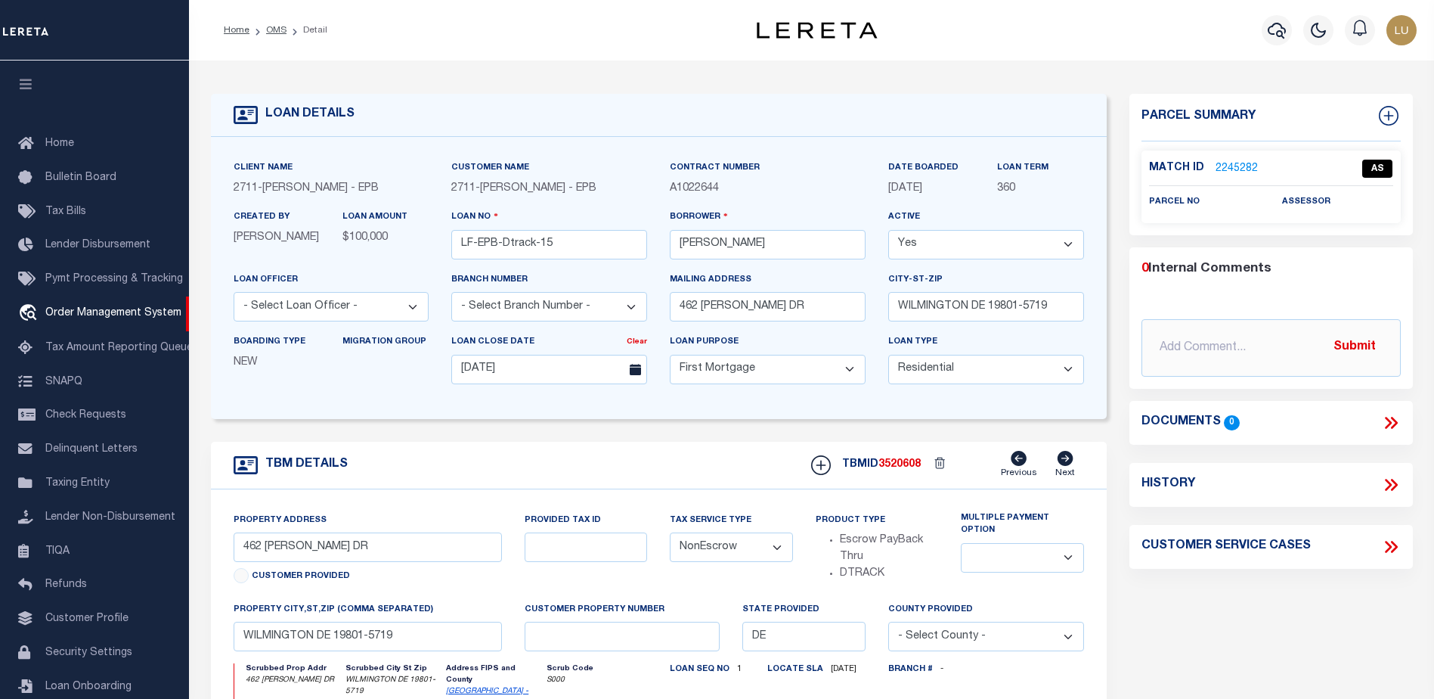
select select "10"
select select "NonEscrow"
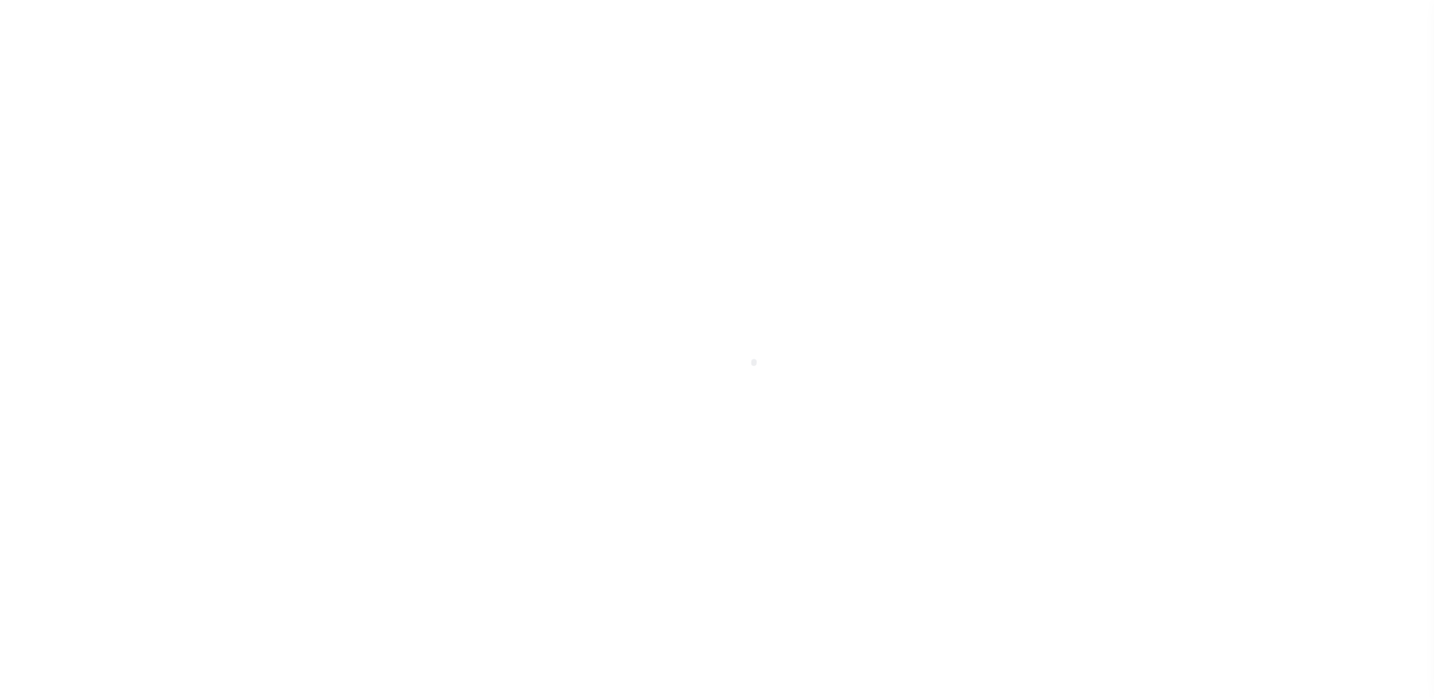
type input "LF-EPB-Dtrack-15"
type input "Angel Williamson"
select select
type input "462 ANDERSON DR"
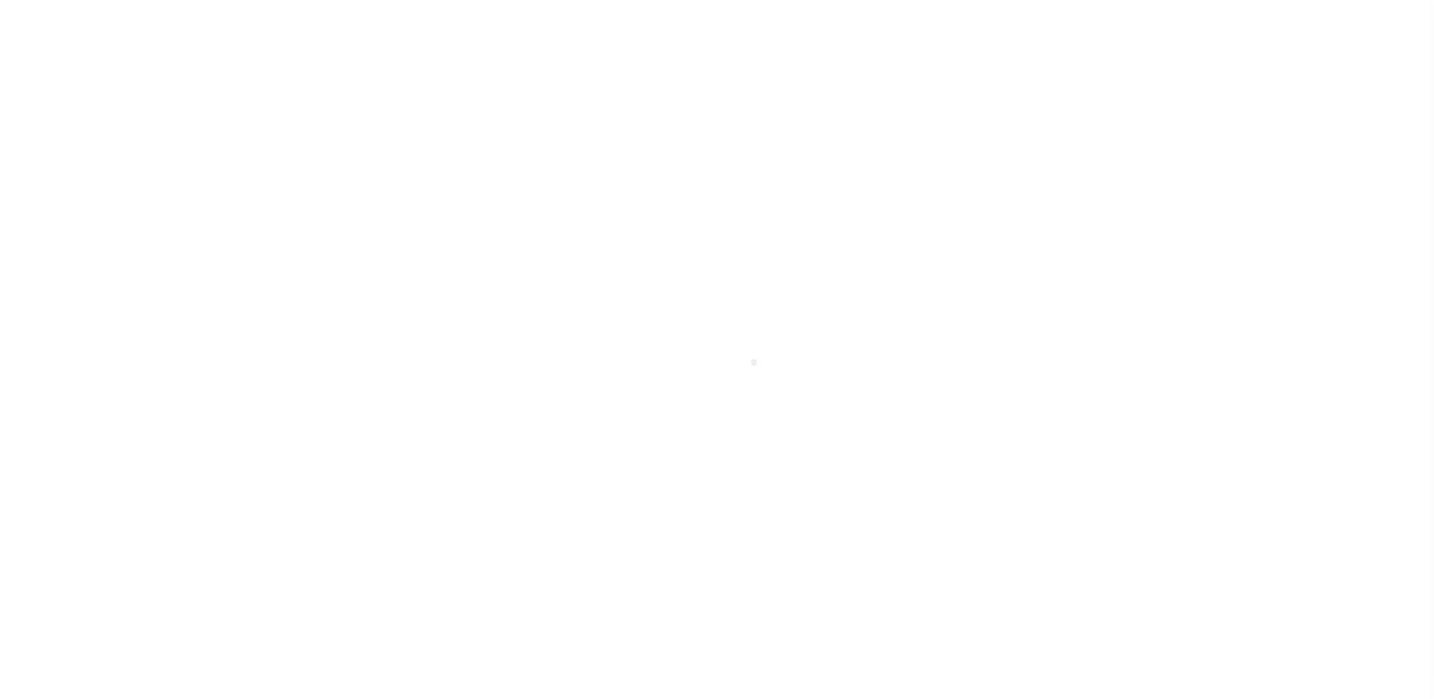
type input "WILMINGTON DE 19801-5719"
type input "07/07/2025"
select select "10"
select select "NonEscrow"
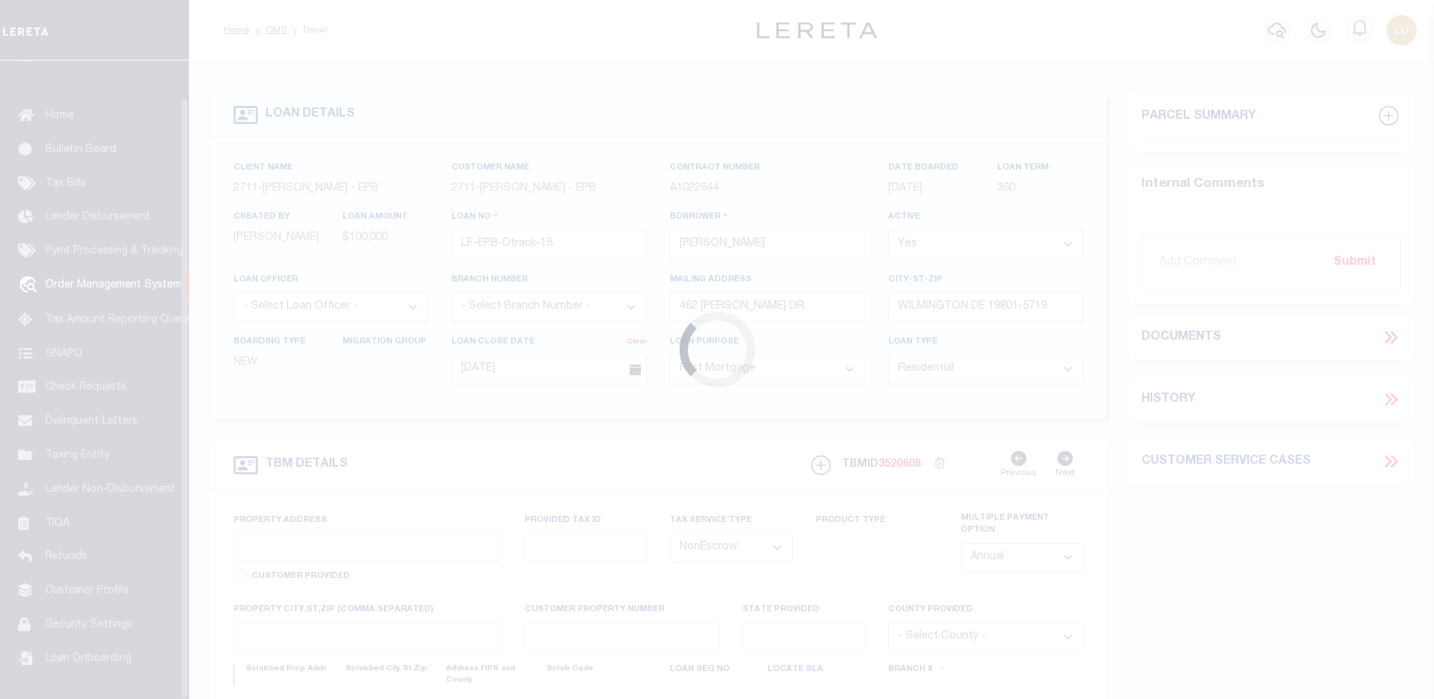
scroll to position [38, 0]
type input "462 ANDERSON DR"
select select
type input "WILMINGTON DE 19801-5719"
type input "DE"
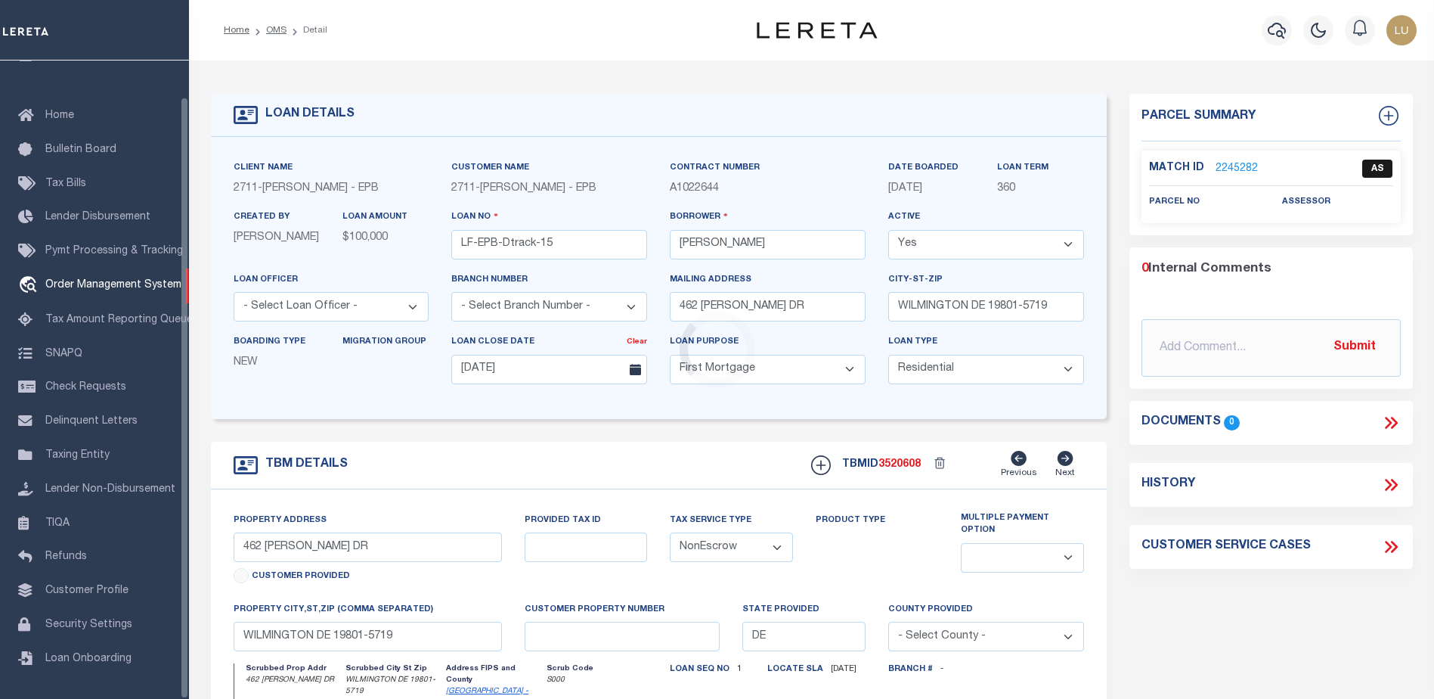
select select
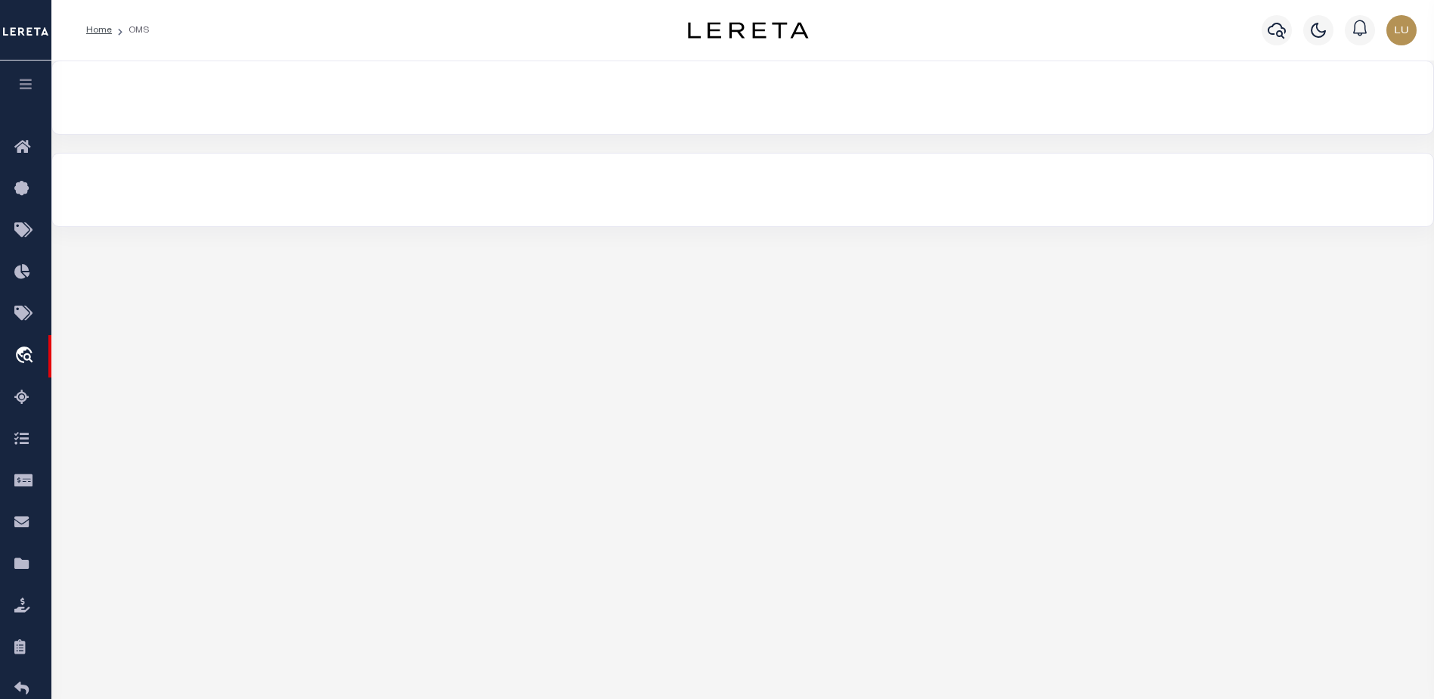
click at [20, 82] on icon "button" at bounding box center [25, 84] width 17 height 14
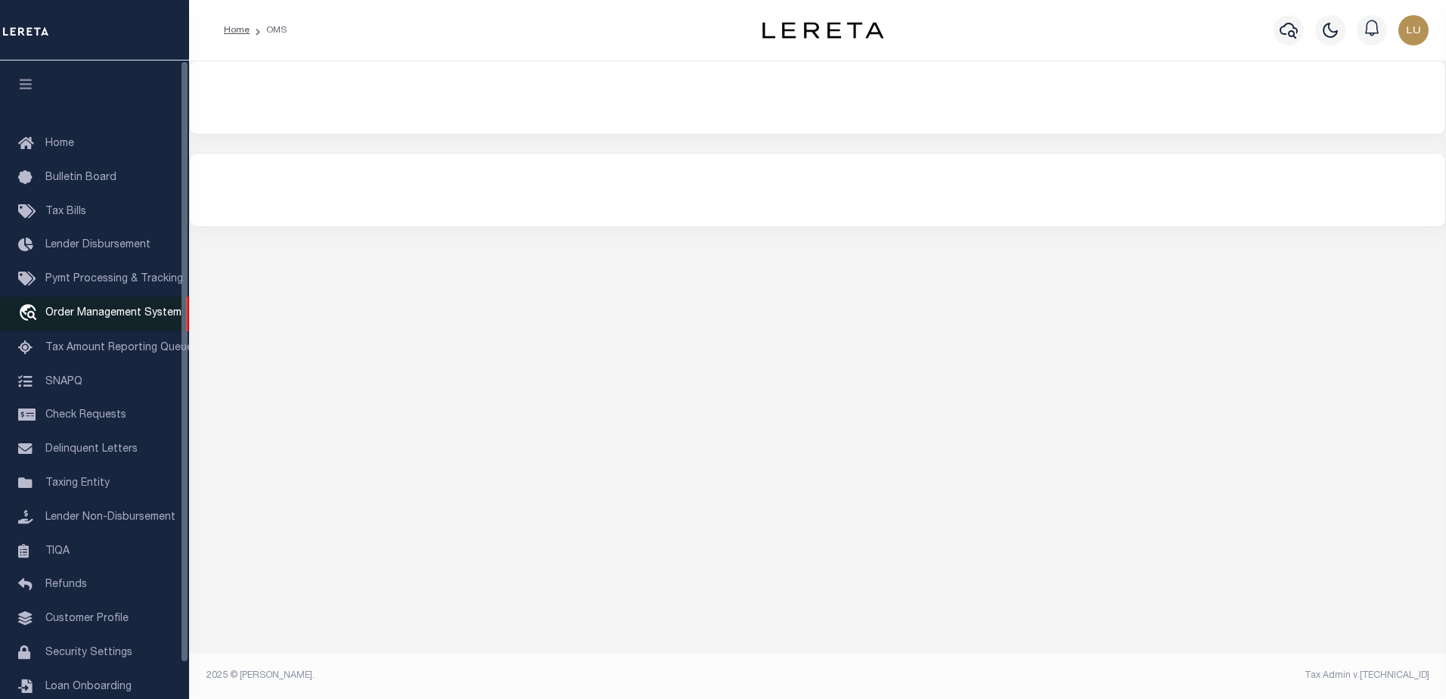
click at [59, 318] on span "Order Management System" at bounding box center [113, 313] width 136 height 11
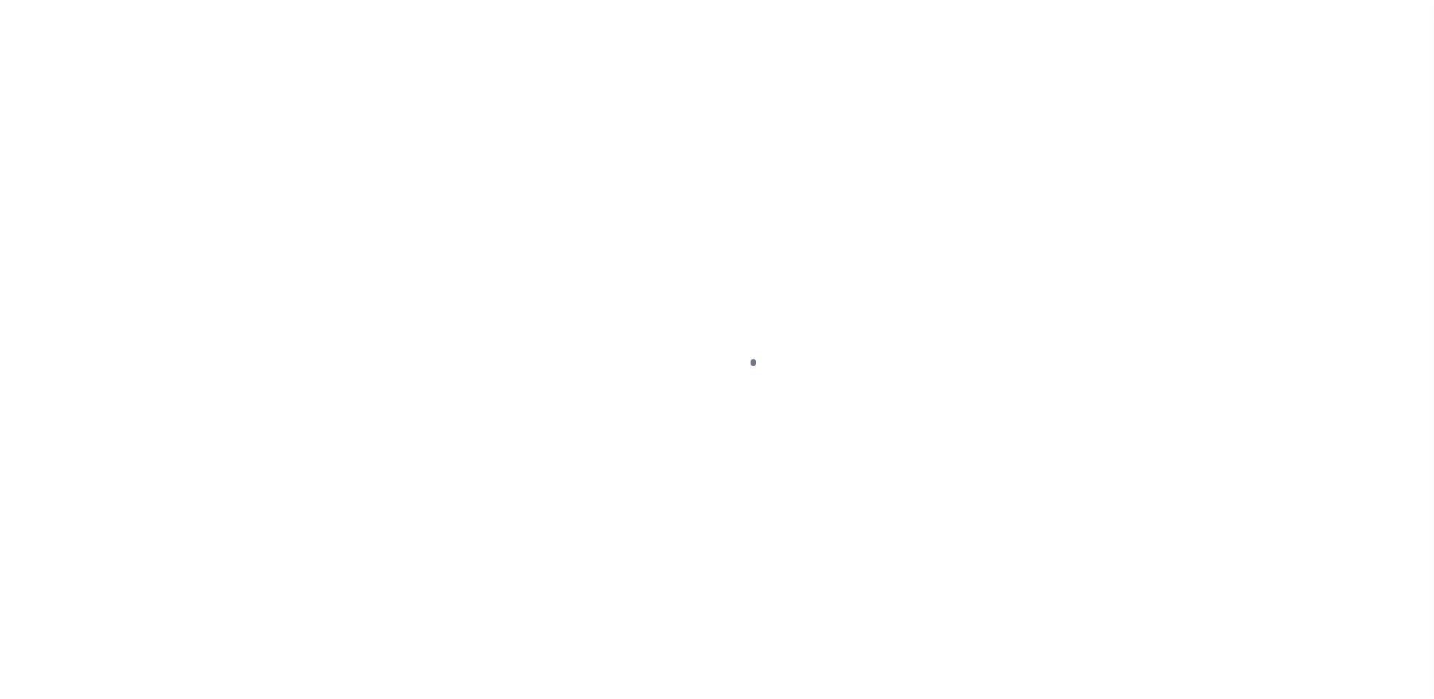
scroll to position [38, 0]
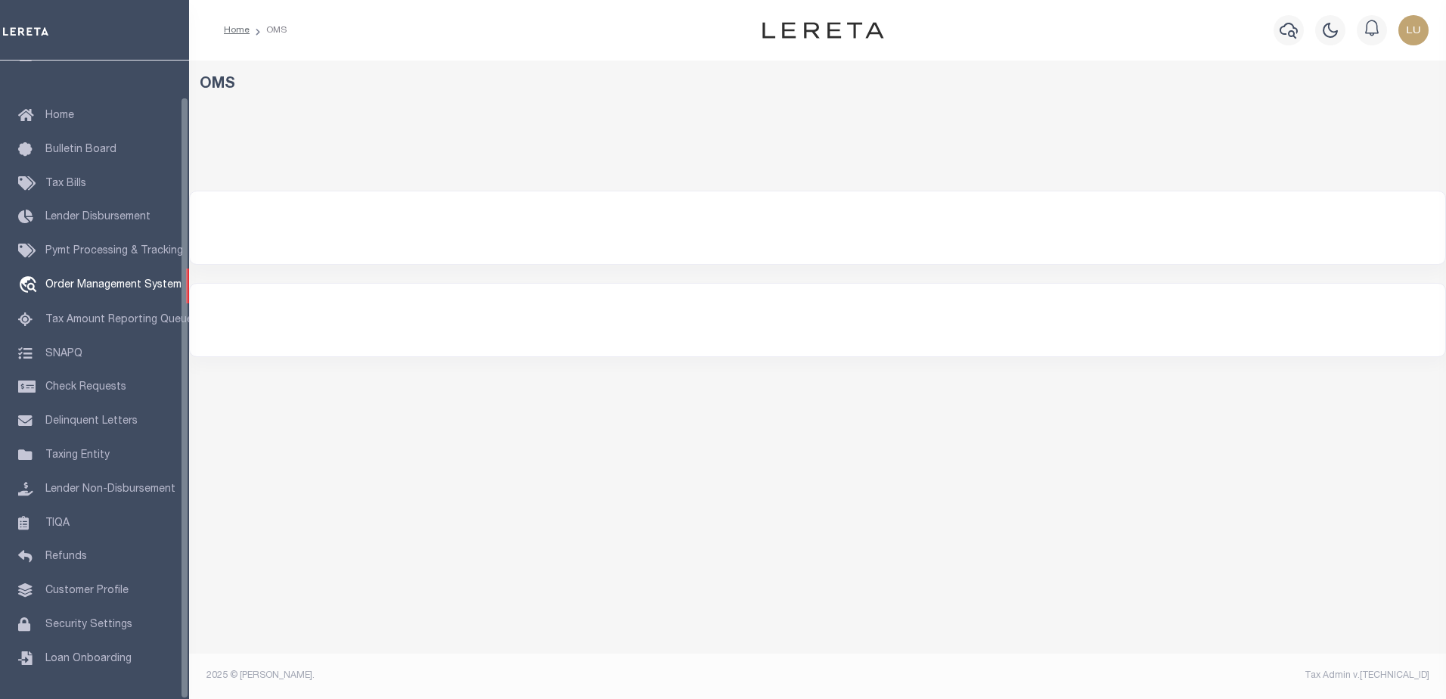
select select "200"
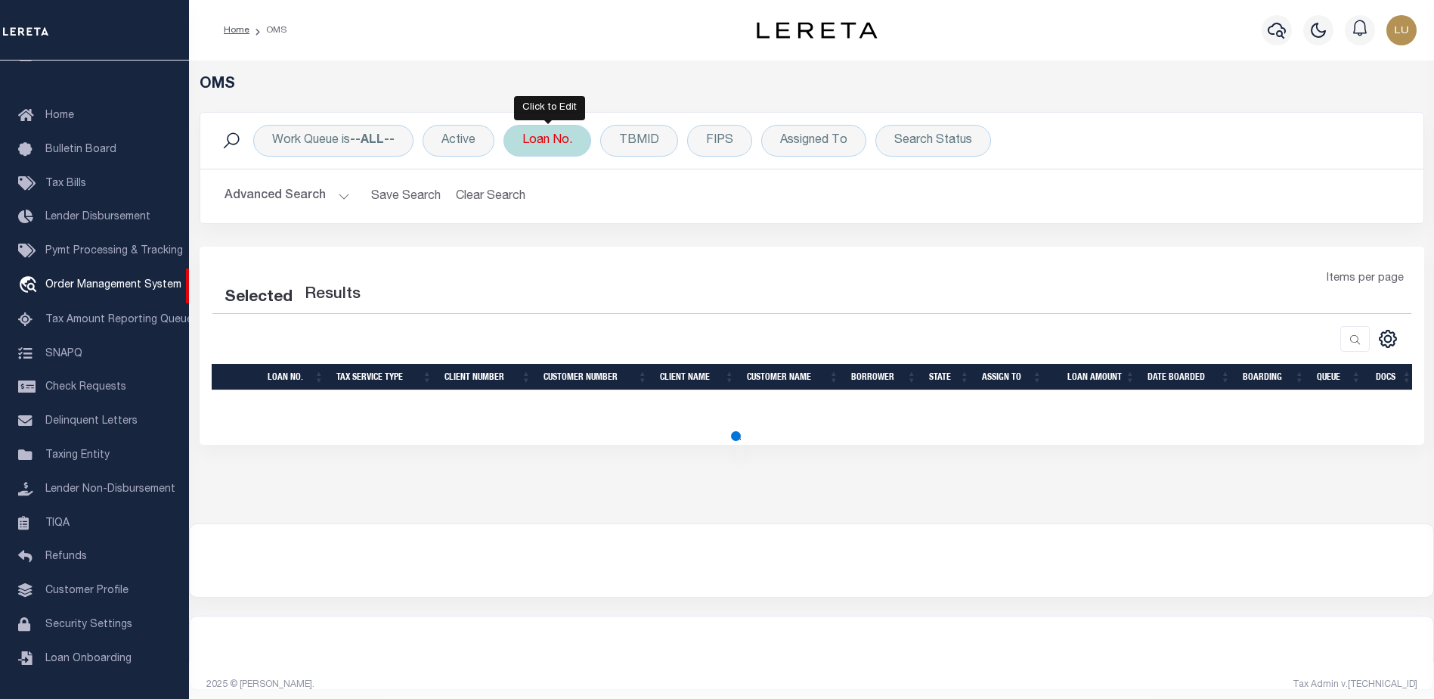
click at [542, 147] on div "Loan No." at bounding box center [548, 141] width 88 height 32
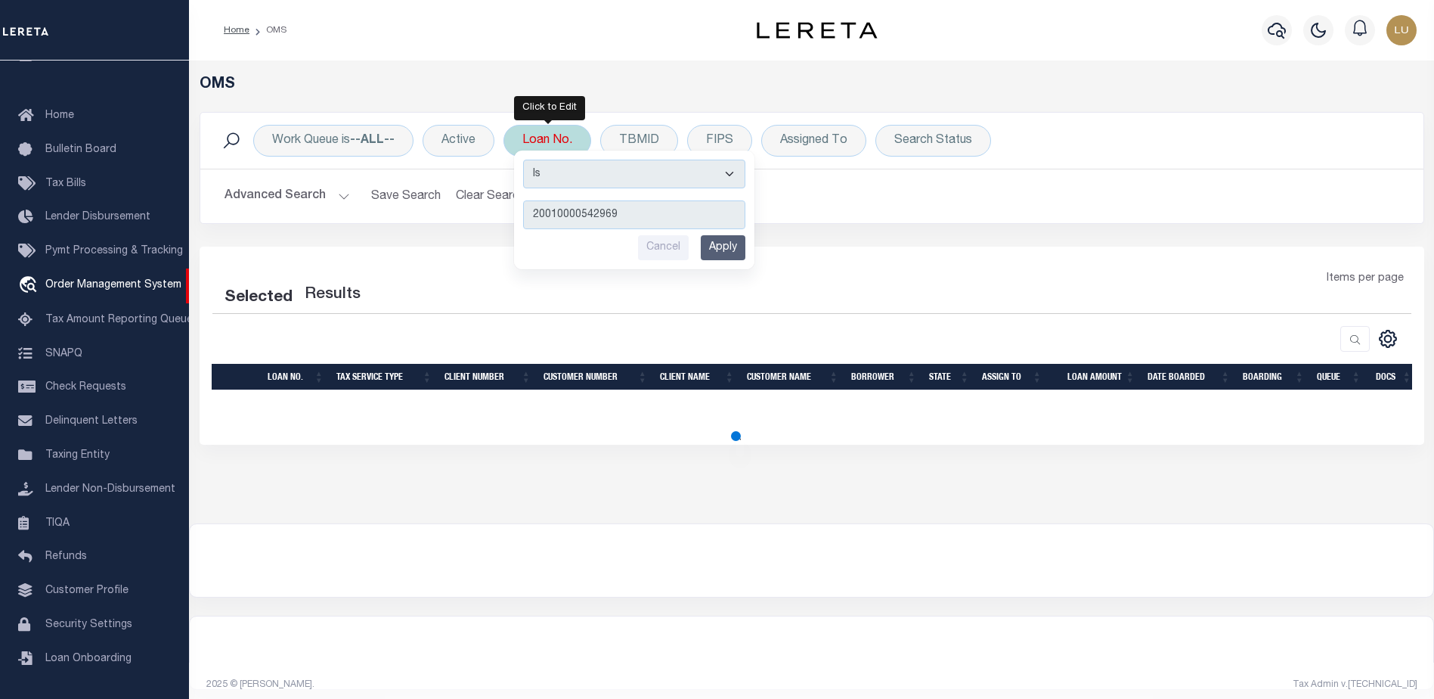
type input "20010000542969"
click at [720, 244] on input "Apply" at bounding box center [723, 247] width 45 height 25
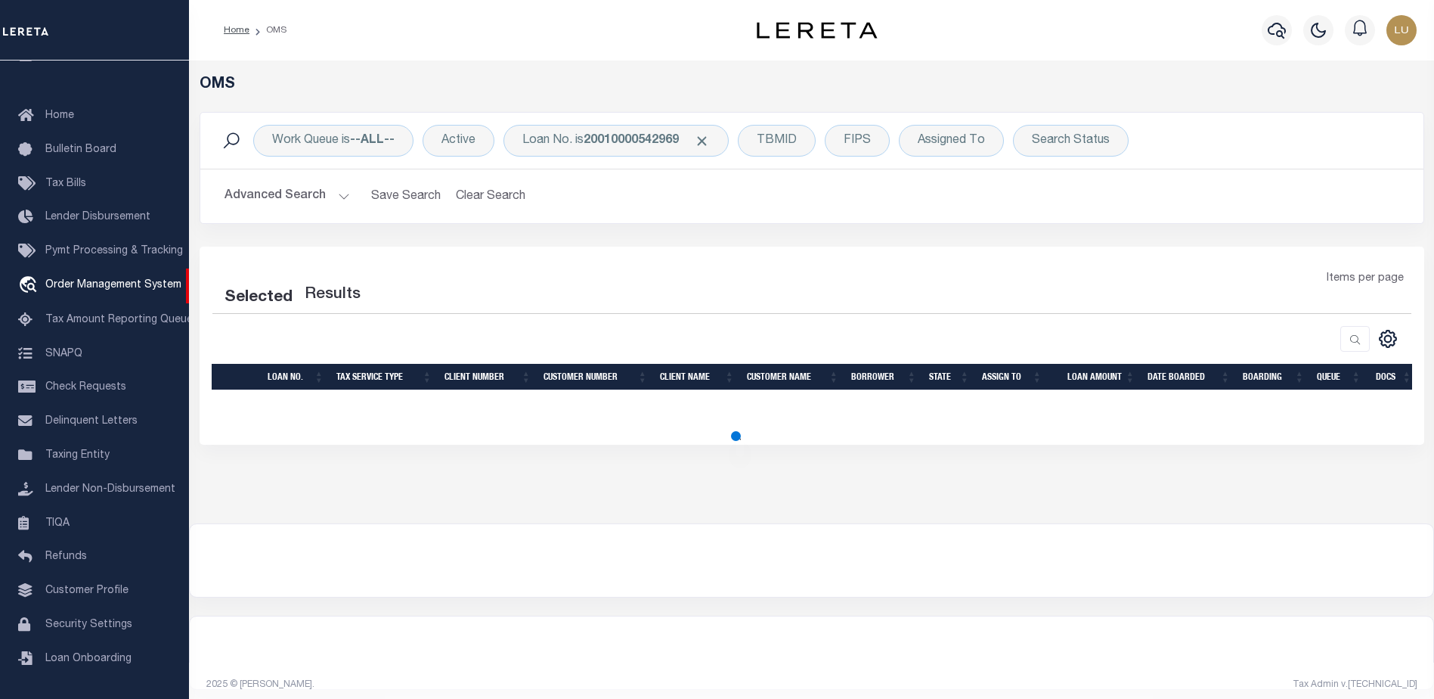
select select "200"
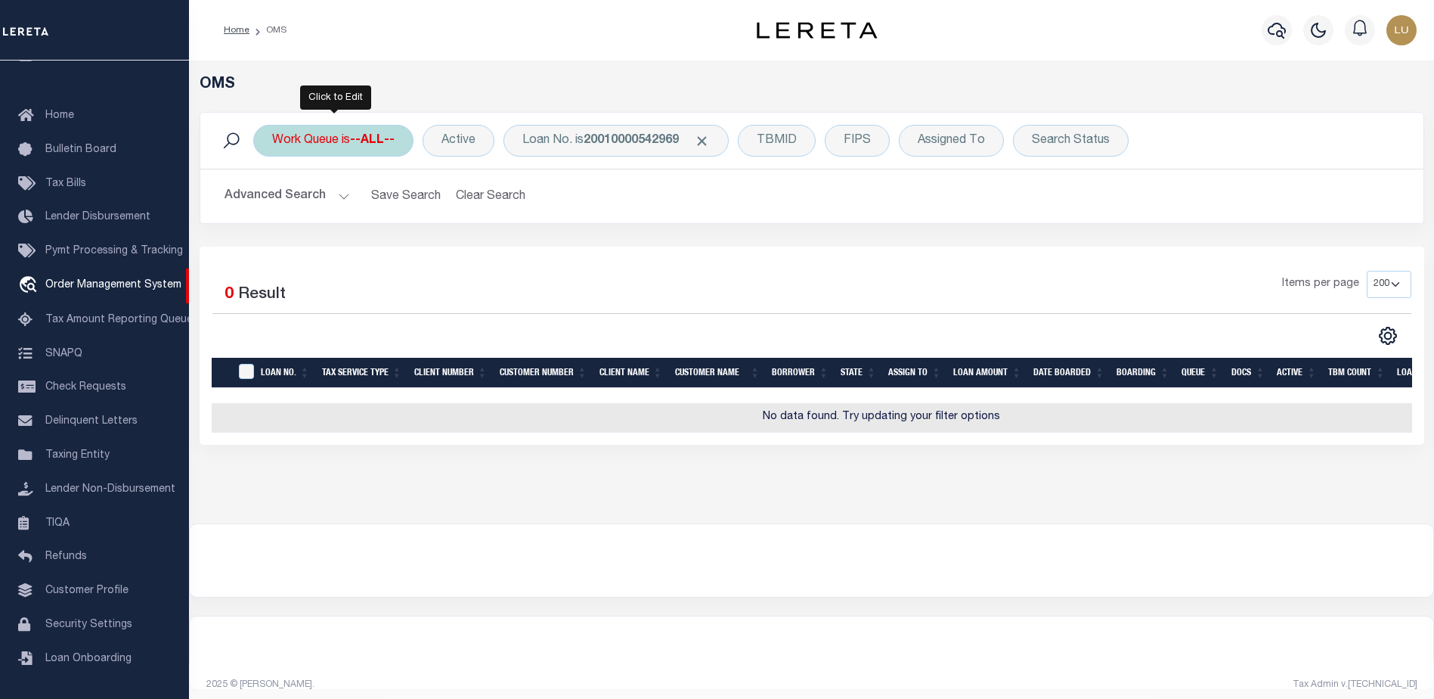
click at [344, 147] on div "Work Queue is --ALL--" at bounding box center [333, 141] width 160 height 32
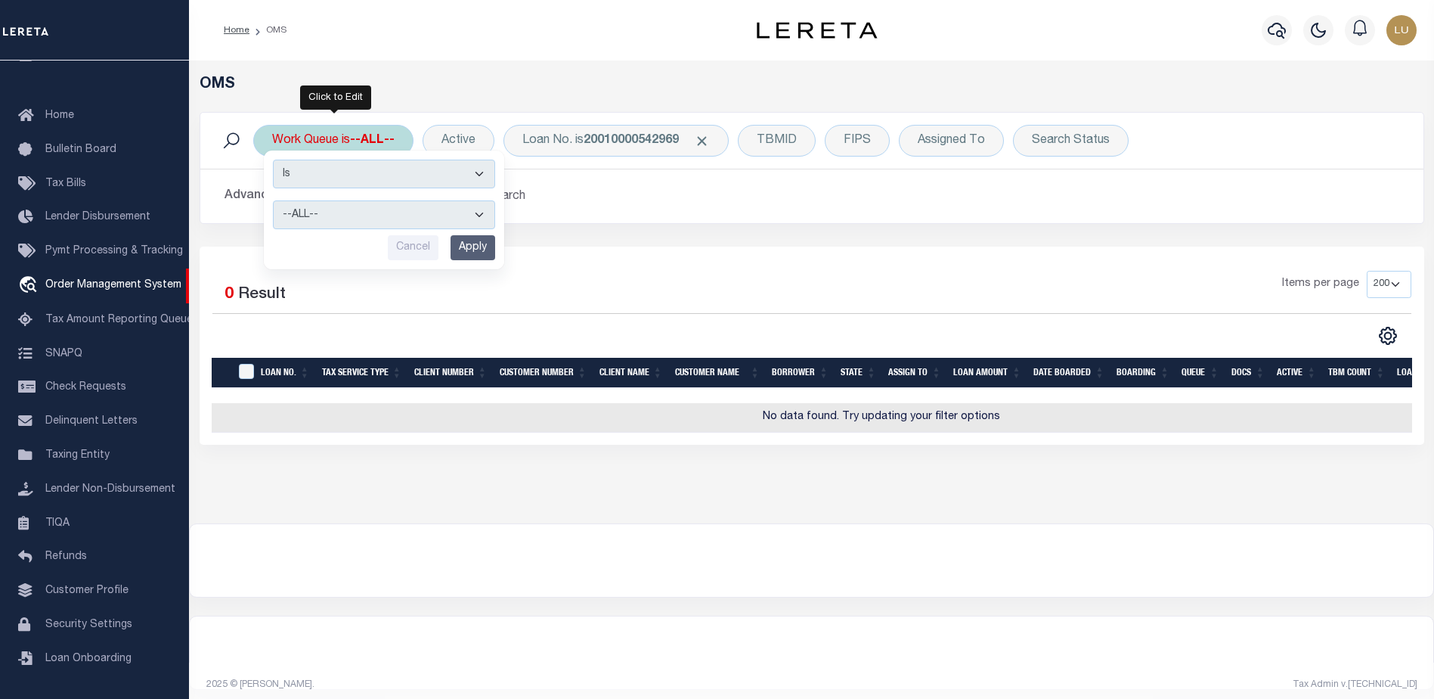
click at [345, 147] on div "Work Queue is --ALL-- Is Contains --ALL-- factRSystems General ThoughtFocus Can…" at bounding box center [333, 141] width 160 height 32
click at [551, 200] on h2 "Advanced Search Save Search Clear Search tblSearchTopScreen_dynamictable_____De…" at bounding box center [811, 195] width 1199 height 29
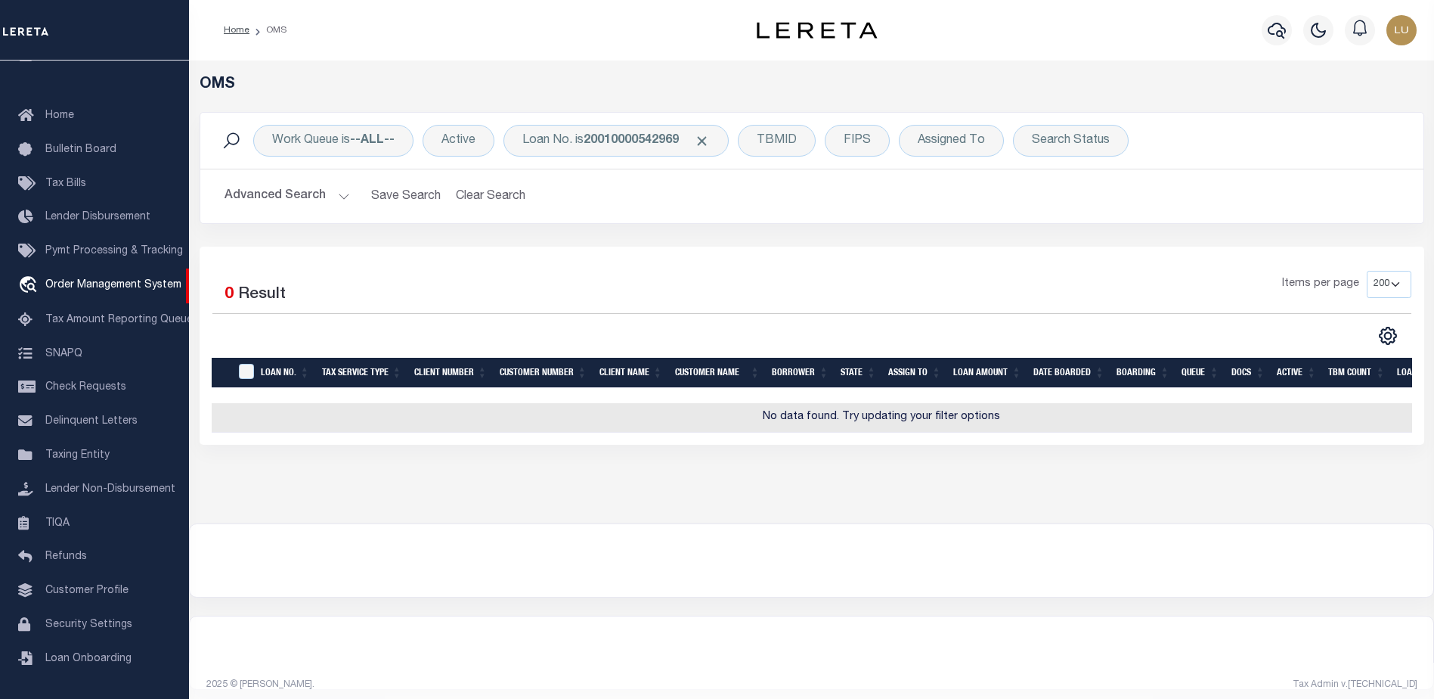
click at [317, 195] on button "Advanced Search" at bounding box center [288, 195] width 126 height 29
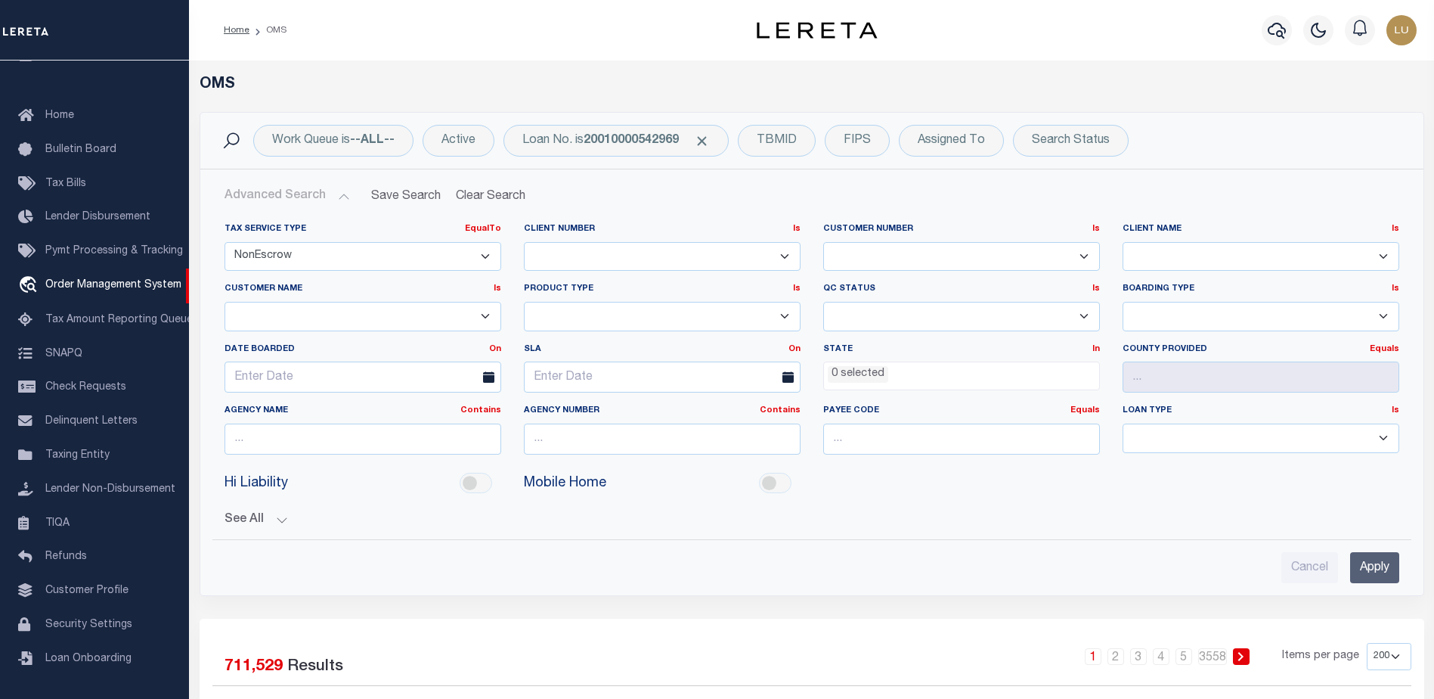
click at [336, 244] on select "Escrow NonEscrow" at bounding box center [363, 256] width 277 height 29
click at [315, 260] on select "Escrow NonEscrow" at bounding box center [363, 256] width 277 height 29
select select
click at [225, 242] on select "Escrow NonEscrow" at bounding box center [363, 256] width 277 height 29
click at [1360, 559] on input "Apply" at bounding box center [1374, 567] width 49 height 31
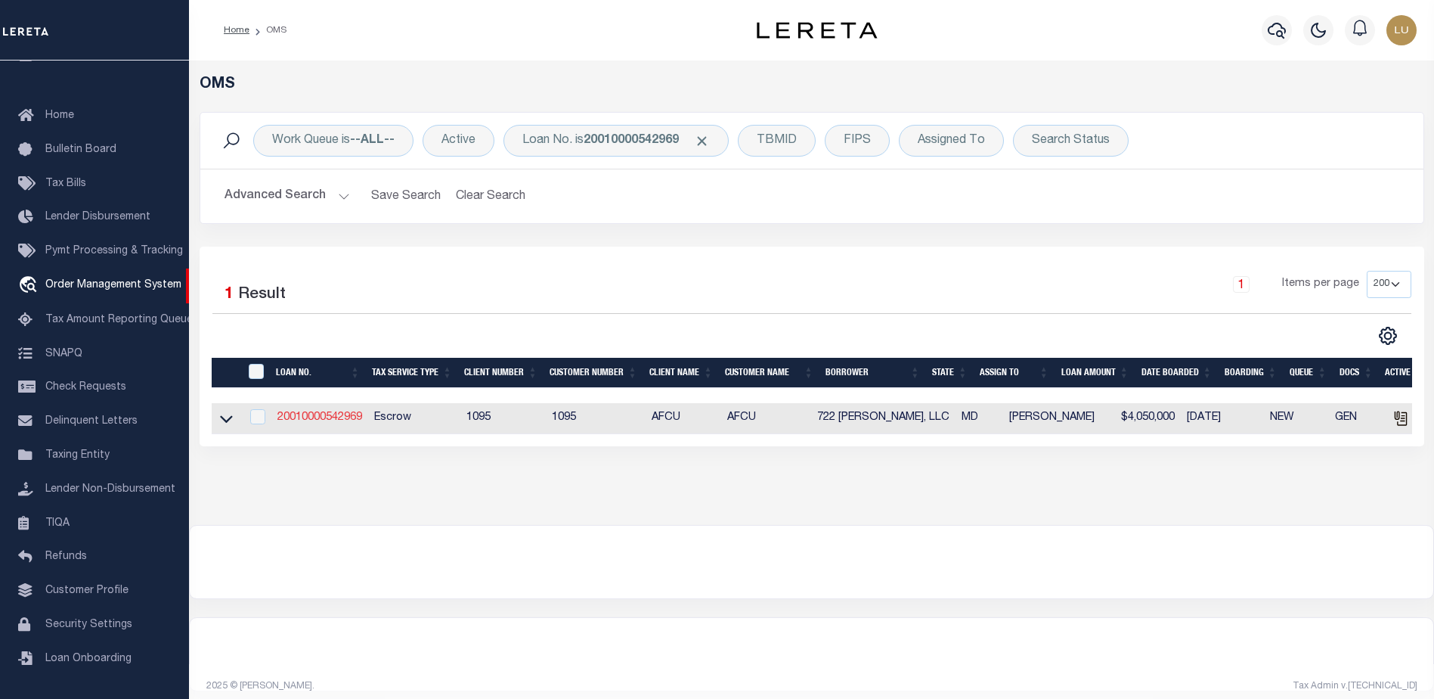
click at [339, 414] on link "20010000542969" at bounding box center [319, 417] width 85 height 11
type input "20010000542969"
type input "722 E. Pulaski, LLC"
select select
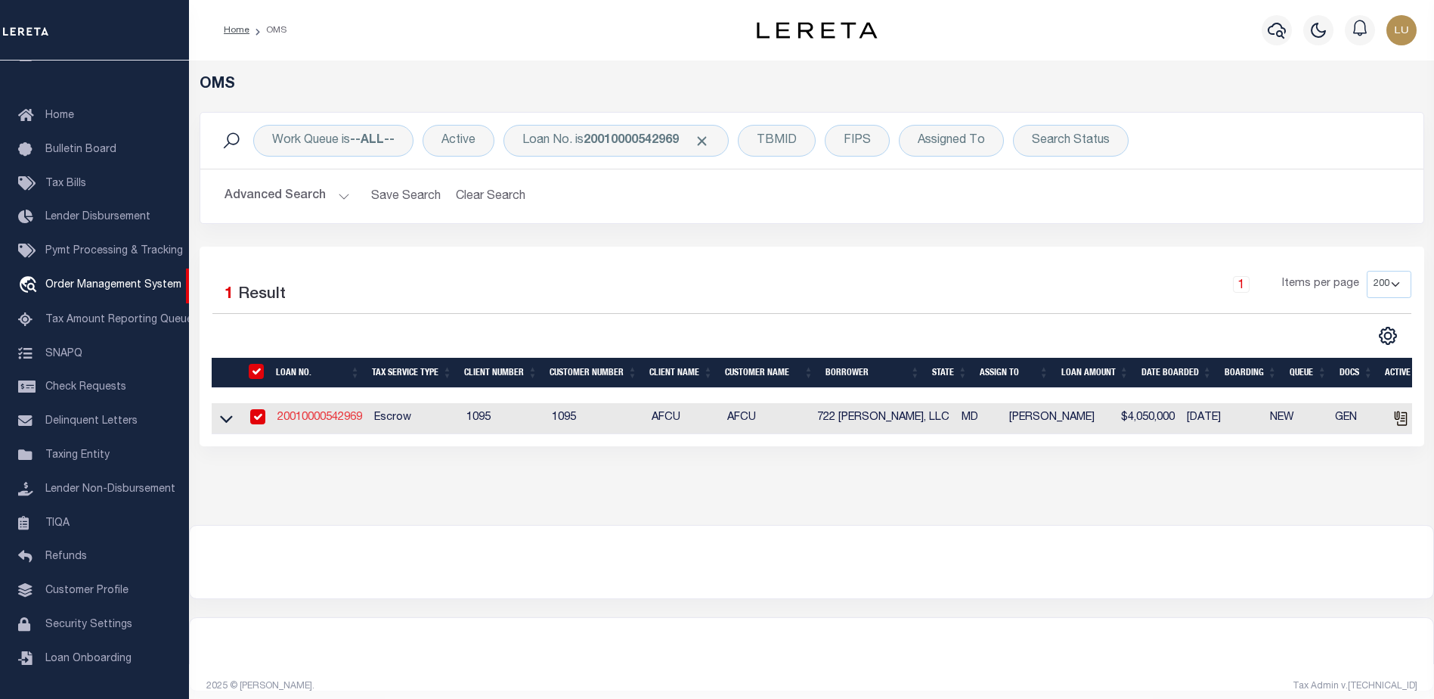
select select "10"
select select "Escrow"
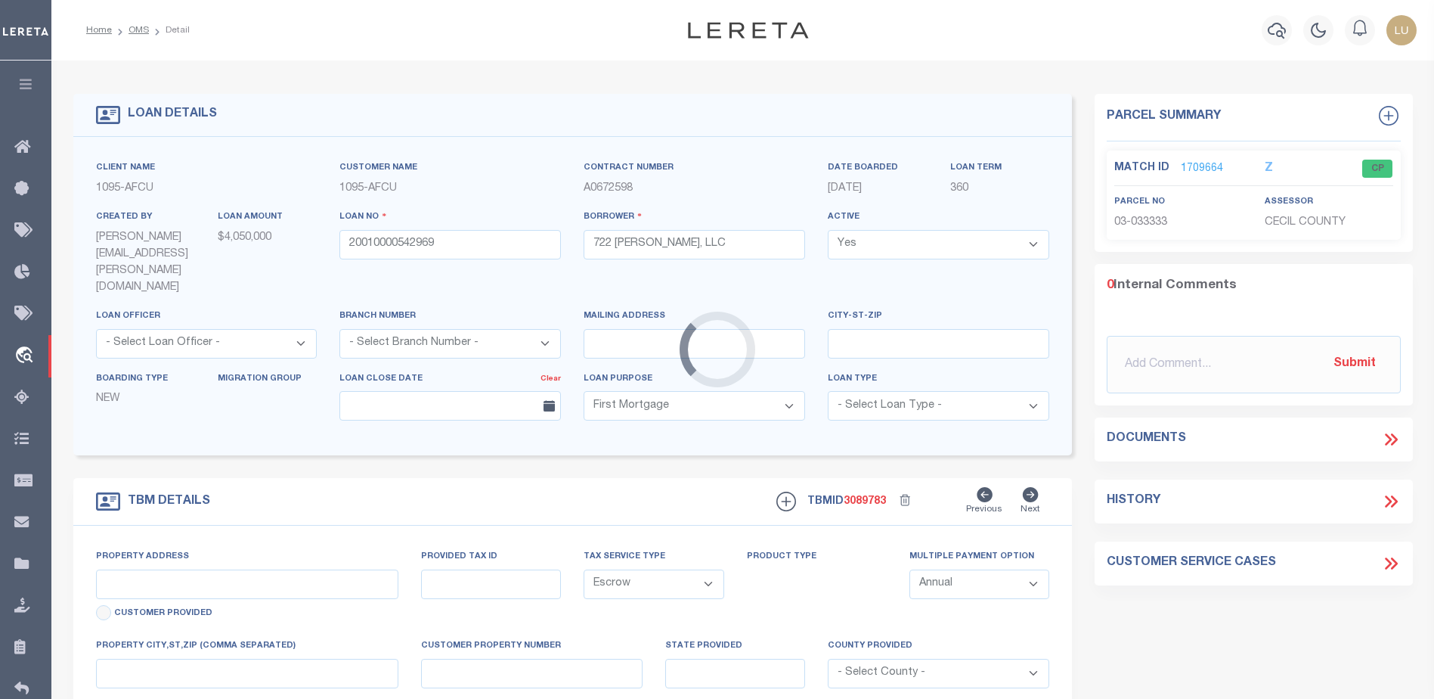
type input "605 S. Eden St Suite 200"
type input "03-033333"
type input "Baltimore MD 21231"
type input "MD"
select select "[PERSON_NAME]"
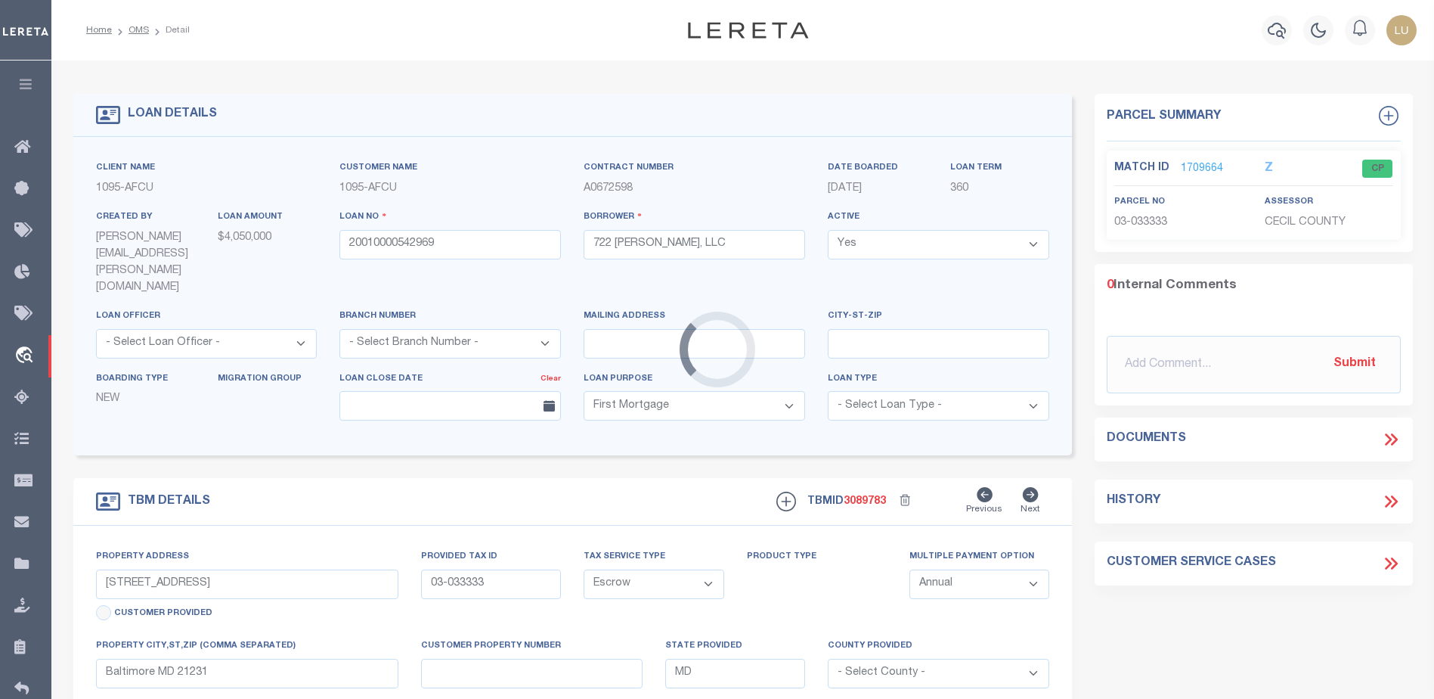
type textarea "Containing 1.2087 acres (52651 square feet0 of land, more or less."
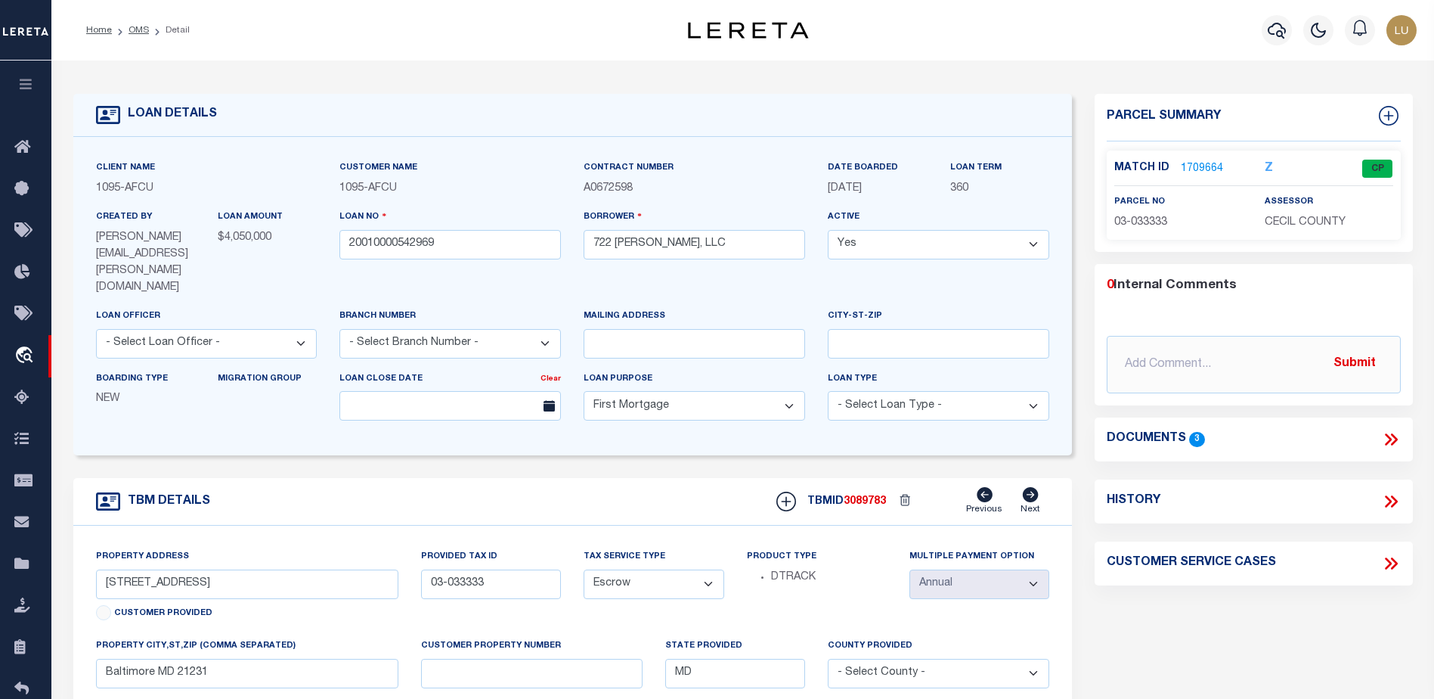
click at [1185, 170] on link "1709664" at bounding box center [1202, 169] width 42 height 16
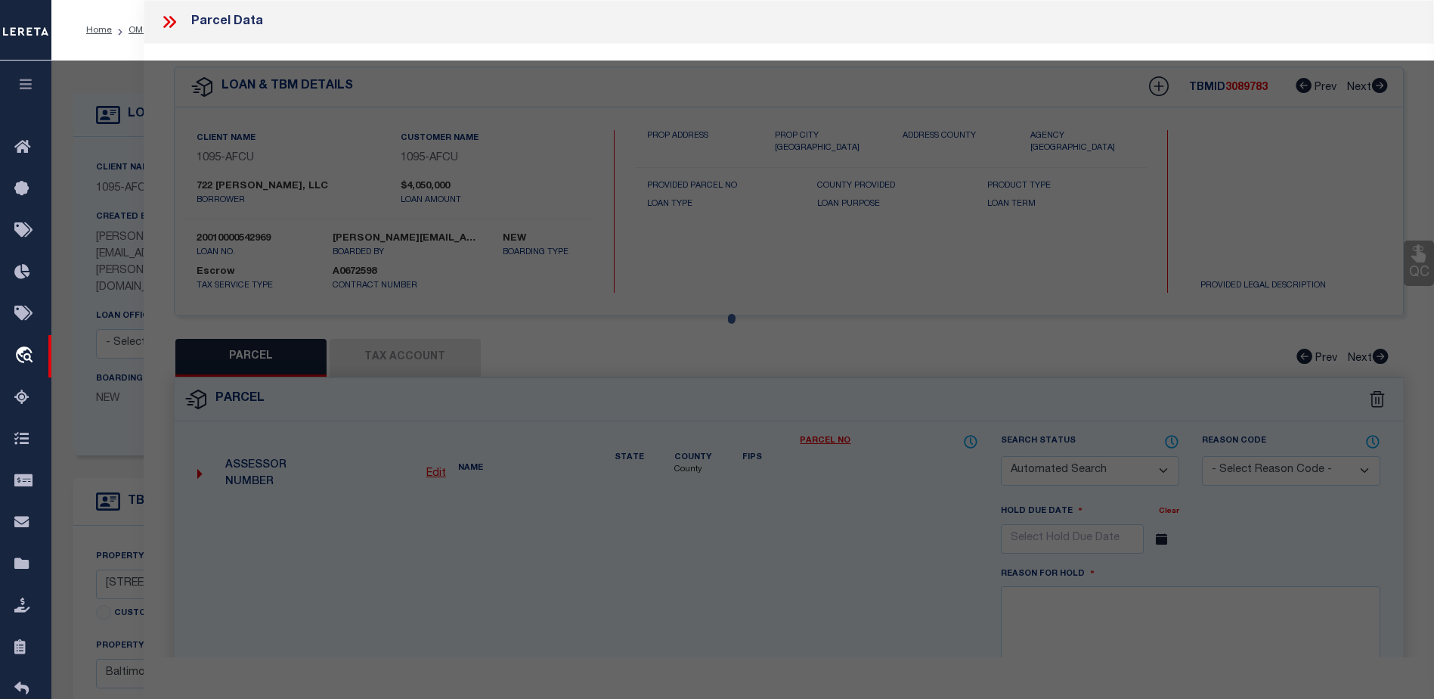
checkbox input "false"
select select "CP"
type input "722 E PULASKI LLC"
select select
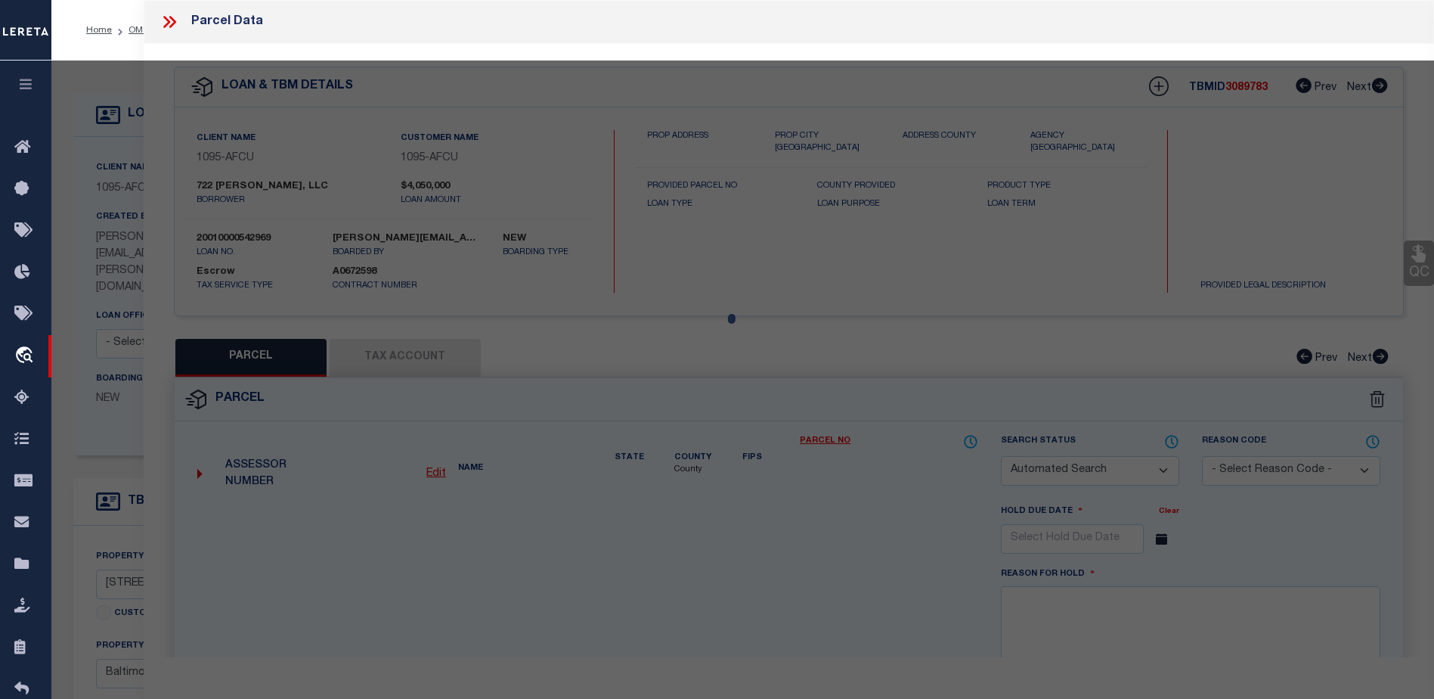
type input "722 E PULASKI HWY"
checkbox input "false"
type input "ELKTON MD 21921"
type textarea "1.209 ACRES 722 EAST PULASKI HIGHWAY E OF ELKTON"
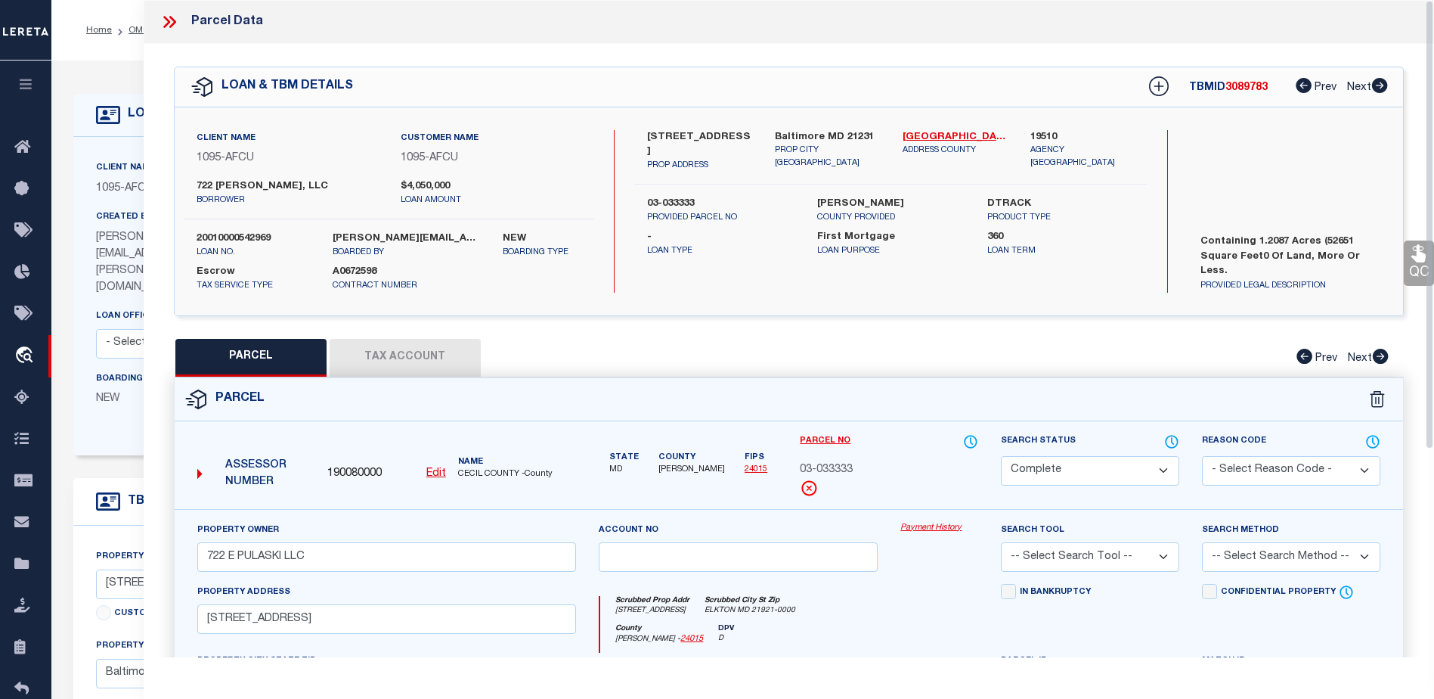
click at [938, 527] on link "Payment History" at bounding box center [939, 528] width 78 height 13
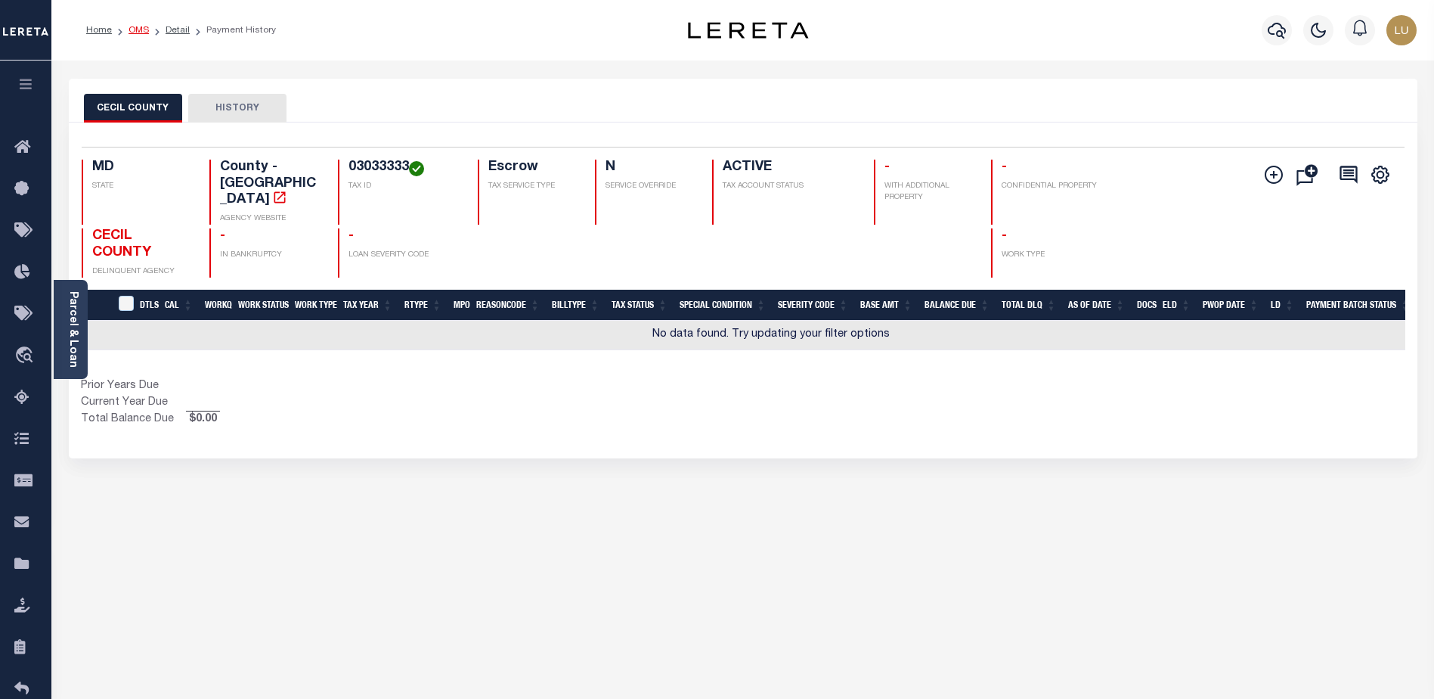
click at [135, 29] on link "OMS" at bounding box center [139, 30] width 20 height 9
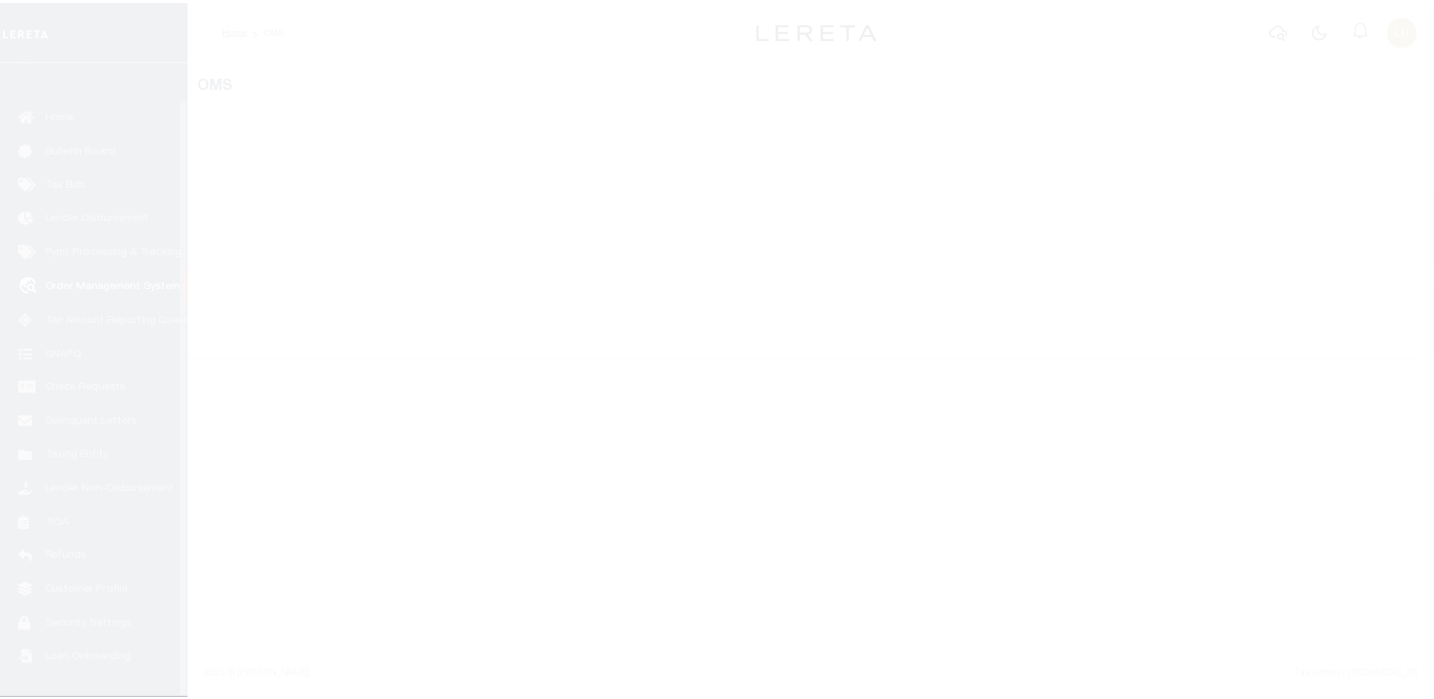
scroll to position [38, 0]
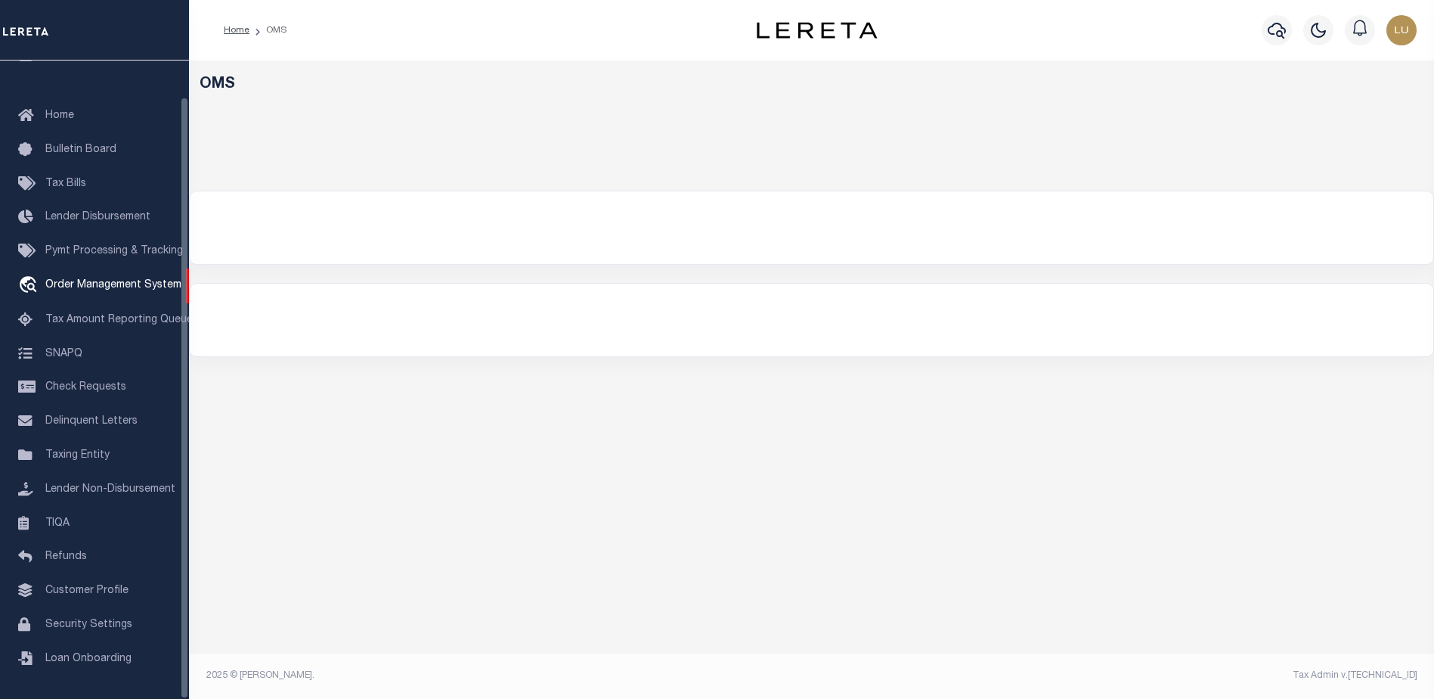
select select "200"
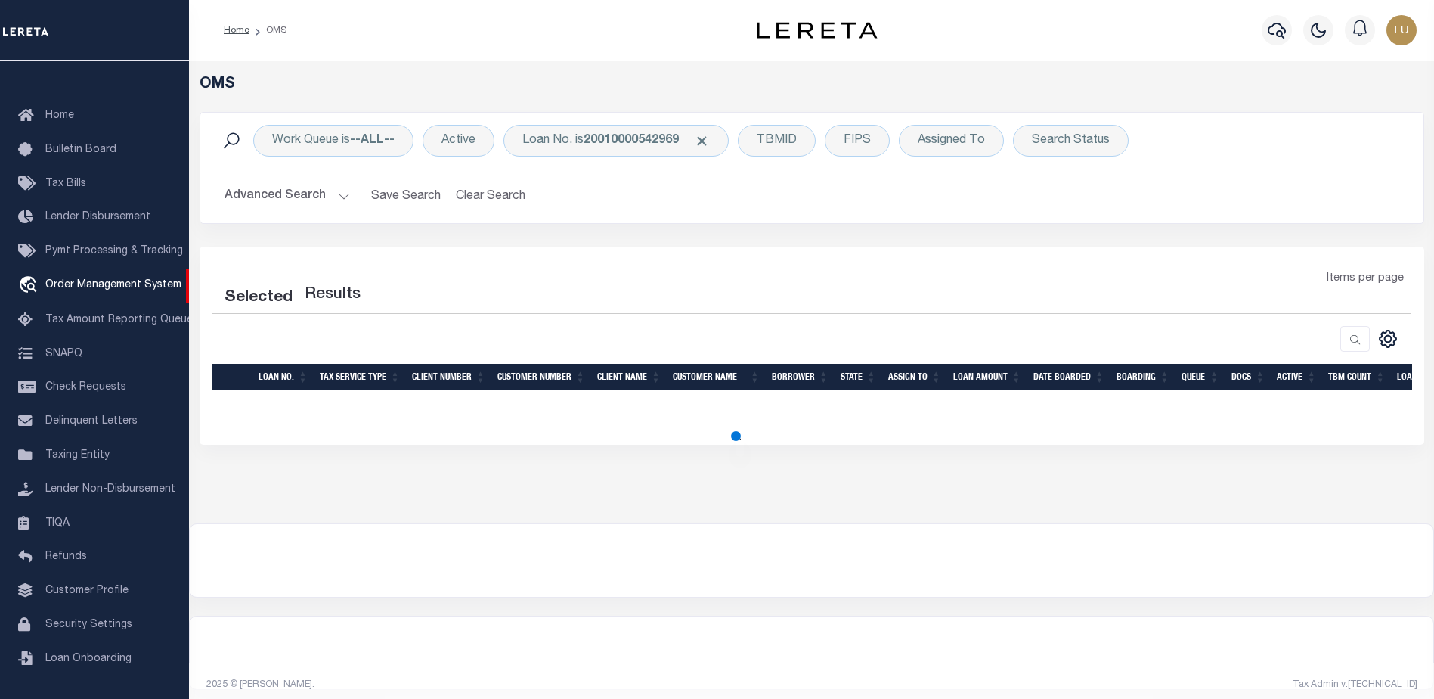
select select "200"
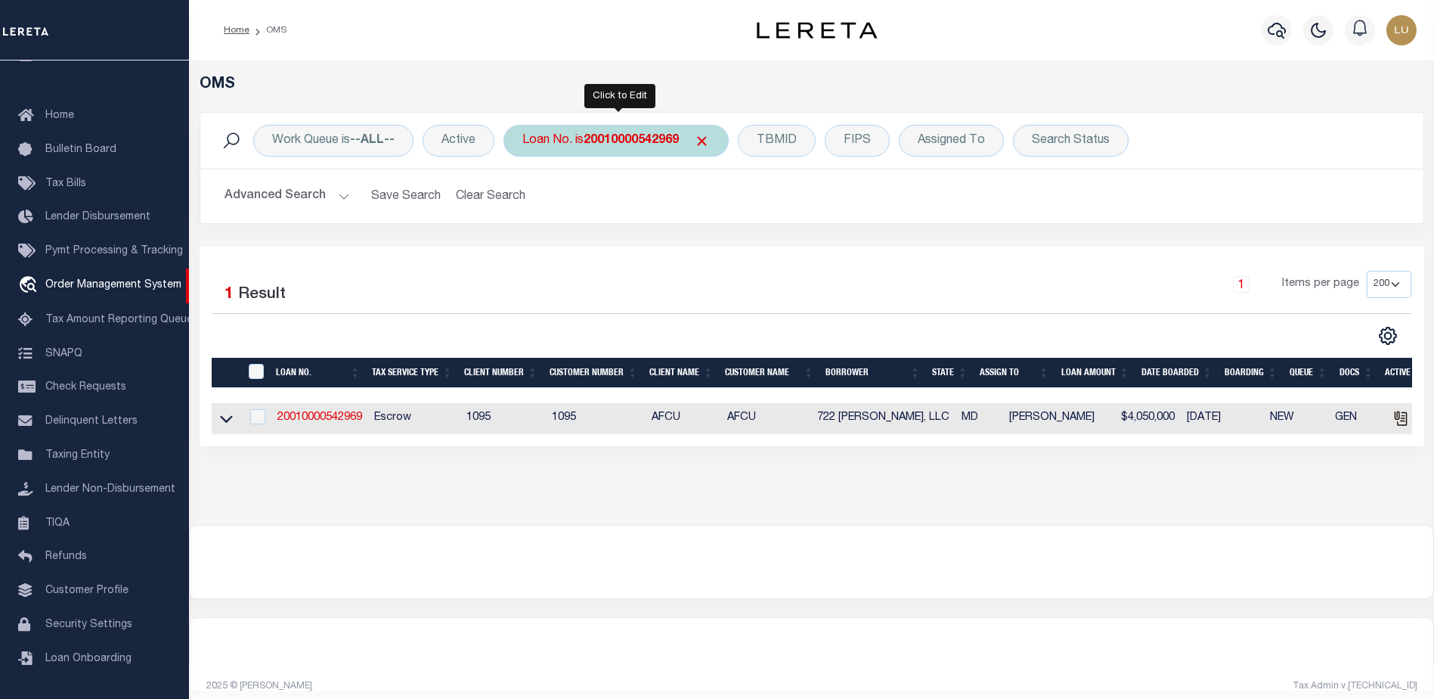
click at [611, 141] on b "20010000542969" at bounding box center [631, 141] width 95 height 12
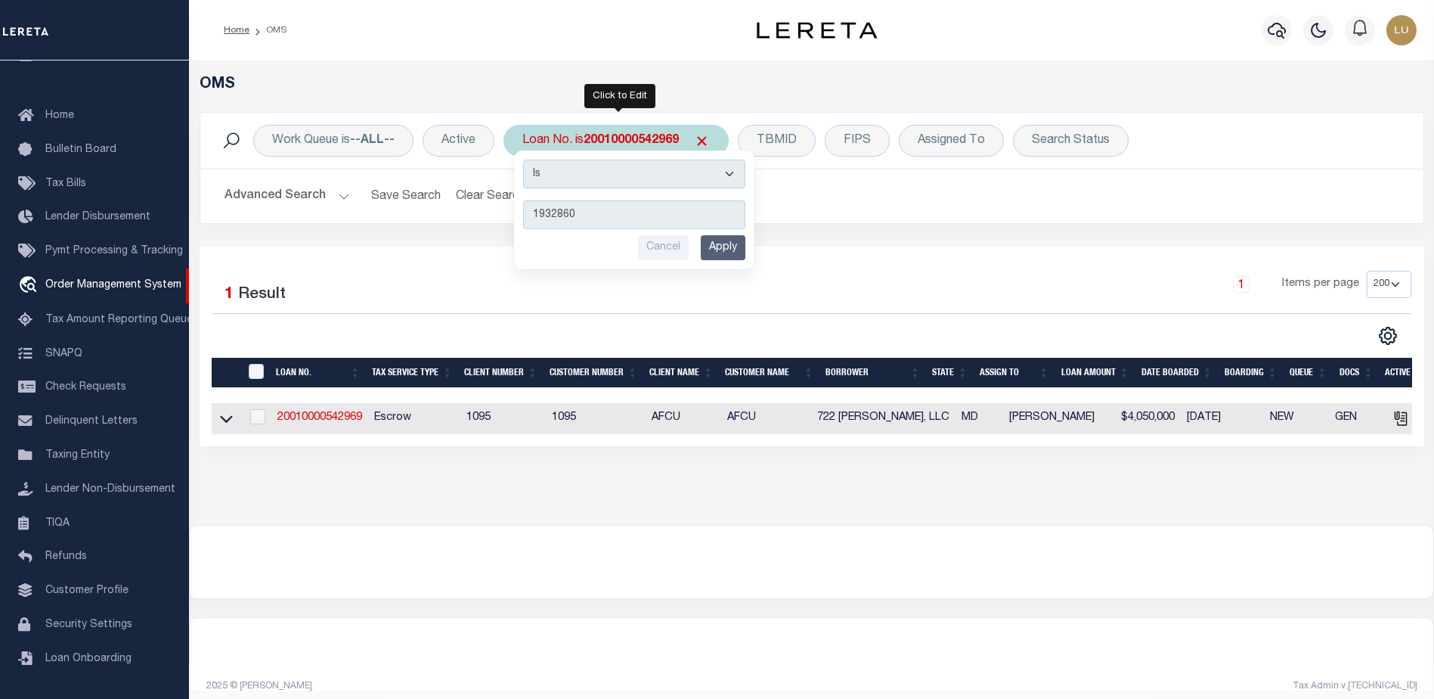
type input "1932860"
click at [717, 246] on input "Apply" at bounding box center [723, 247] width 45 height 25
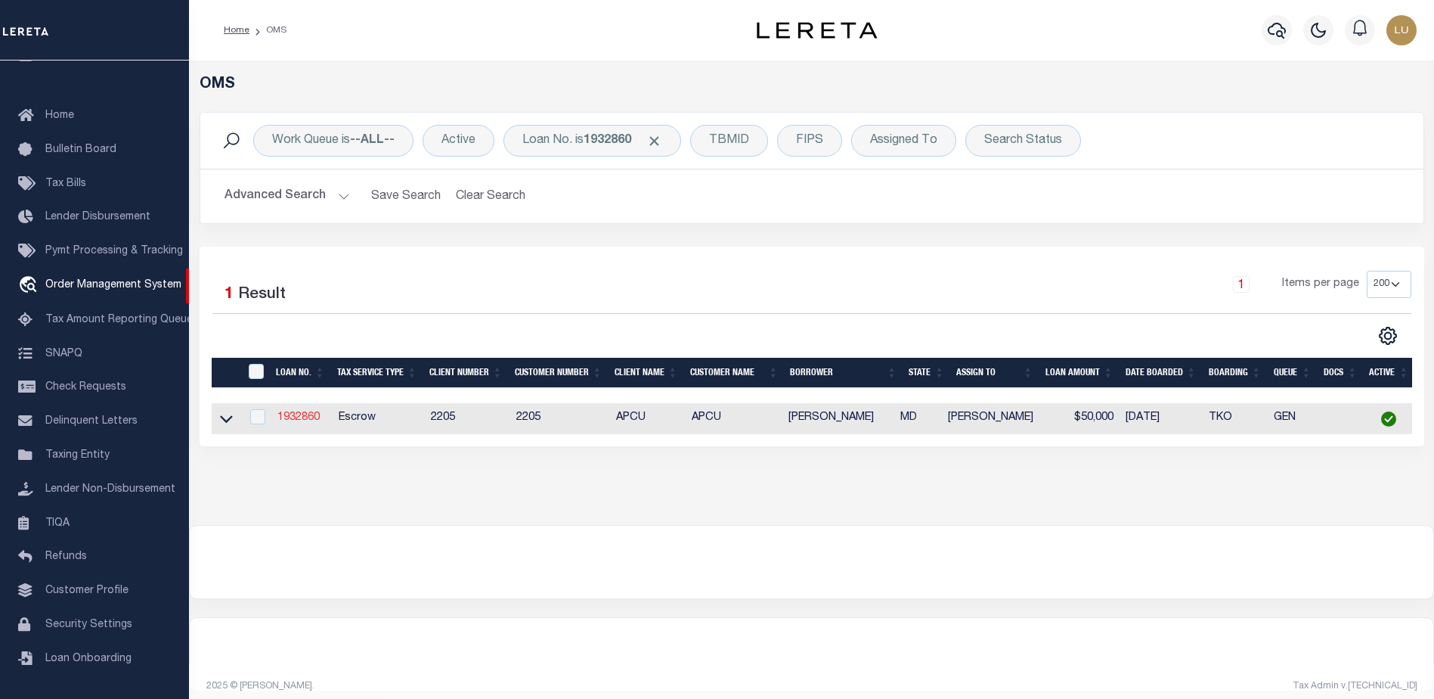
click at [306, 417] on link "1932860" at bounding box center [298, 417] width 42 height 11
type input "1932860"
type input "[PERSON_NAME]"
select select
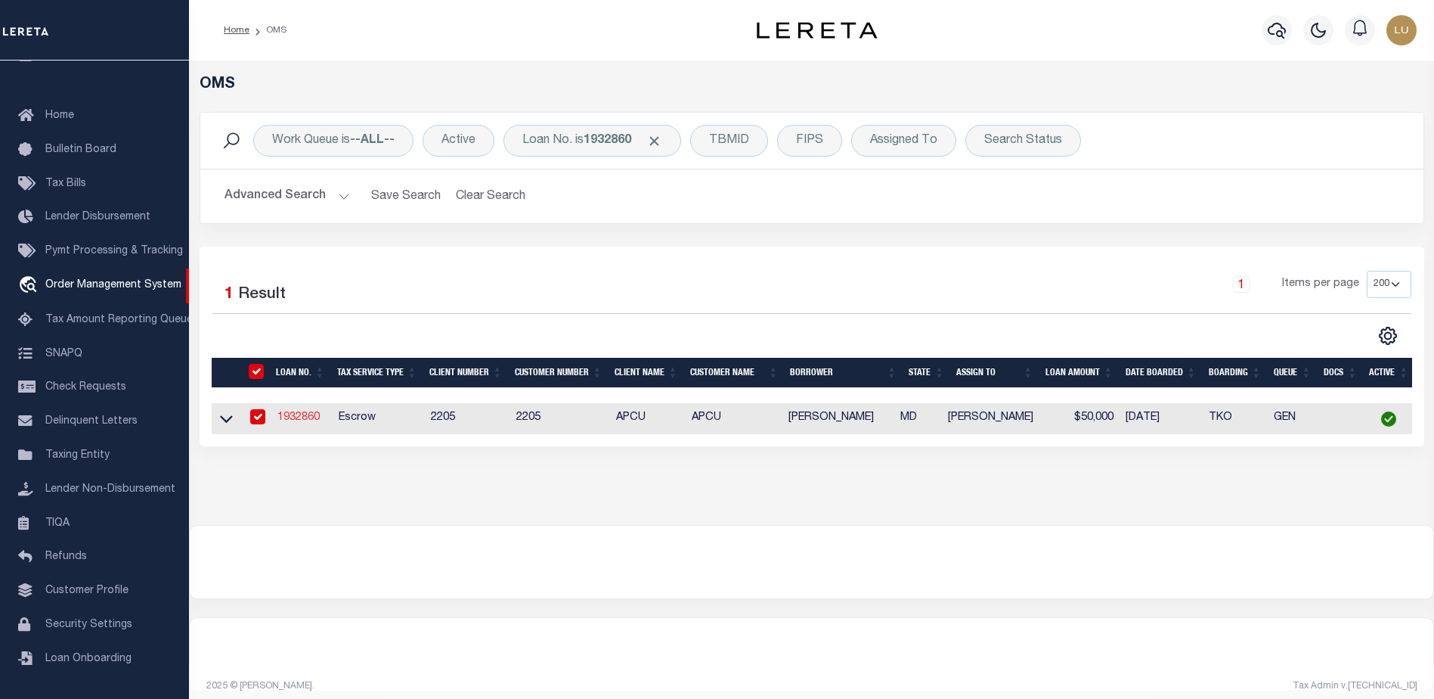
select select "Escrow"
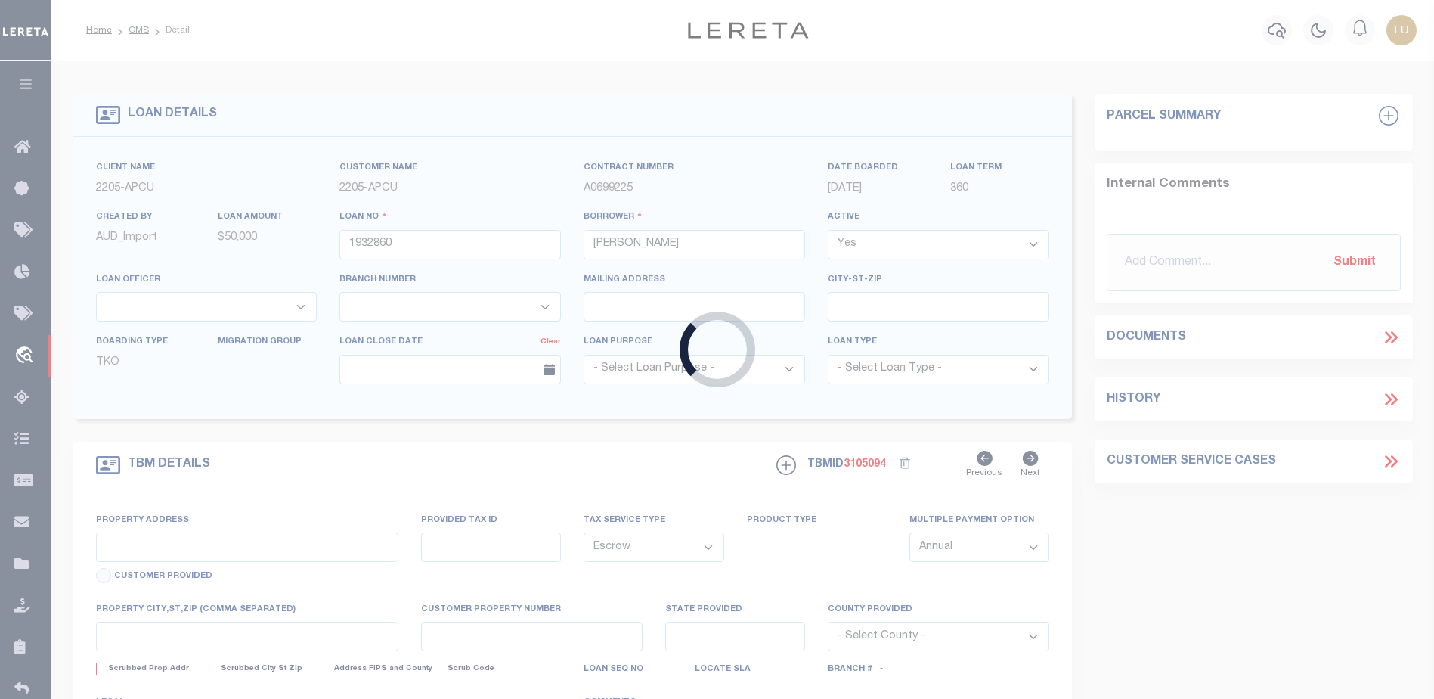
type input "1213 MILLSTONE CT"
type input "05095662"
type input "[GEOGRAPHIC_DATA] MD 217848300"
type input "MD"
type textarea "Liability subject to parcel provided"
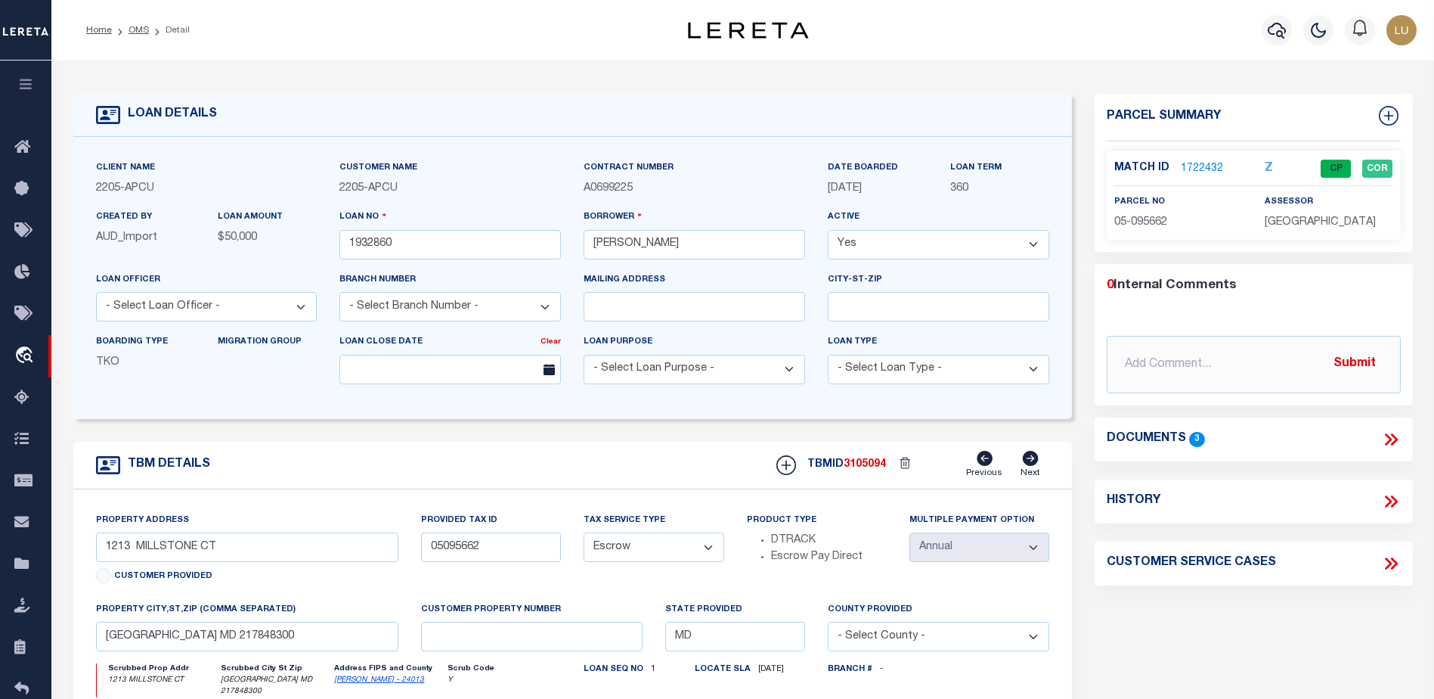
click at [1199, 164] on link "1722432" at bounding box center [1202, 169] width 42 height 16
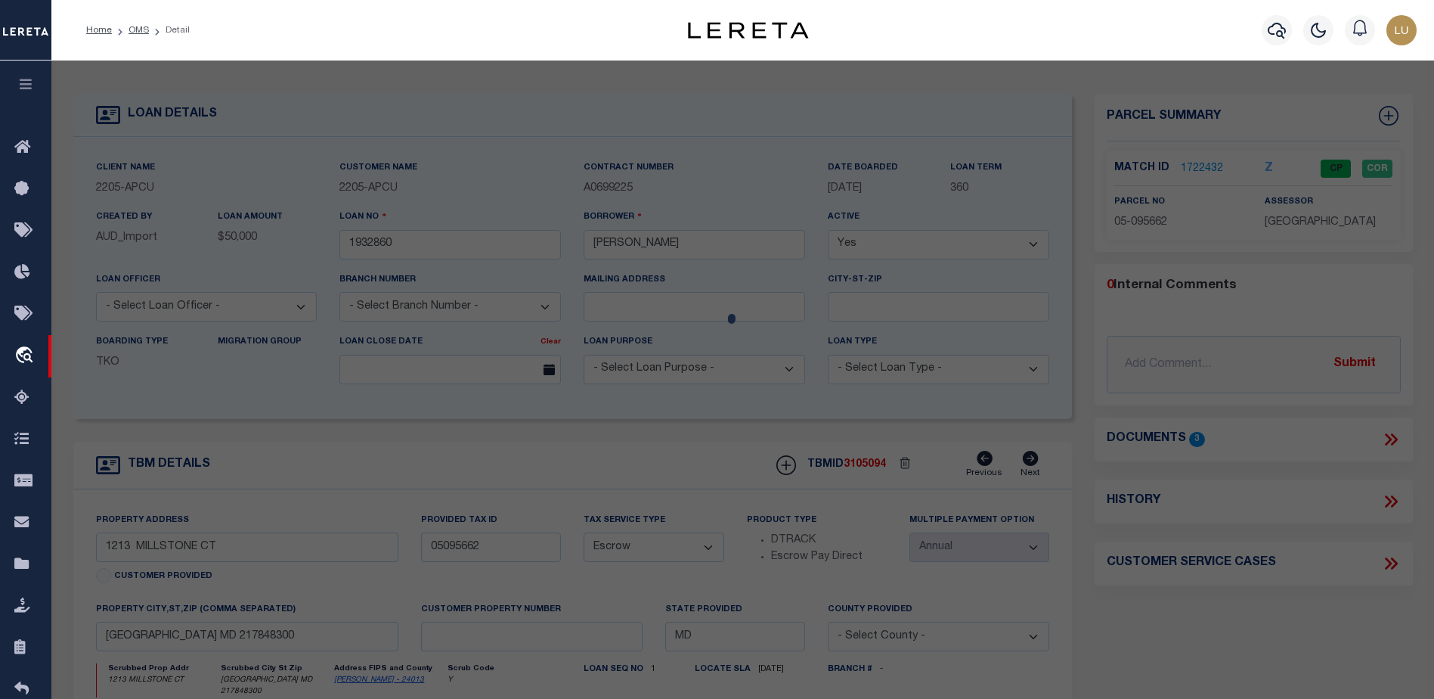
checkbox input "false"
select select "CP"
type input "[PERSON_NAME] M [PERSON_NAME] A"
select select
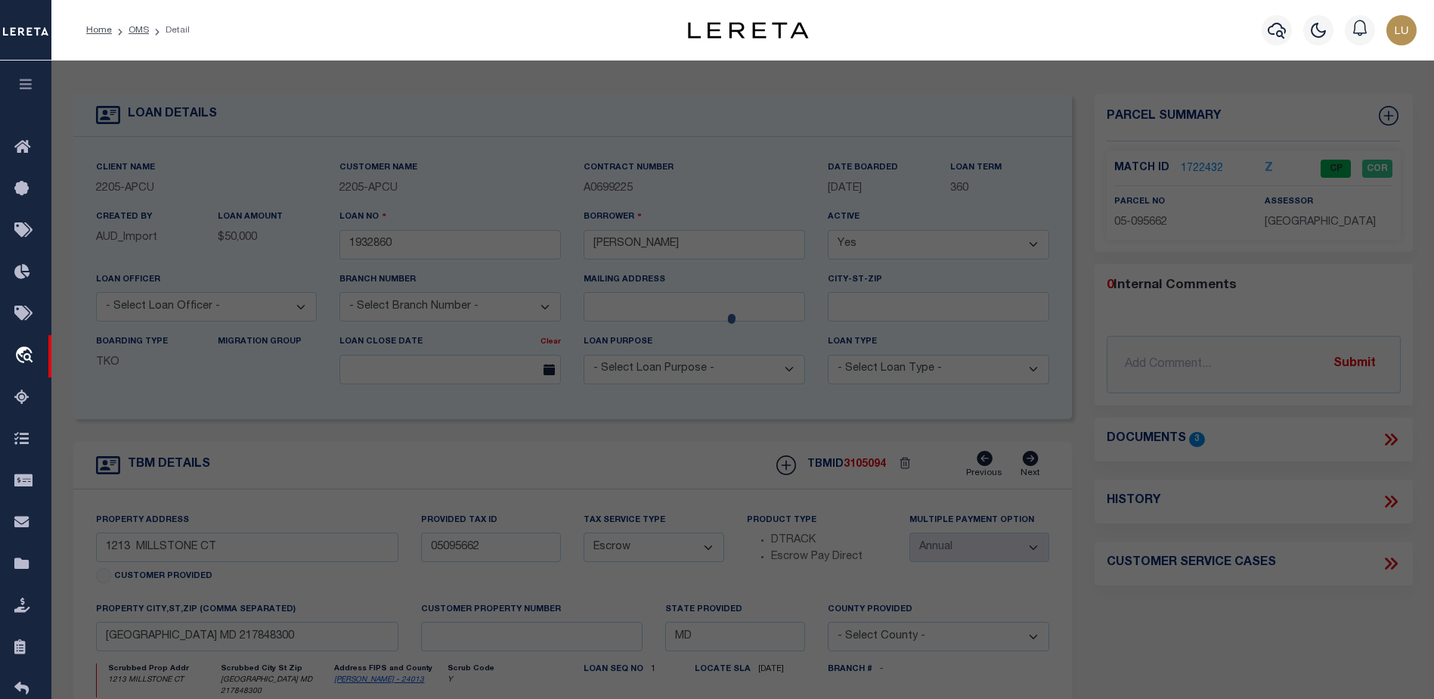
type input "1213 MILLSTONE CT"
checkbox input "false"
type input "[GEOGRAPHIC_DATA] MD 21784"
type textarea "LT 77 - 18252 SF 1213 MILLSTONE CT 41-202/191 STONE MANOR"
type textarea "Information Only - Installment Tax Years Based on Agency Review"
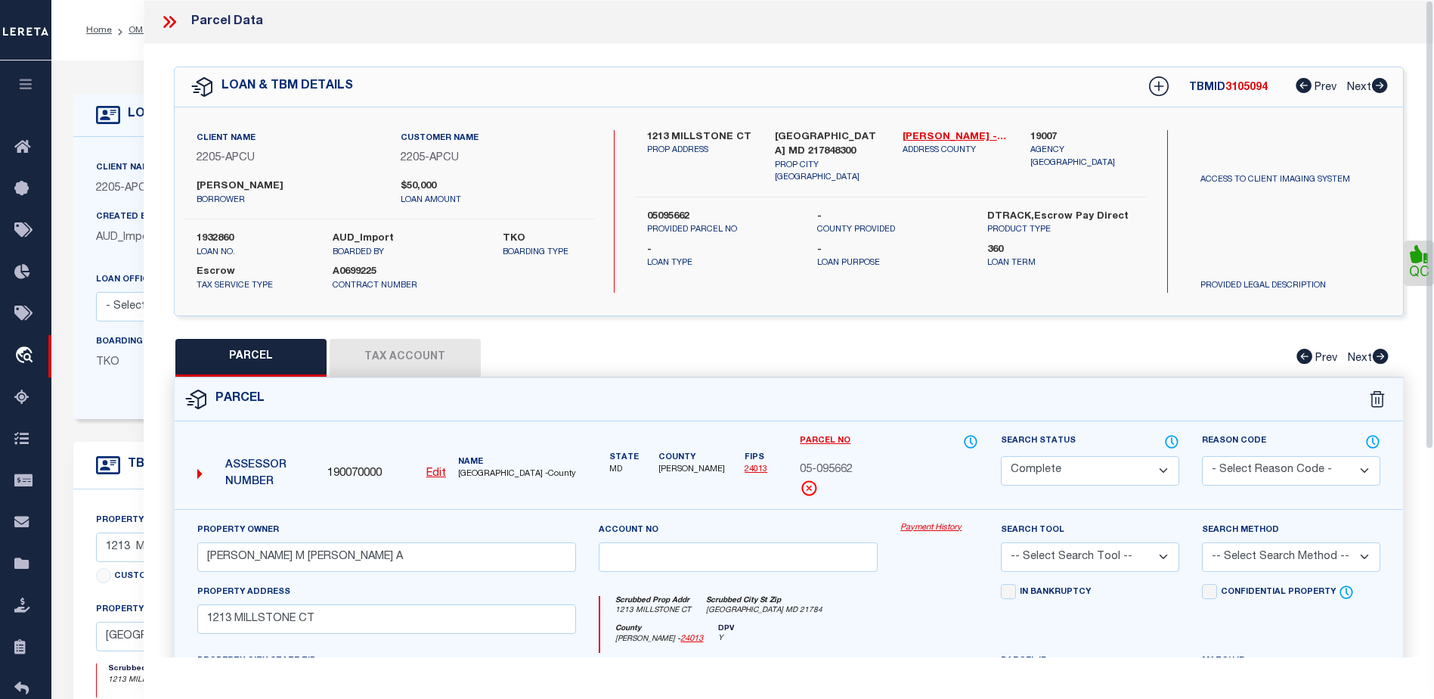
click at [940, 539] on div "Payment History" at bounding box center [939, 553] width 101 height 62
click at [936, 528] on link "Payment History" at bounding box center [939, 528] width 78 height 13
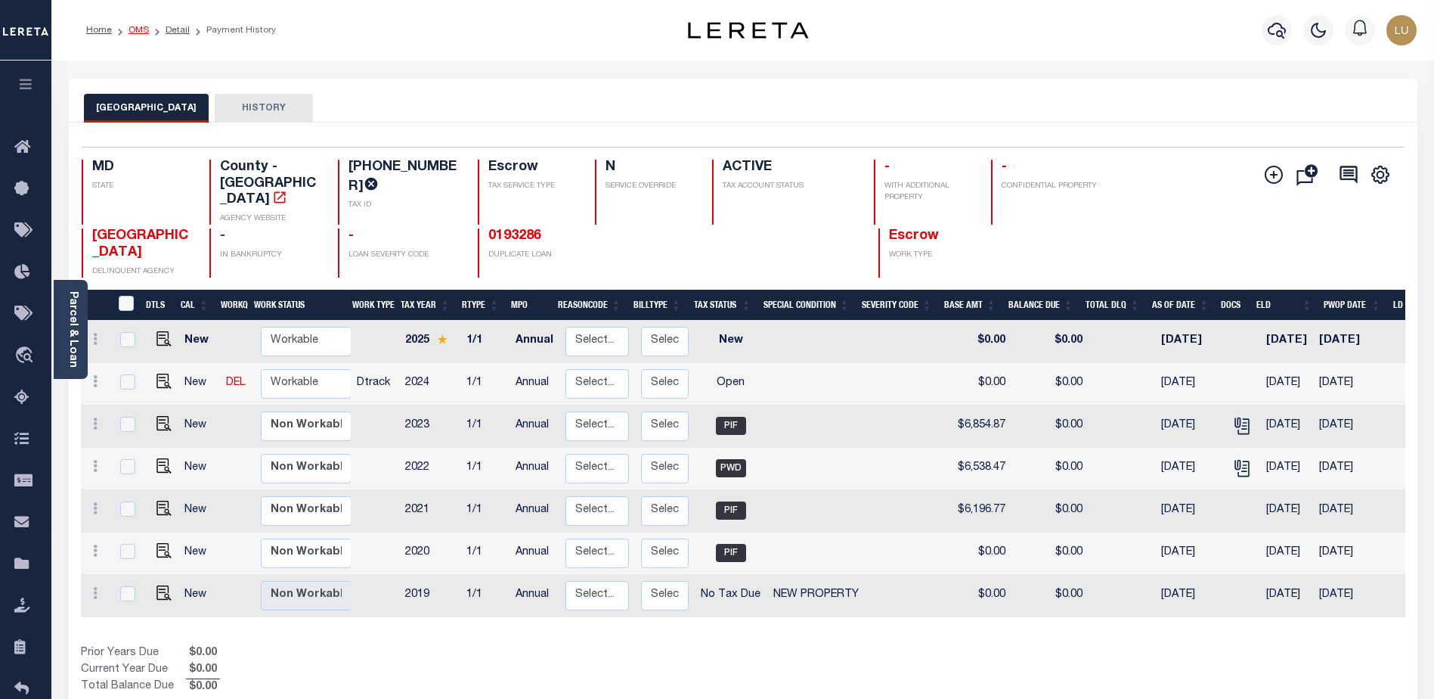
click at [137, 28] on link "OMS" at bounding box center [139, 30] width 20 height 9
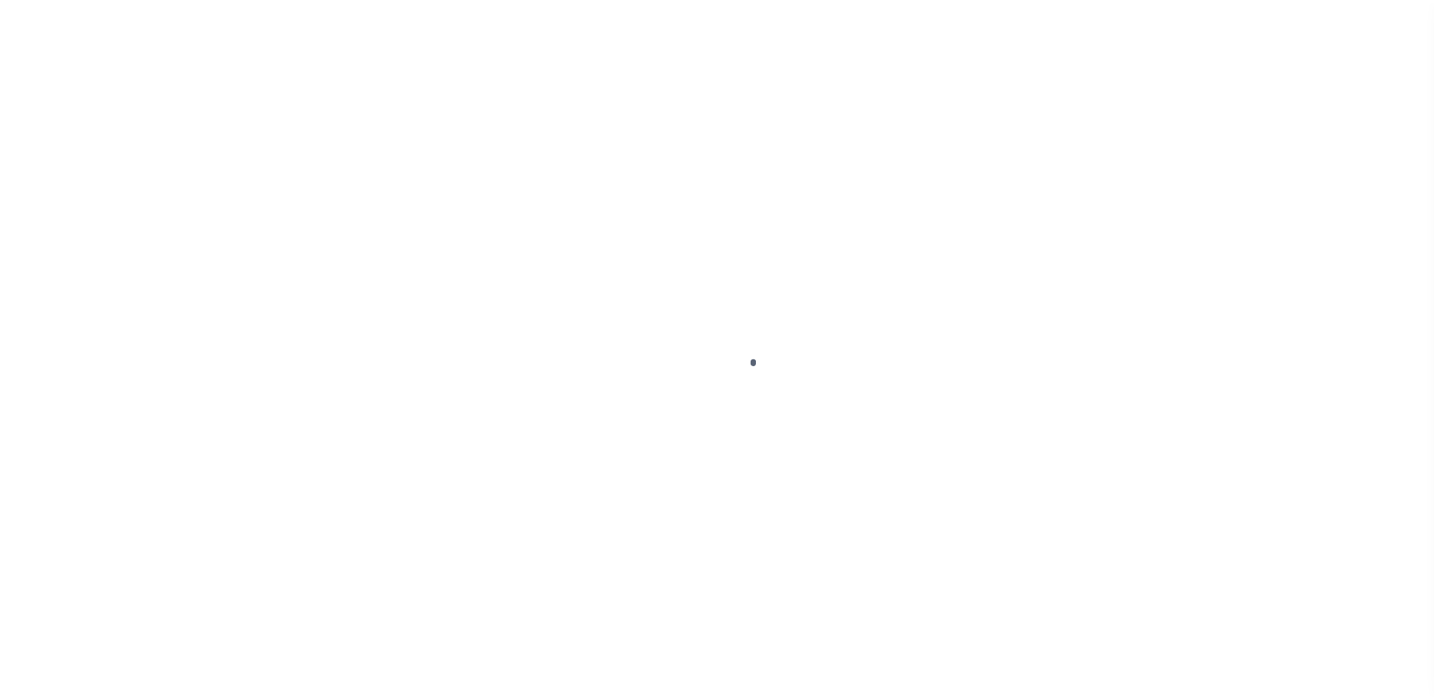
scroll to position [38, 0]
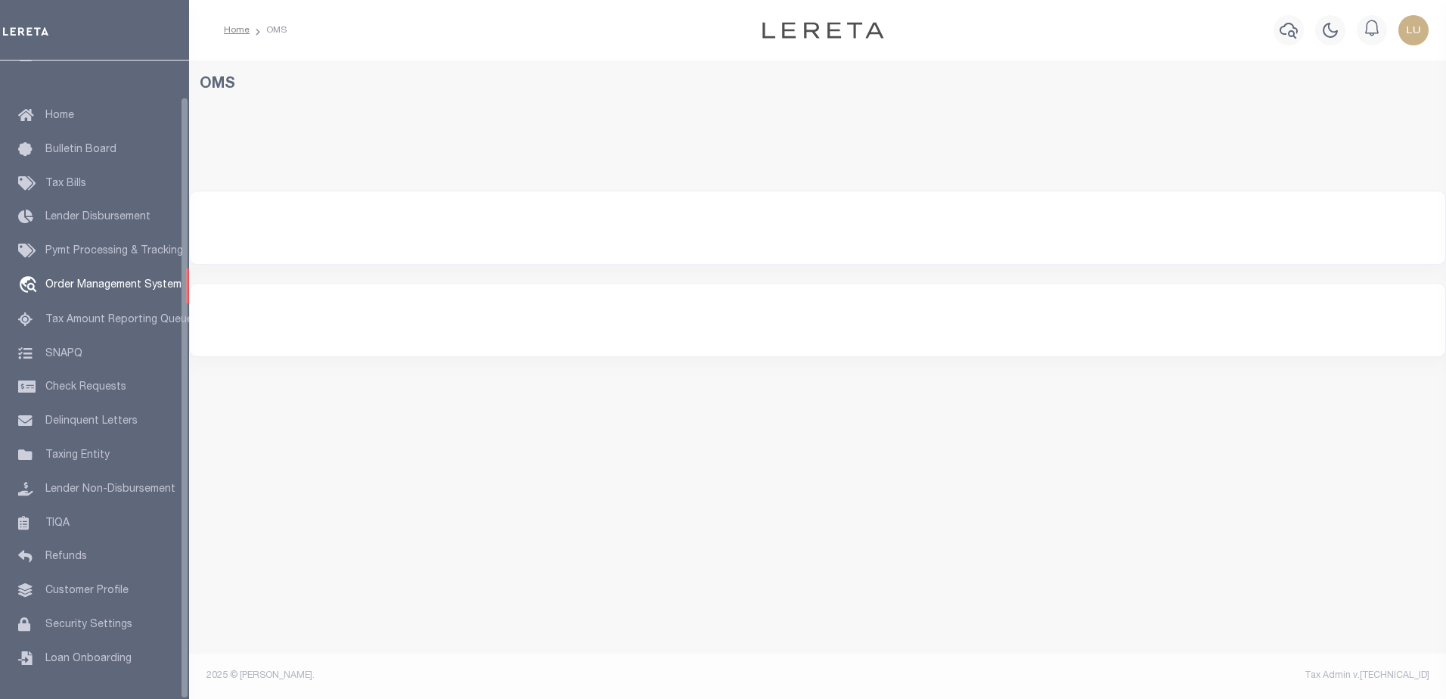
select select "200"
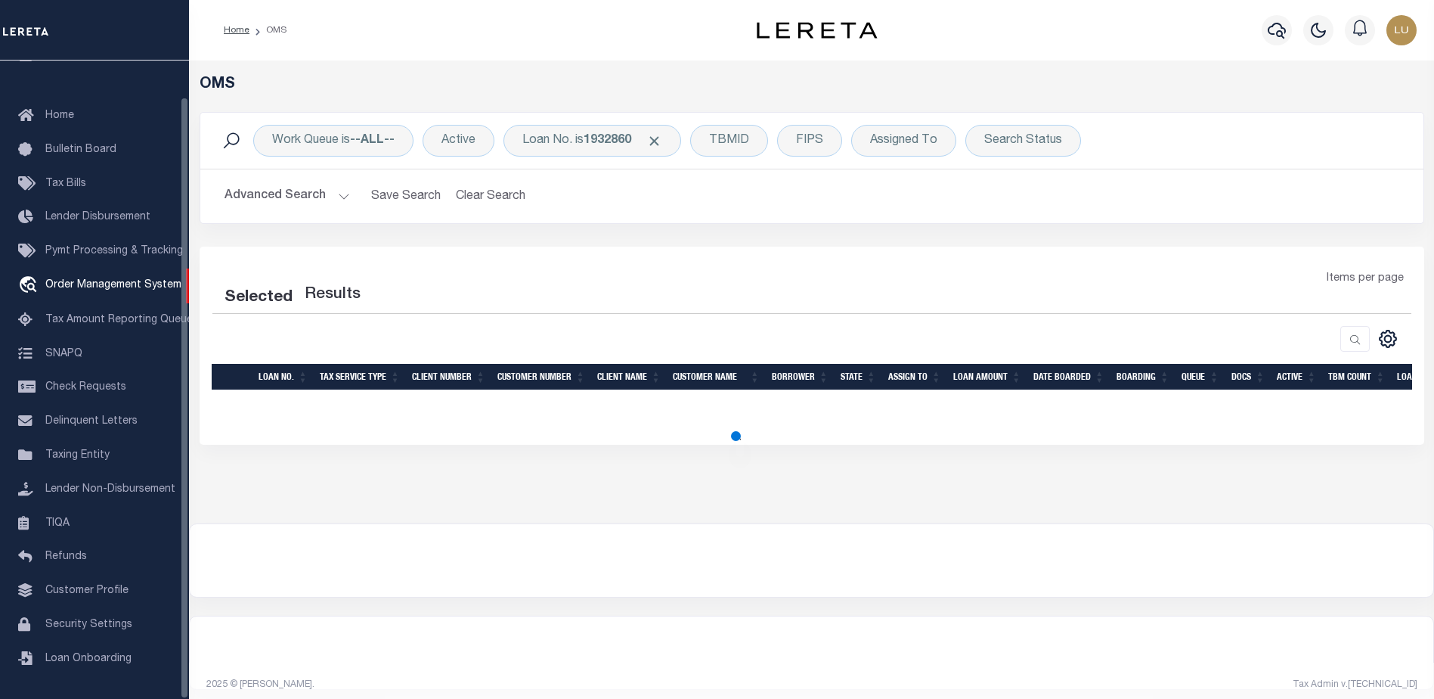
select select "200"
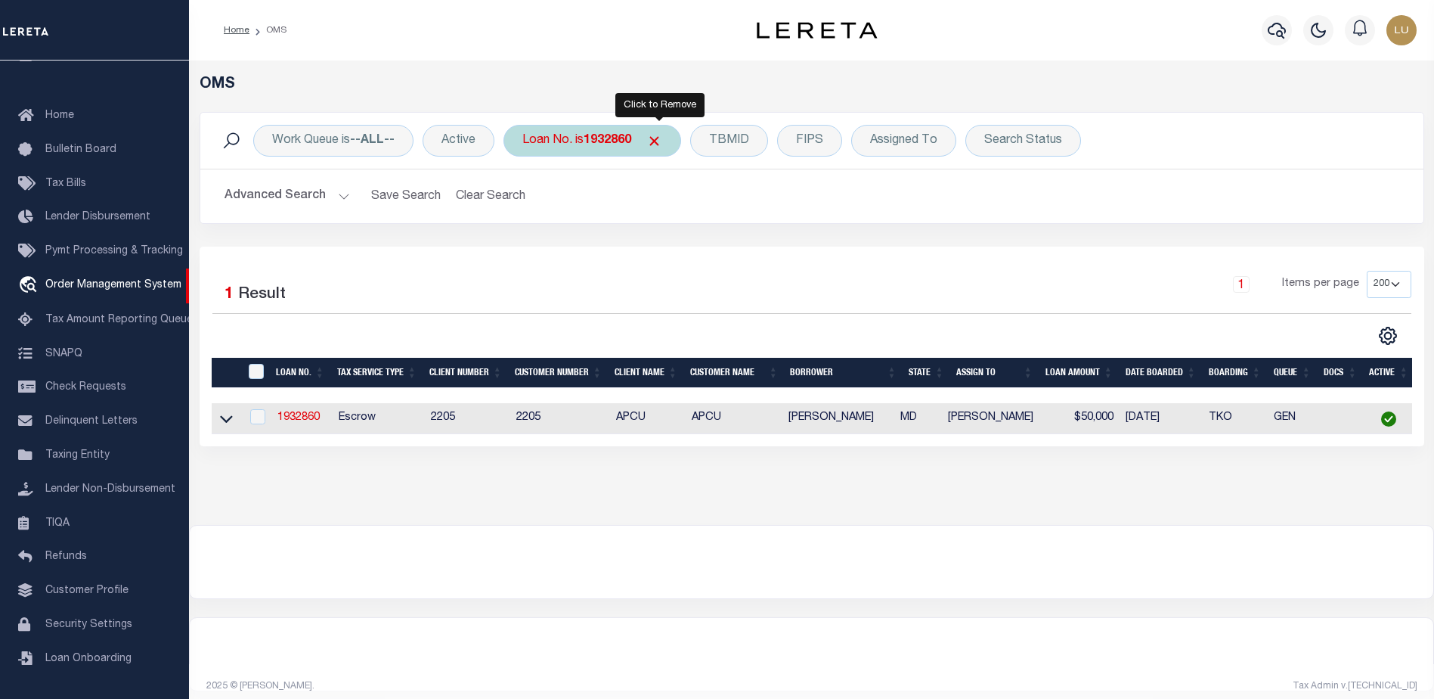
click at [658, 138] on span "Click to Remove" at bounding box center [654, 141] width 16 height 16
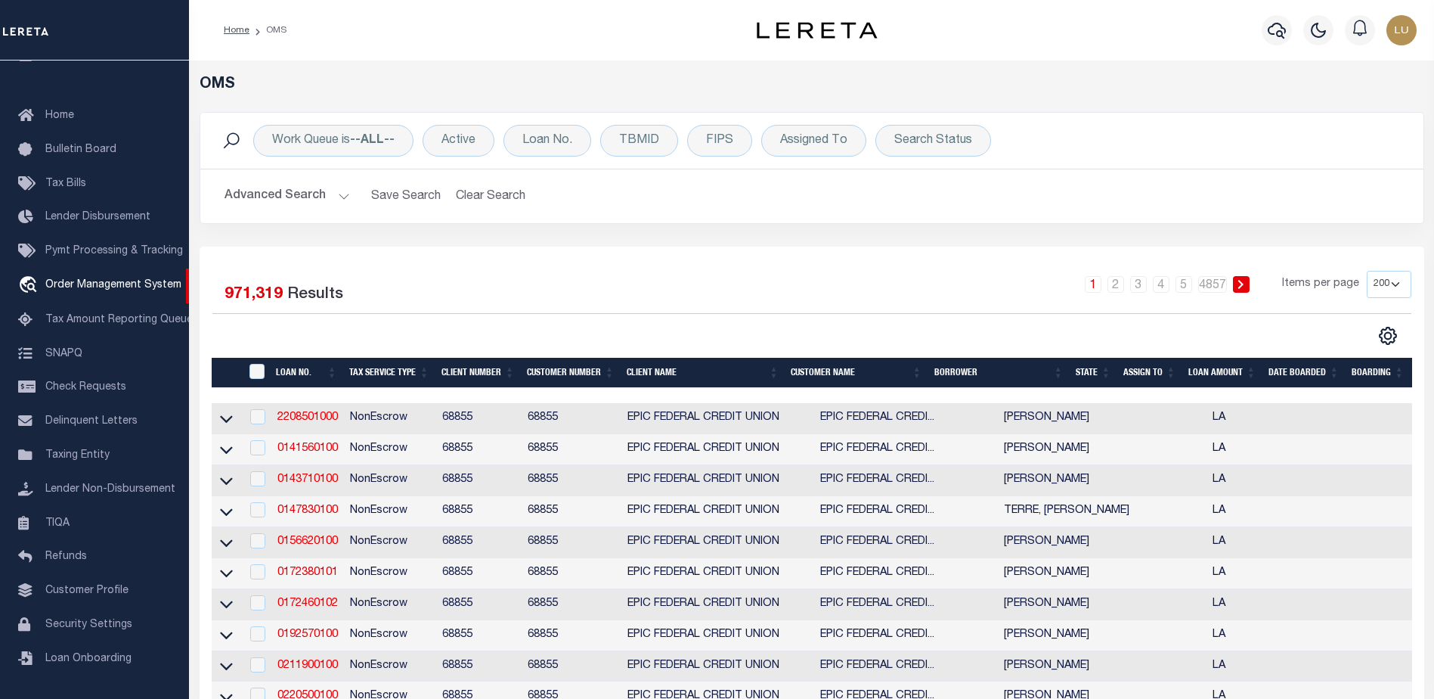
click at [347, 196] on button "Advanced Search" at bounding box center [288, 195] width 126 height 29
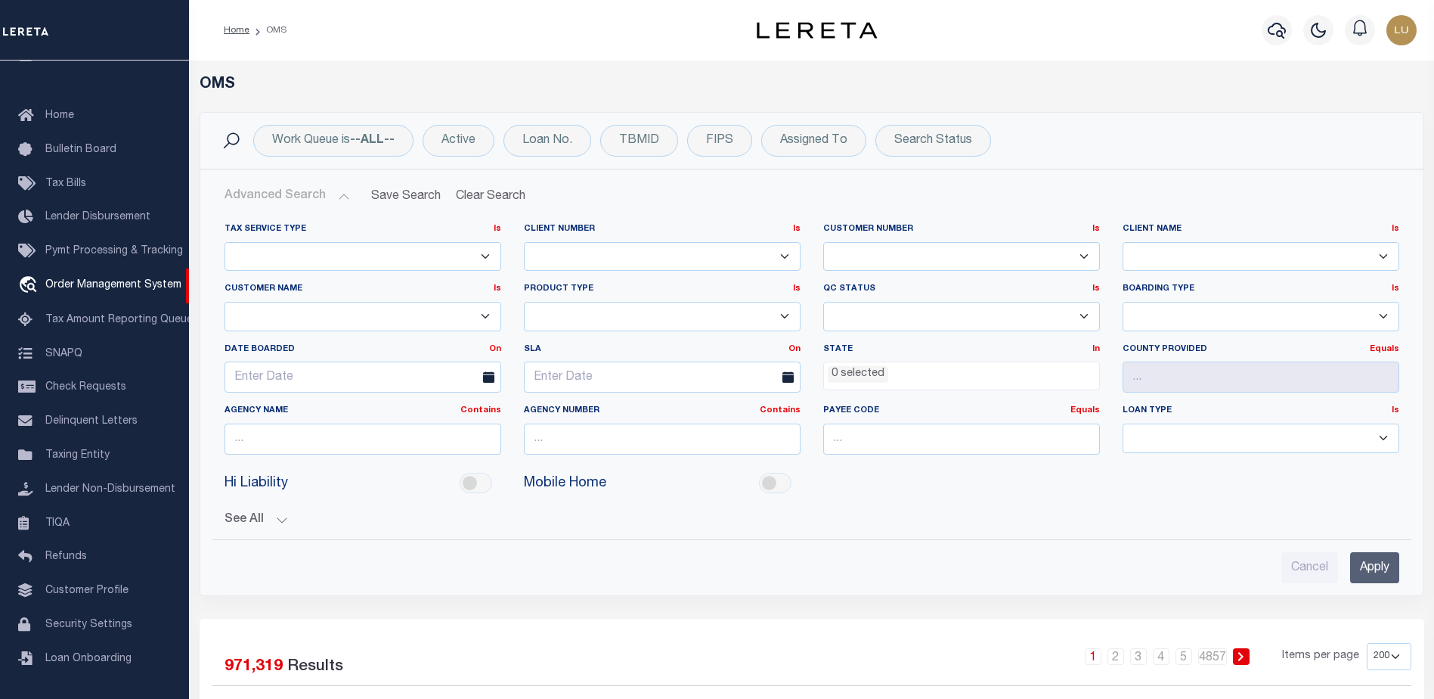
click at [355, 256] on select "Escrow NonEscrow" at bounding box center [363, 256] width 277 height 29
select select "ESCROW"
click at [225, 242] on select "Escrow NonEscrow" at bounding box center [363, 256] width 277 height 29
click at [1375, 566] on input "Apply" at bounding box center [1374, 567] width 49 height 31
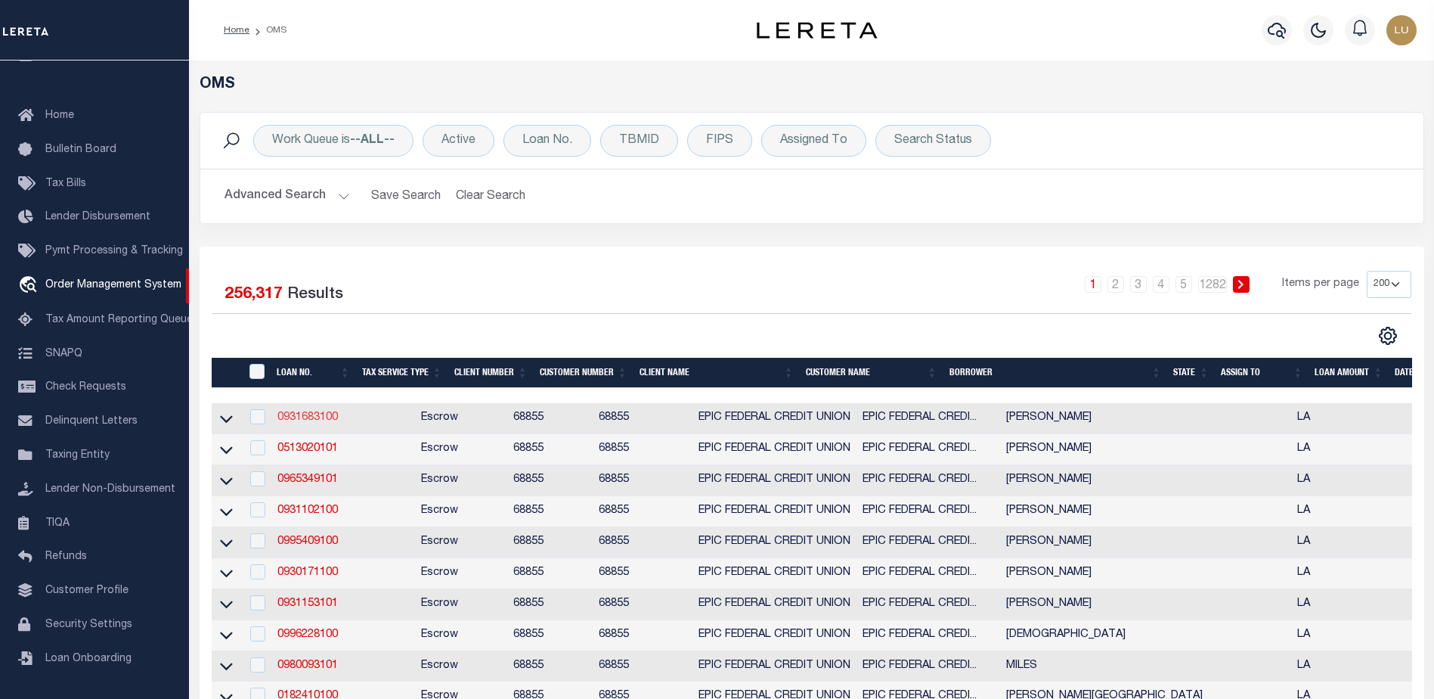
click at [307, 419] on link "0931683100" at bounding box center [307, 417] width 60 height 11
checkbox input "true"
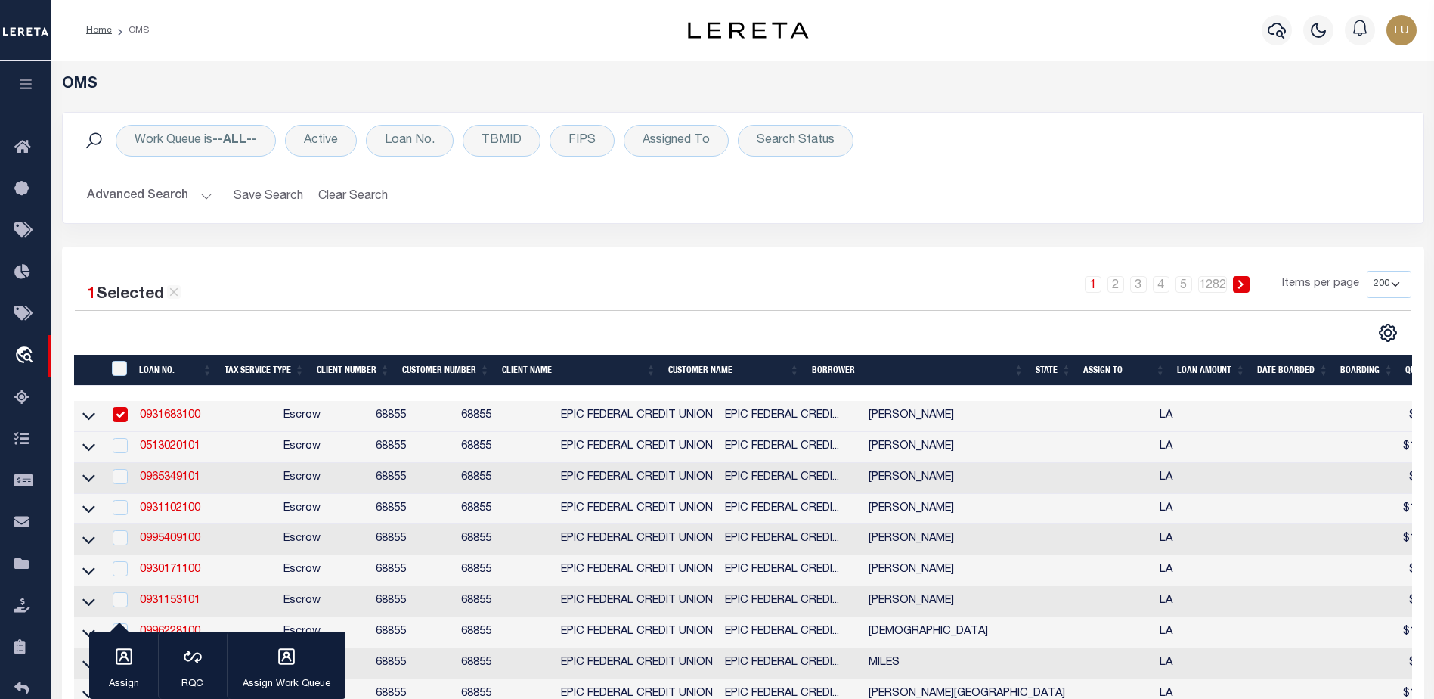
scroll to position [227, 0]
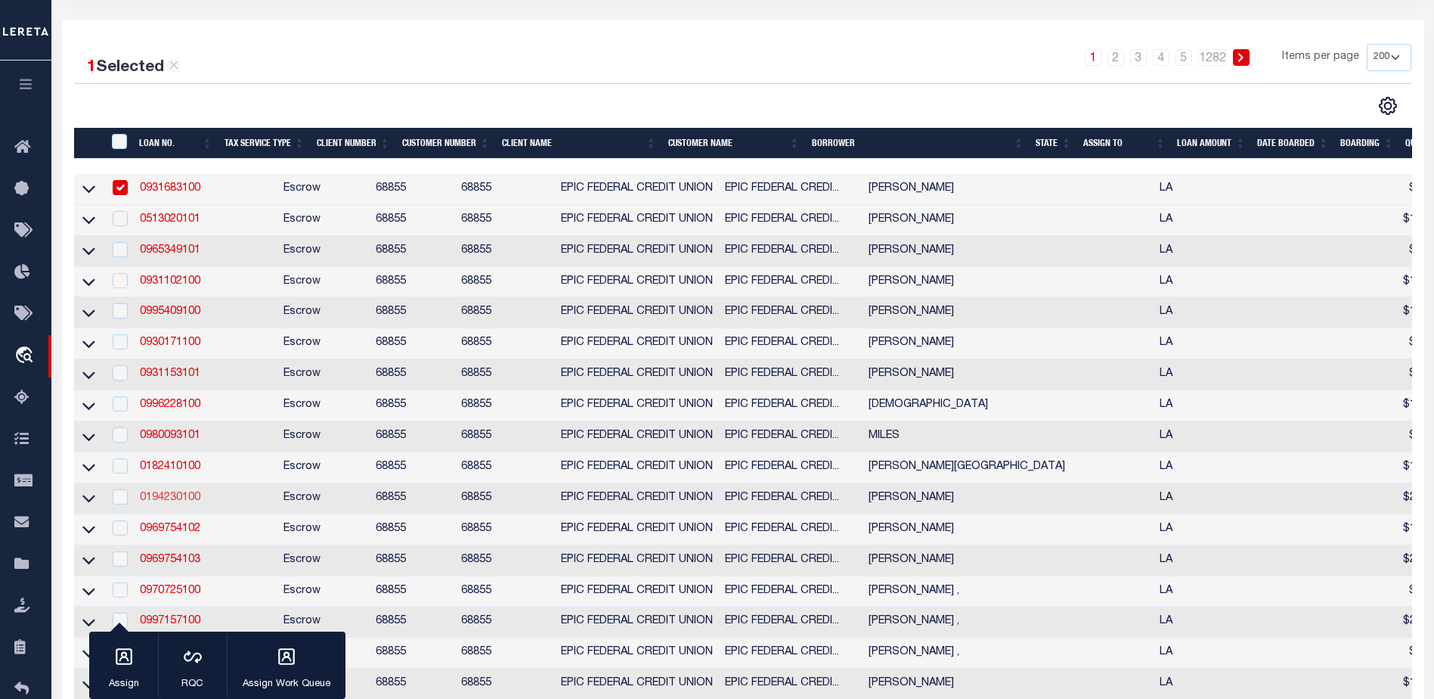
click at [178, 501] on link "0194230100" at bounding box center [170, 497] width 60 height 11
checkbox input "true"
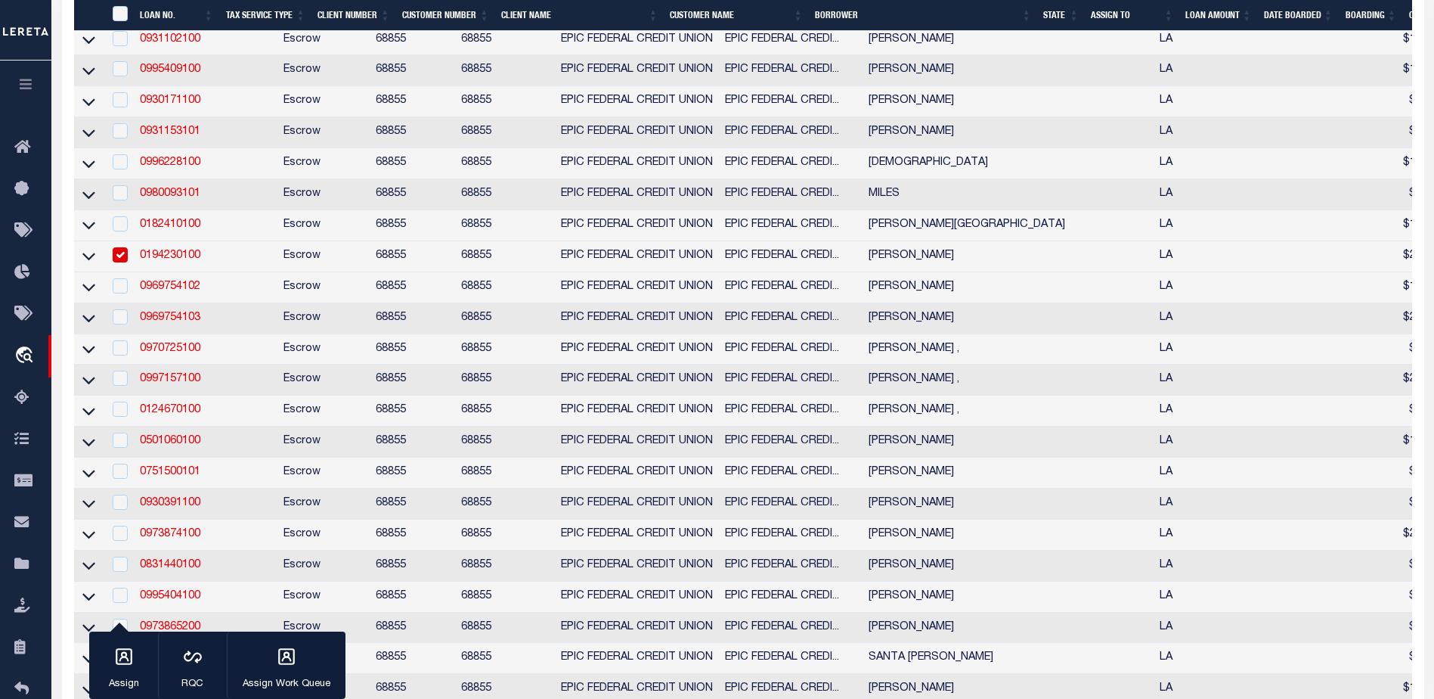
scroll to position [529, 0]
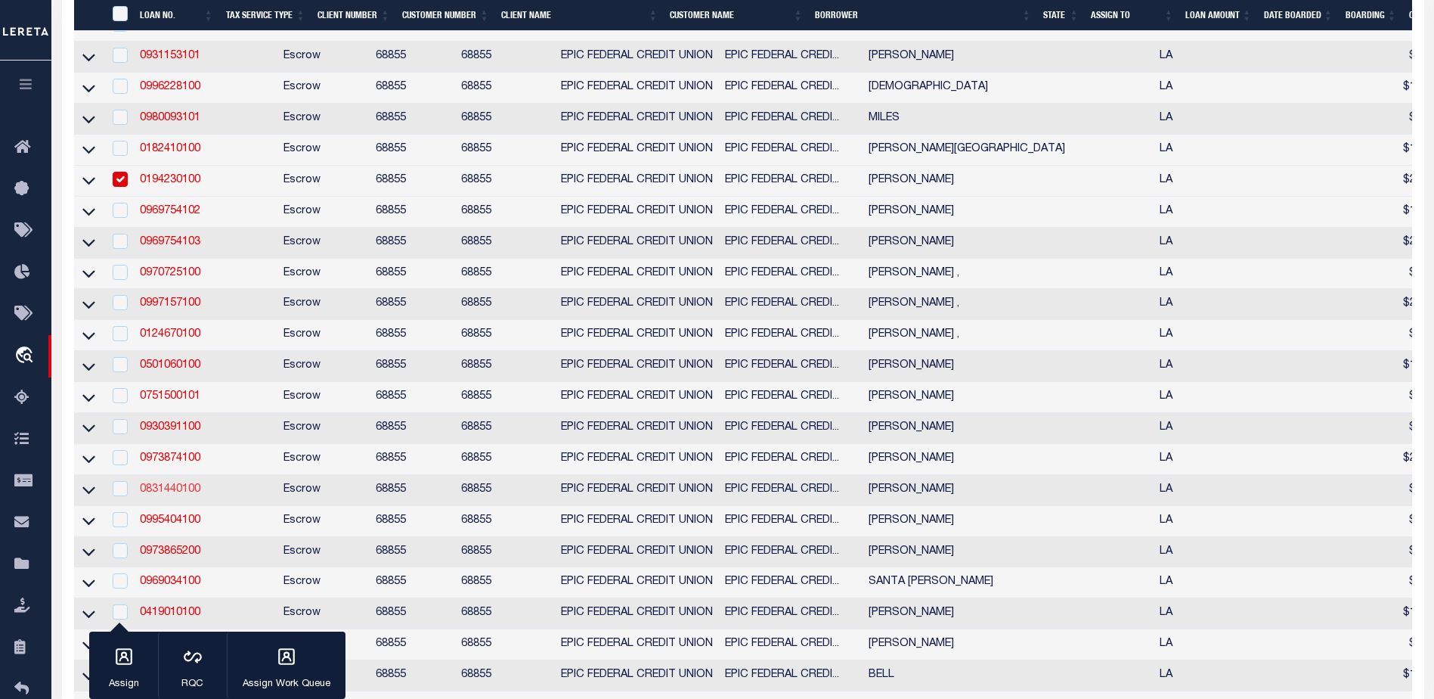
click at [181, 494] on link "0831440100" at bounding box center [170, 489] width 60 height 11
checkbox input "true"
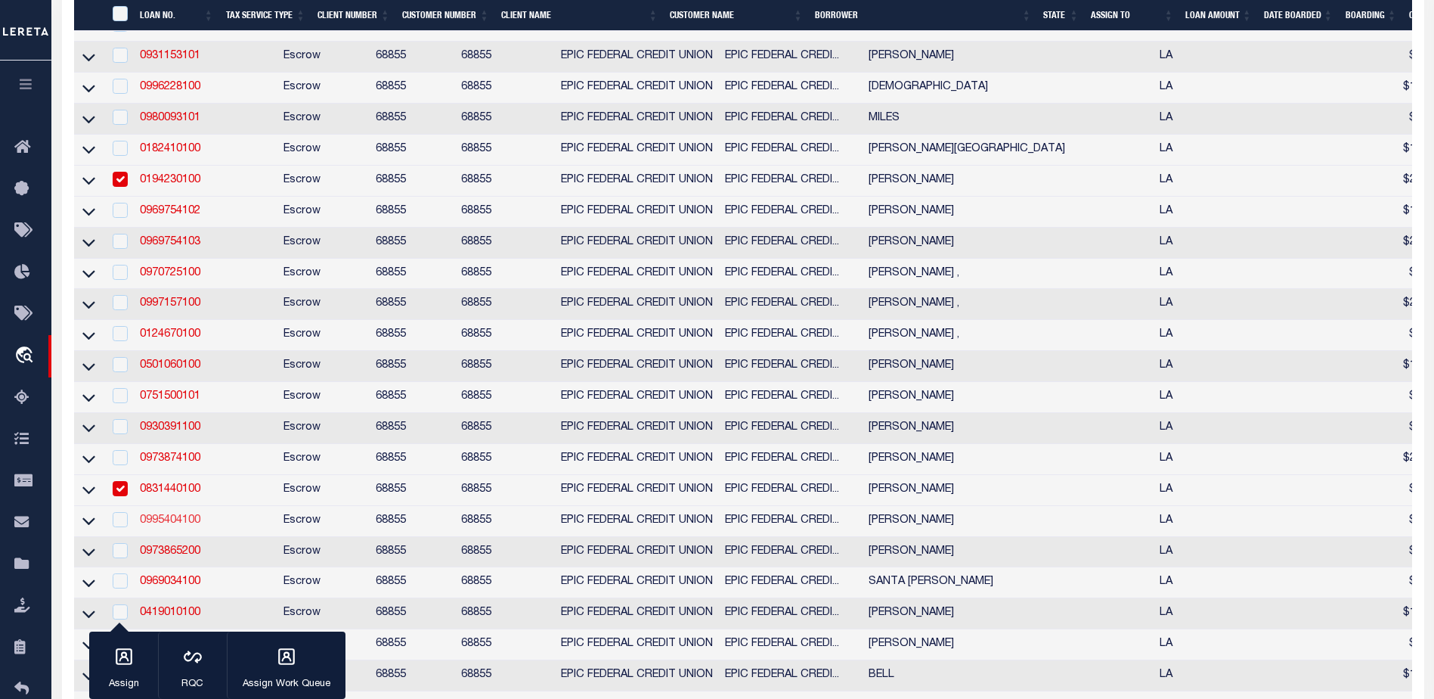
click at [172, 525] on link "0995404100" at bounding box center [170, 520] width 60 height 11
checkbox input "true"
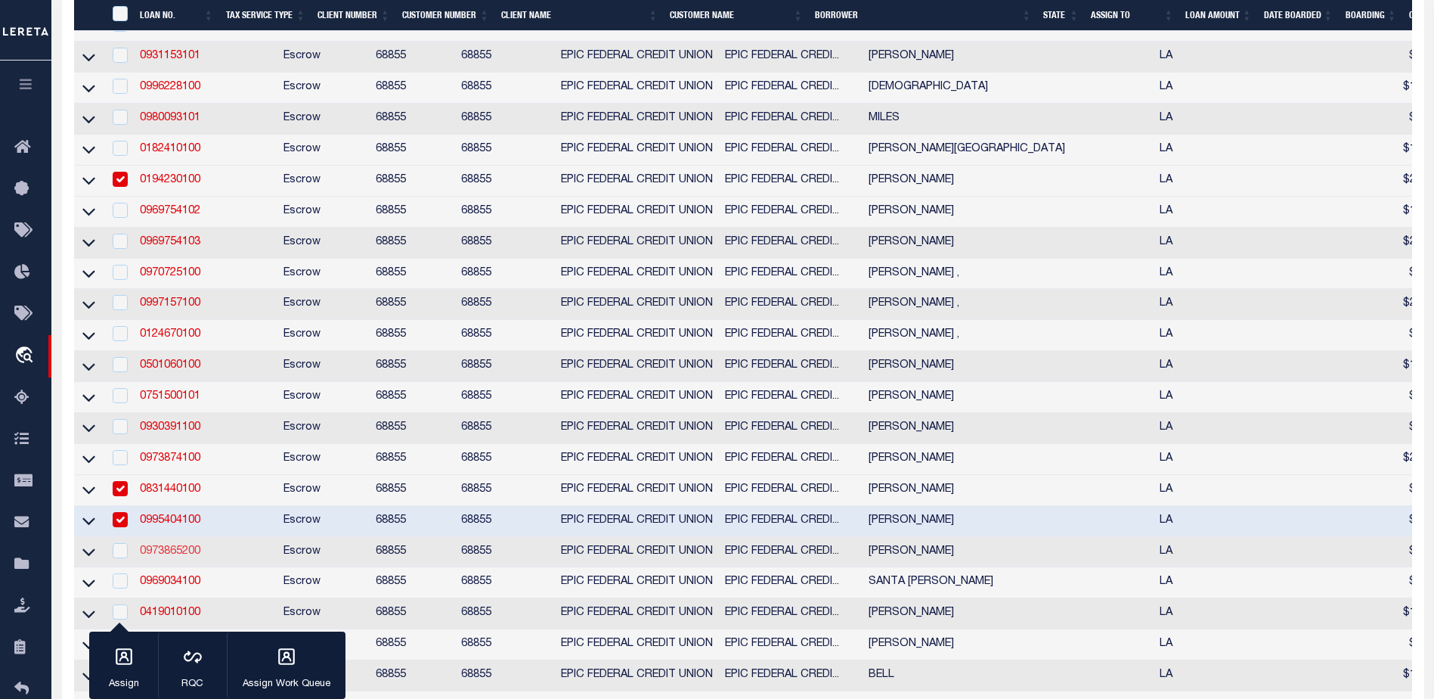
click at [177, 556] on link "0973865200" at bounding box center [170, 551] width 60 height 11
checkbox input "true"
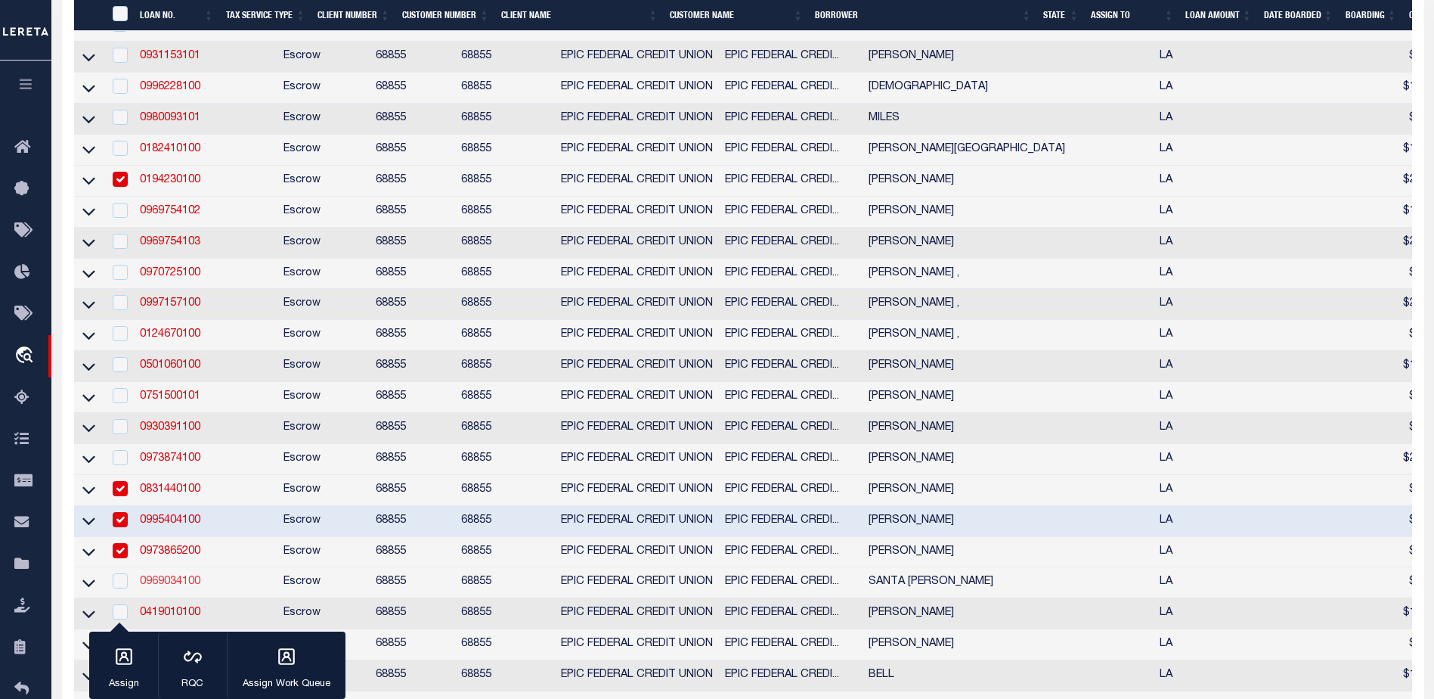
click at [168, 587] on link "0969034100" at bounding box center [170, 581] width 60 height 11
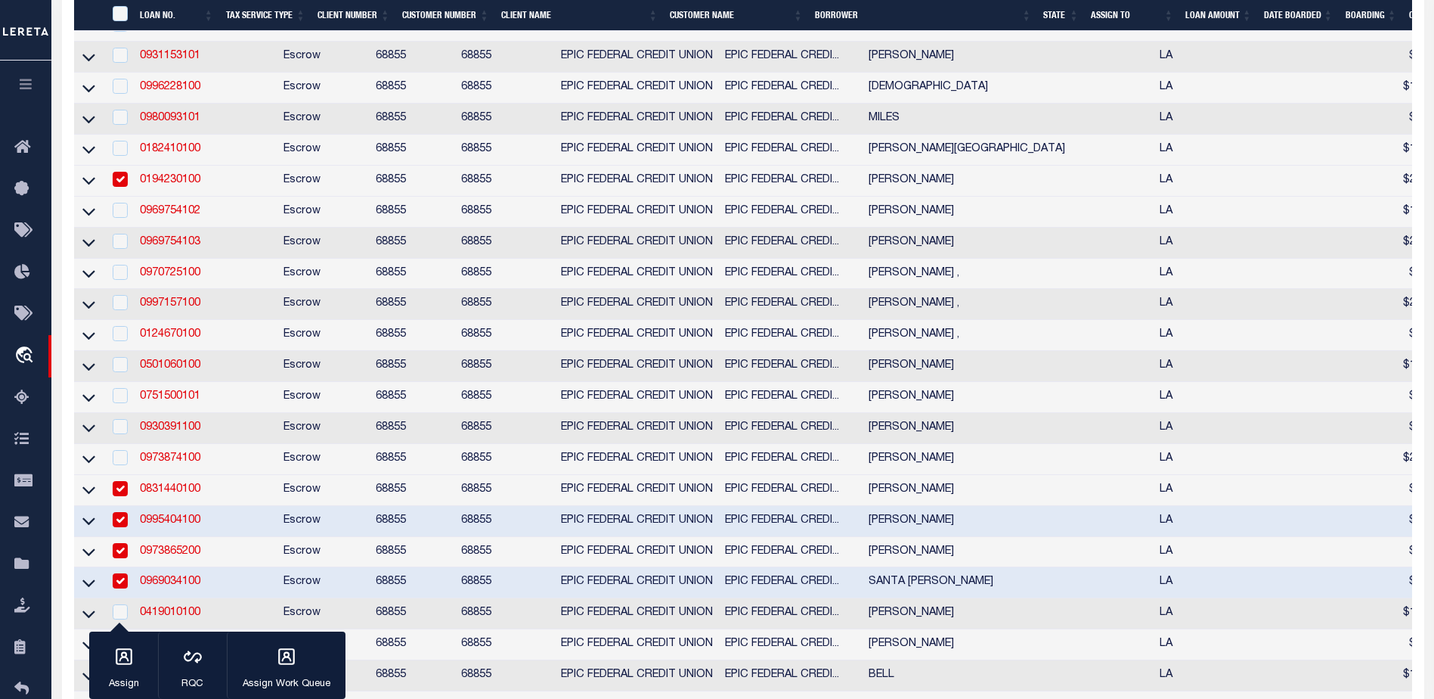
checkbox input "true"
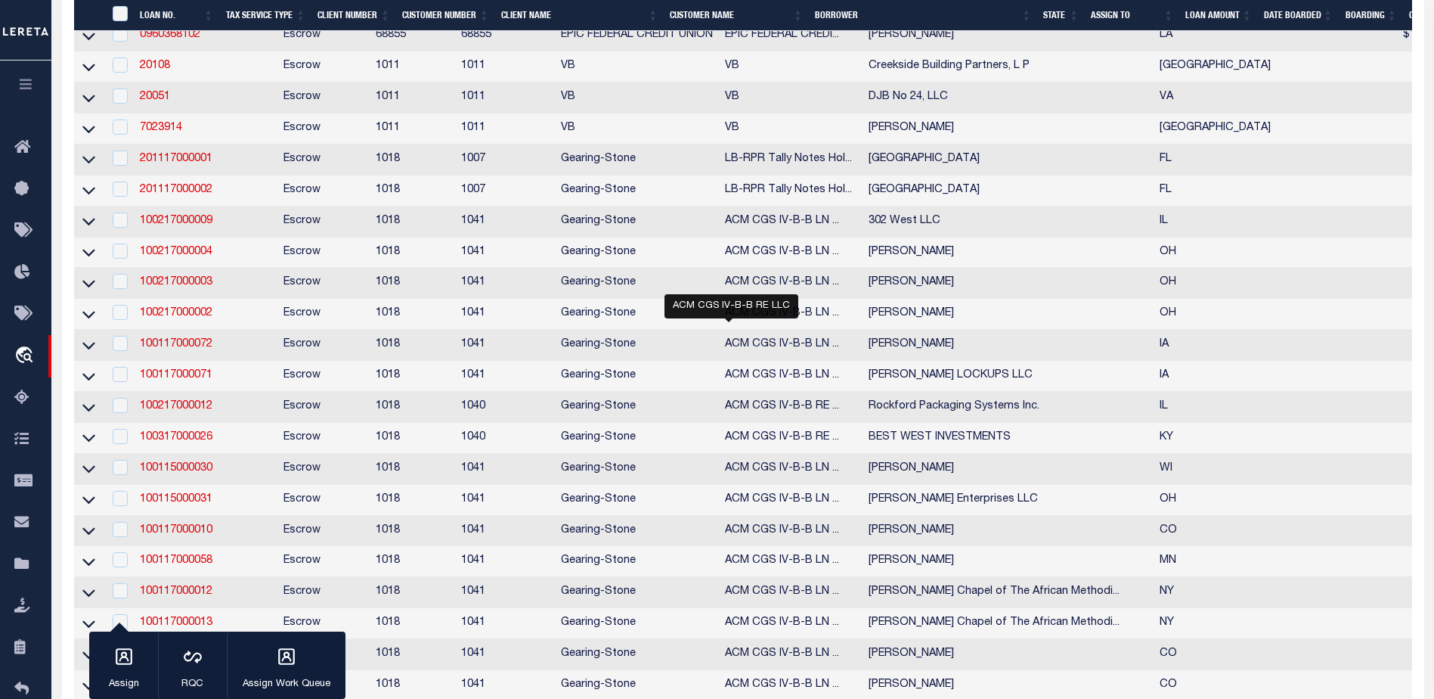
scroll to position [1739, 0]
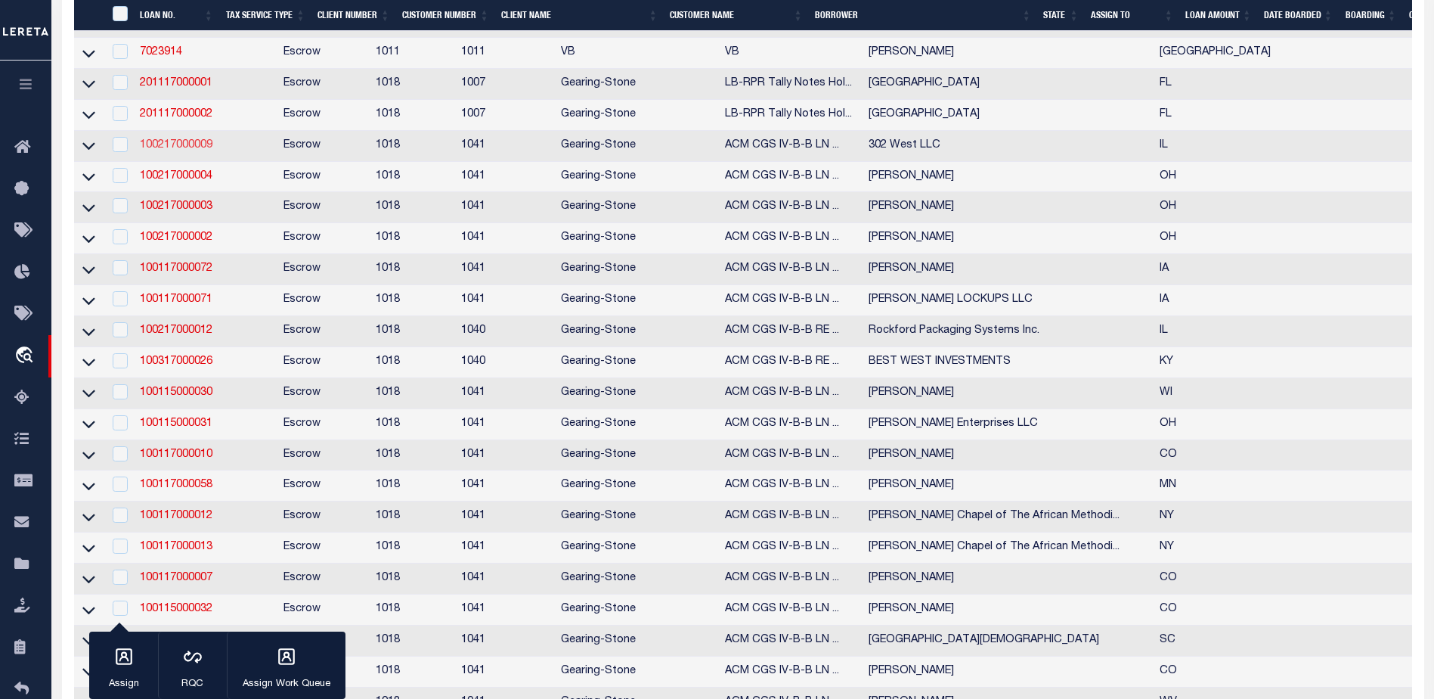
click at [173, 150] on link "100217000009" at bounding box center [176, 145] width 73 height 11
checkbox input "true"
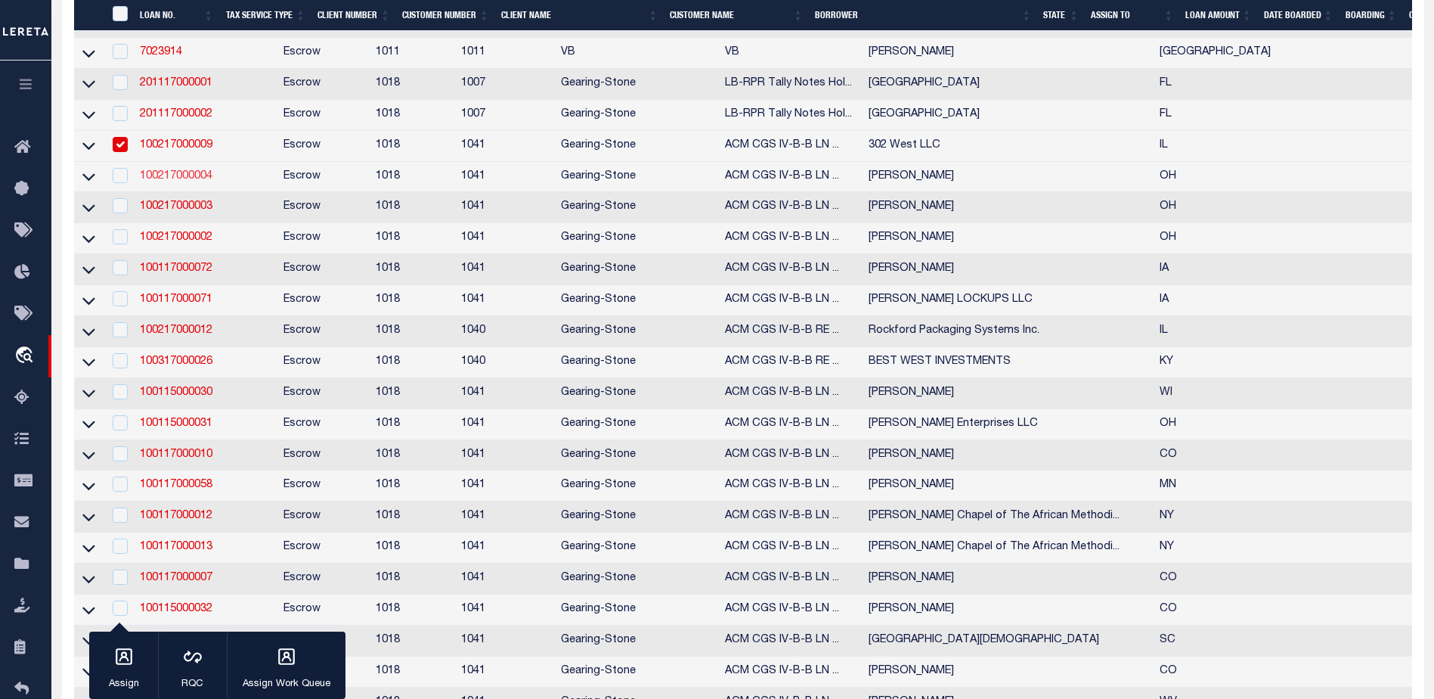
click at [170, 181] on link "100217000004" at bounding box center [176, 176] width 73 height 11
checkbox input "true"
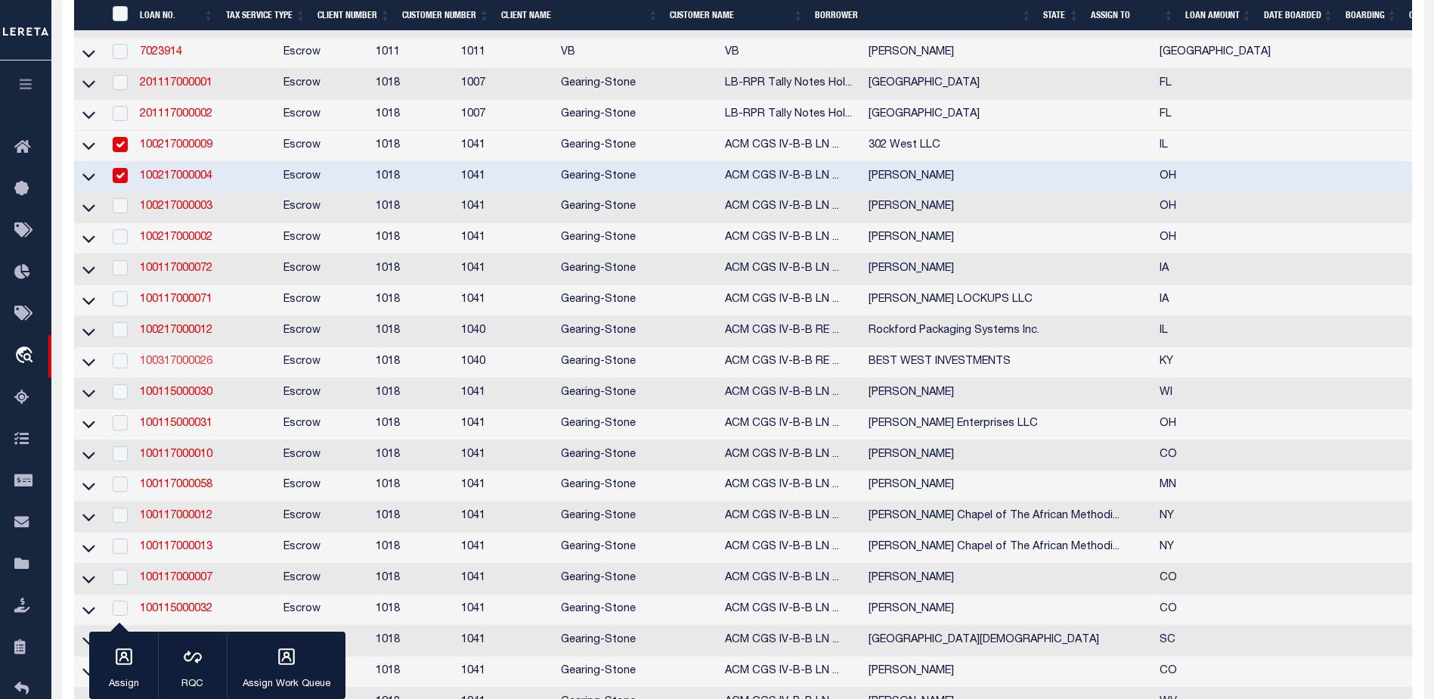
click at [184, 367] on link "100317000026" at bounding box center [176, 361] width 73 height 11
checkbox input "true"
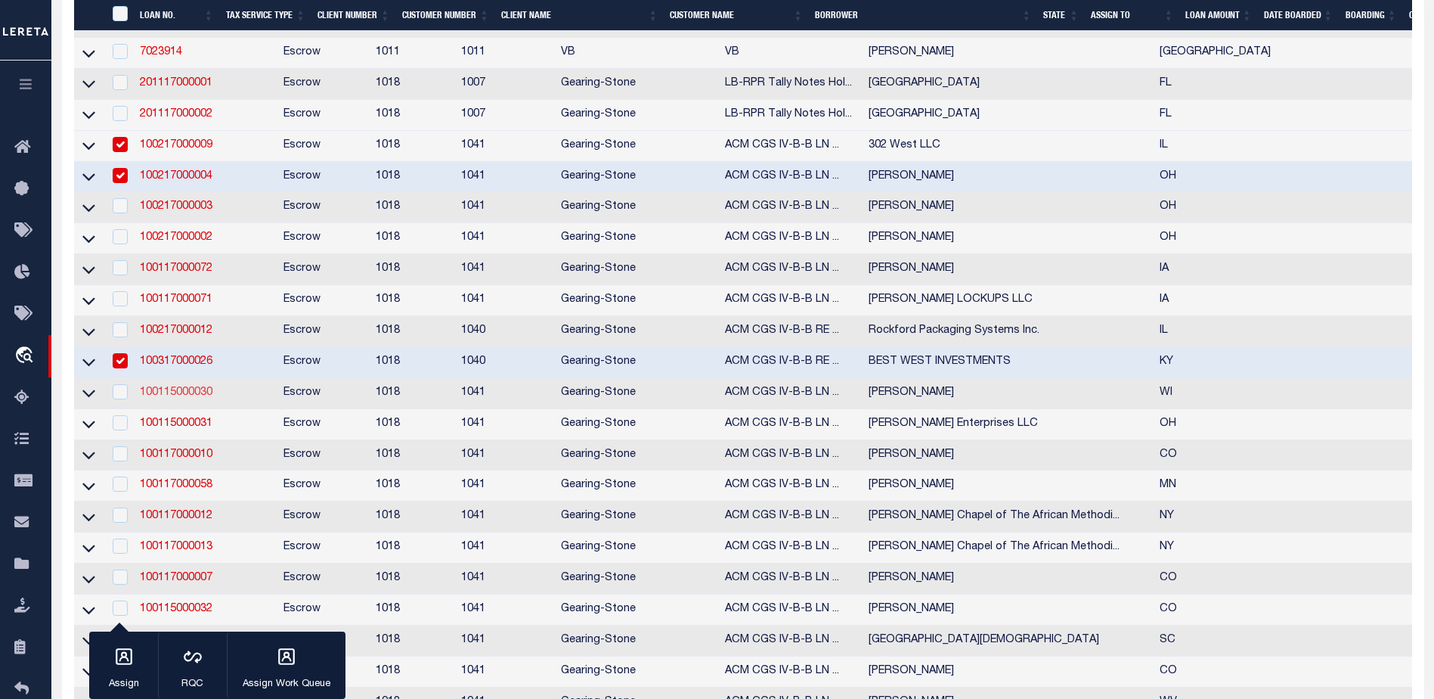
click at [190, 398] on link "100115000030" at bounding box center [176, 392] width 73 height 11
checkbox input "true"
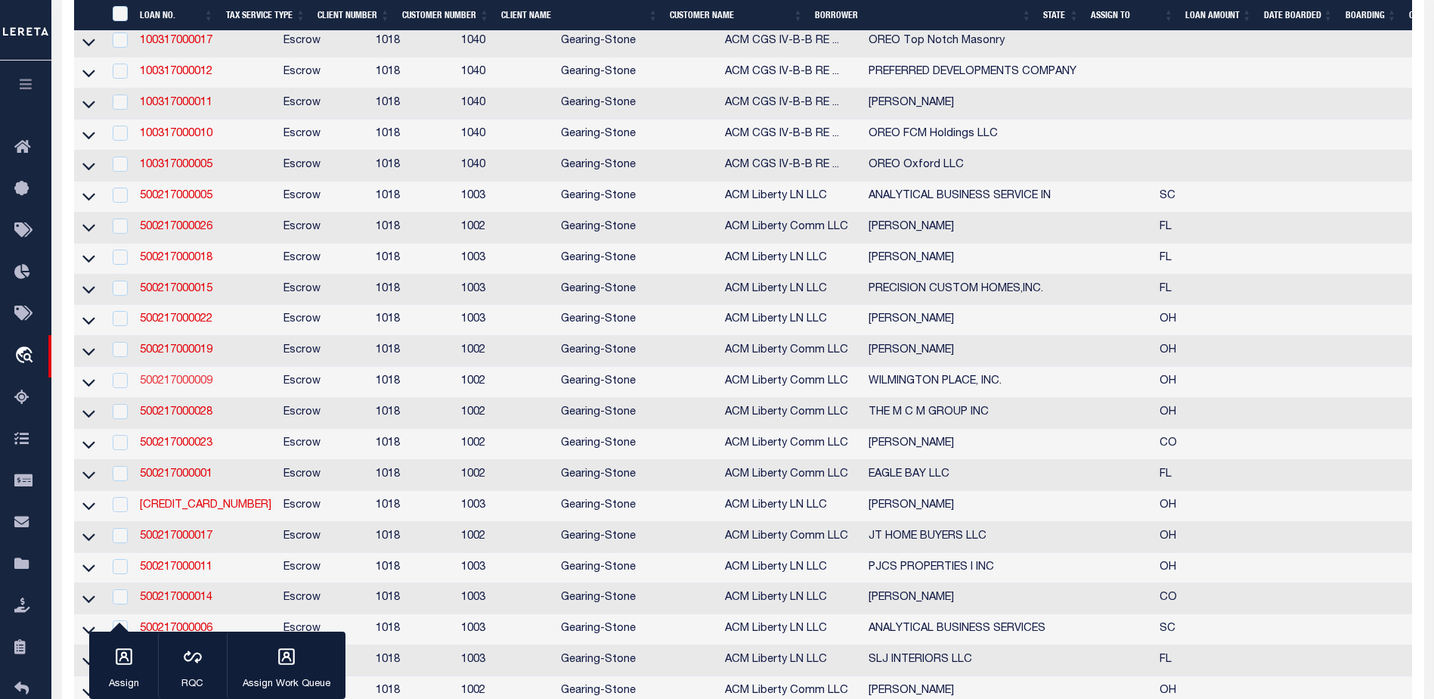
scroll to position [3100, 0]
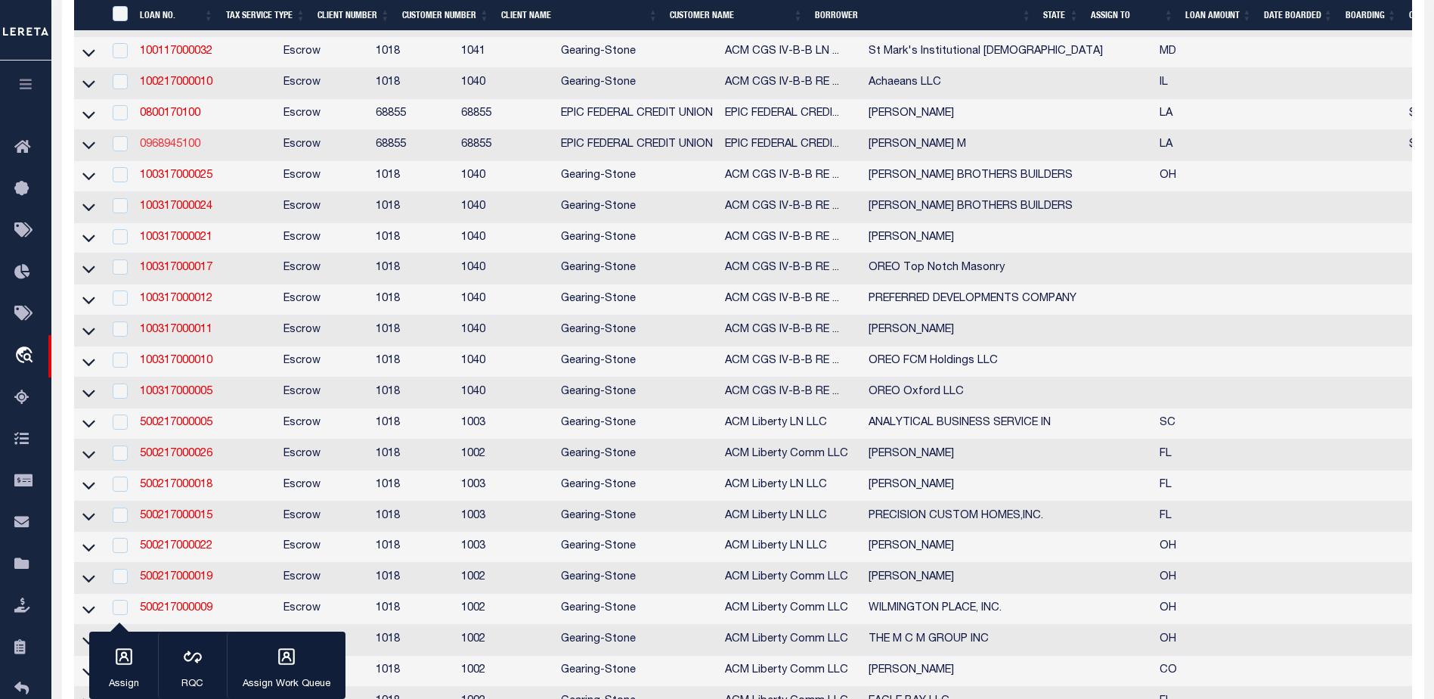
click at [184, 150] on link "0968945100" at bounding box center [170, 144] width 60 height 11
checkbox input "true"
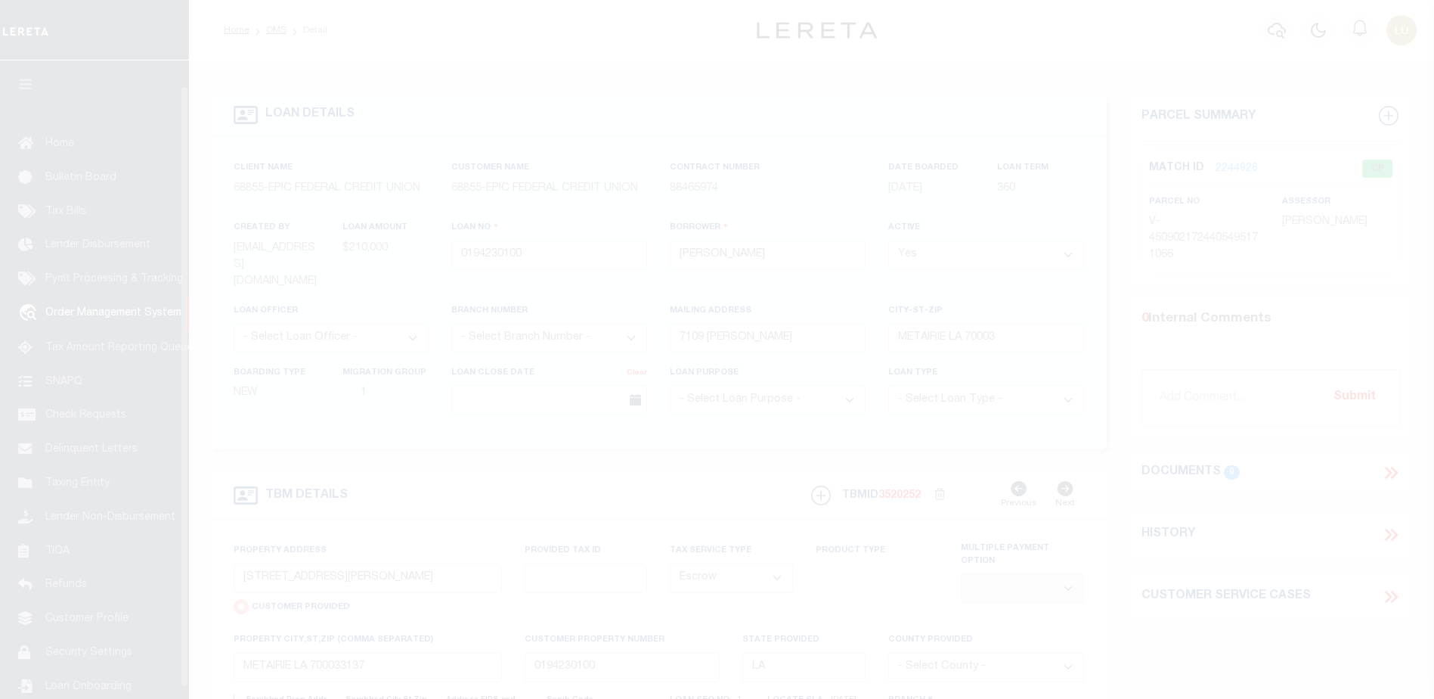
select select "Escrow"
select select
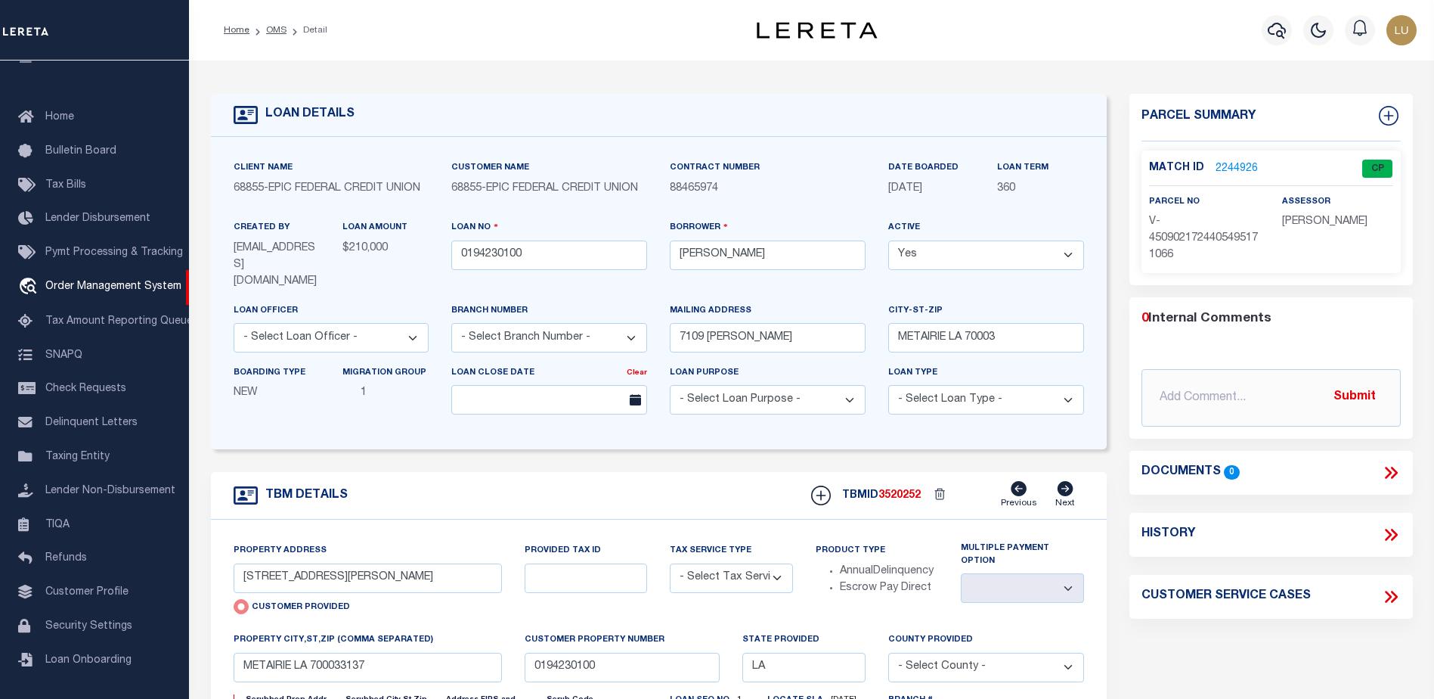
click at [1226, 161] on link "2244926" at bounding box center [1237, 169] width 42 height 16
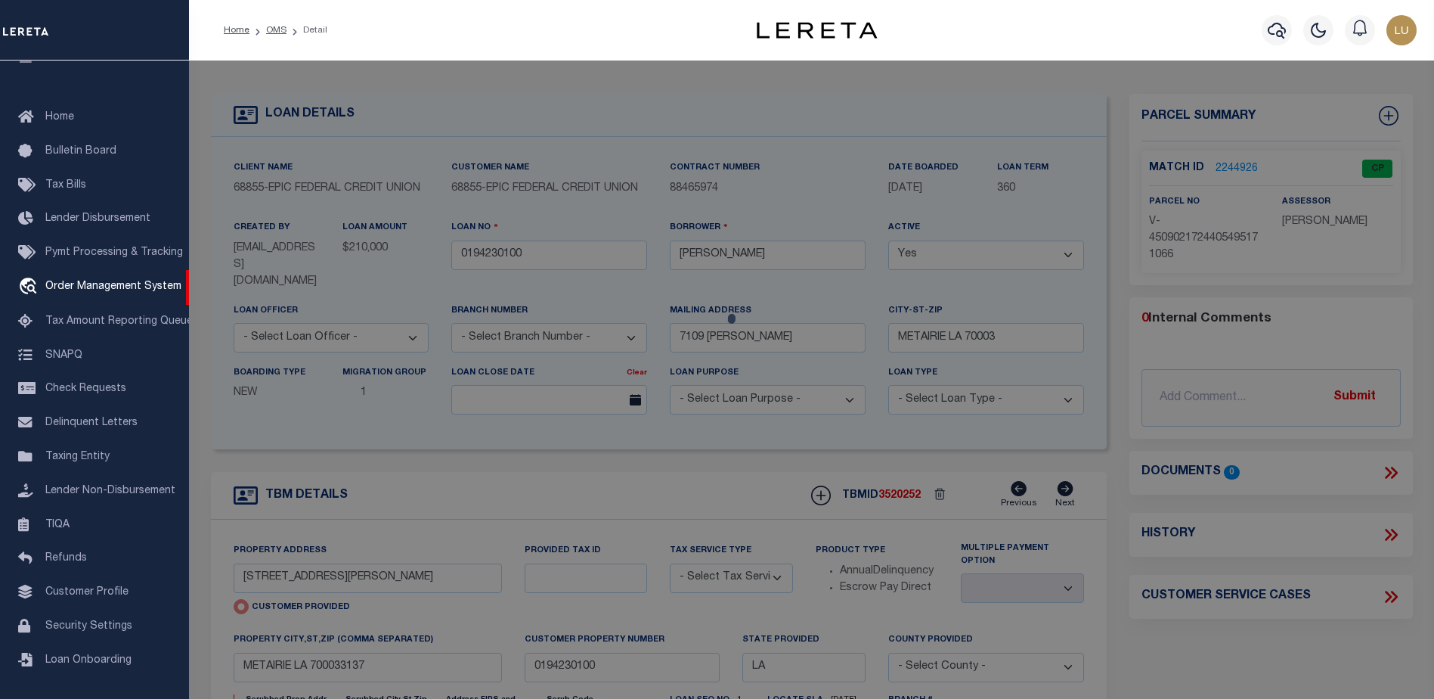
checkbox input "false"
select select "CP"
select select "TPW"
select select
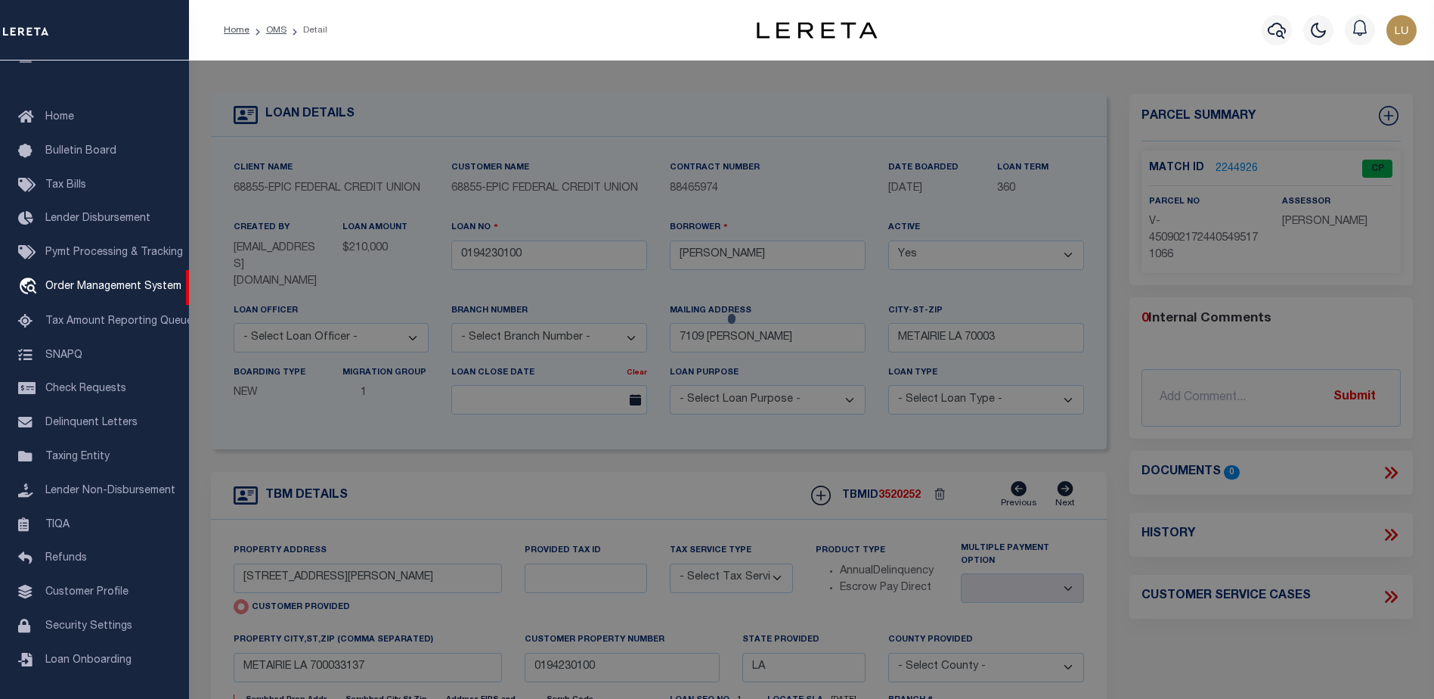
type input "7109 SCHOUEST ST"
checkbox input "false"
type input "METAIRIE LA 700033137"
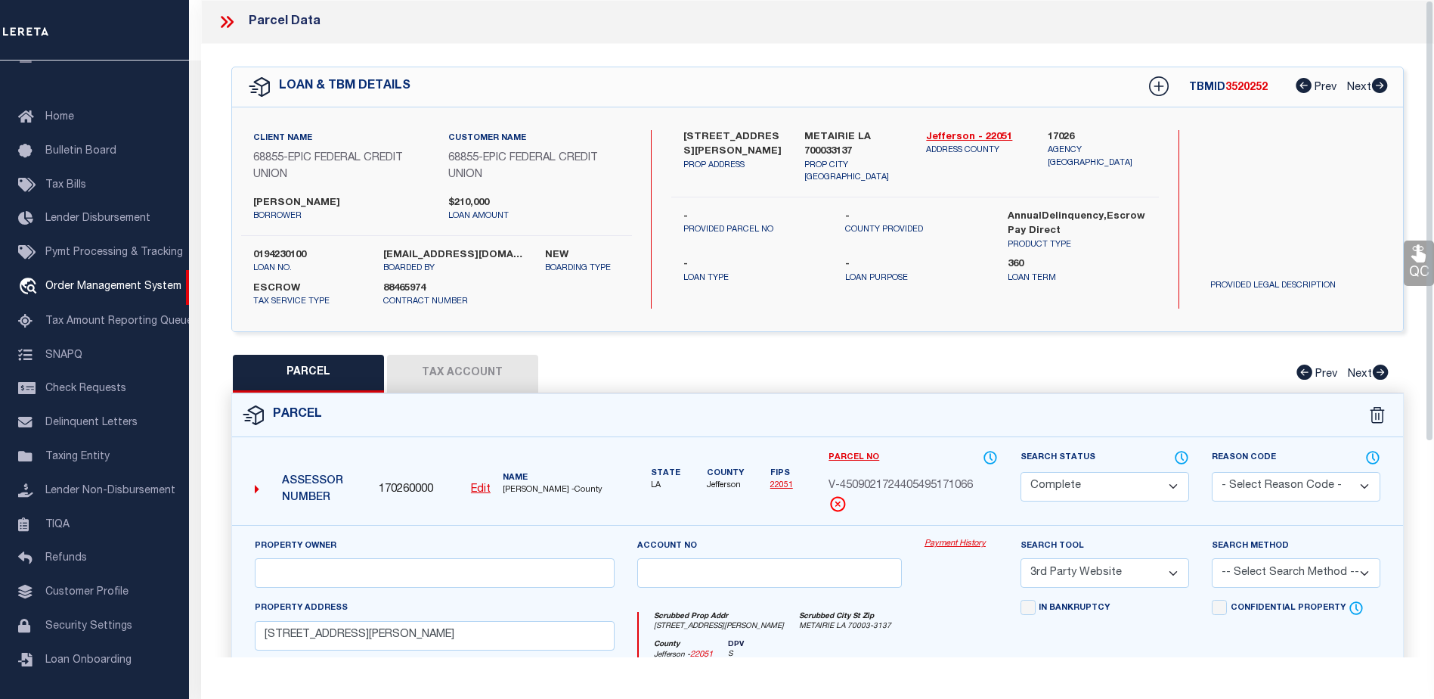
click at [966, 545] on link "Payment History" at bounding box center [961, 544] width 73 height 13
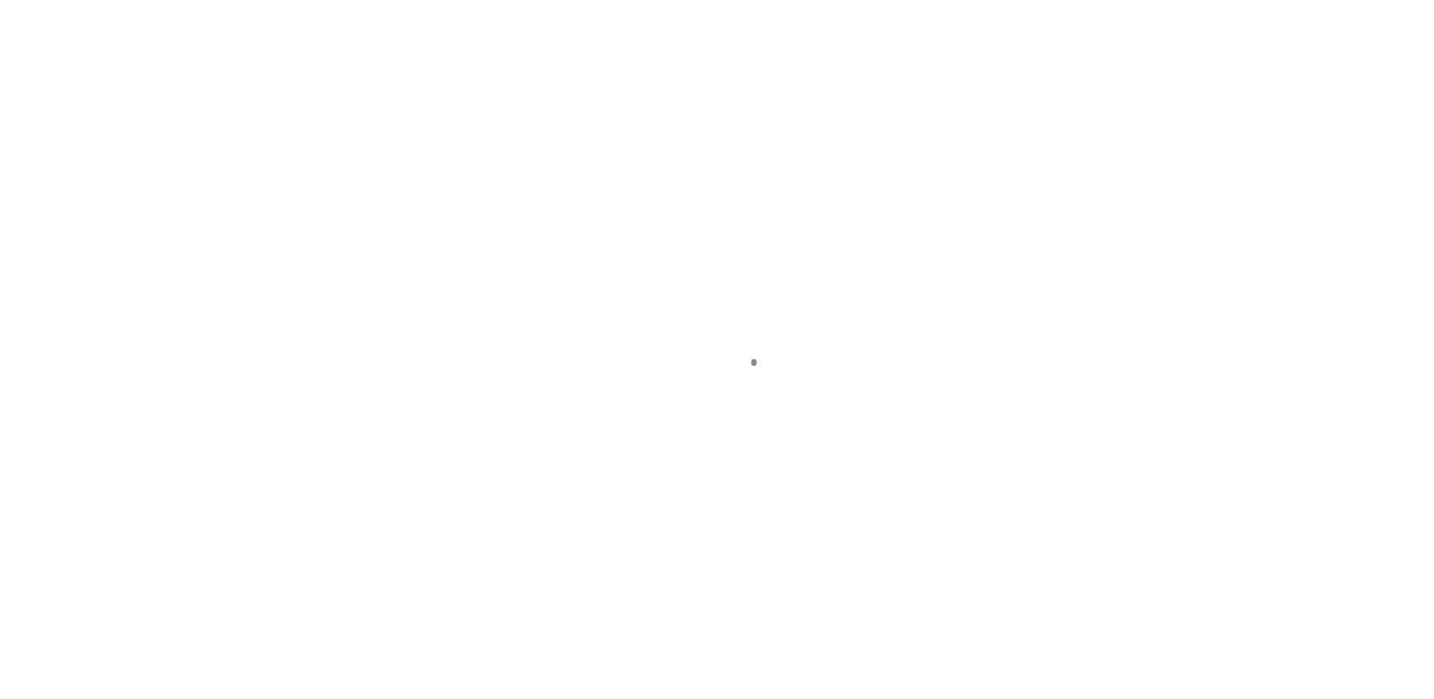
select select "Escrow"
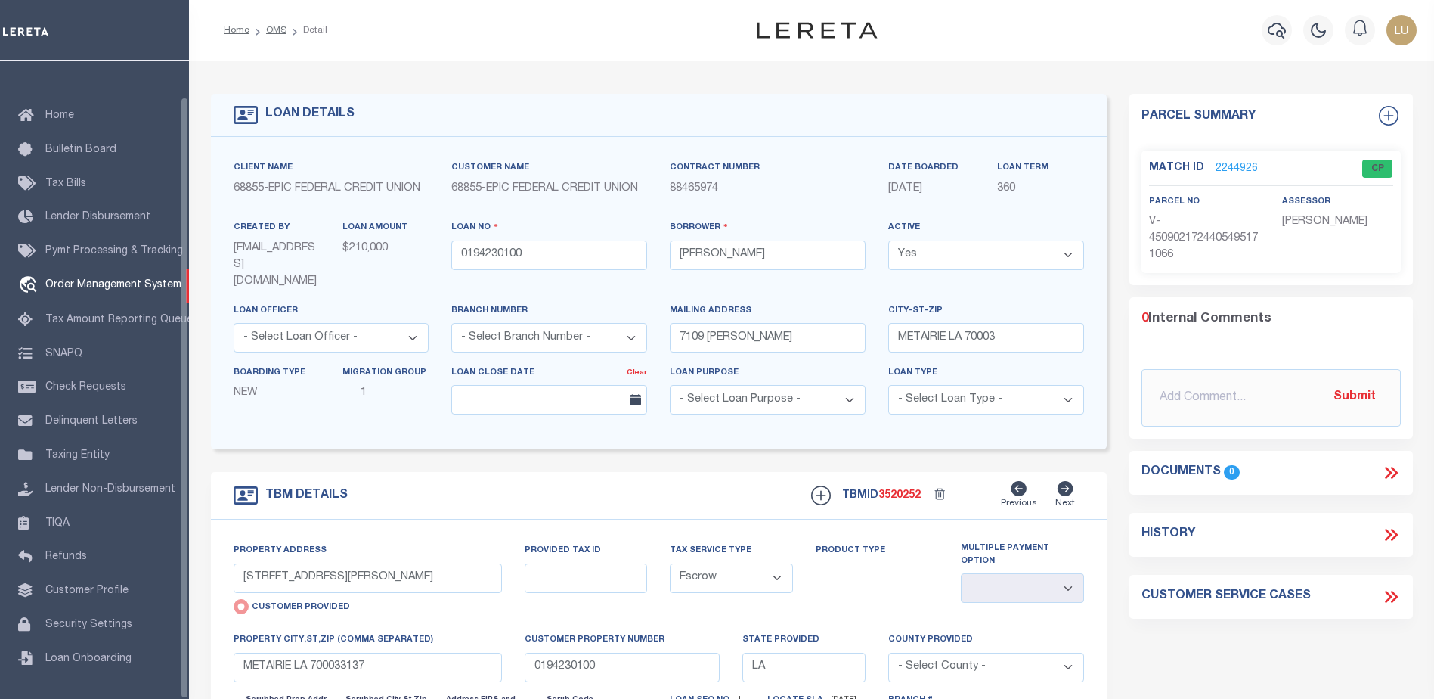
select select
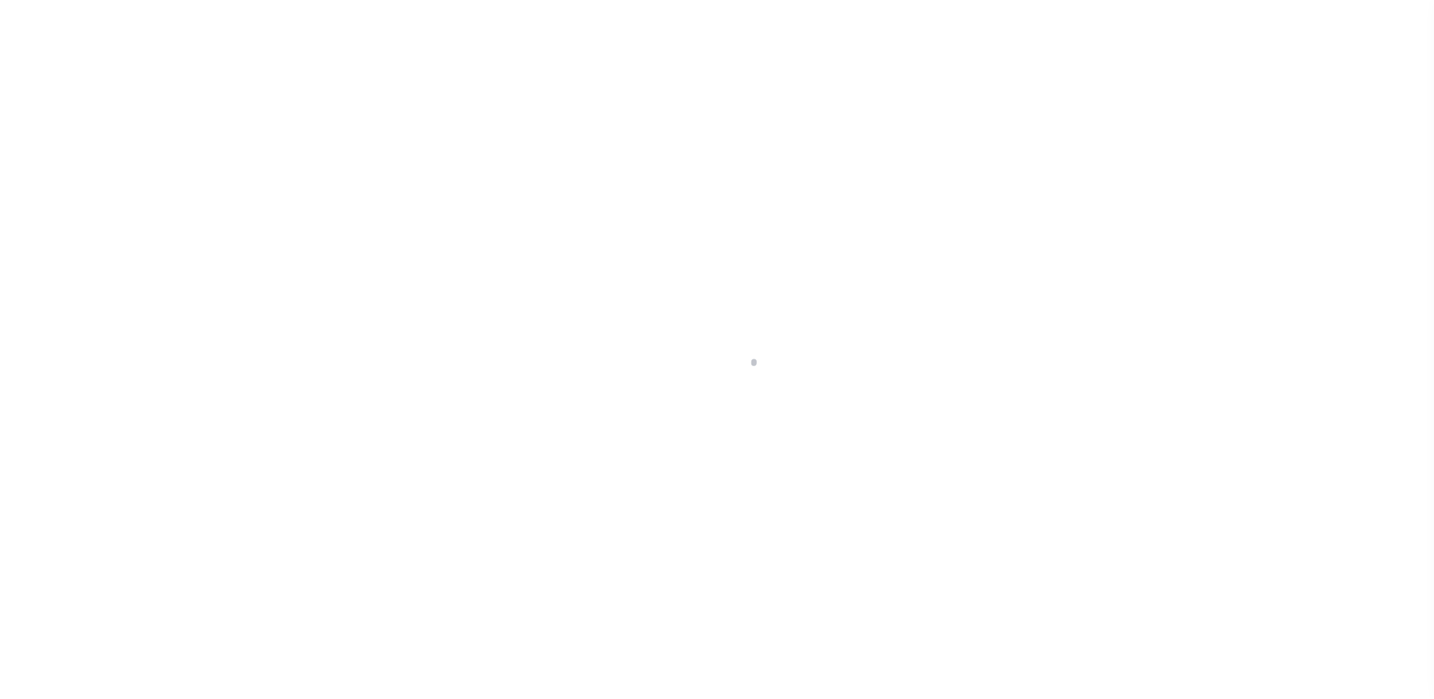
select select "Escrow"
select select
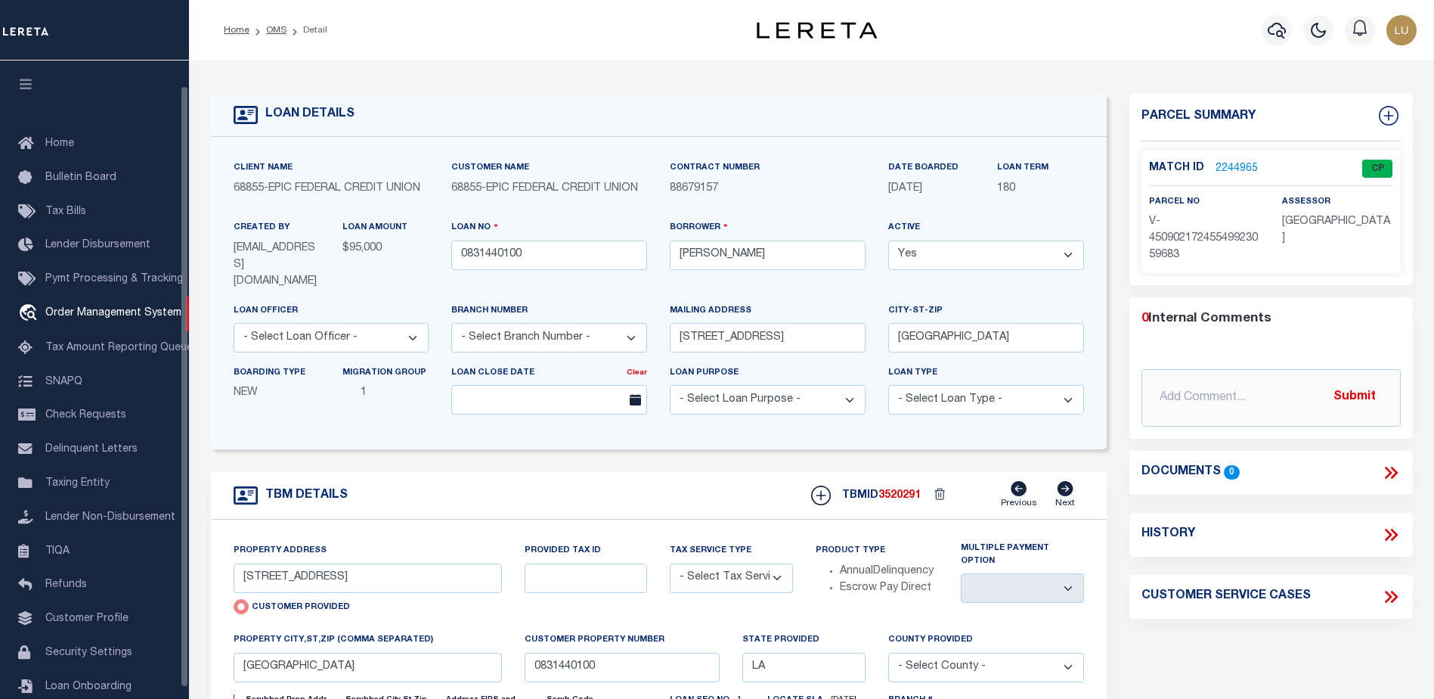
scroll to position [26, 0]
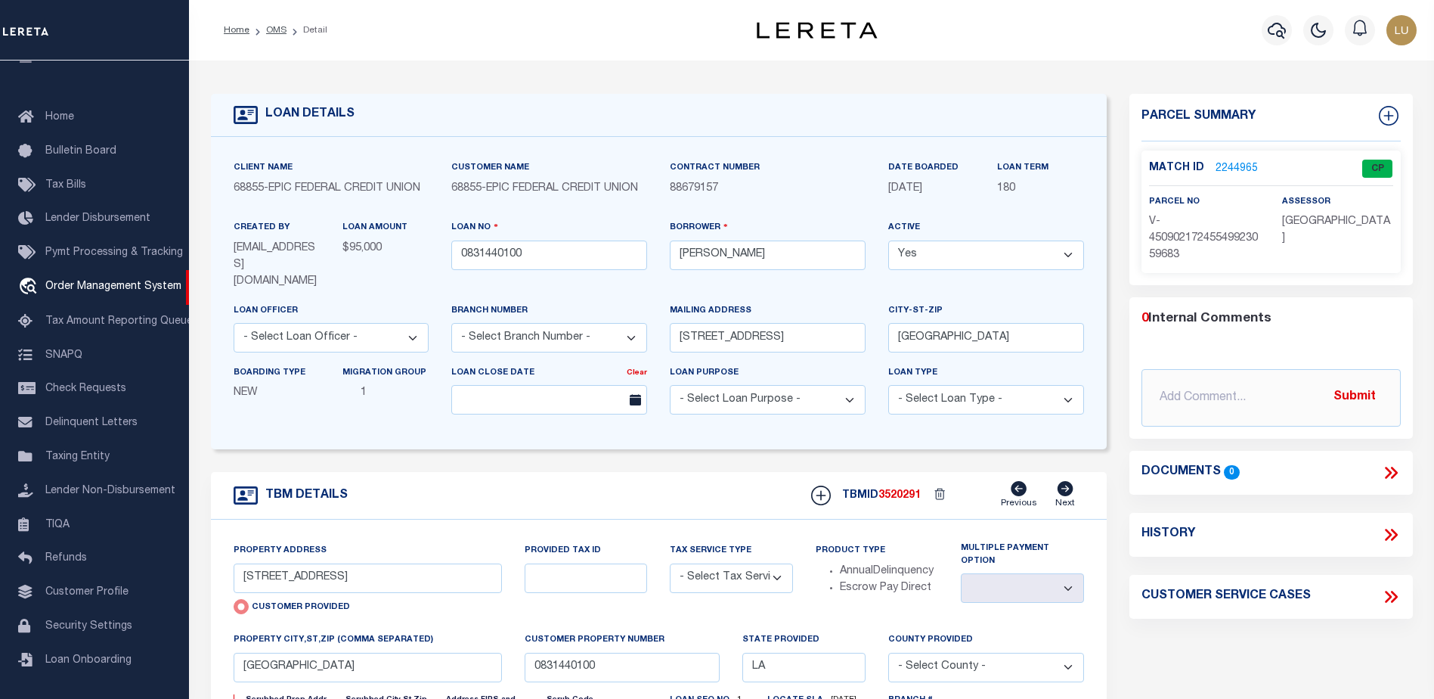
click at [1213, 156] on div "Match ID 2244965 CP parcel no assessor" at bounding box center [1271, 211] width 259 height 122
click at [1224, 167] on link "2244965" at bounding box center [1237, 169] width 42 height 16
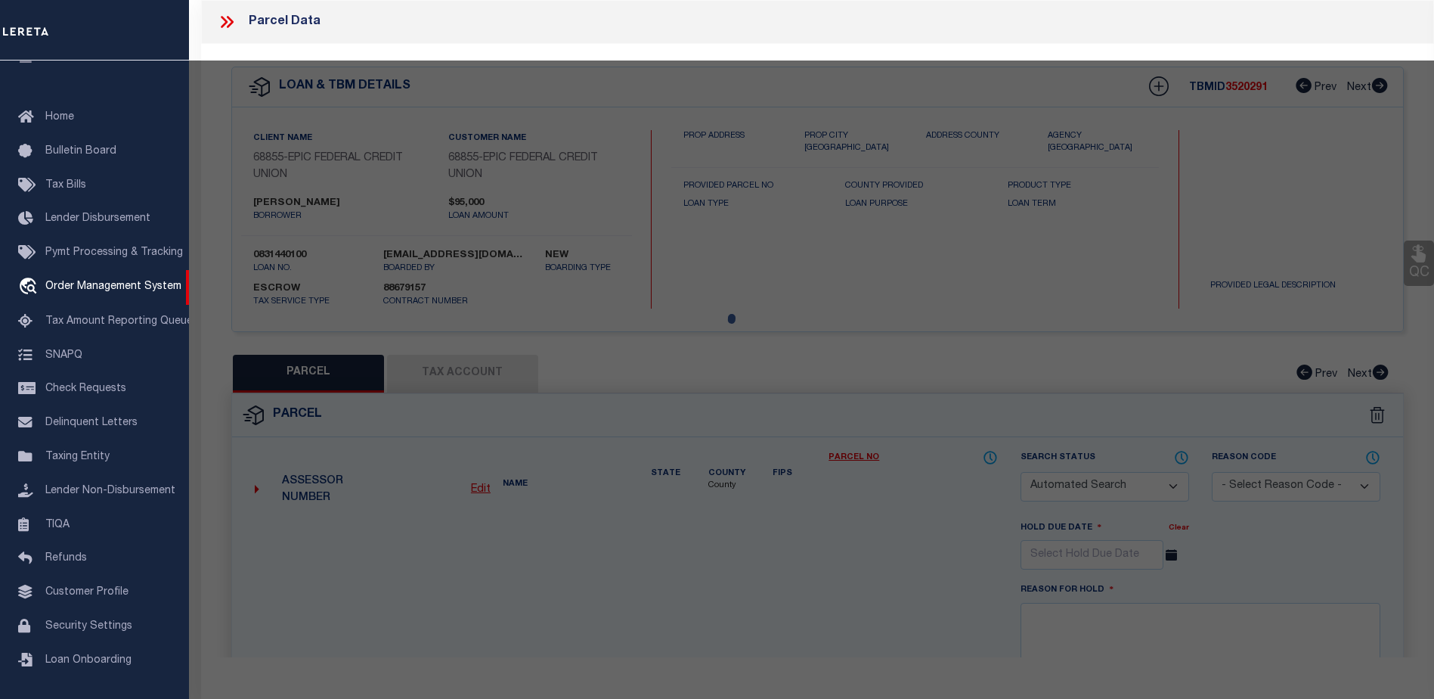
checkbox input "false"
select select "CP"
type input "[STREET_ADDRESS]"
checkbox input "false"
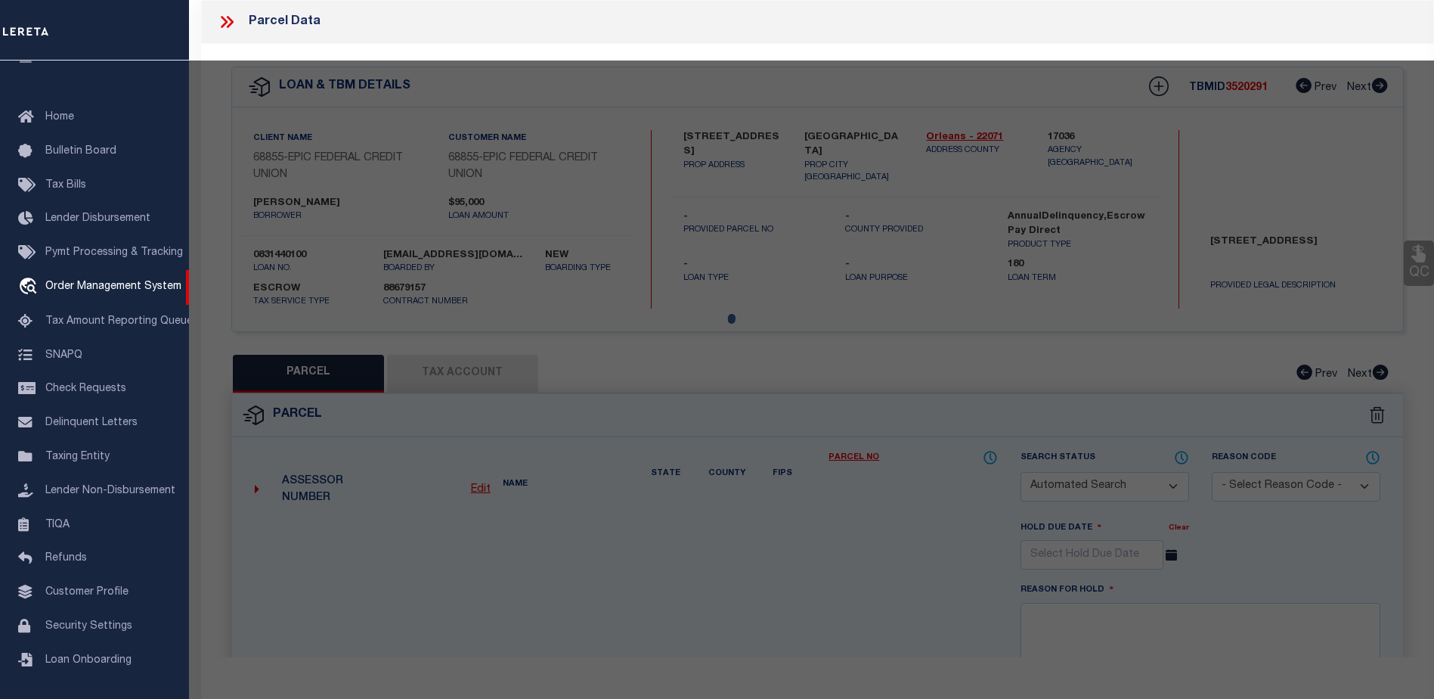
type input "[GEOGRAPHIC_DATA]"
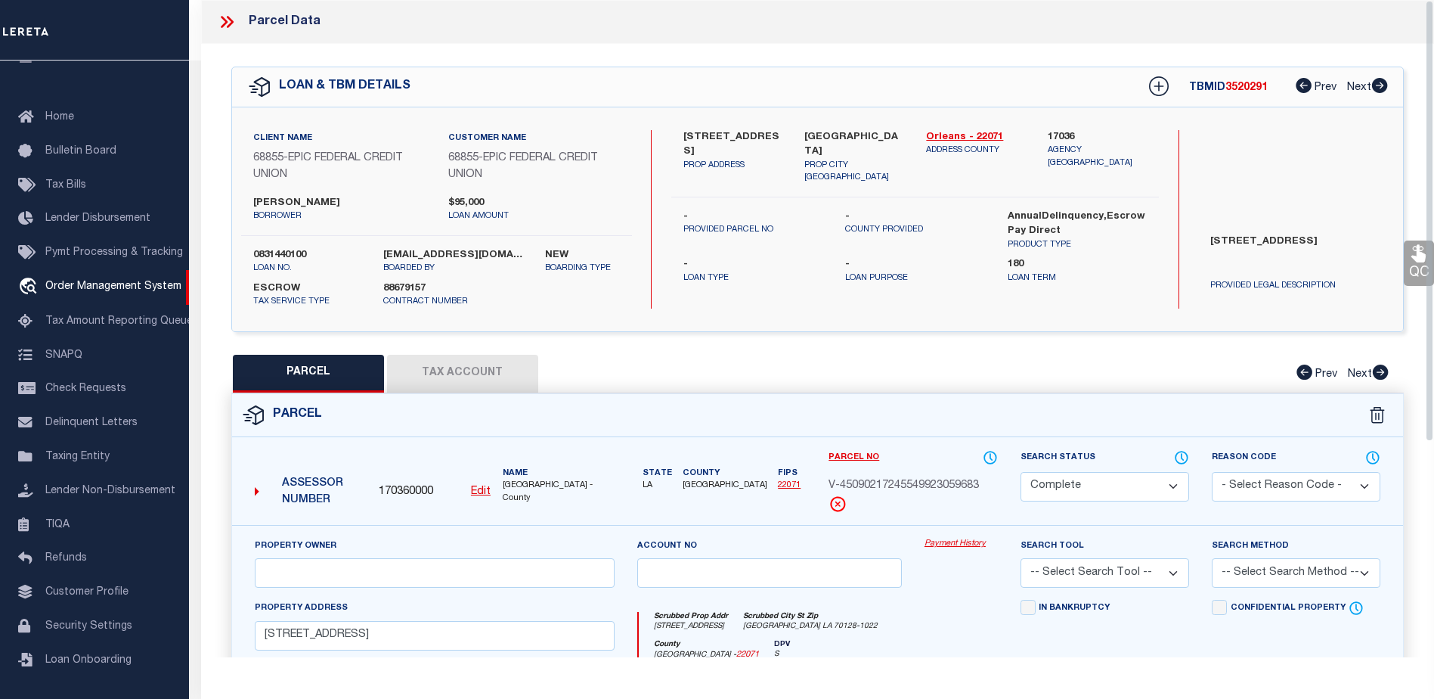
click at [944, 541] on link "Payment History" at bounding box center [961, 544] width 73 height 13
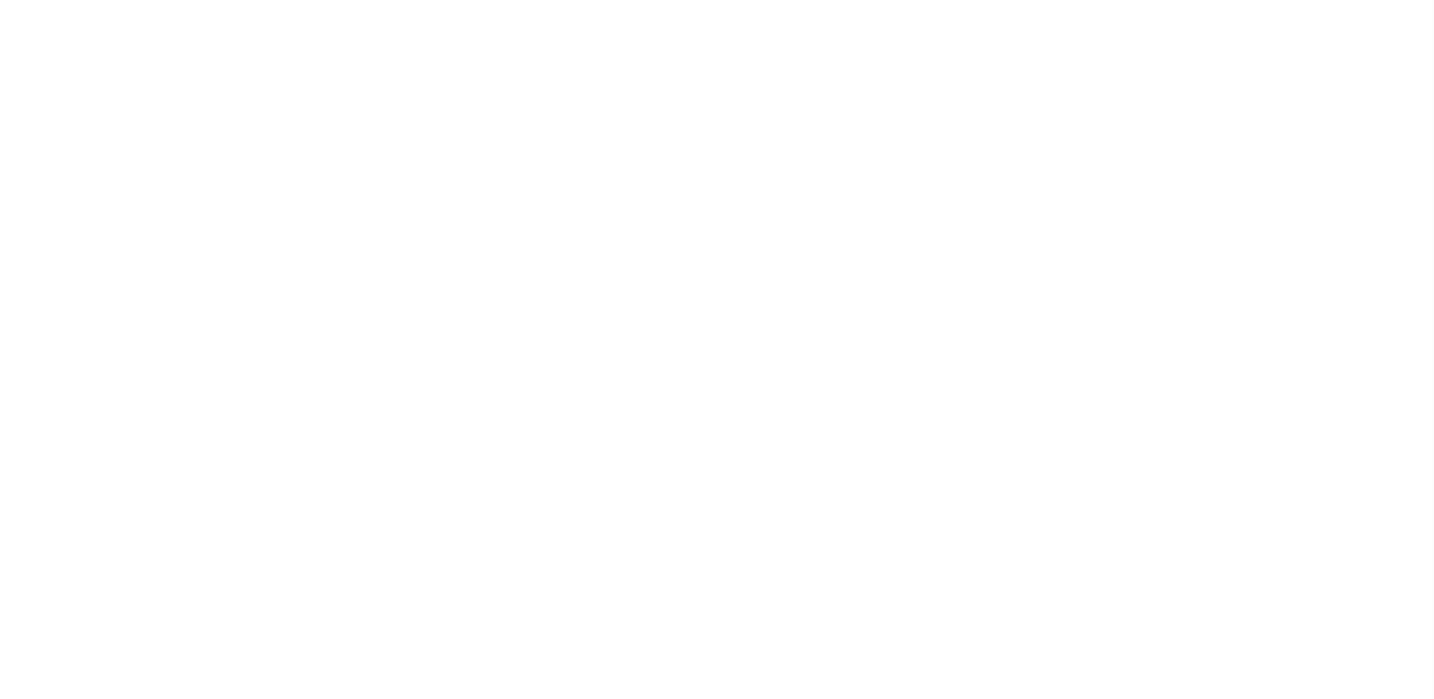
select select "Escrow"
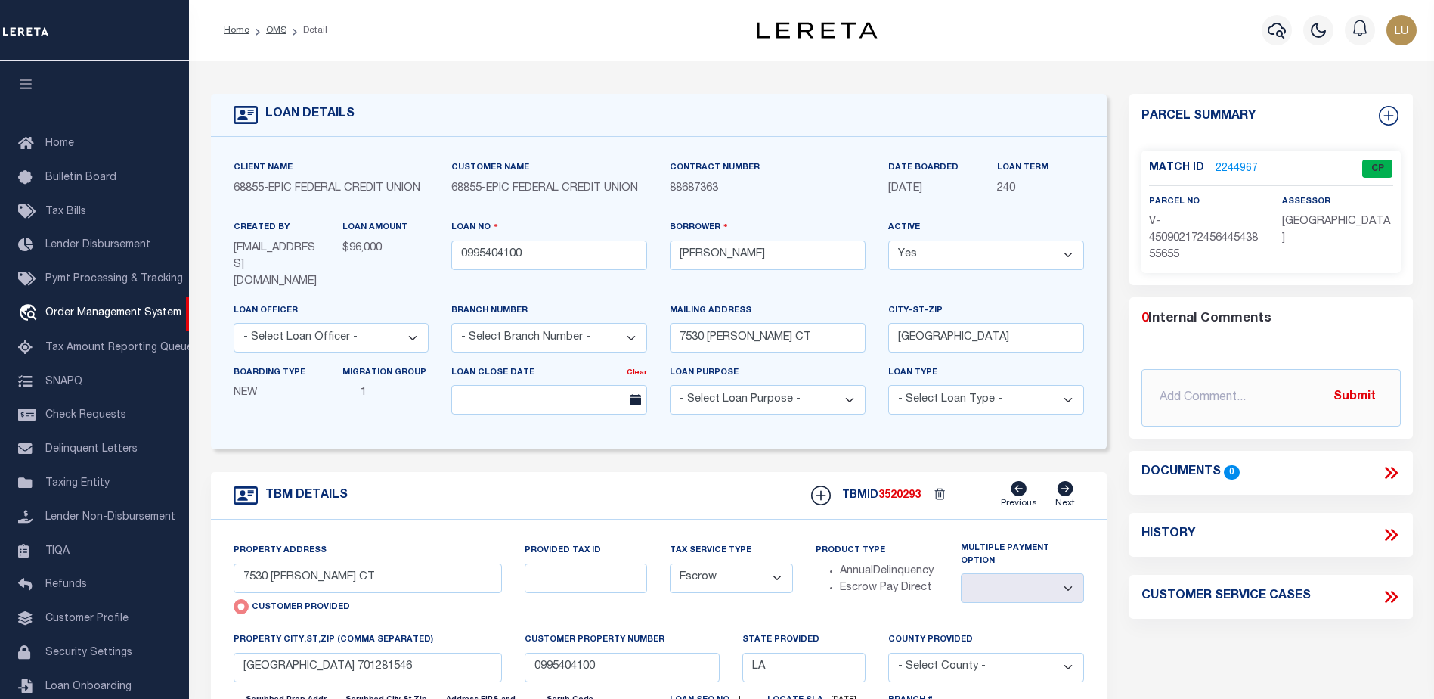
select select
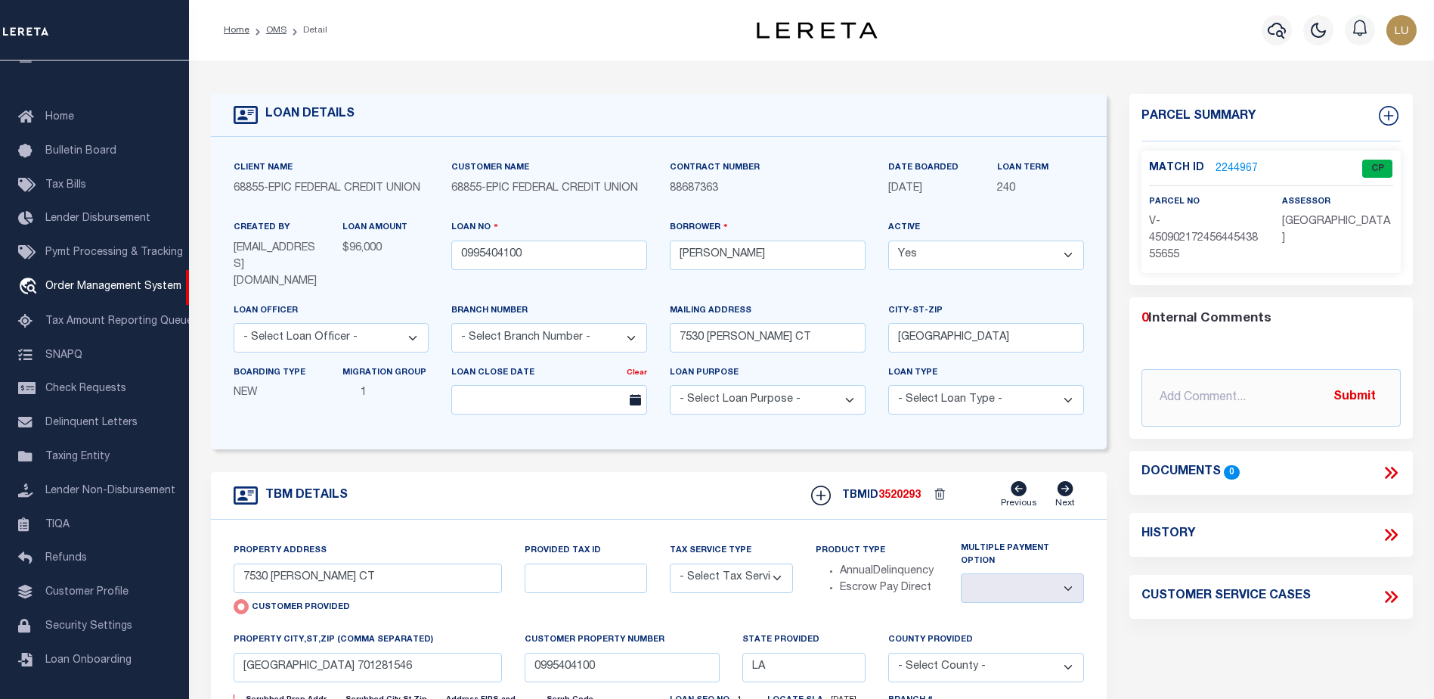
click at [1235, 166] on link "2244967" at bounding box center [1237, 169] width 42 height 16
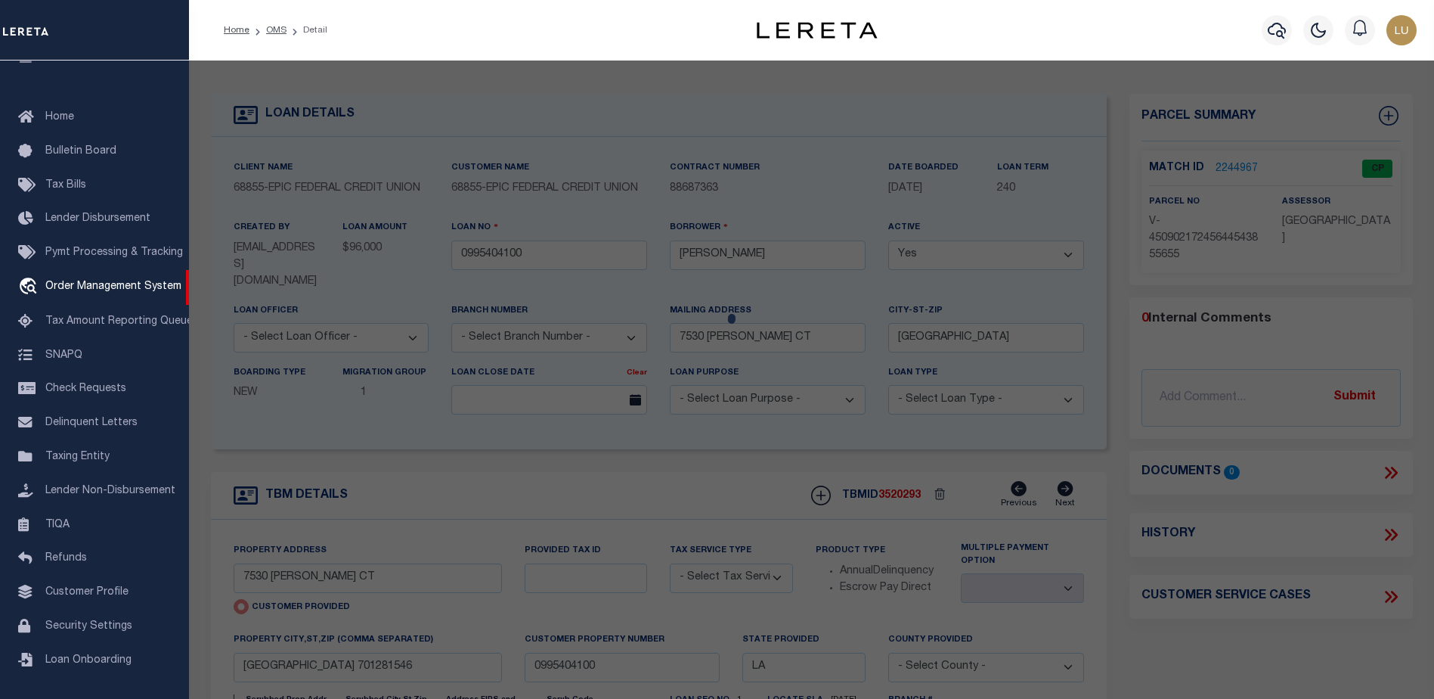
checkbox input "false"
select select "CP"
type input "7530 [PERSON_NAME] CT"
checkbox input "false"
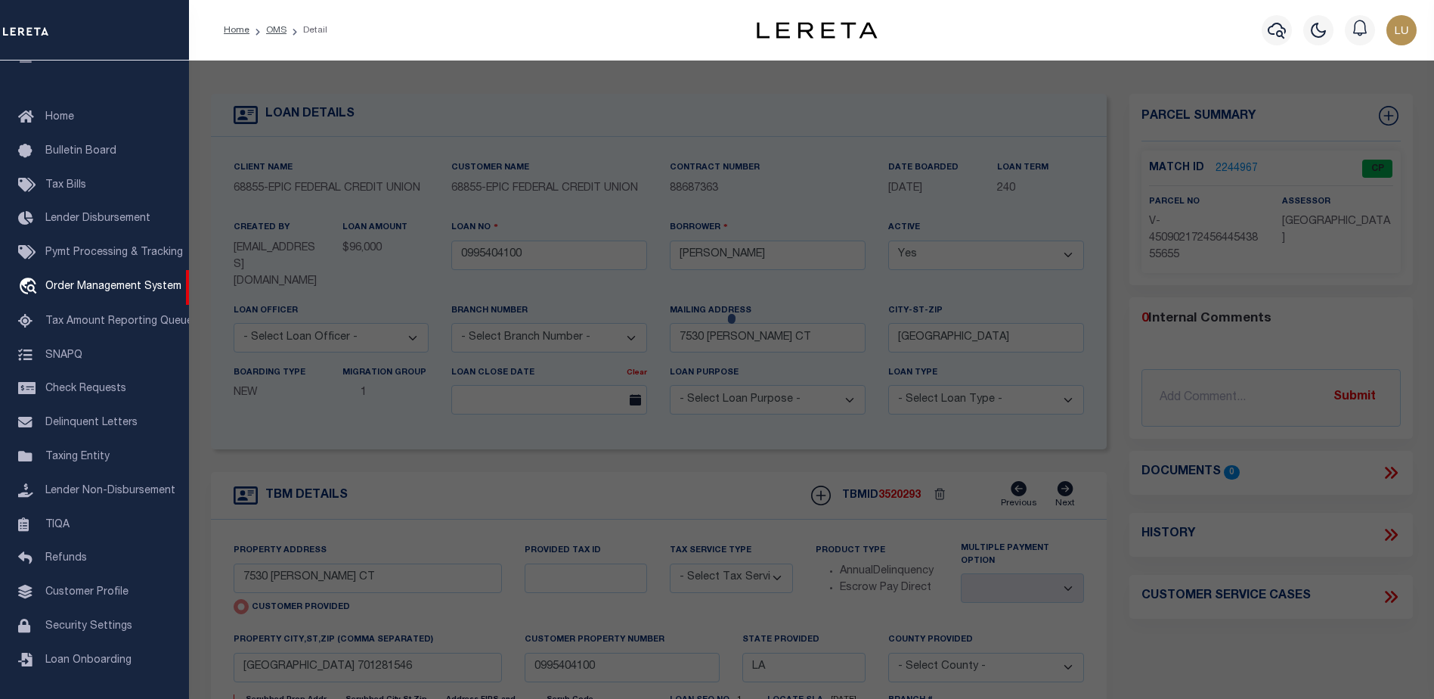
type input "[GEOGRAPHIC_DATA] 701281546"
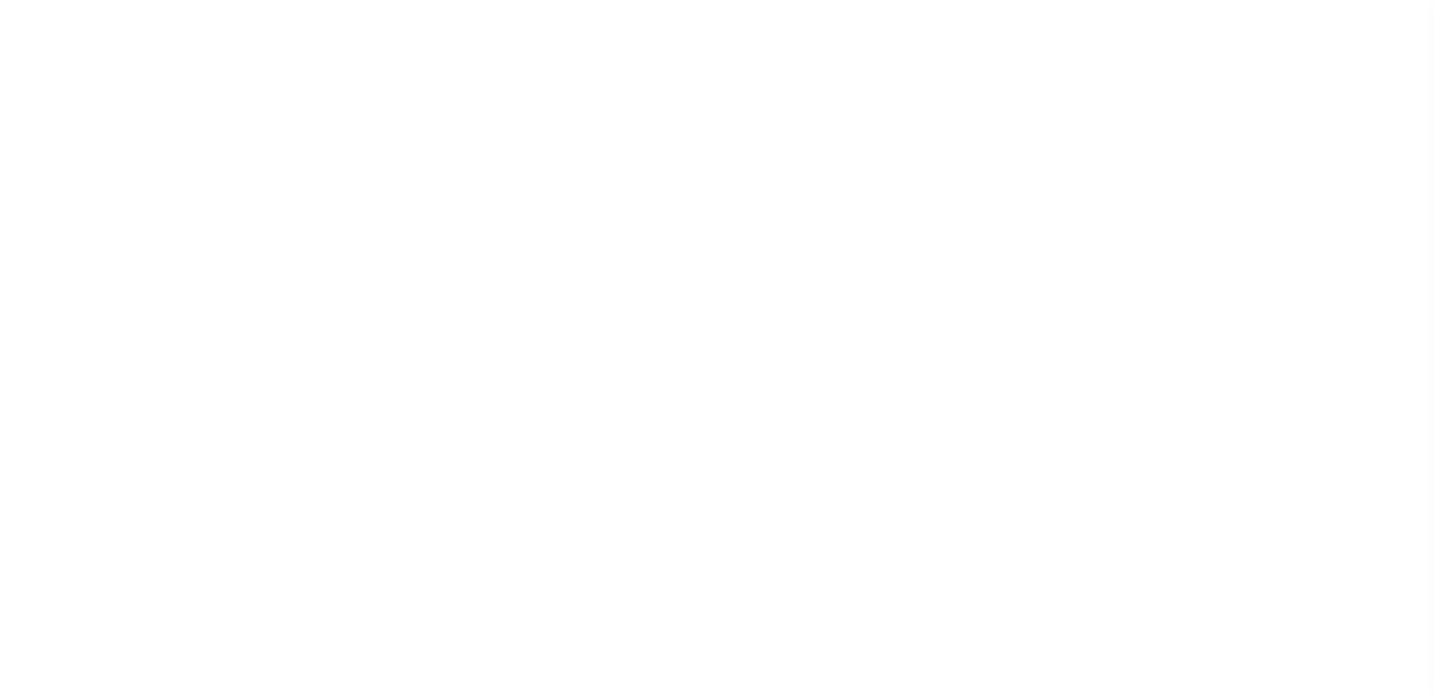
select select "False"
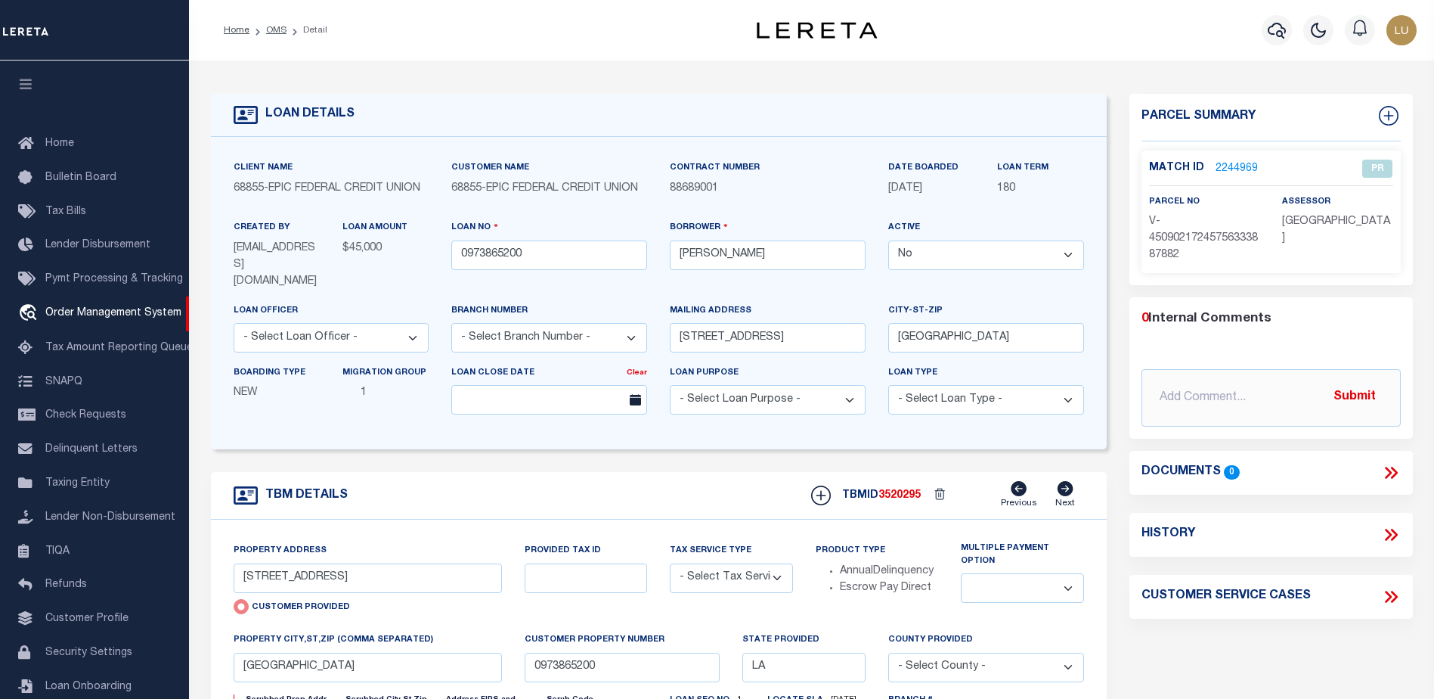
scroll to position [26, 0]
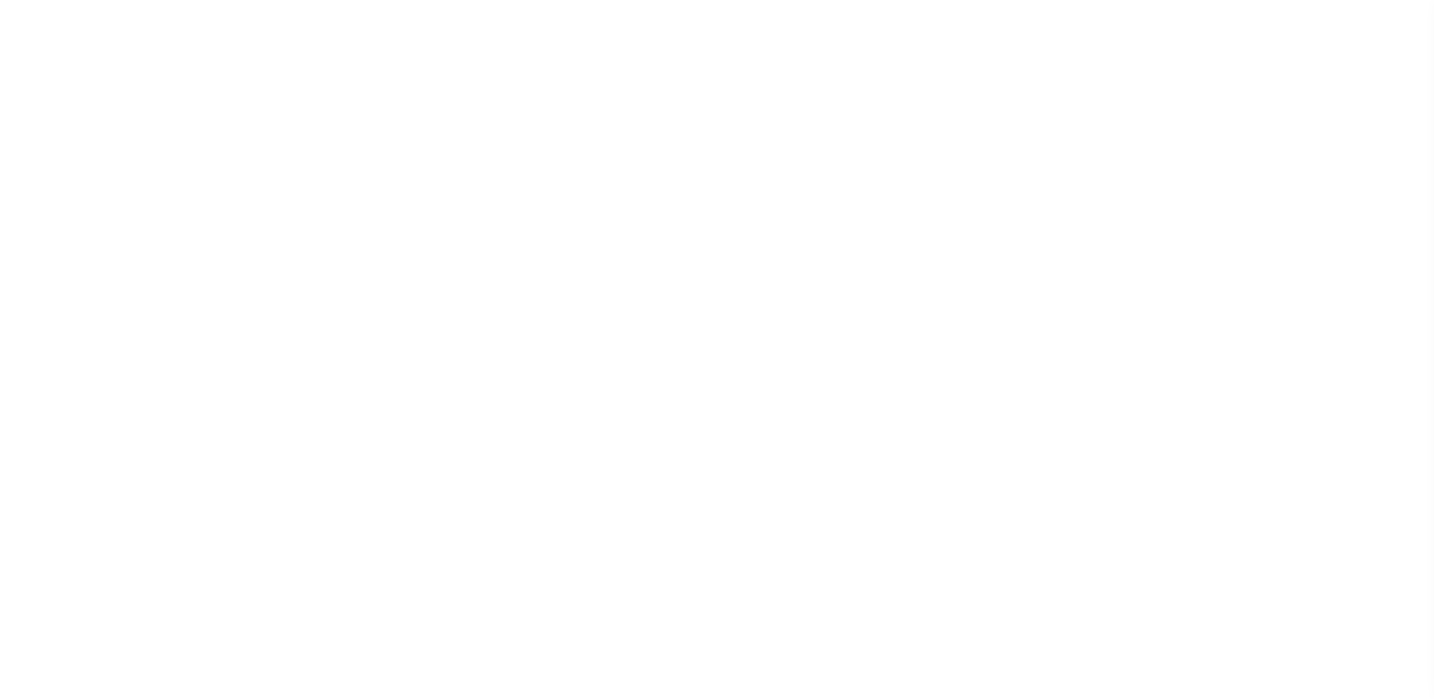
select select "False"
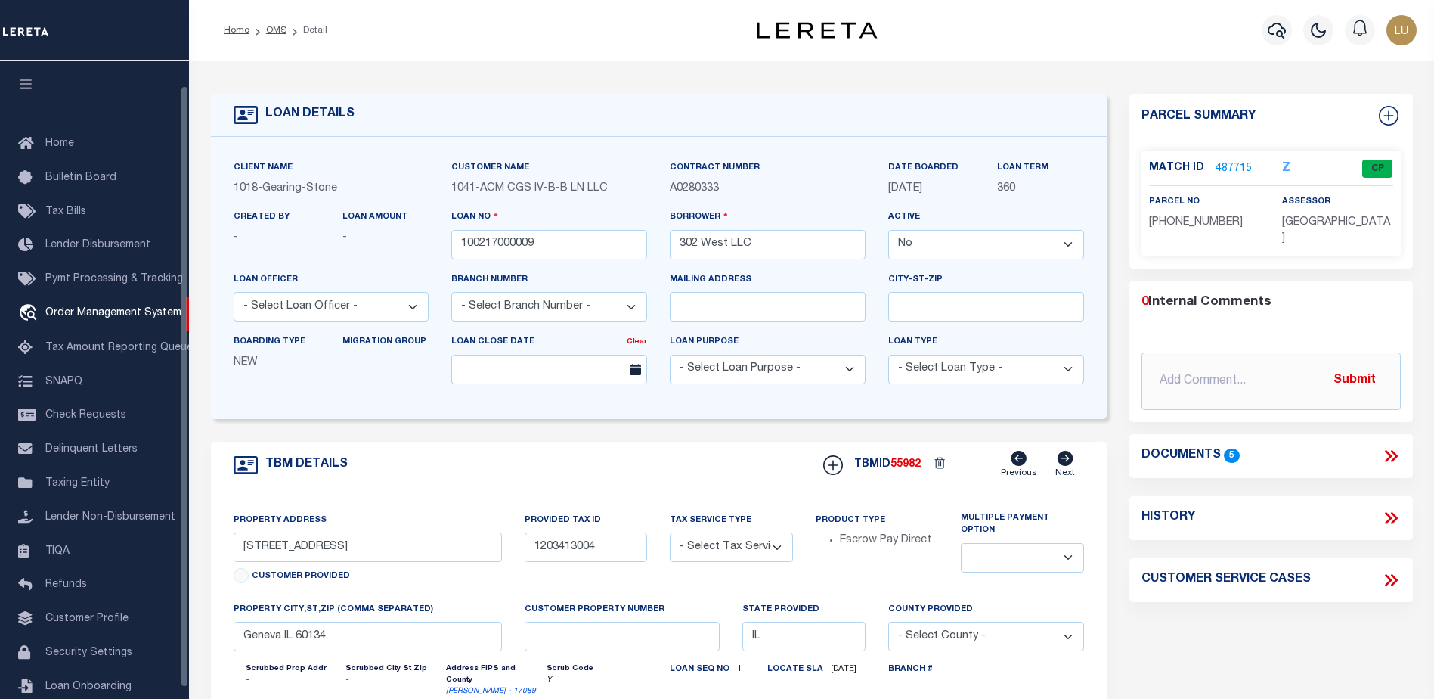
scroll to position [26, 0]
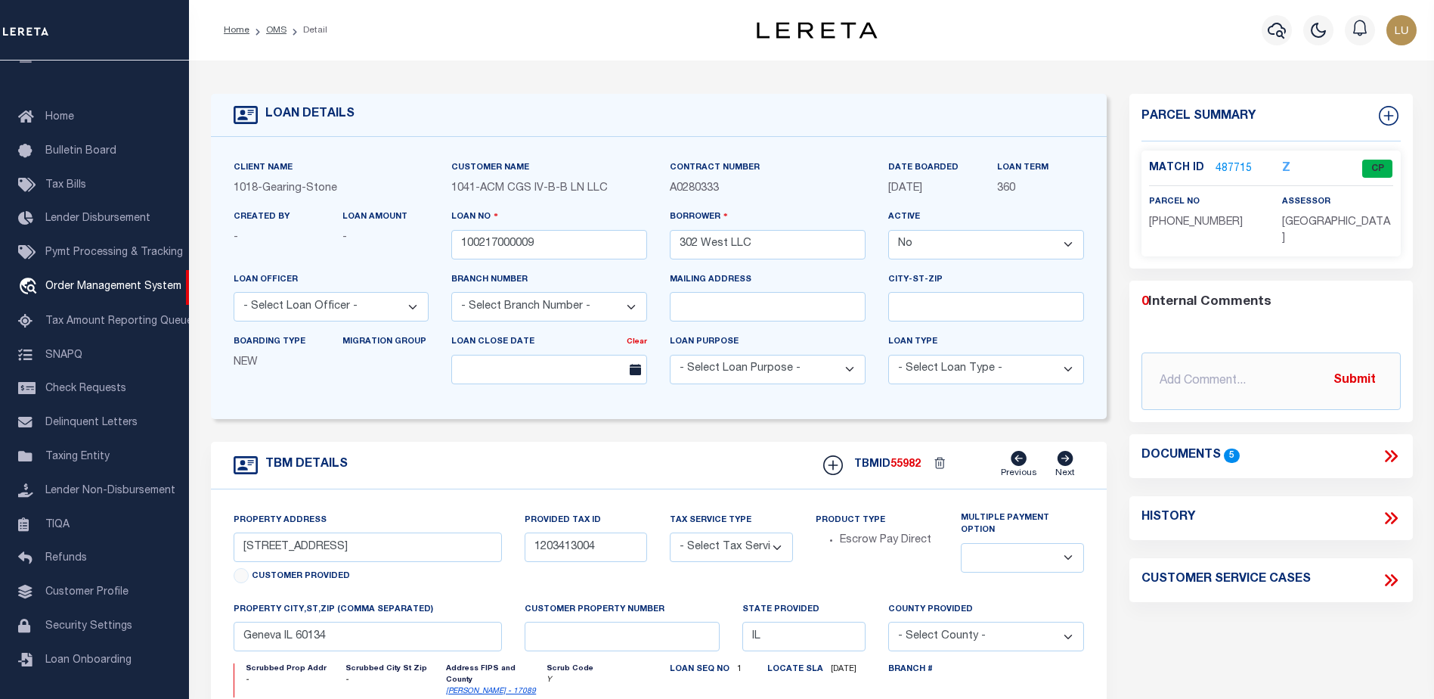
click at [1229, 165] on link "487715" at bounding box center [1234, 169] width 36 height 16
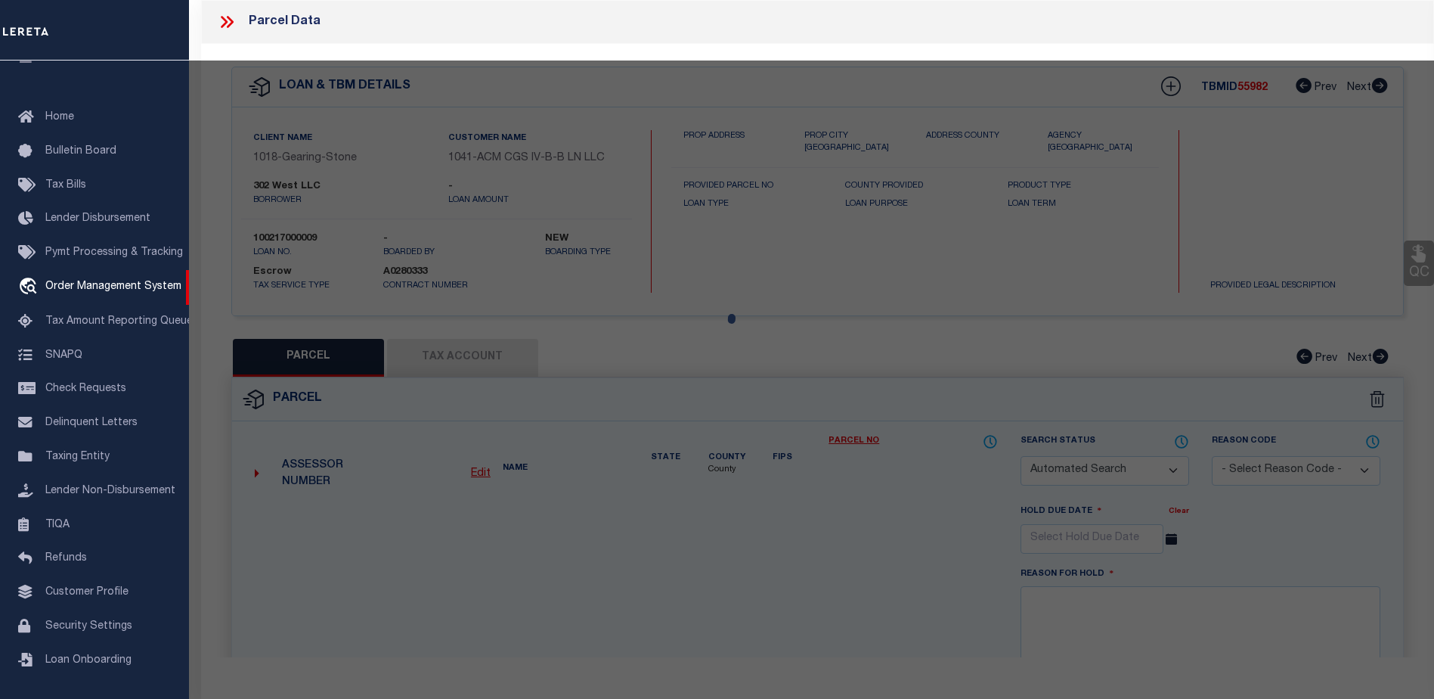
checkbox input "false"
select select "CP"
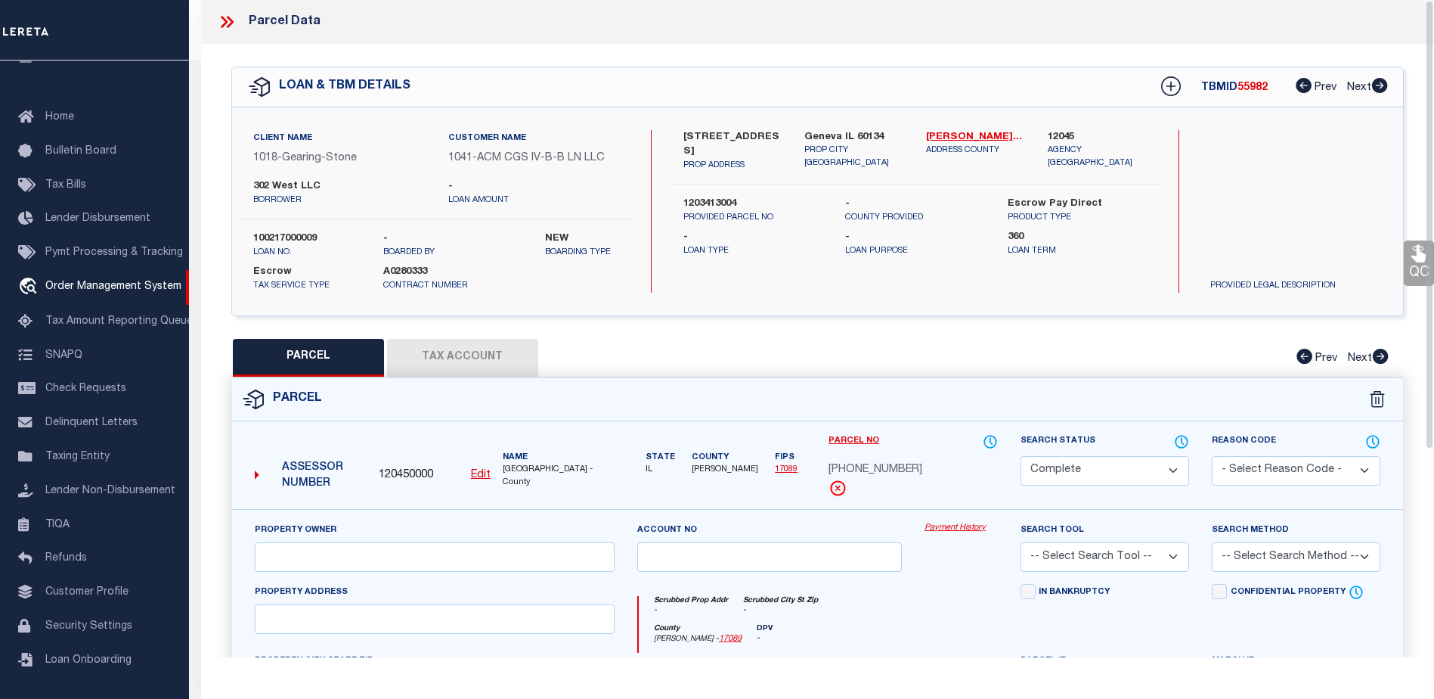
click at [229, 22] on icon at bounding box center [227, 22] width 20 height 20
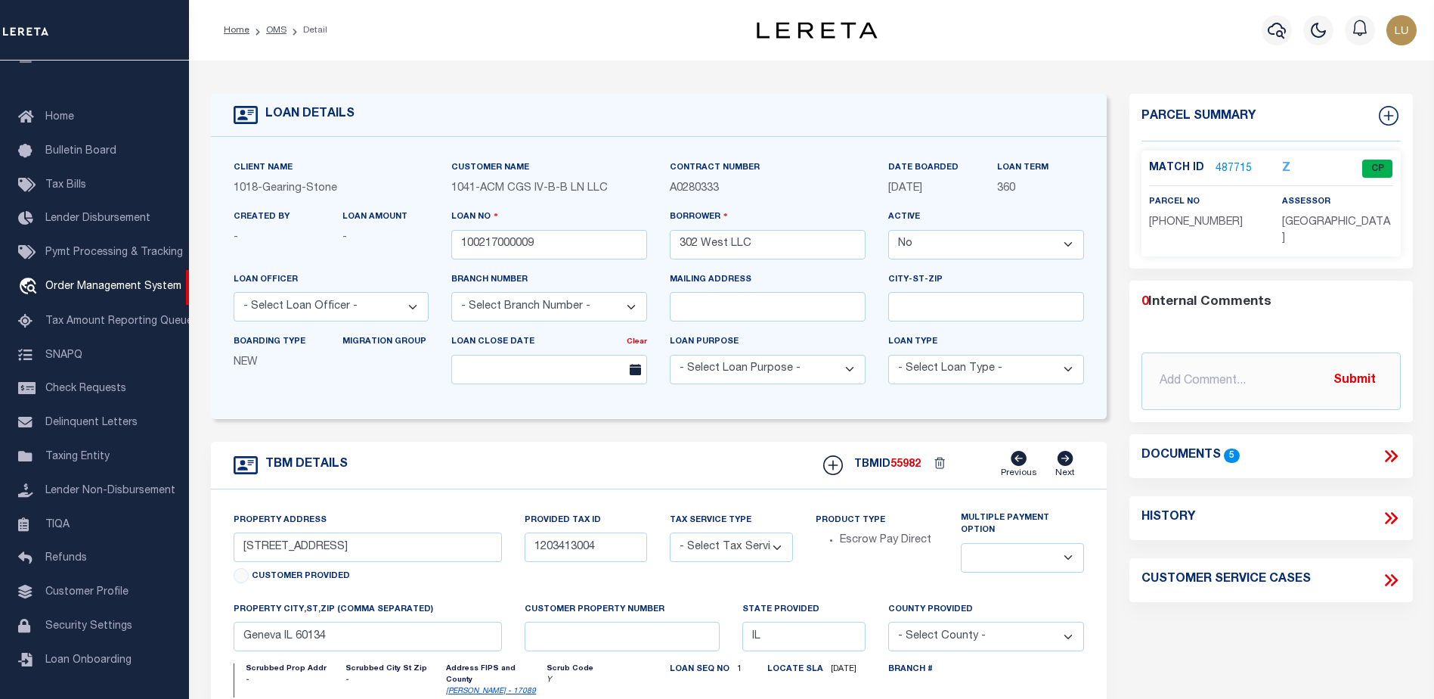
click at [240, 190] on span "1018" at bounding box center [246, 188] width 24 height 11
copy p "1018"
click at [510, 246] on input "100217000009" at bounding box center [549, 244] width 196 height 29
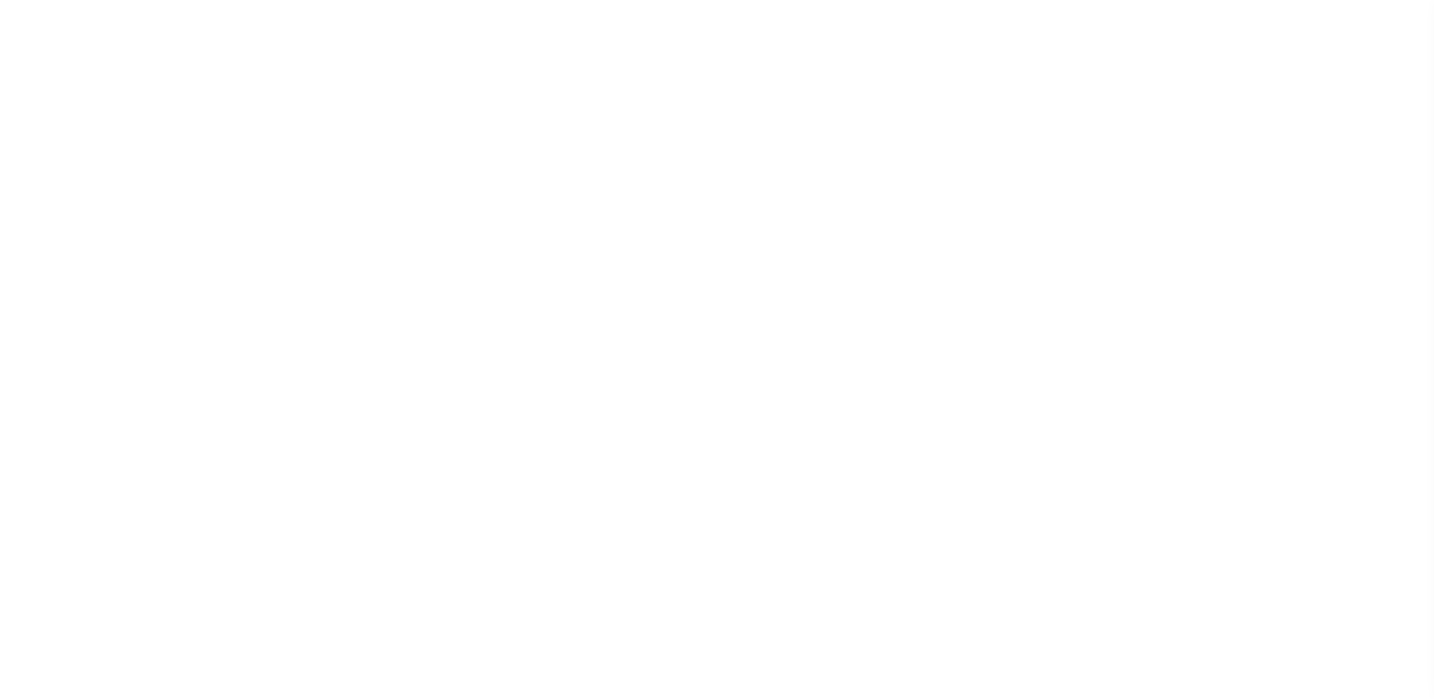
select select "False"
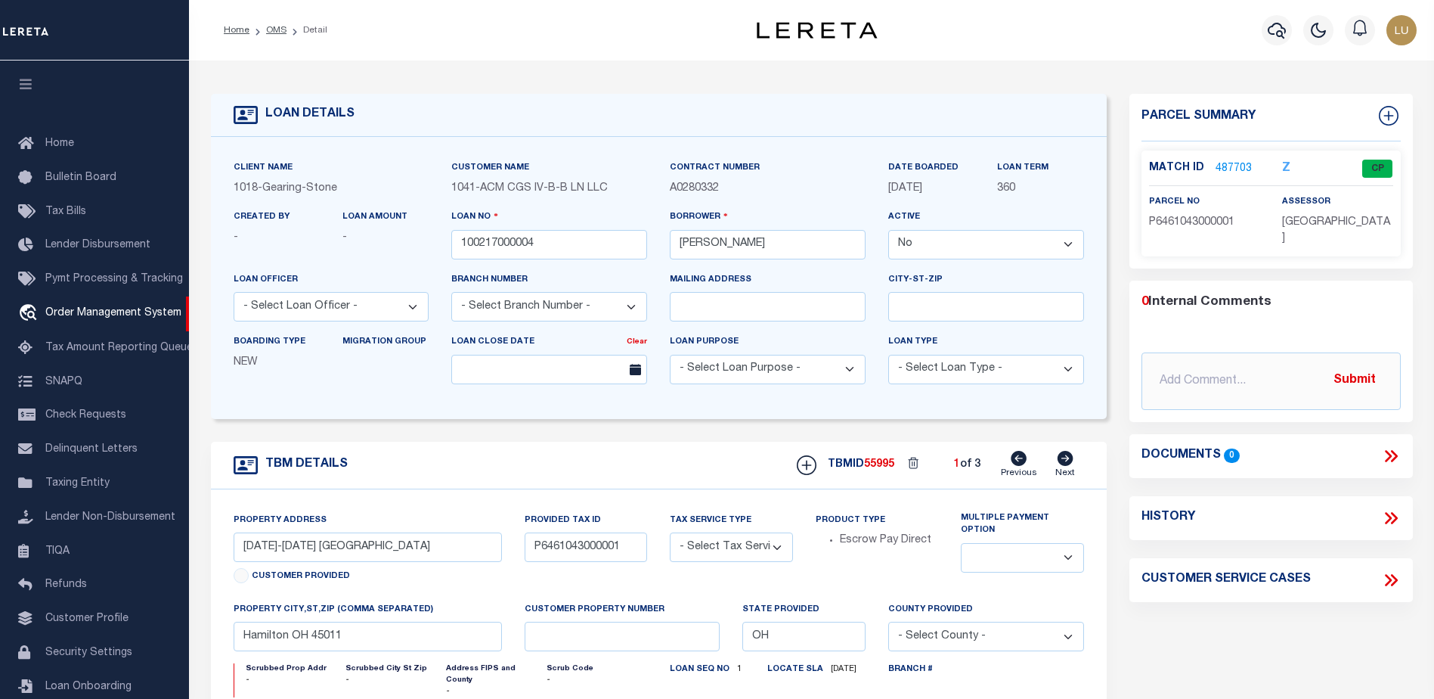
scroll to position [26, 0]
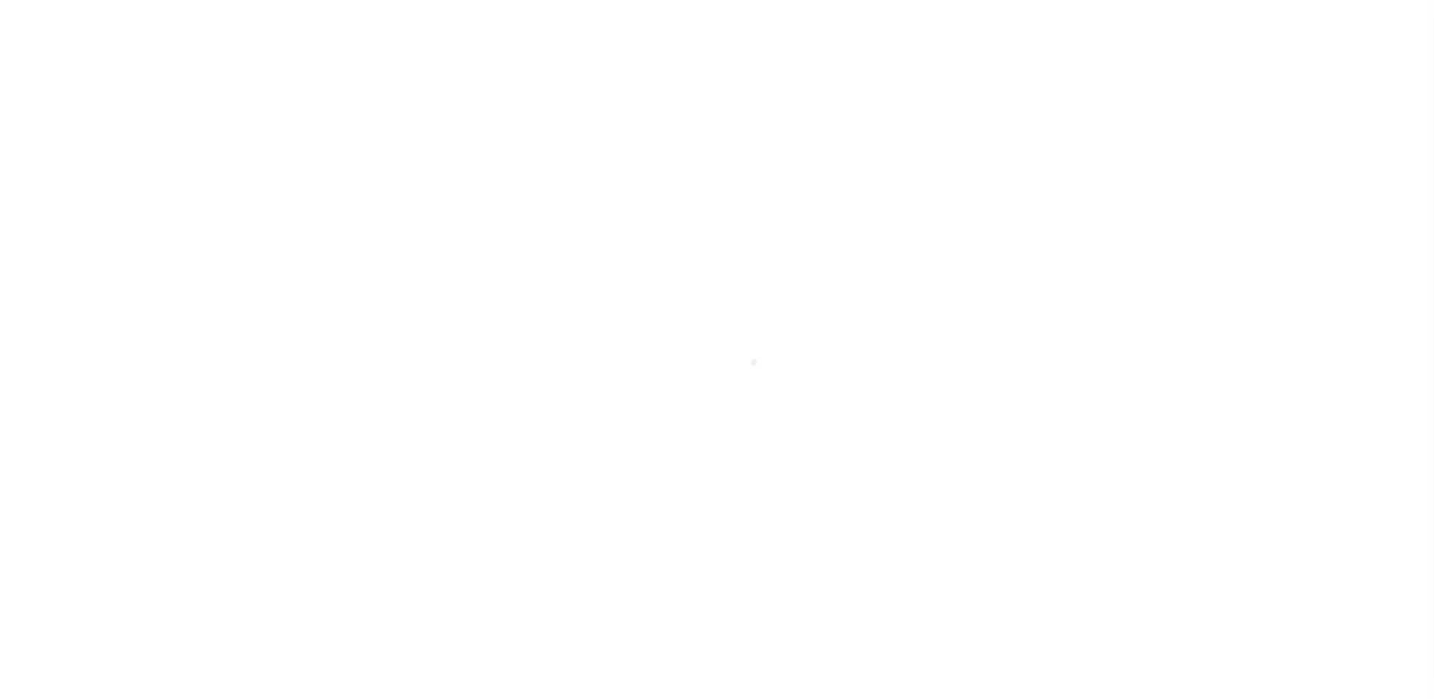
select select "False"
select select "Escrow"
select select
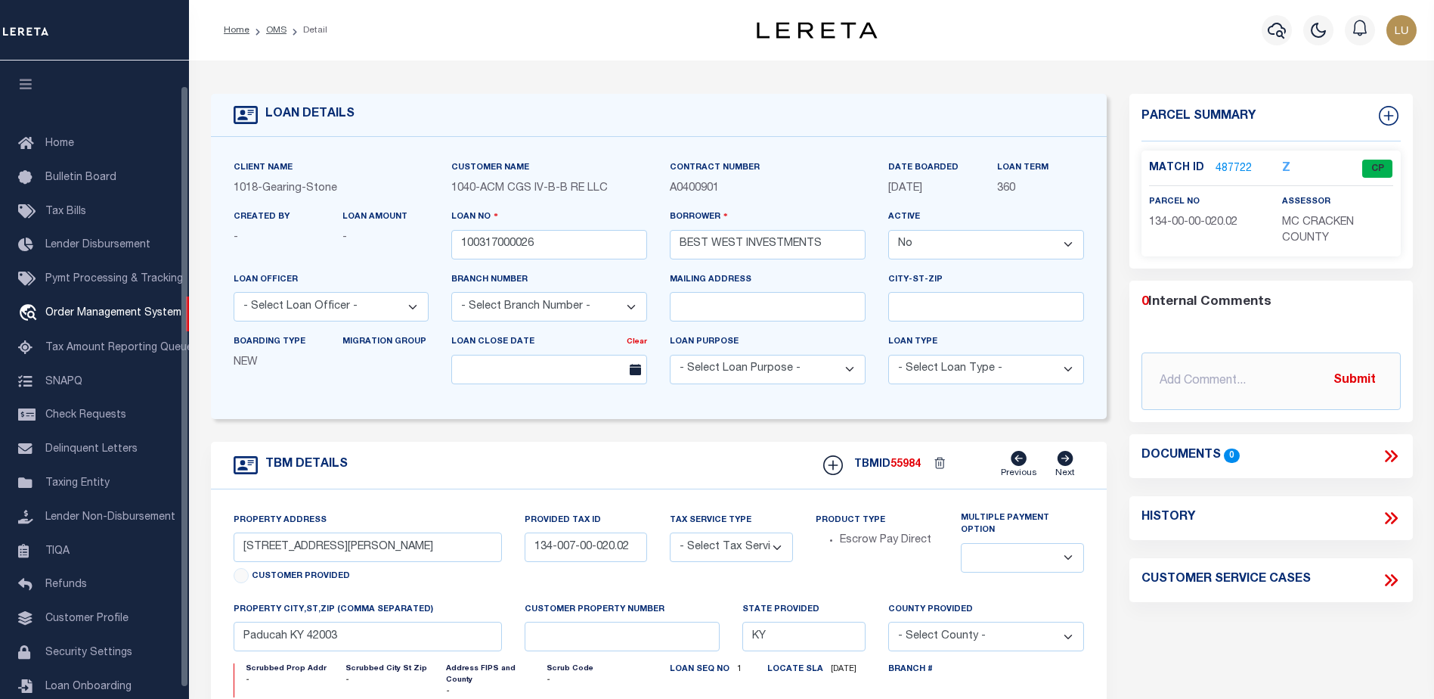
scroll to position [26, 0]
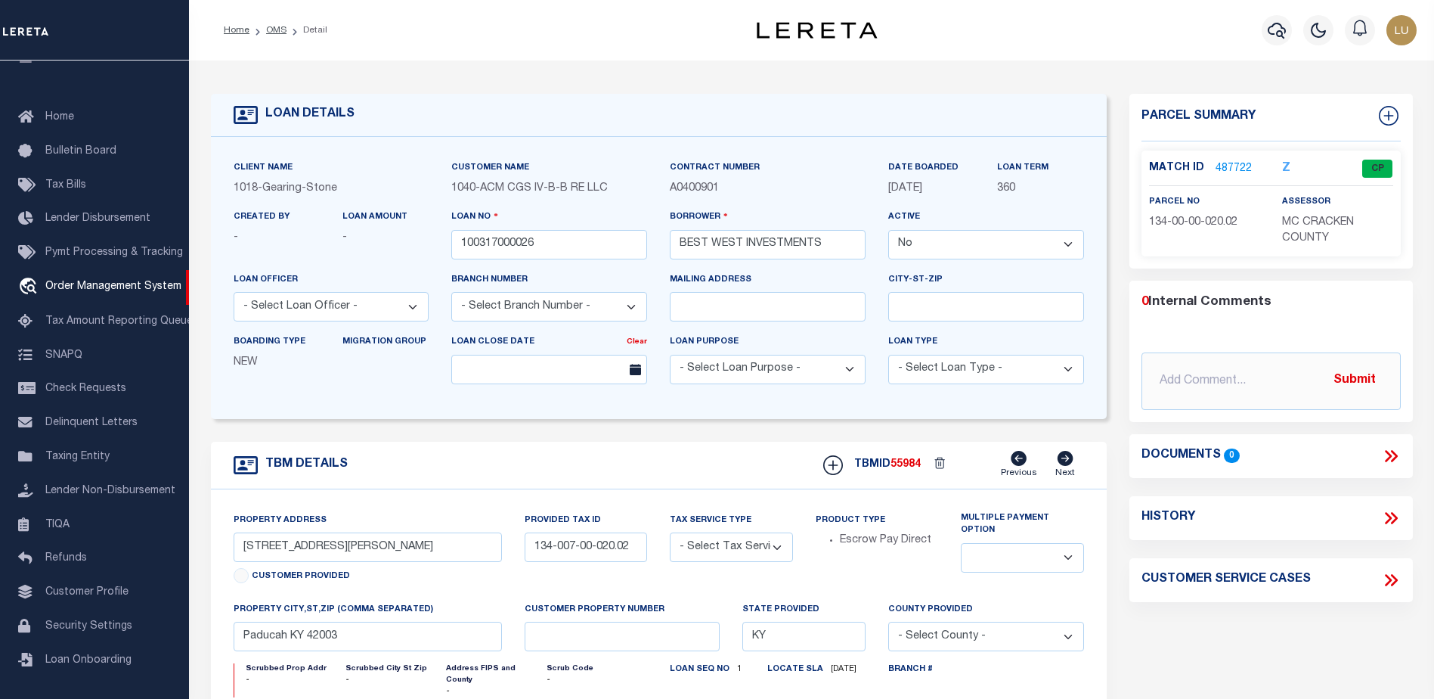
click at [1236, 167] on link "487722" at bounding box center [1234, 169] width 36 height 16
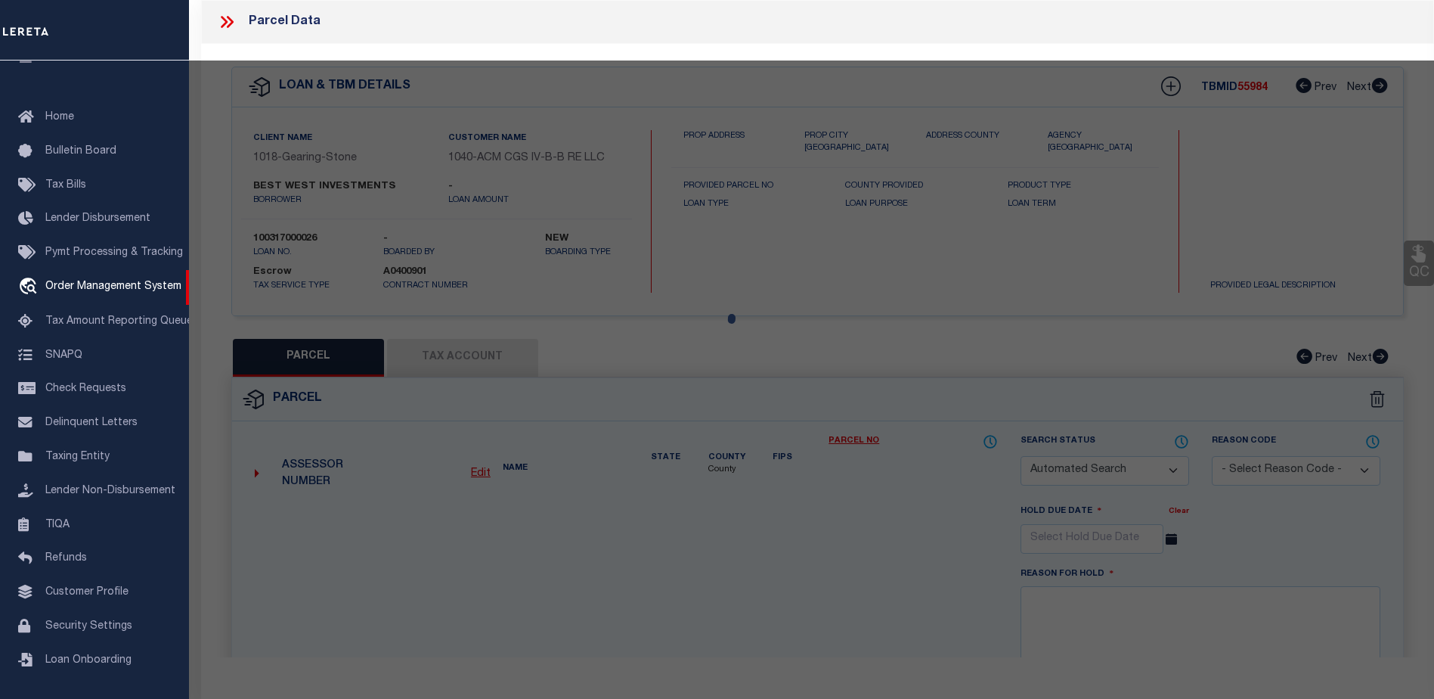
checkbox input "false"
select select "CP"
checkbox input "false"
type textarea "Parcel # and street name were different from order"
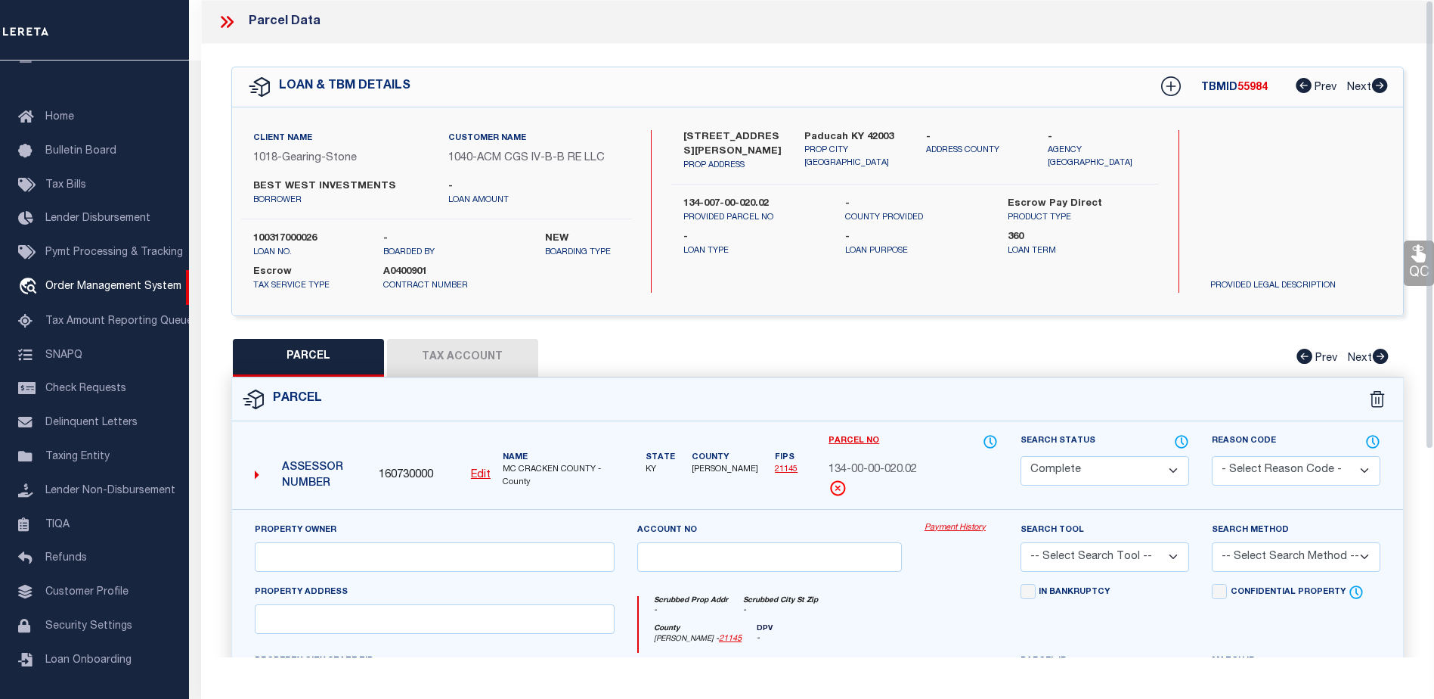
click at [974, 529] on link "Payment History" at bounding box center [961, 528] width 73 height 13
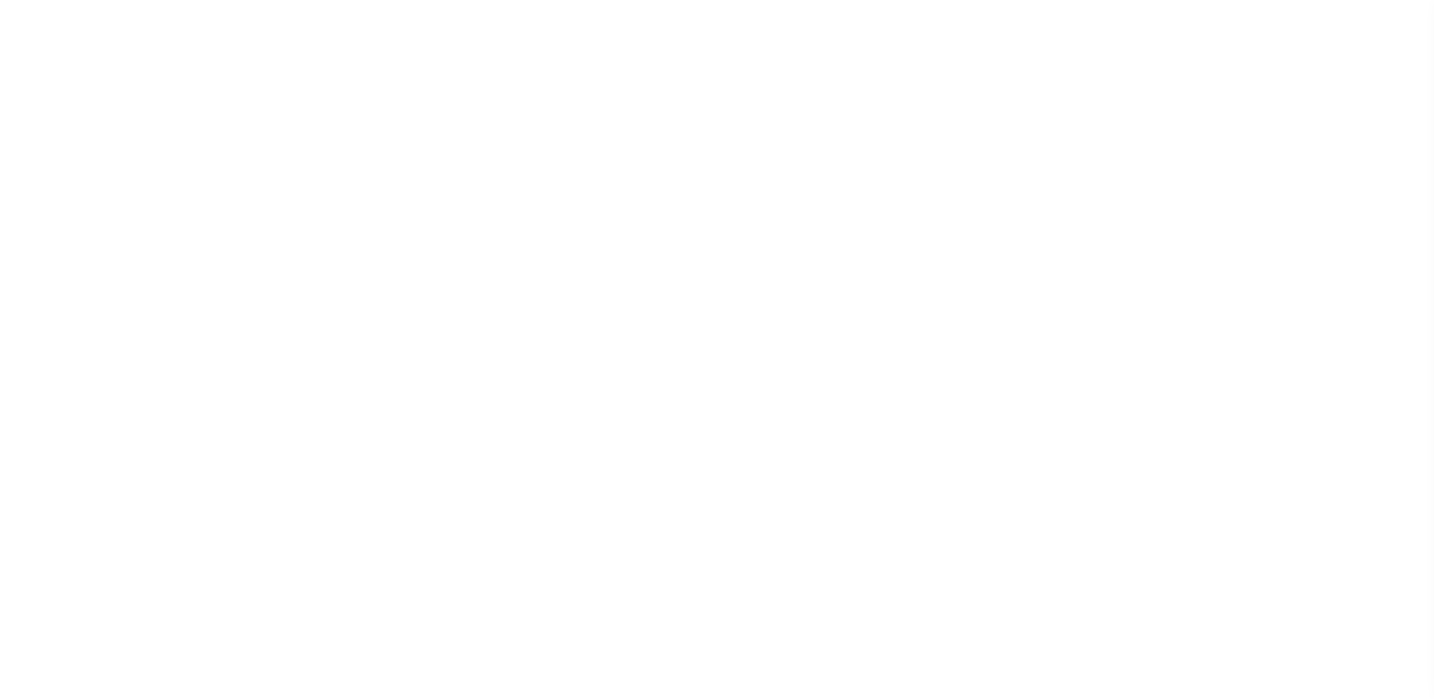
select select "False"
select select "Escrow"
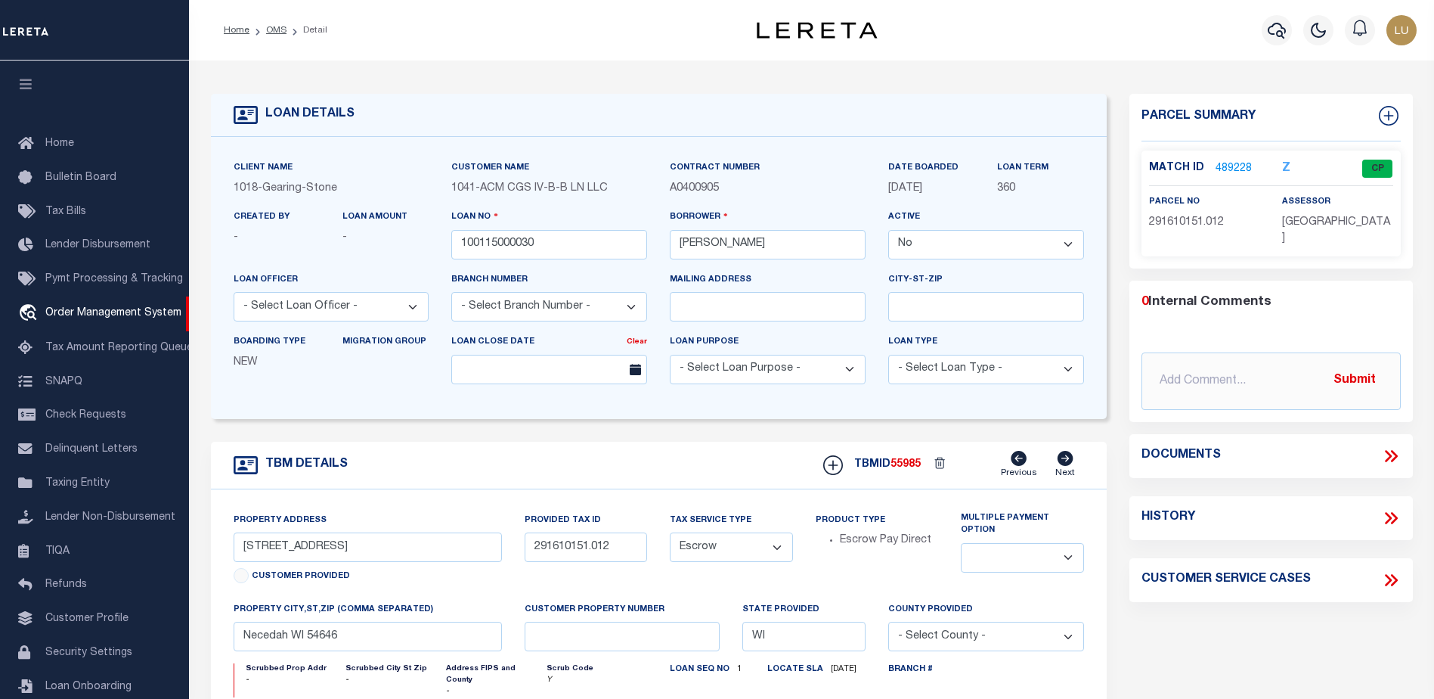
select select
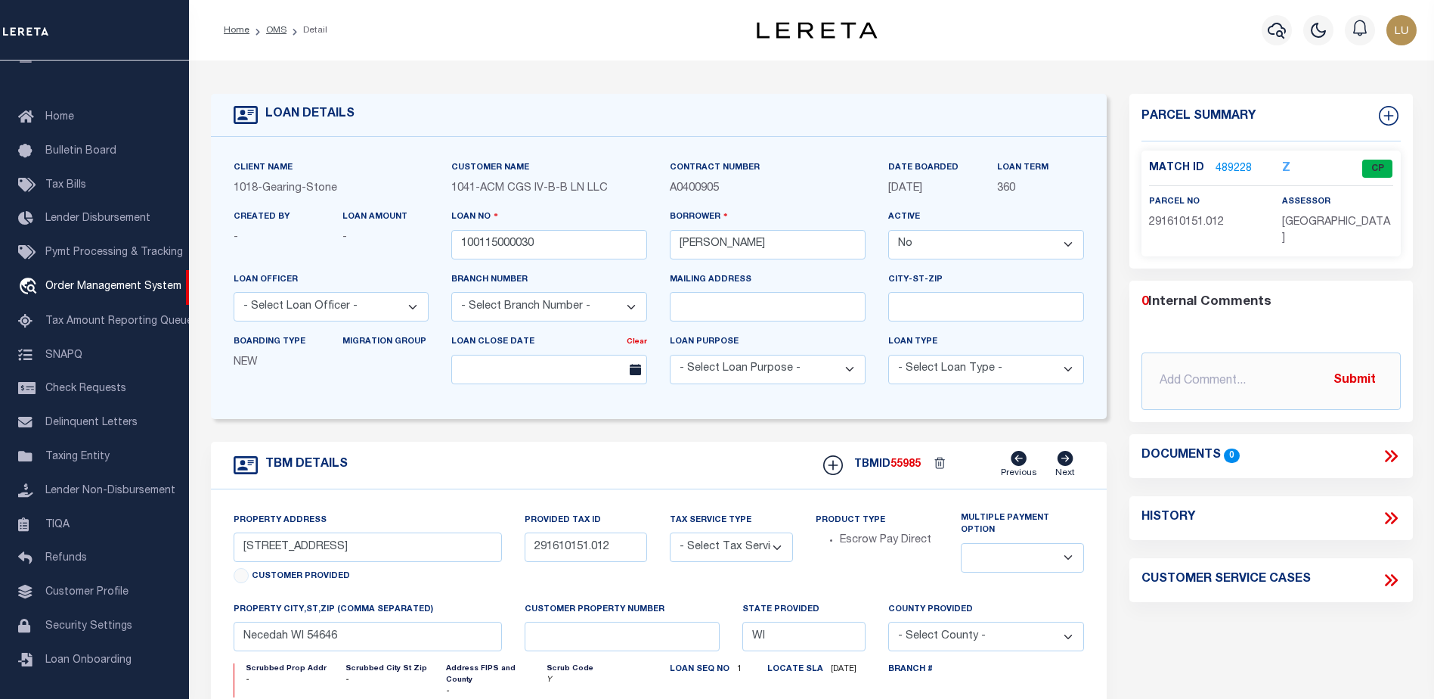
click at [1232, 169] on link "489228" at bounding box center [1234, 169] width 36 height 16
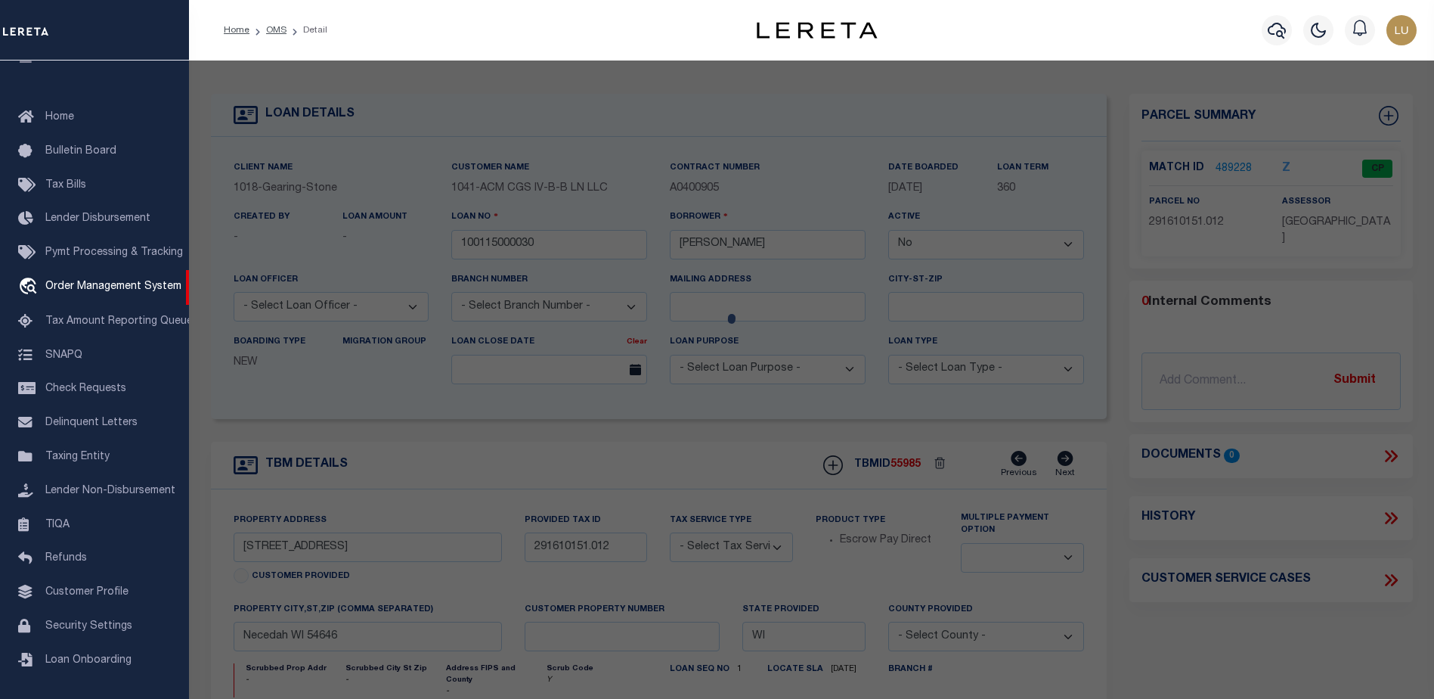
checkbox input "false"
select select "CP"
checkbox input "false"
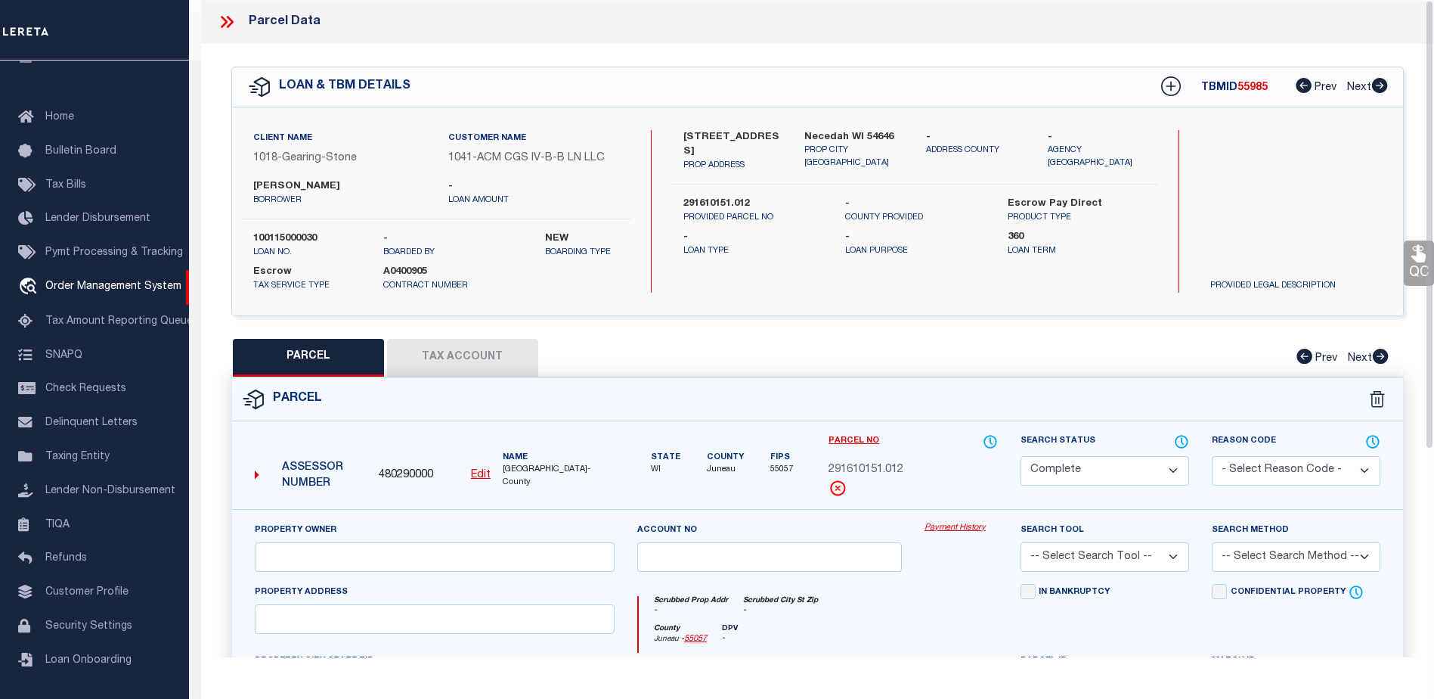
click at [476, 356] on button "Tax Account" at bounding box center [462, 358] width 151 height 38
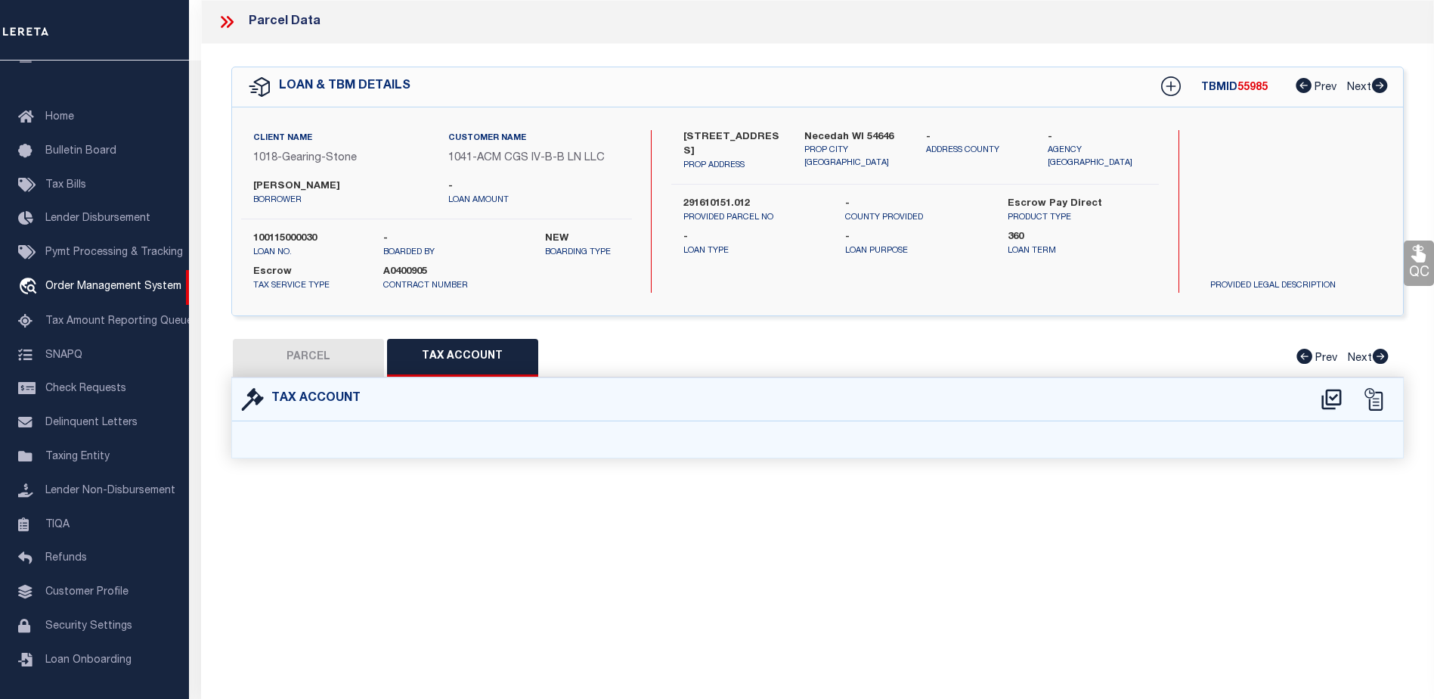
select select "100"
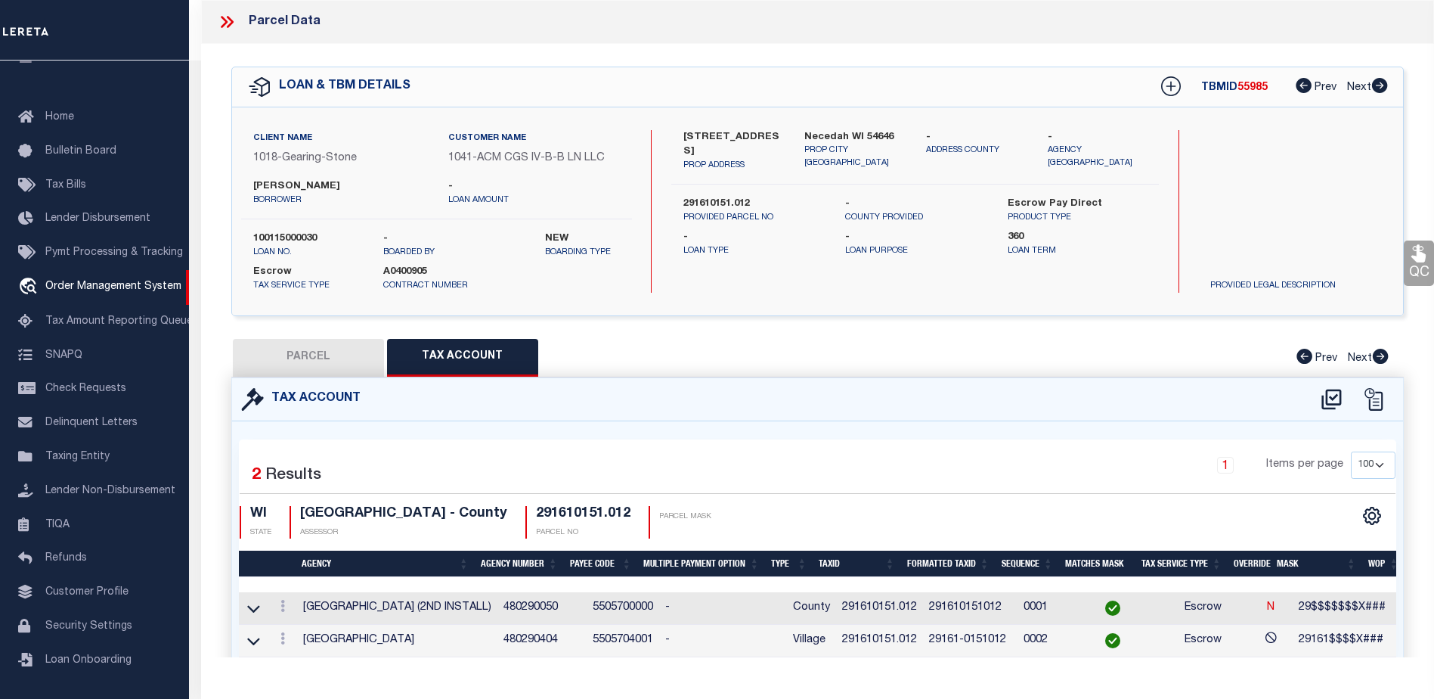
click at [342, 354] on button "PARCEL" at bounding box center [308, 358] width 151 height 38
select select "AS"
checkbox input "false"
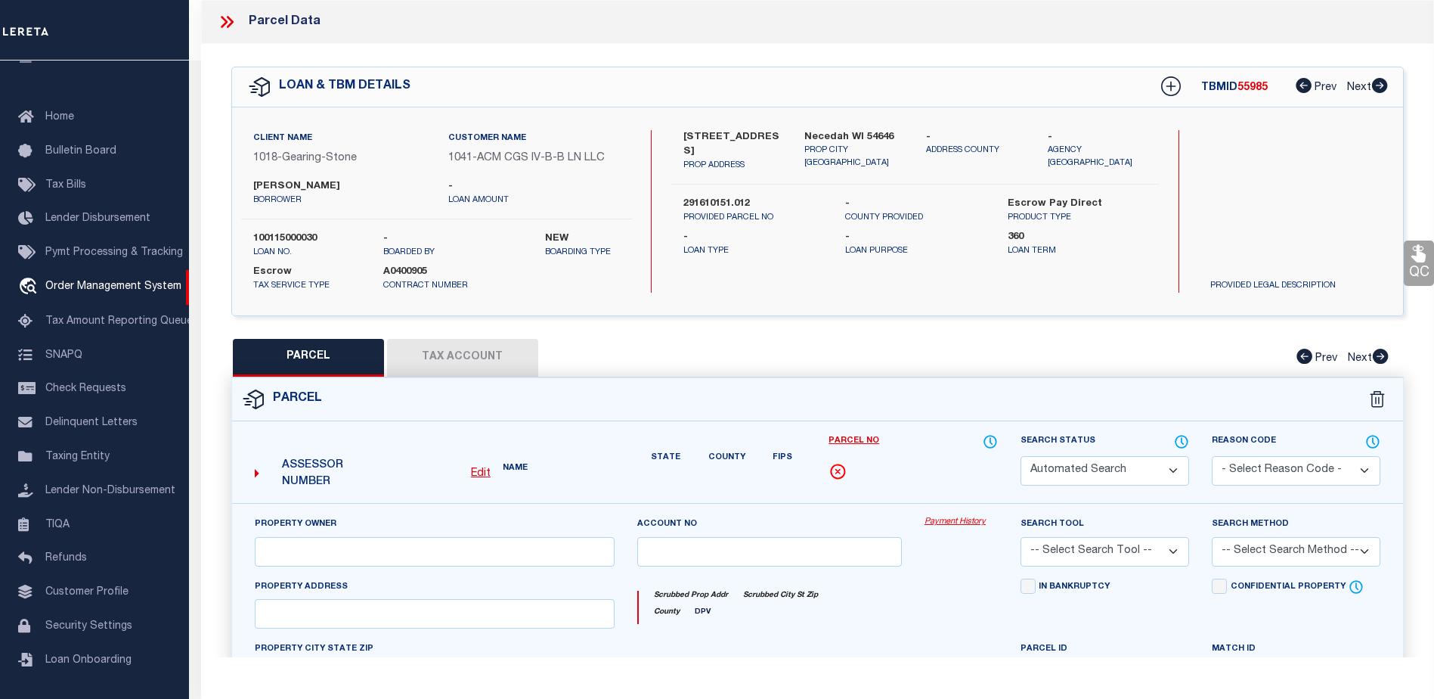
select select "CP"
checkbox input "false"
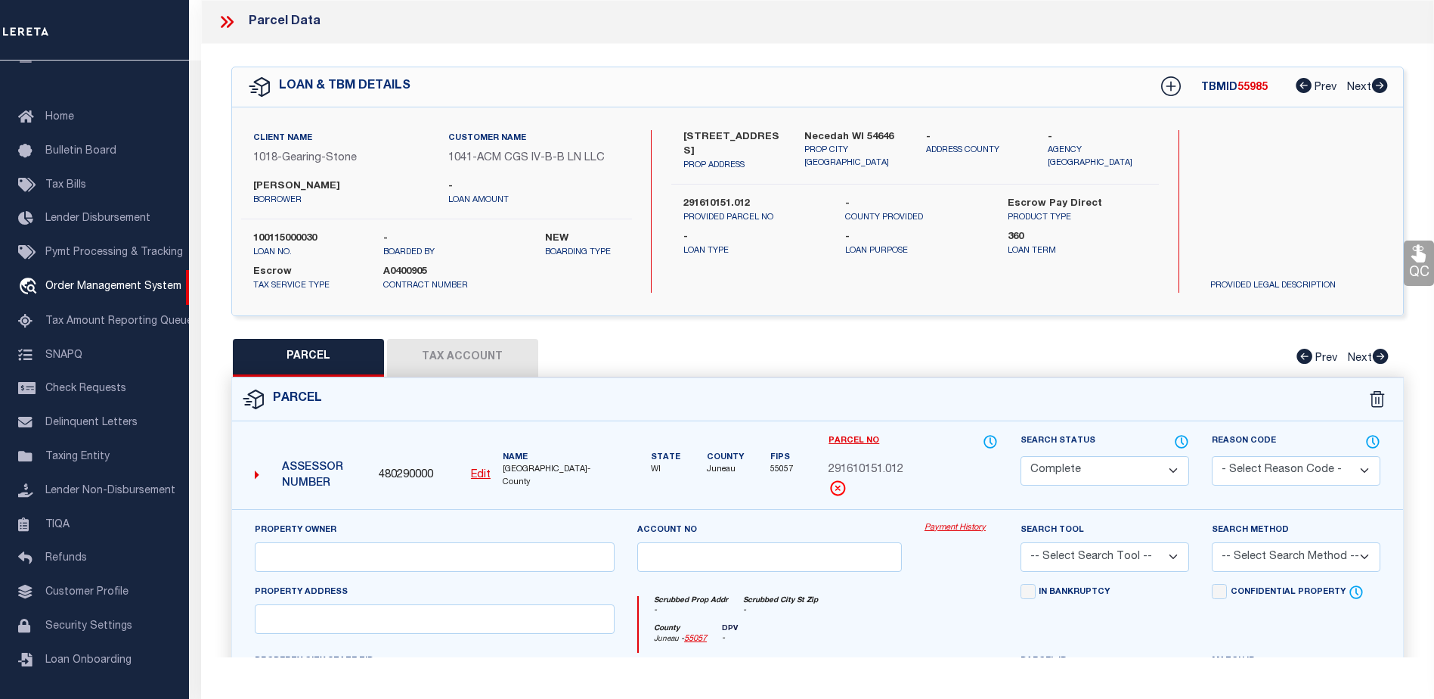
click at [947, 528] on link "Payment History" at bounding box center [961, 528] width 73 height 13
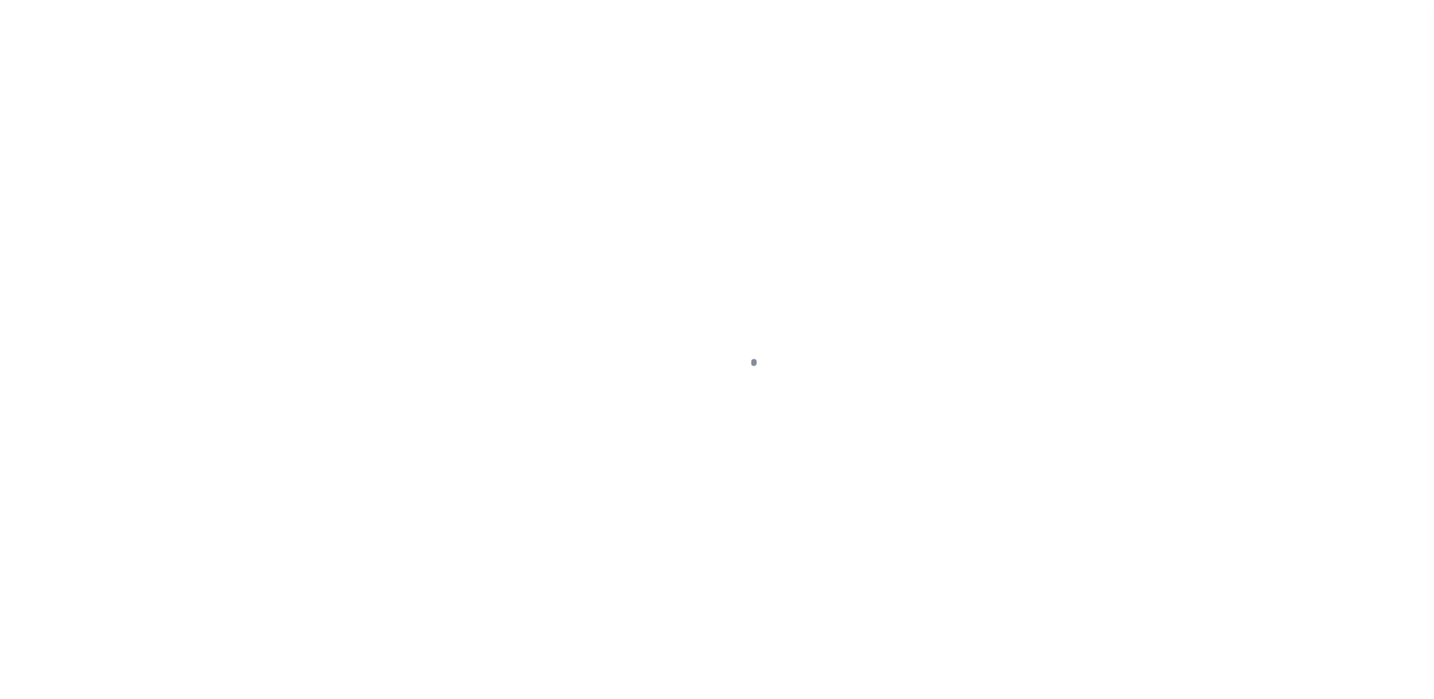
select select "False"
select select "Escrow"
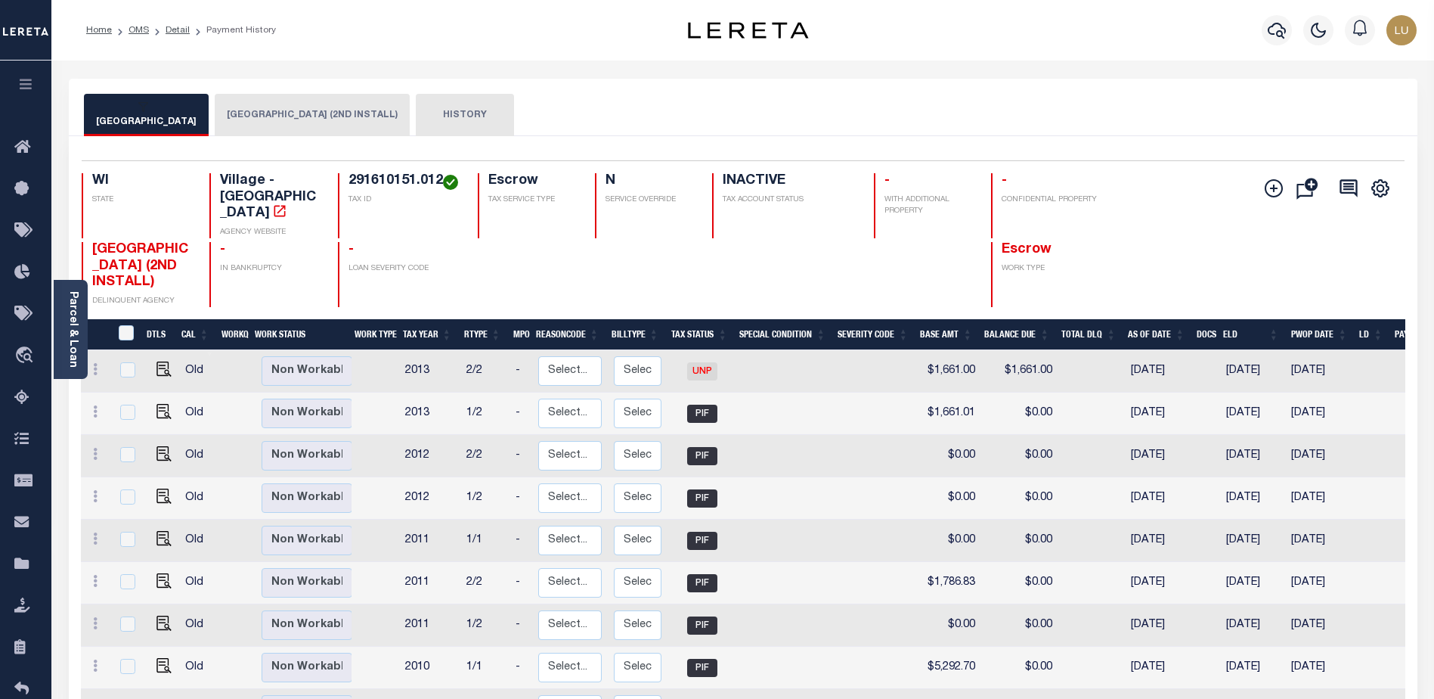
click at [21, 88] on icon "button" at bounding box center [25, 84] width 17 height 14
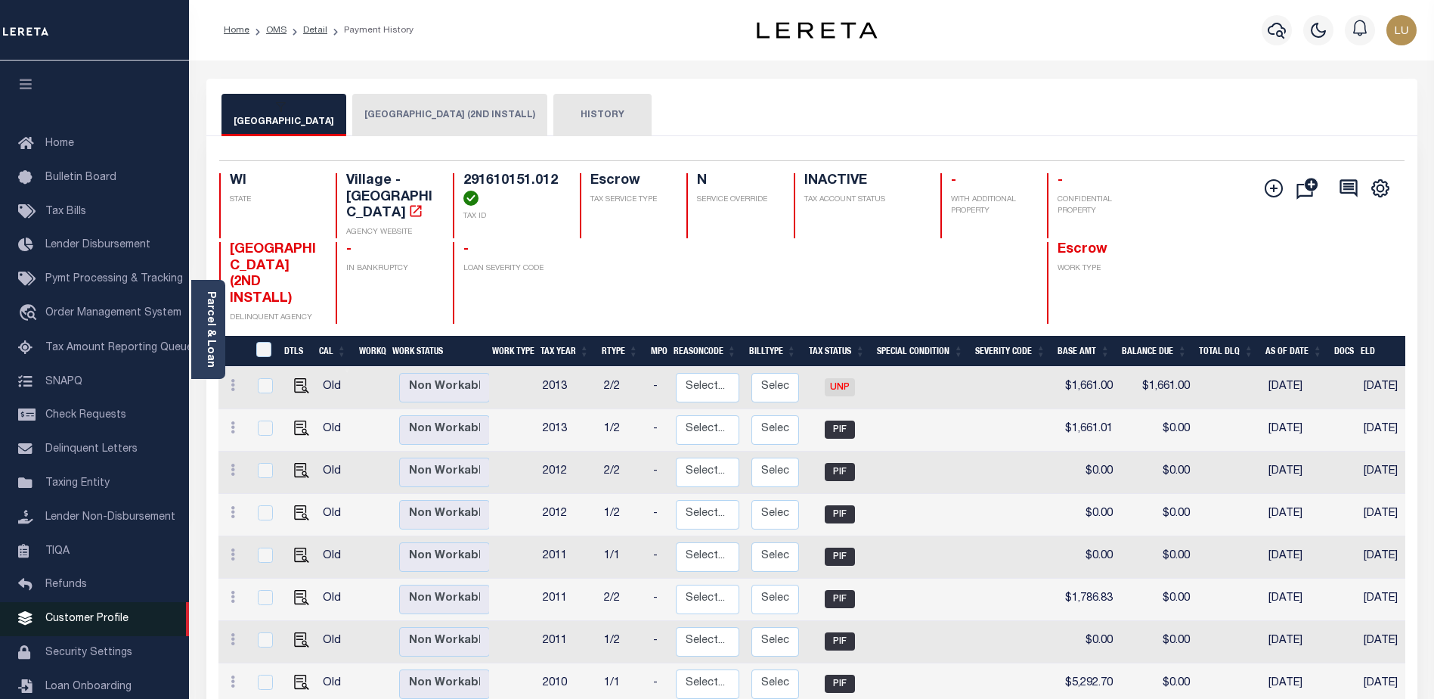
click at [85, 624] on span "Customer Profile" at bounding box center [86, 618] width 83 height 11
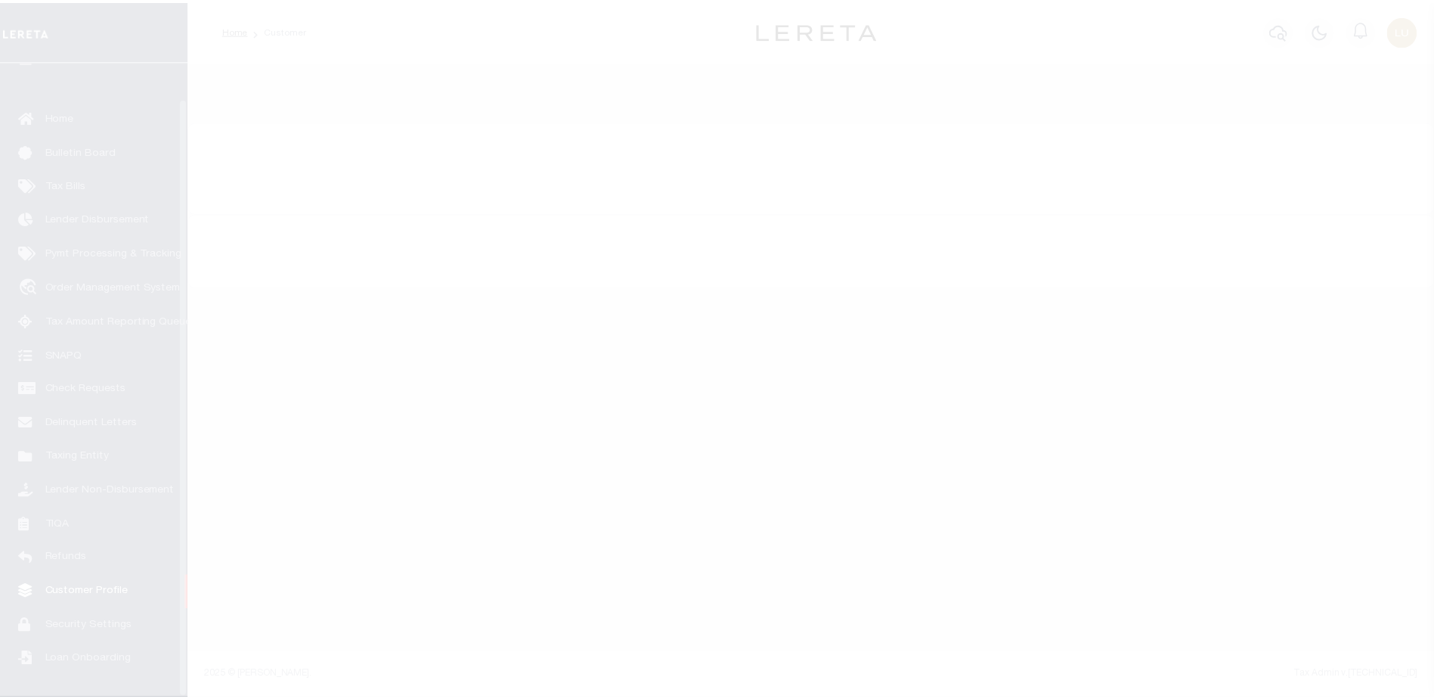
scroll to position [38, 0]
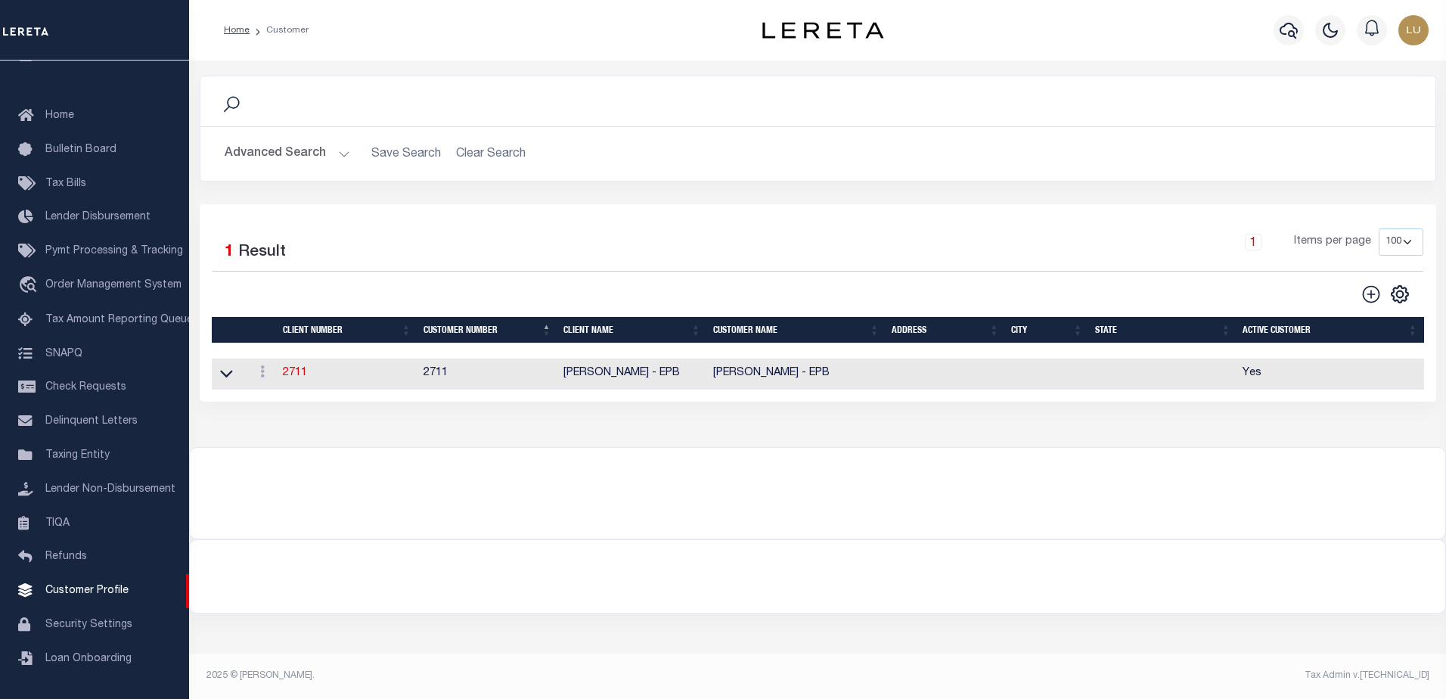
click at [343, 153] on button "Advanced Search" at bounding box center [288, 153] width 126 height 29
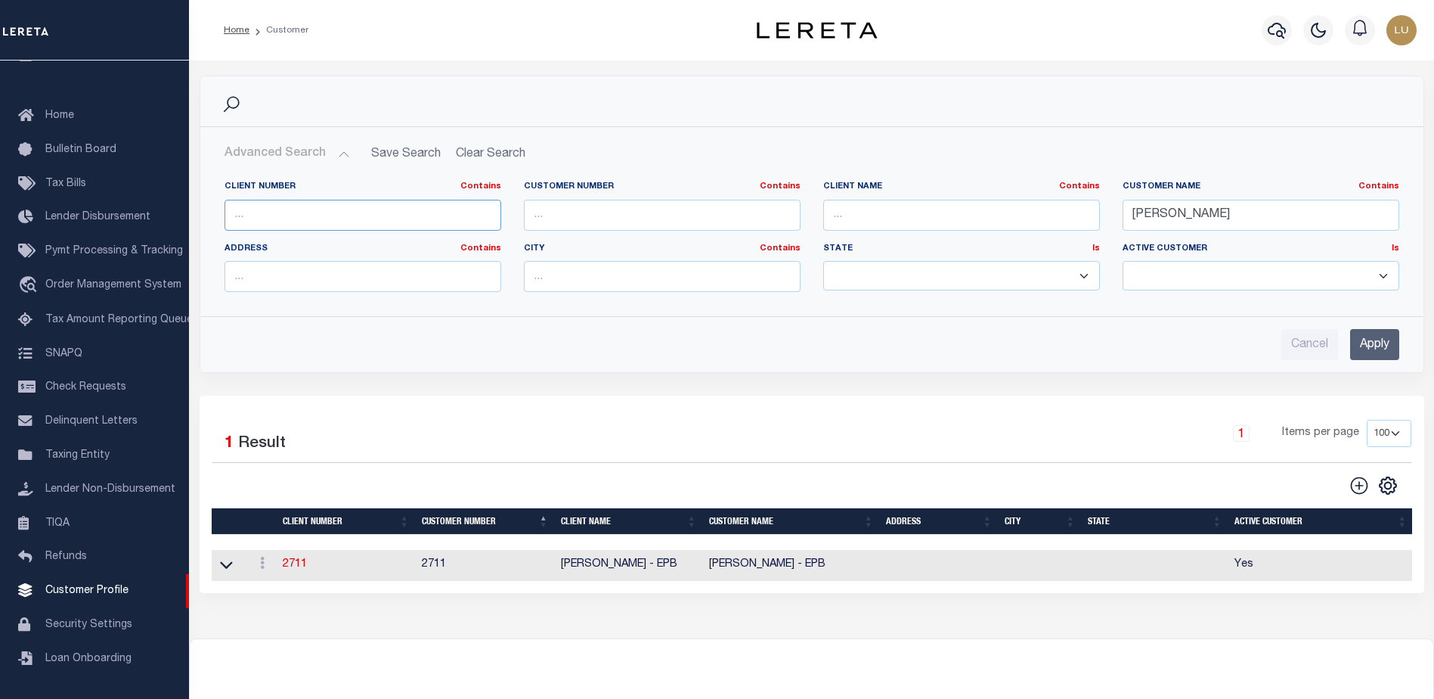
click at [381, 218] on input "text" at bounding box center [363, 215] width 277 height 31
paste input "1018"
type input "1018"
click at [1380, 329] on input "Apply" at bounding box center [1374, 344] width 49 height 31
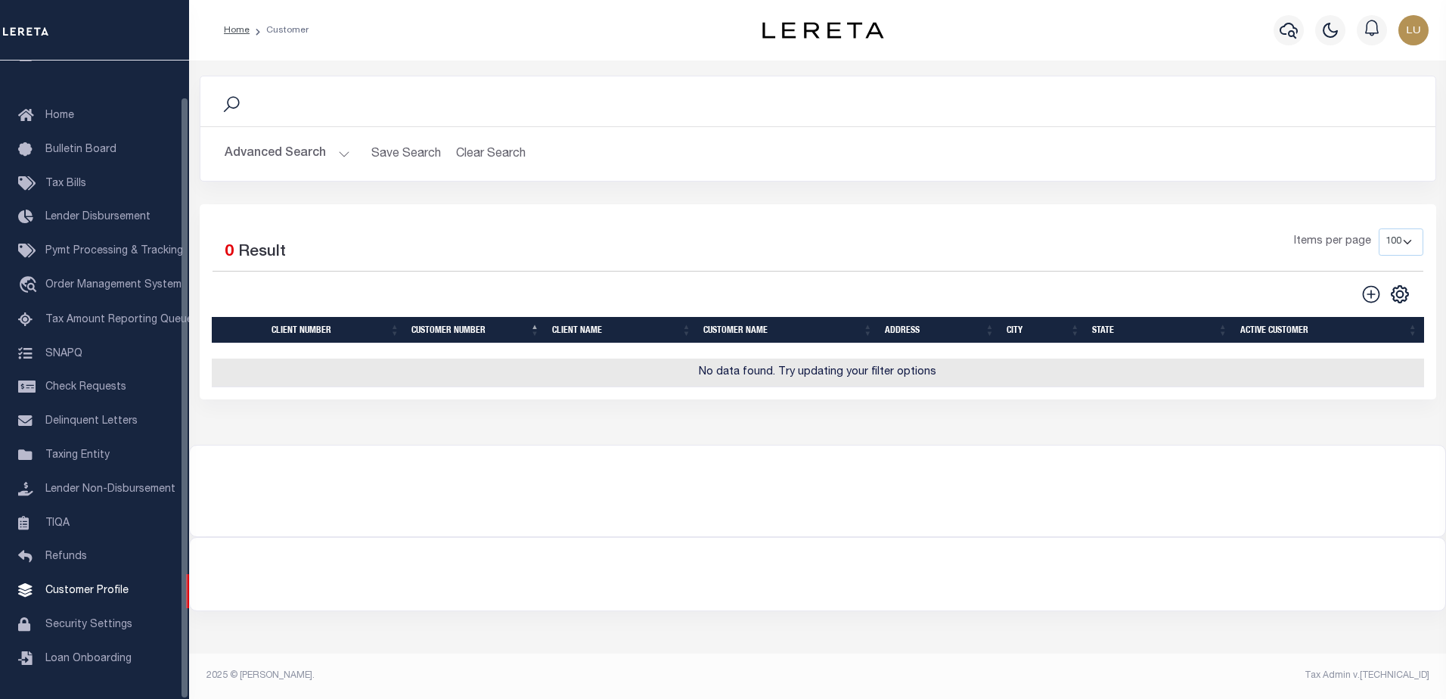
click at [322, 170] on div "Advanced Search Save Search Clear Search CustomerSearchGridWrapper_dynamictable…" at bounding box center [817, 154] width 1235 height 54
click at [330, 157] on button "Advanced Search" at bounding box center [288, 153] width 126 height 29
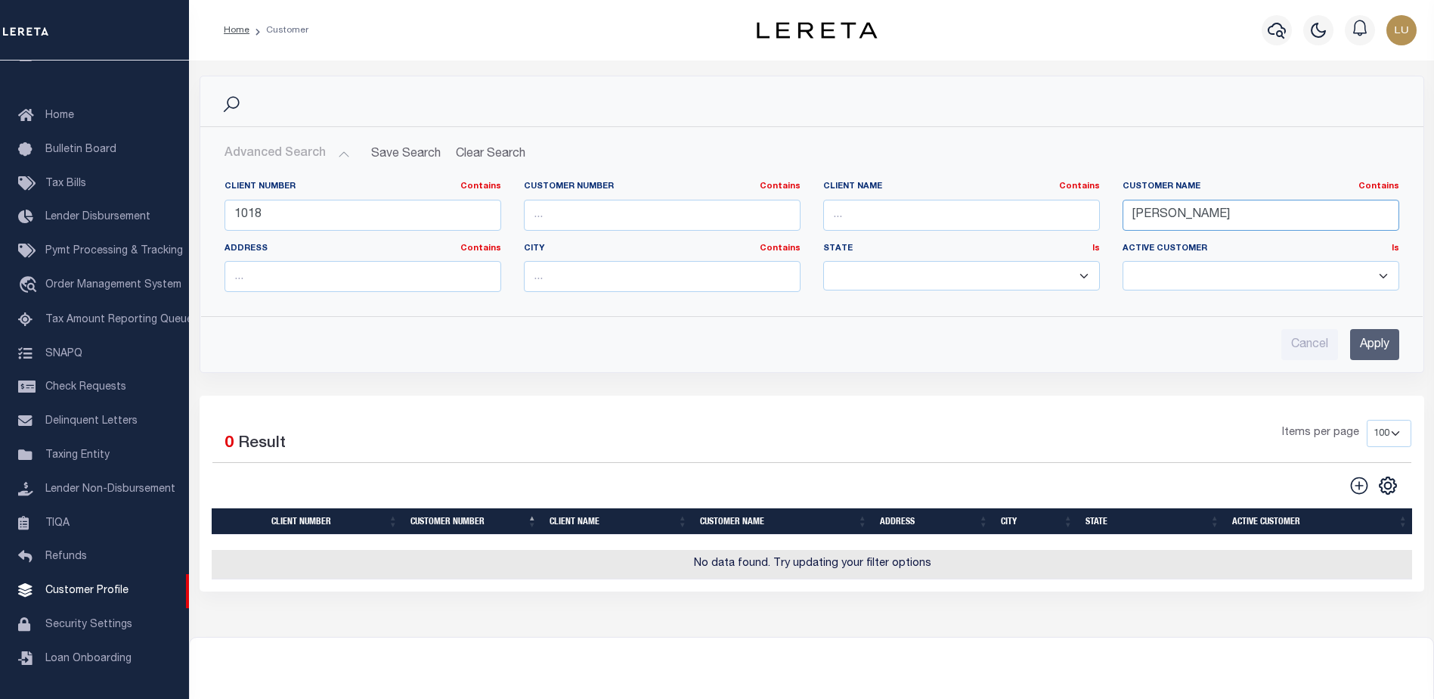
click at [1223, 217] on input "luis" at bounding box center [1261, 215] width 277 height 31
click at [1394, 339] on input "Apply" at bounding box center [1374, 344] width 49 height 31
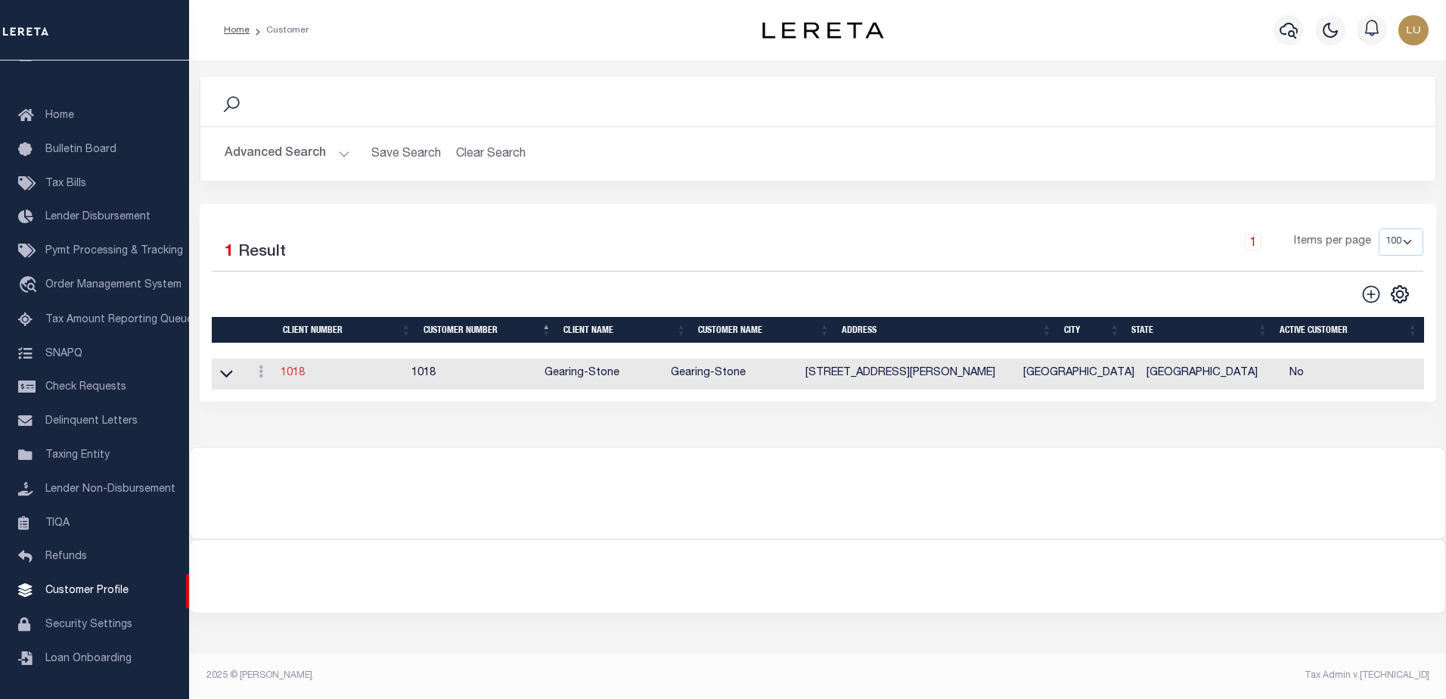
click at [296, 377] on link "1018" at bounding box center [292, 372] width 24 height 11
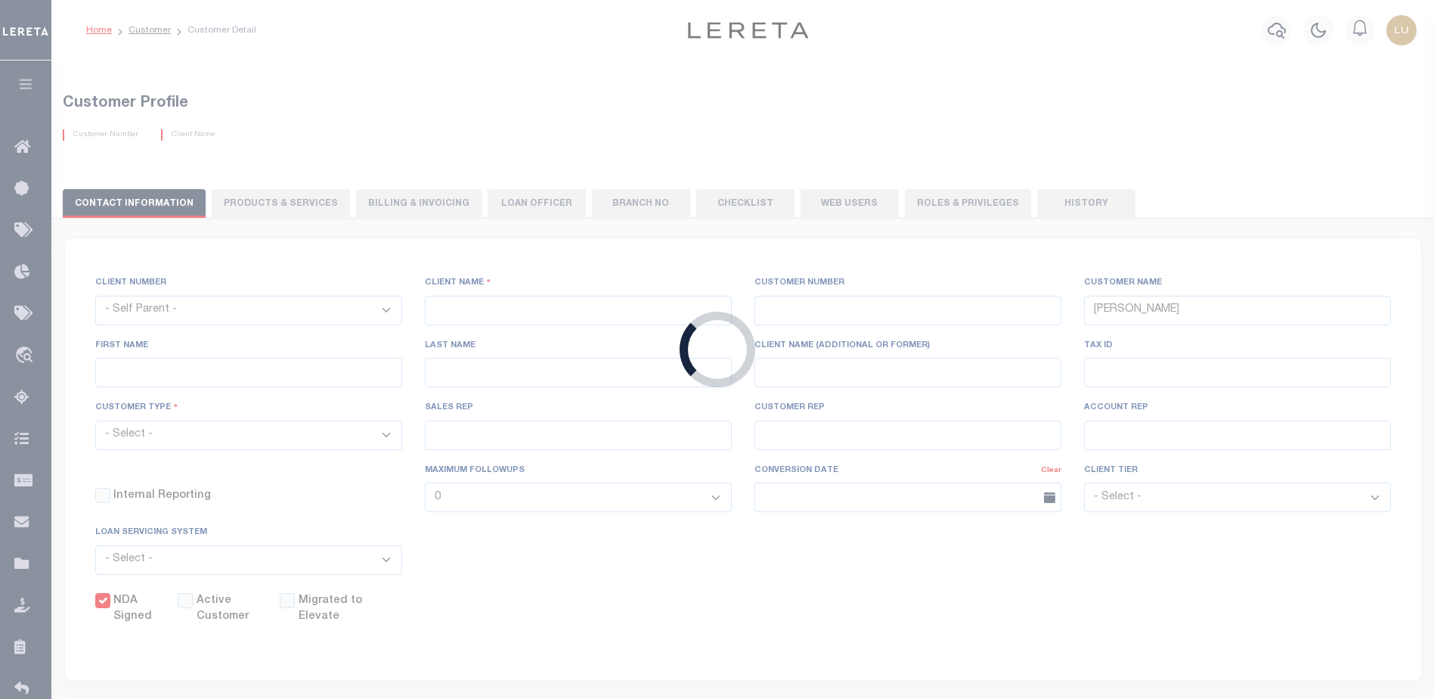
select select
type input "Gearing-Stone"
type input "1018"
type input "Gearing-Stone"
type input "Bac"
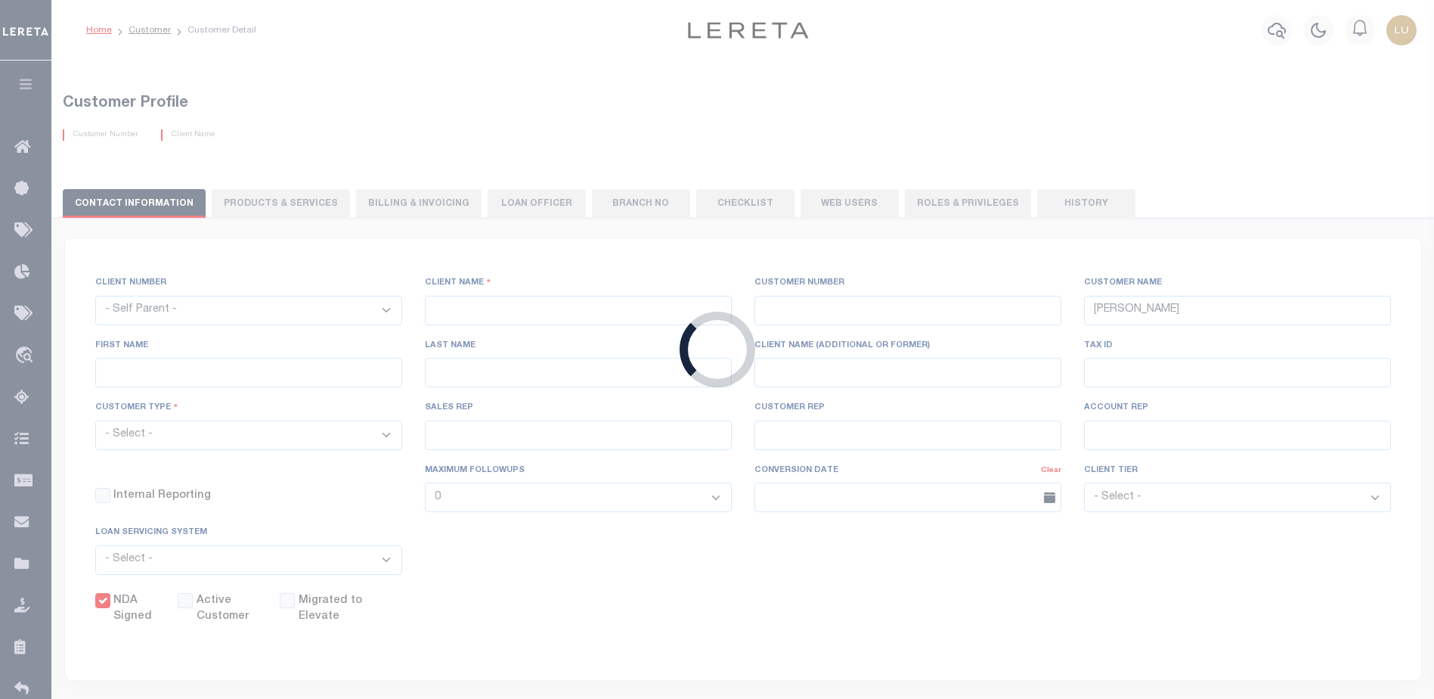
type input "Nguyen"
checkbox input "true"
select select
checkbox input "false"
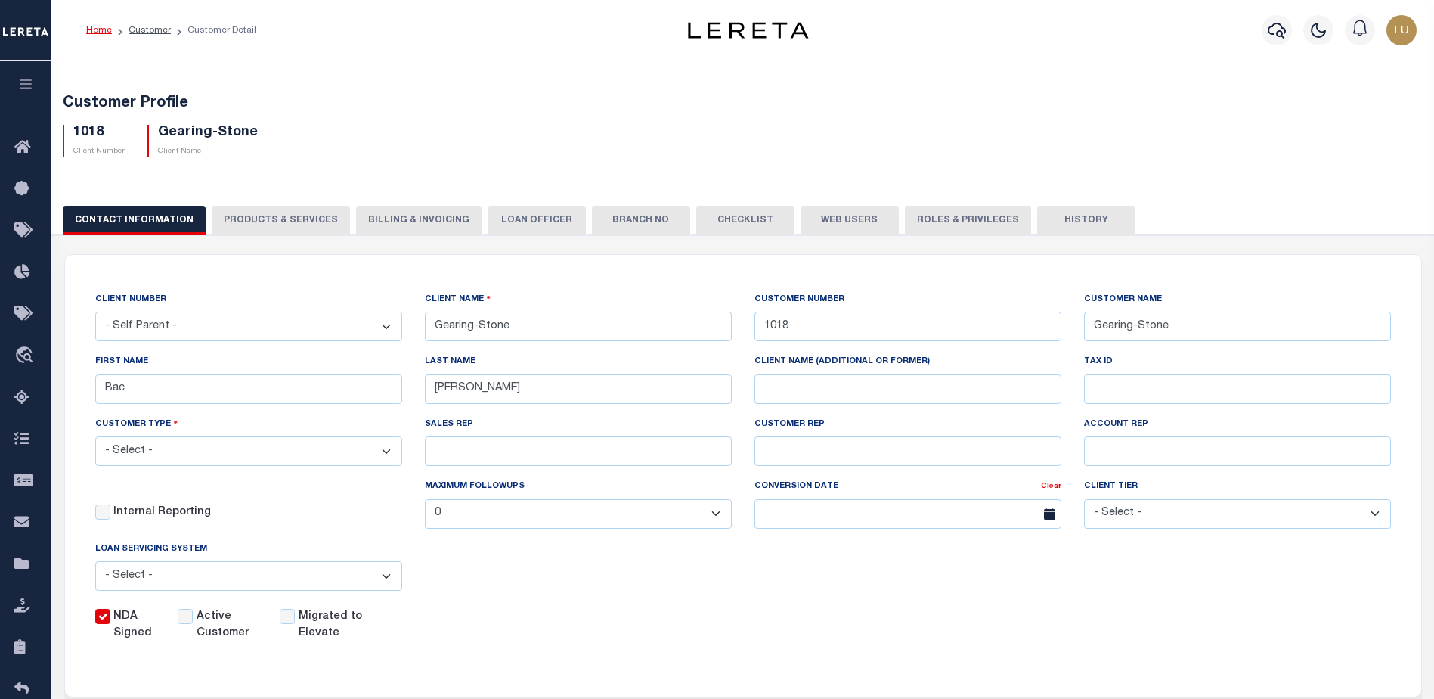
click at [277, 219] on button "PRODUCTS & SERVICES" at bounding box center [281, 220] width 138 height 29
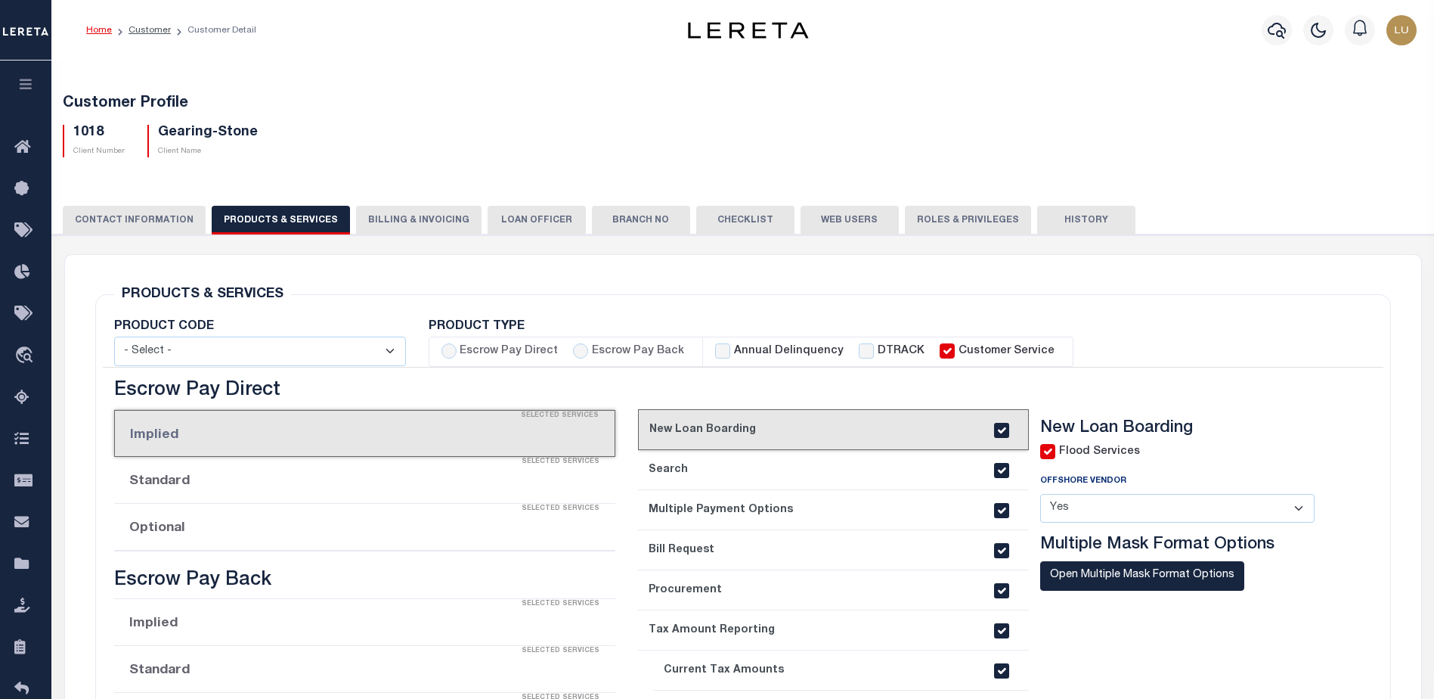
select select "STX"
radio input "true"
checkbox input "true"
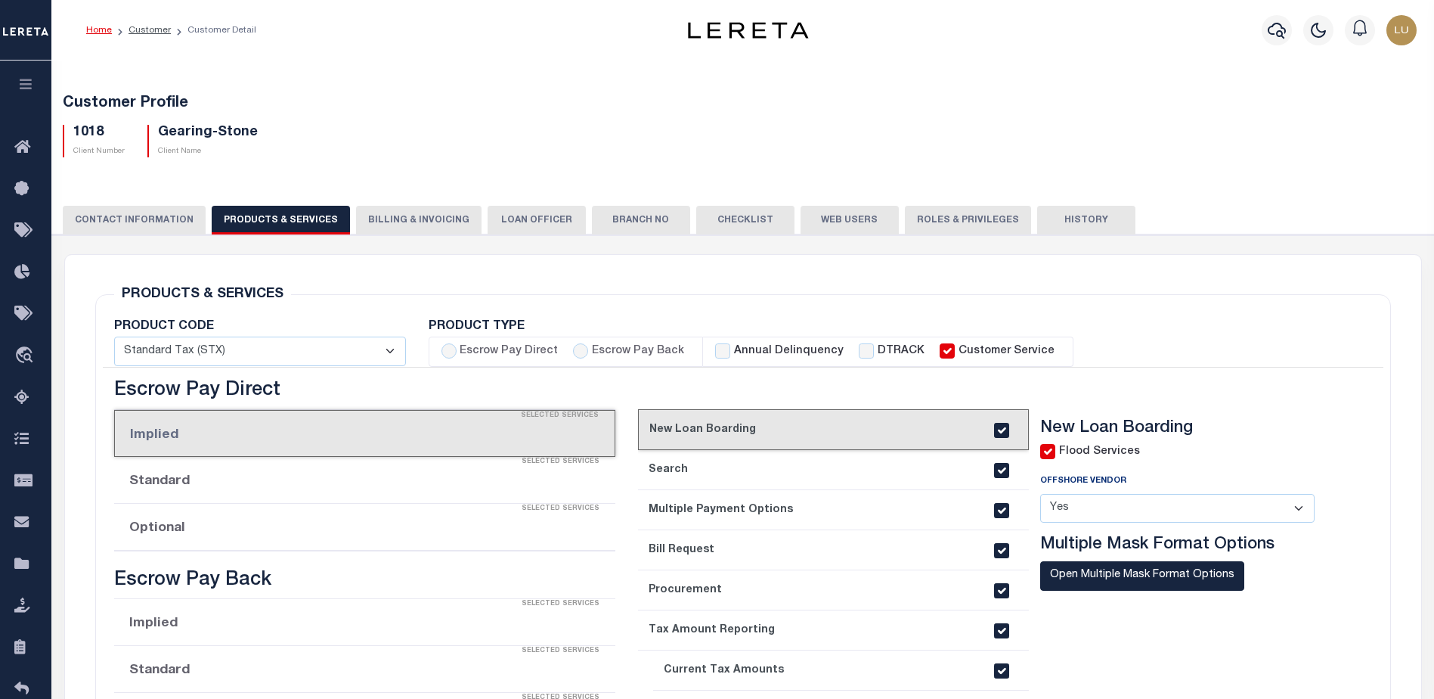
checkbox input "true"
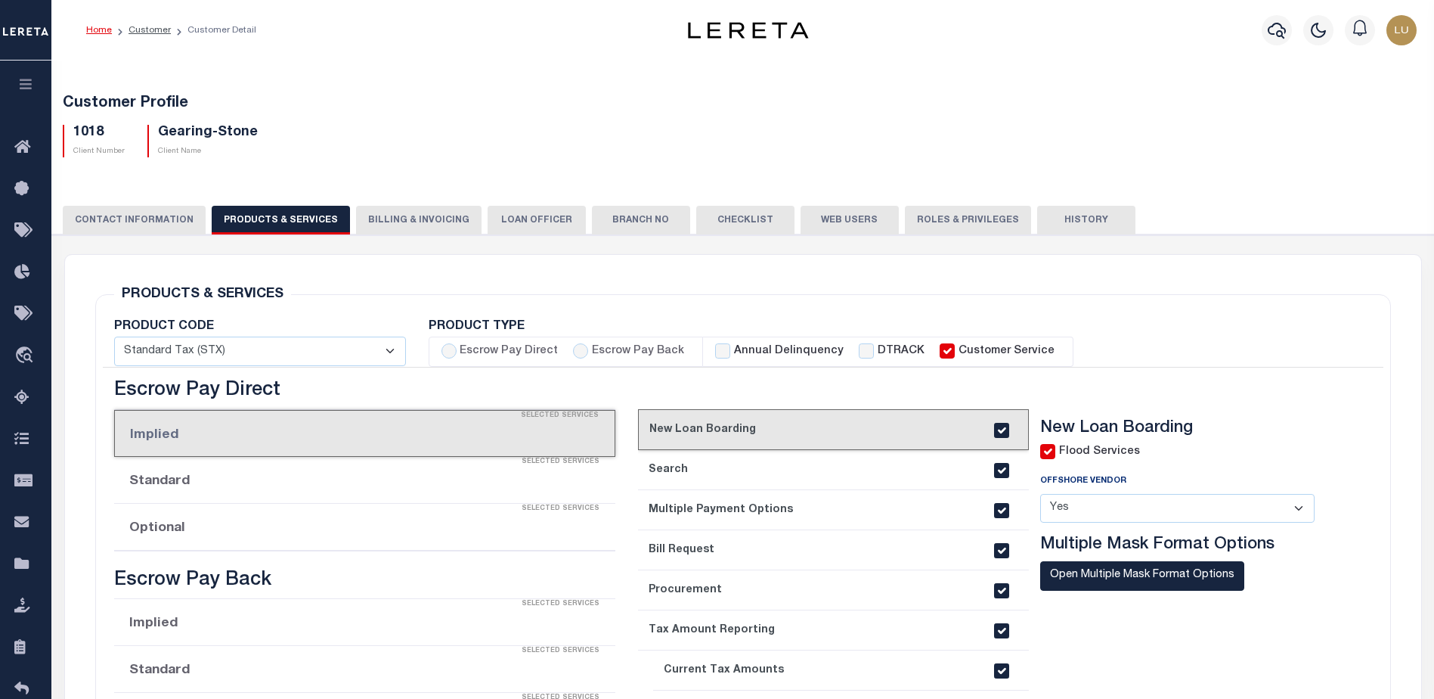
checkbox input "true"
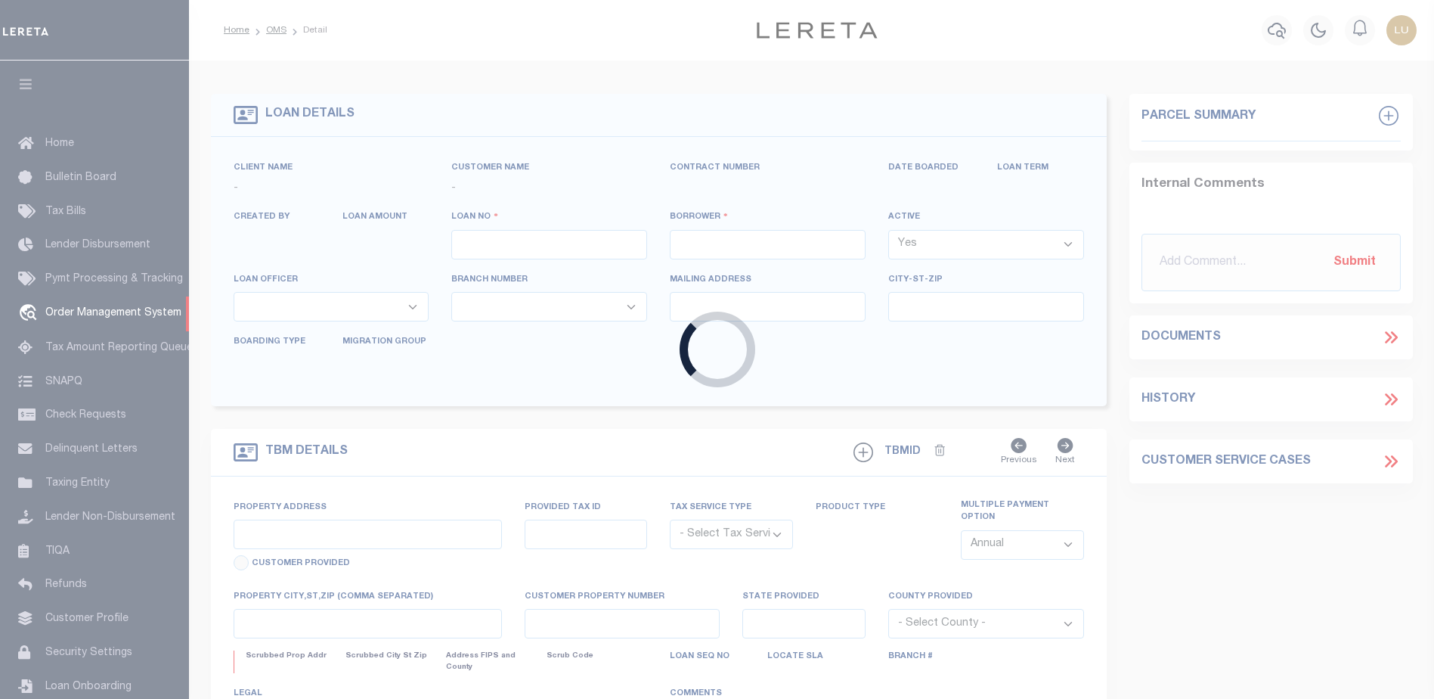
select select
type input "0968945100"
type input "[PERSON_NAME] M"
select select
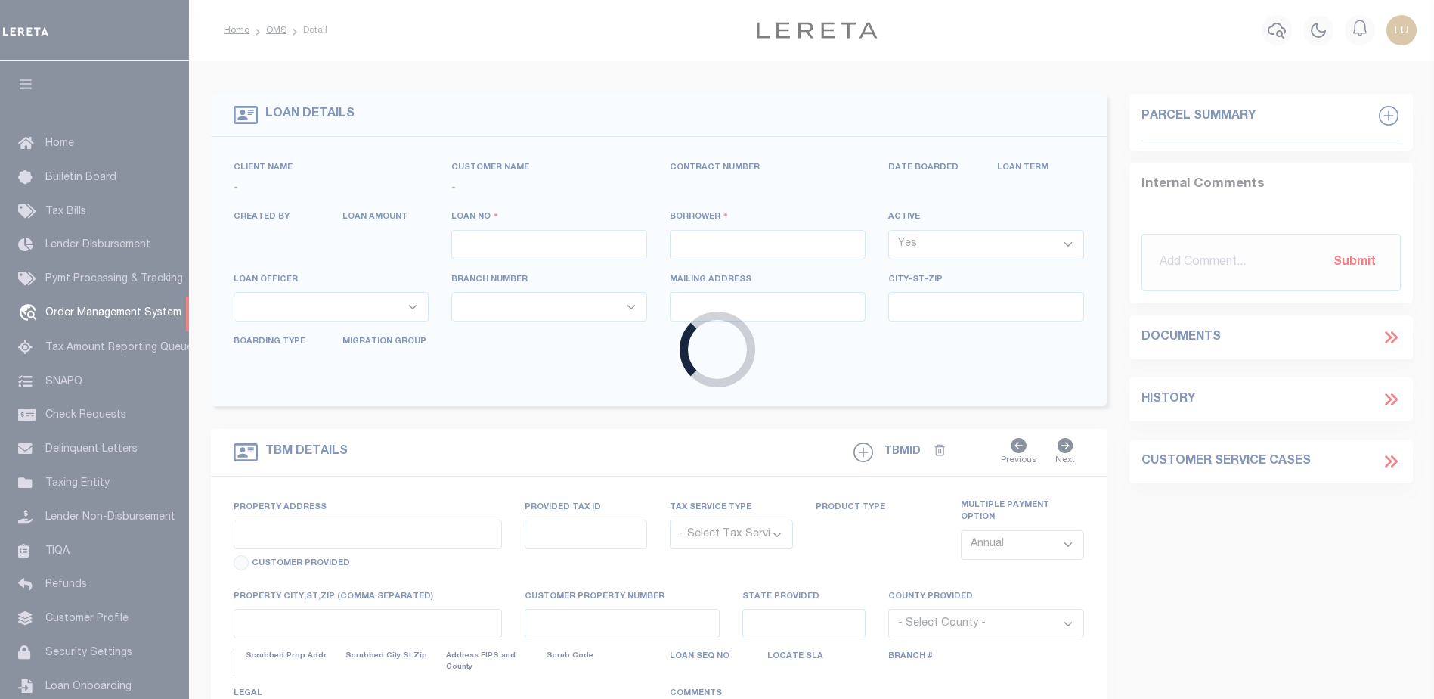
type input "[STREET_ADDRESS][PERSON_NAME]"
type input "[GEOGRAPHIC_DATA]"
select select
type input "[STREET_ADDRESS][PERSON_NAME]"
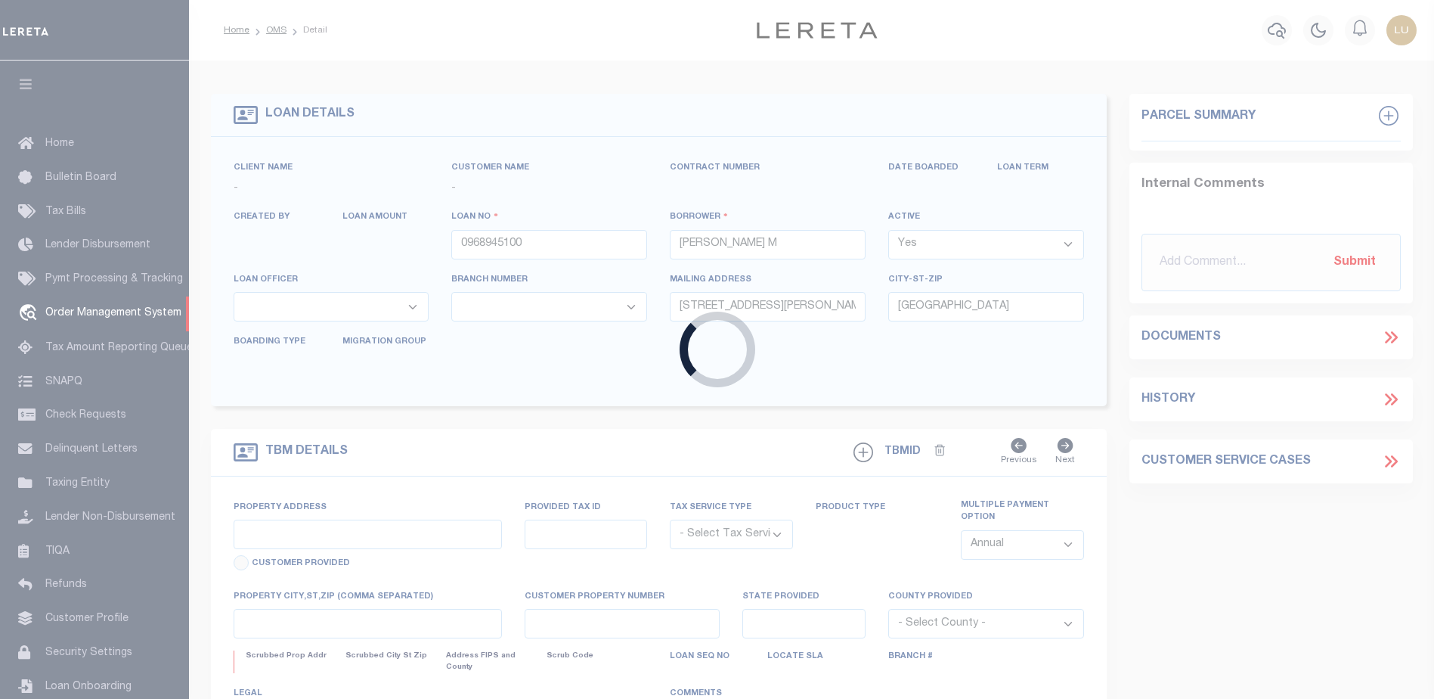
radio input "true"
select select "Escrow"
select select
type input "[GEOGRAPHIC_DATA]"
type input "0968945100"
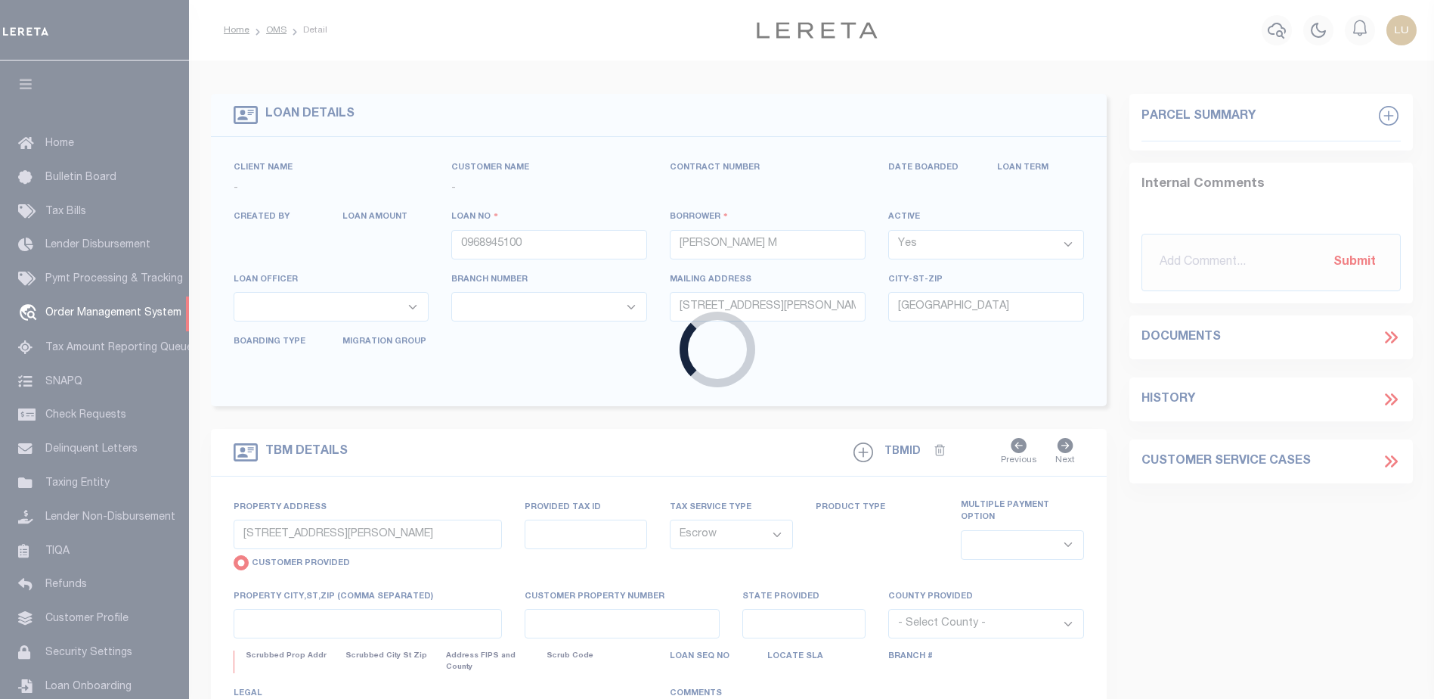
type input "LA"
type textarea "[STREET_ADDRESS] [PERSON_NAME][GEOGRAPHIC_DATA] [STREET_ADDRESS][PERSON_NAME]"
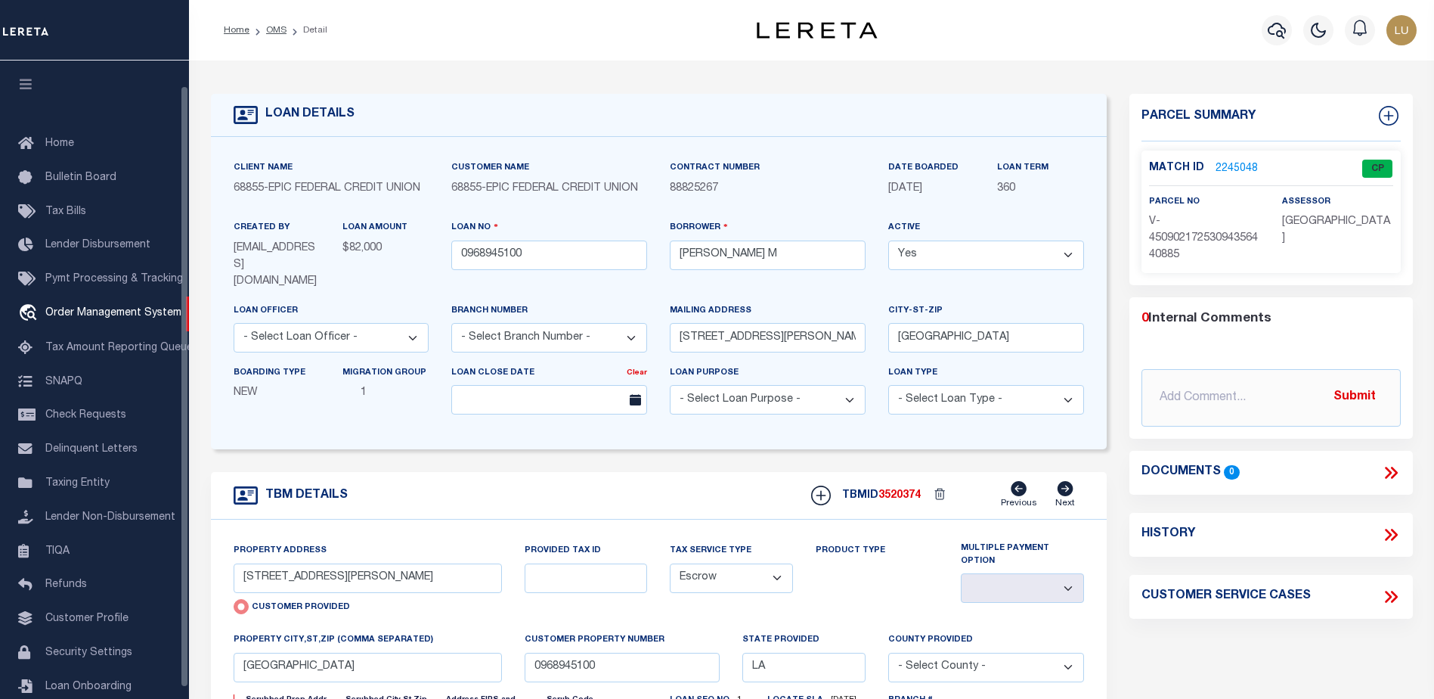
scroll to position [26, 0]
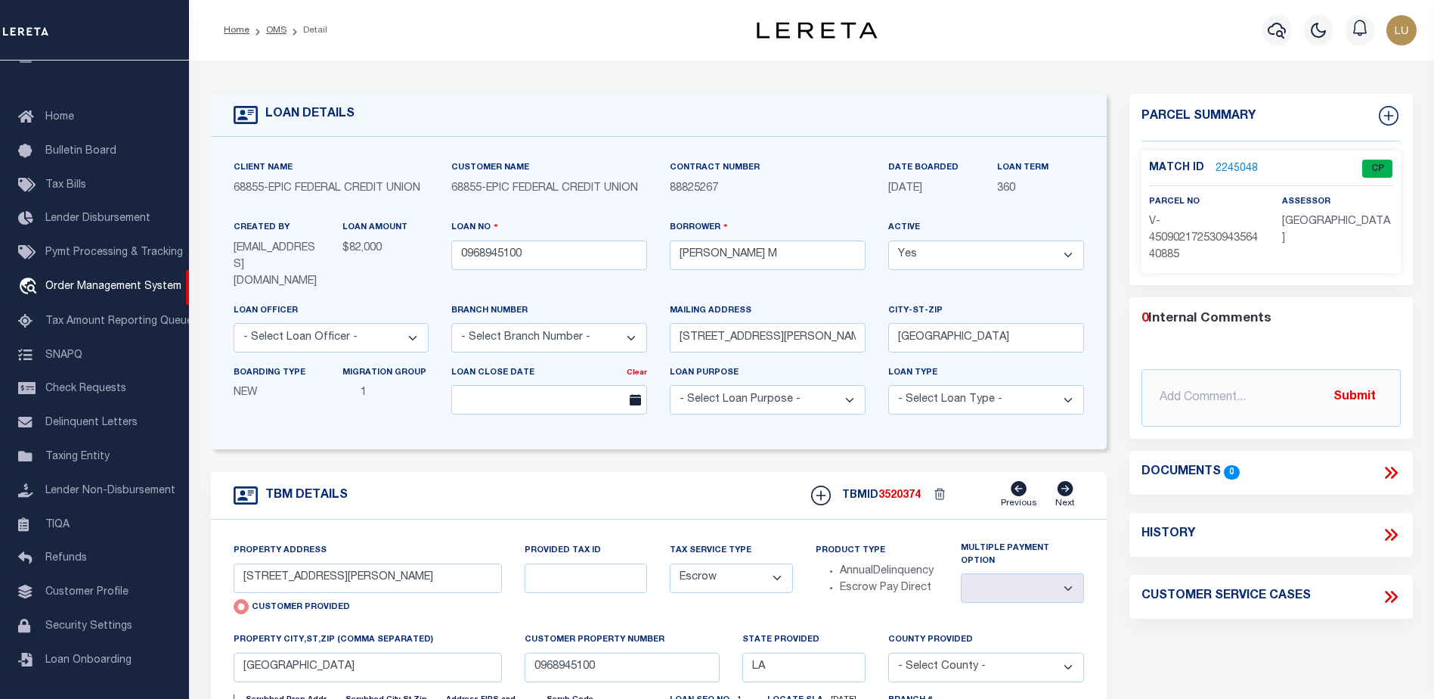
click at [1218, 164] on link "2245048" at bounding box center [1237, 169] width 42 height 16
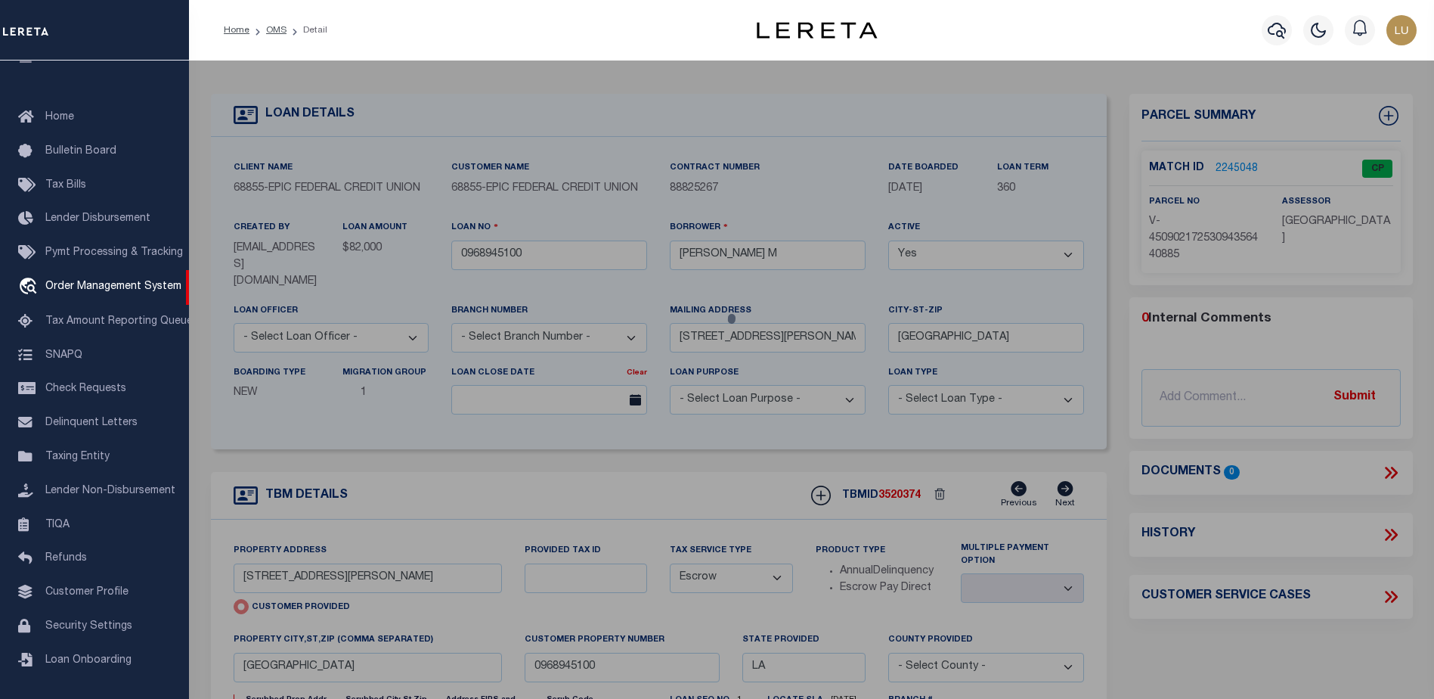
checkbox input "false"
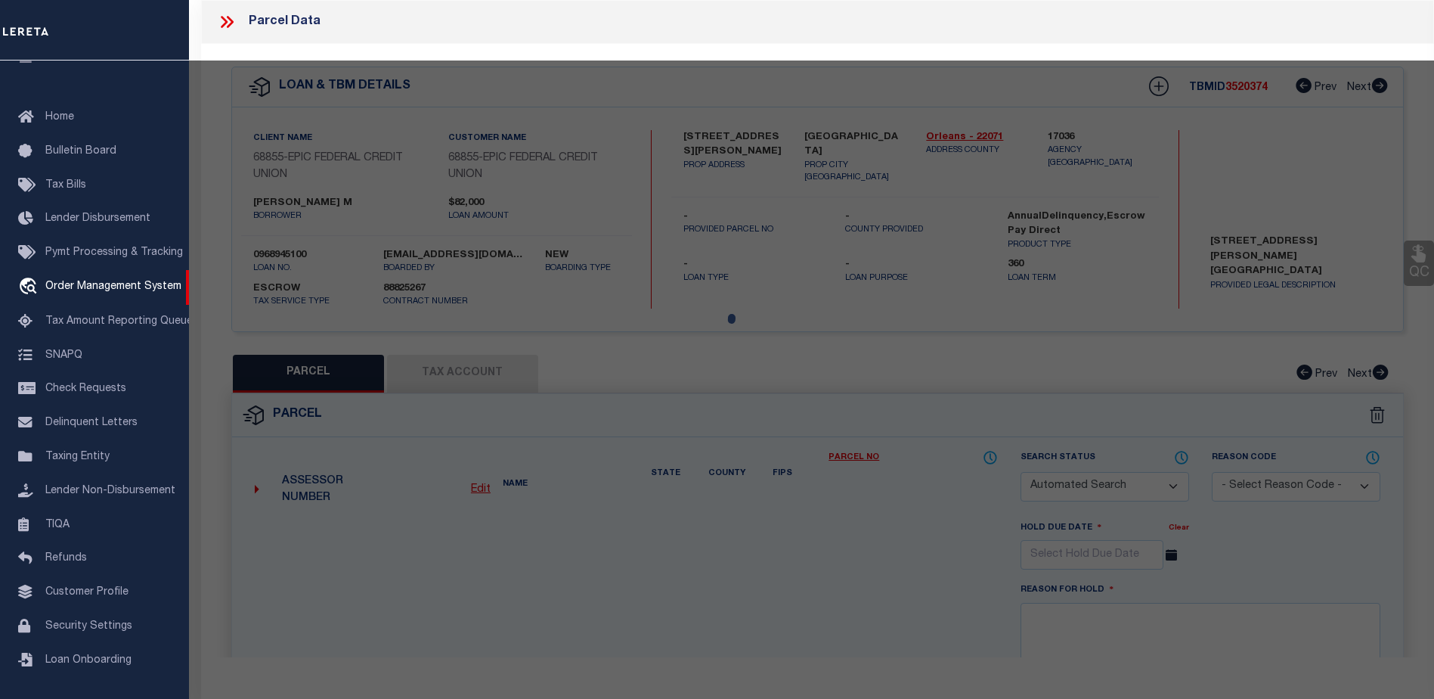
select select "CP"
select select "AGW"
select select
type input "[STREET_ADDRESS][PERSON_NAME]"
checkbox input "false"
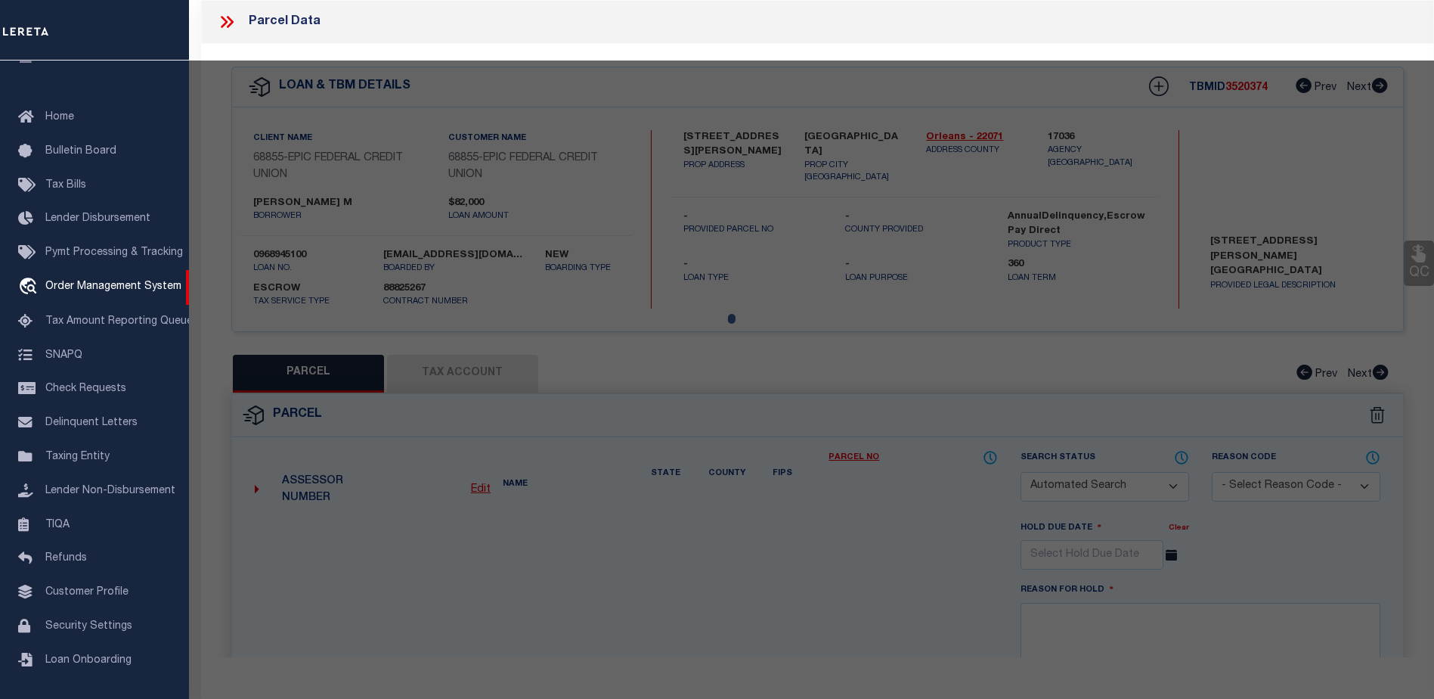
type input "[GEOGRAPHIC_DATA]"
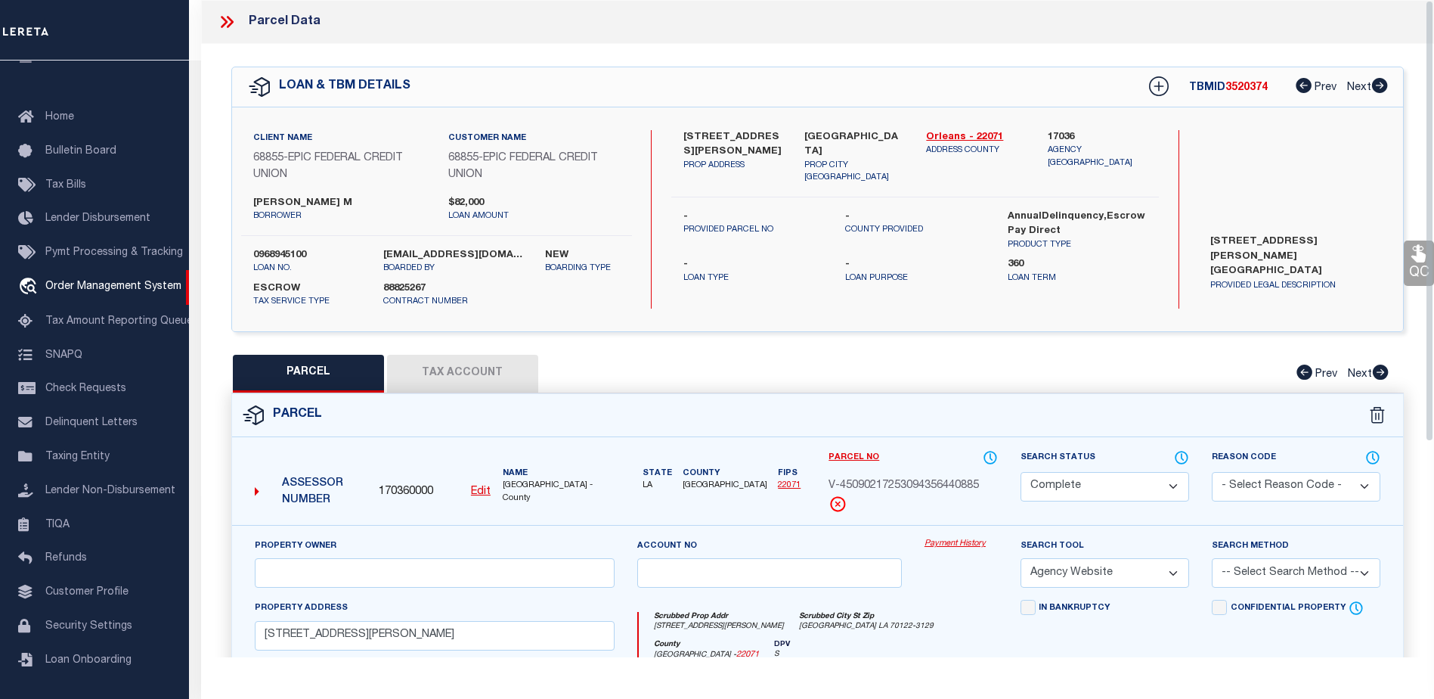
click at [954, 539] on link "Payment History" at bounding box center [961, 544] width 73 height 13
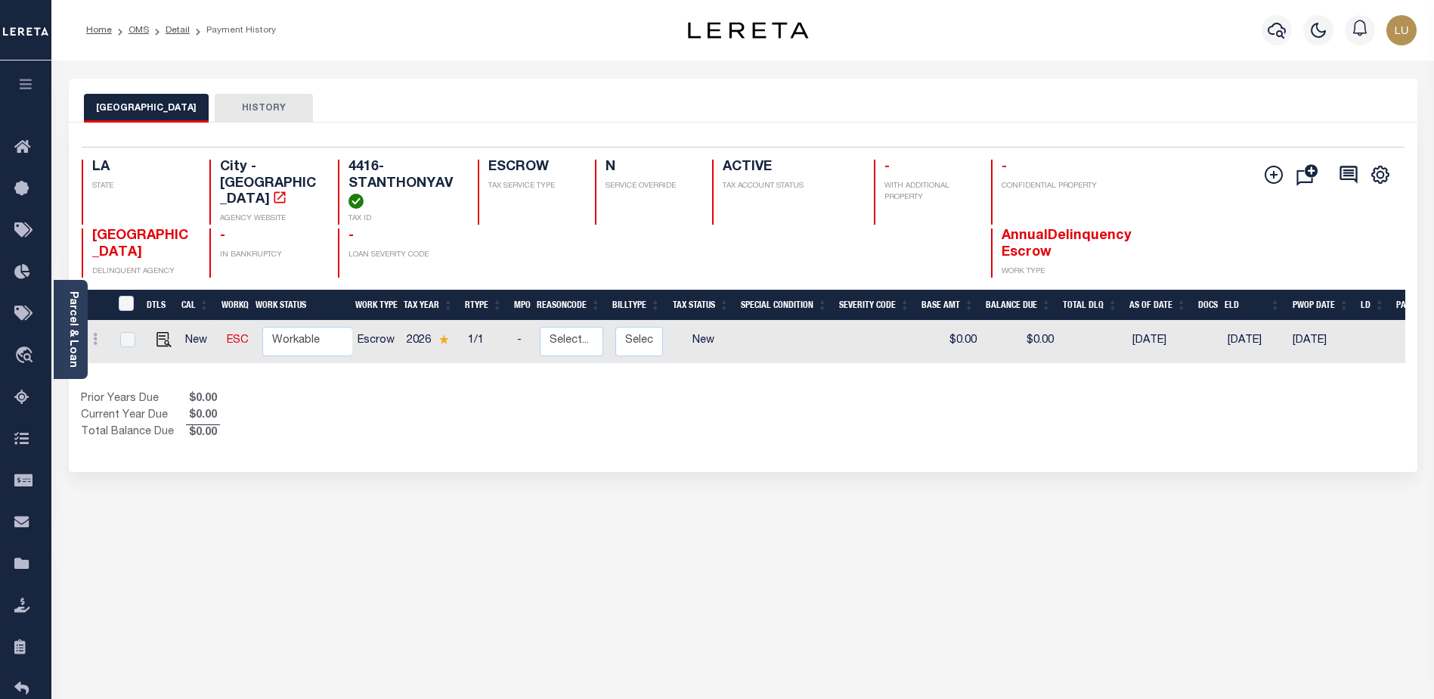
click at [410, 50] on div "Home OMS Detail Payment History" at bounding box center [742, 30] width 1383 height 60
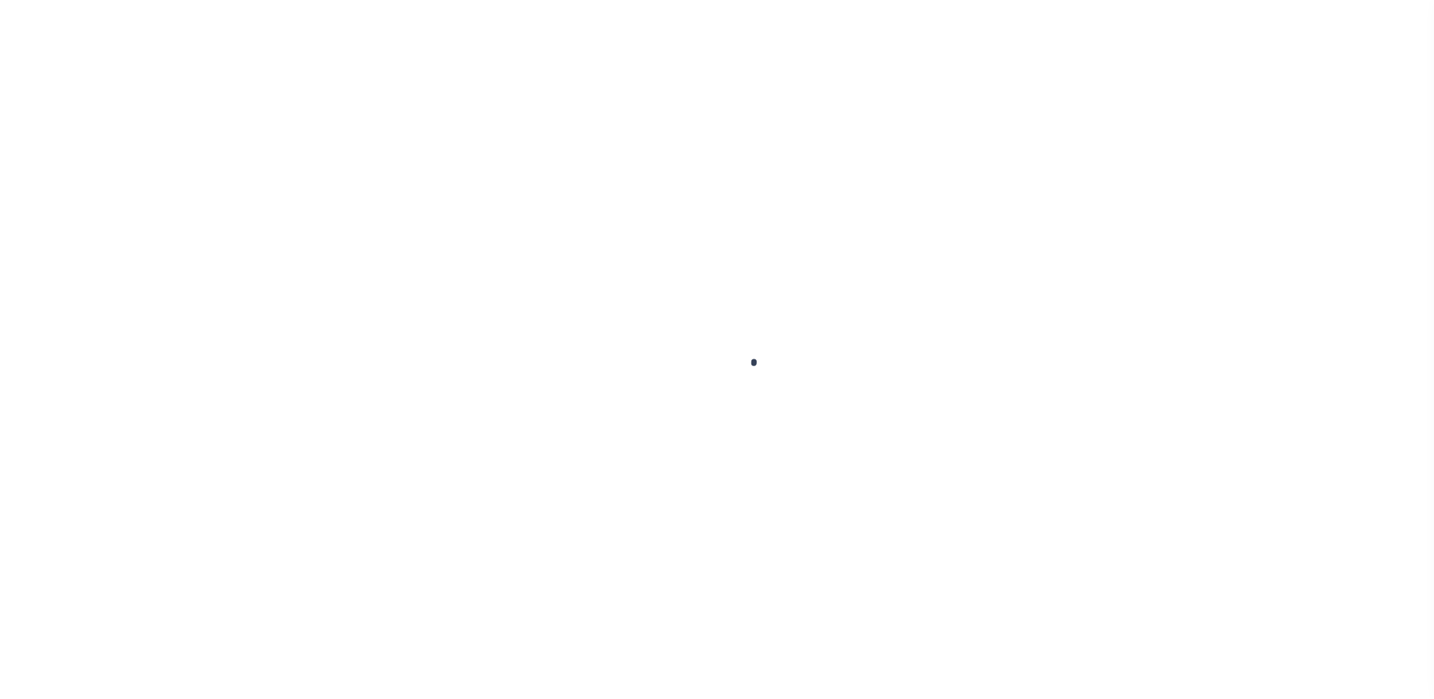
select select "Escrow"
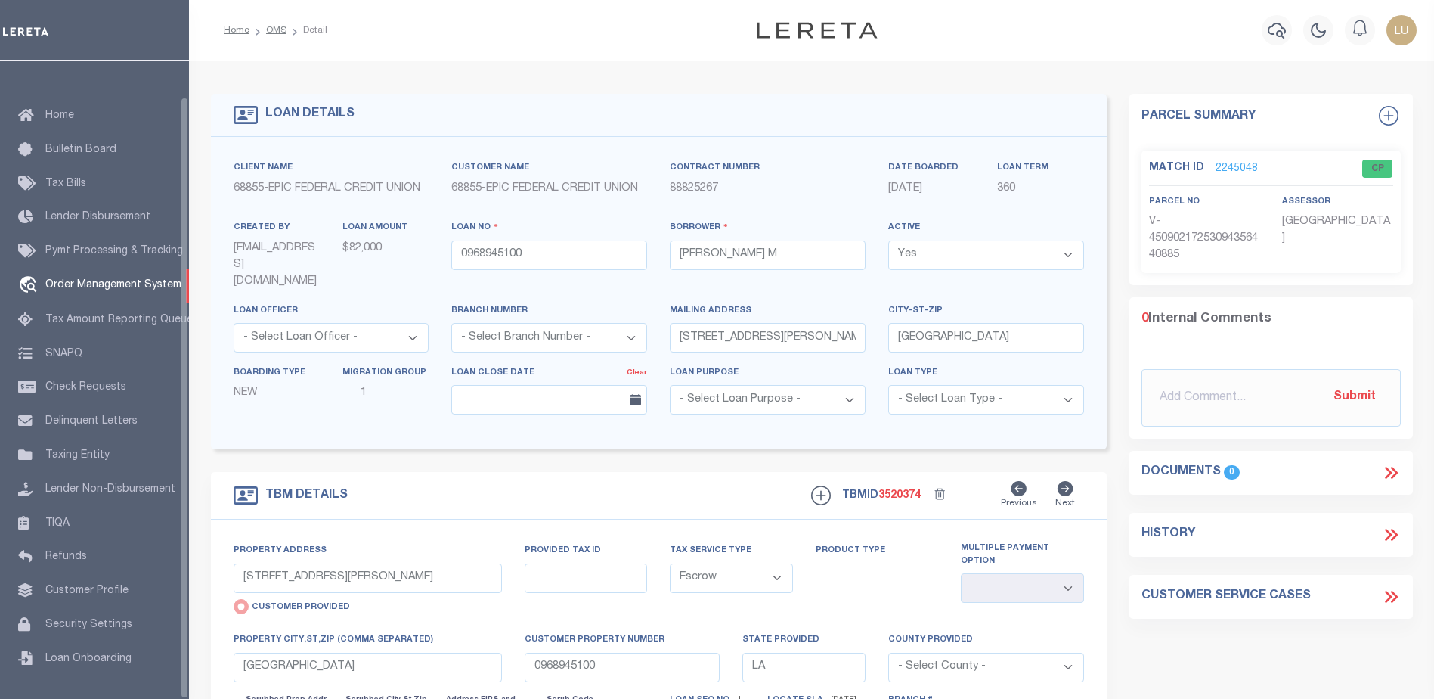
select select
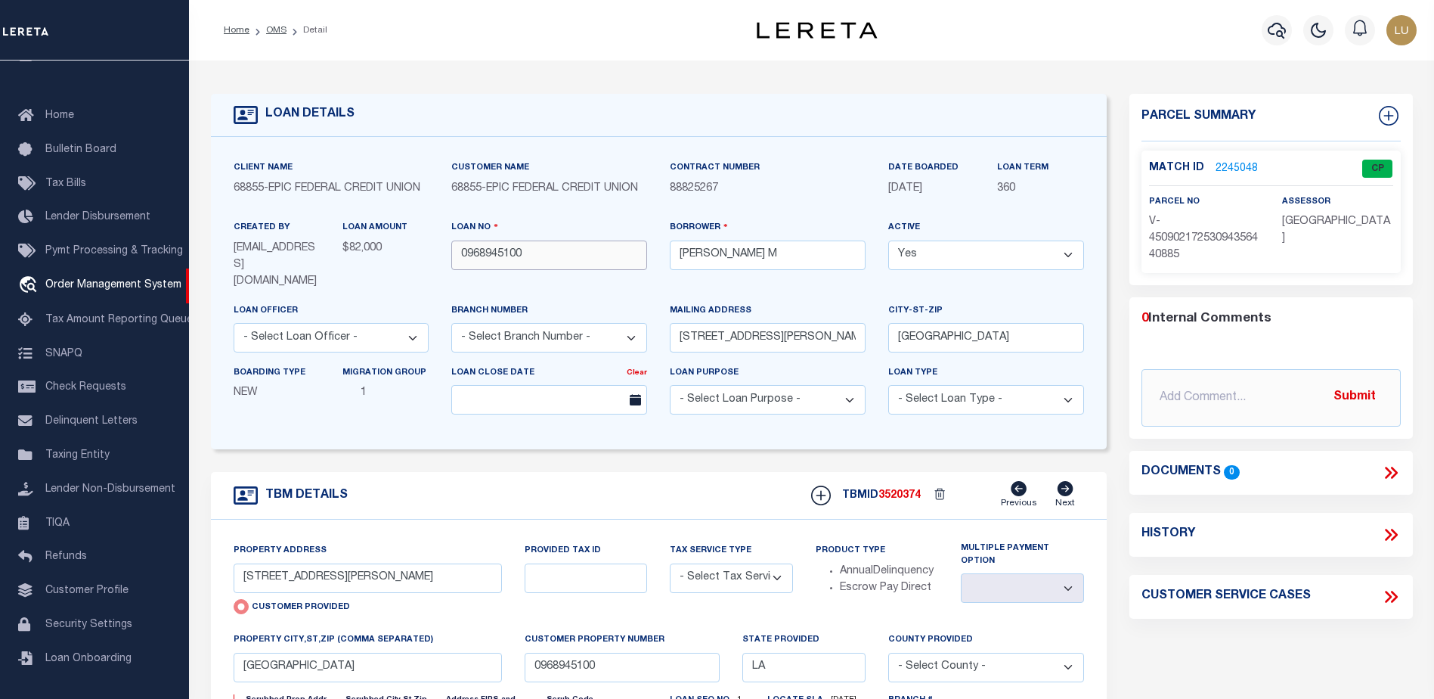
click at [483, 255] on input "0968945100" at bounding box center [549, 254] width 196 height 29
click at [1113, 14] on div "Profile Sign out" at bounding box center [1170, 30] width 505 height 53
click at [897, 490] on span "3520374" at bounding box center [900, 495] width 42 height 11
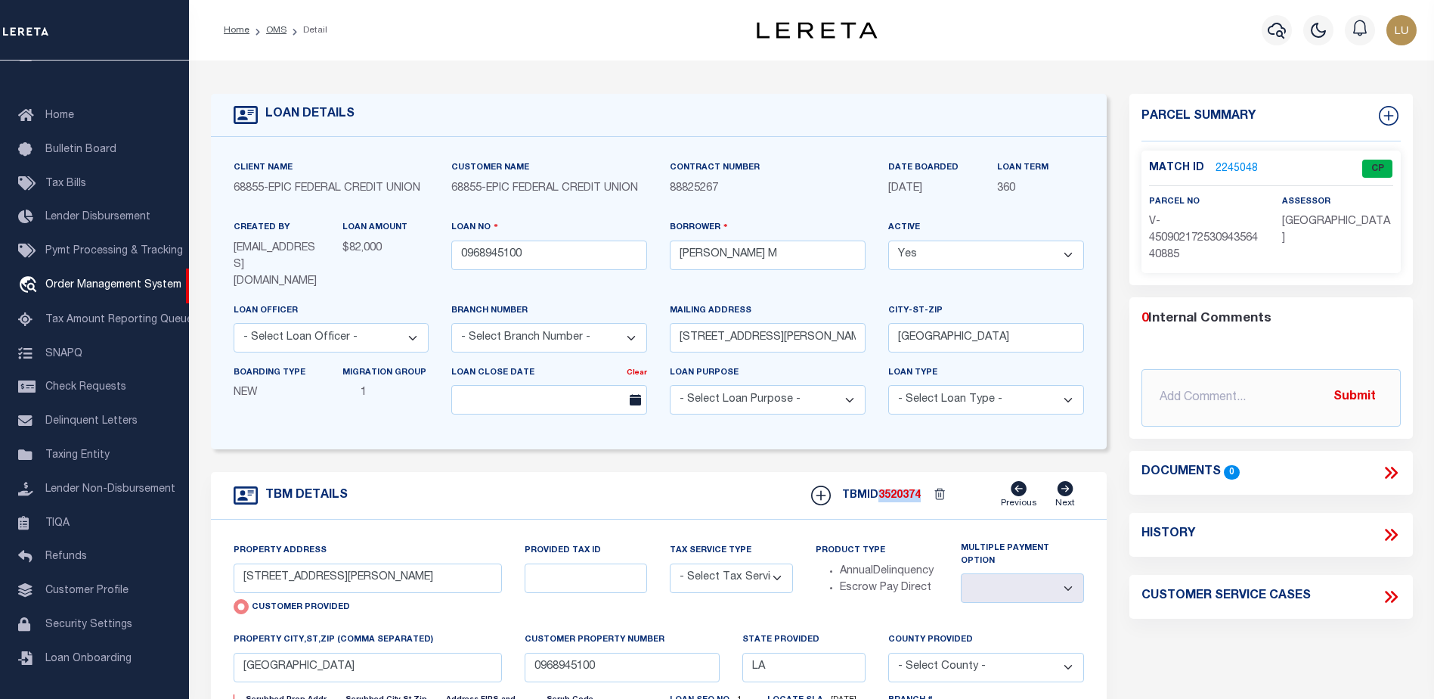
copy span "3520374"
click at [269, 29] on link "OMS" at bounding box center [276, 30] width 20 height 9
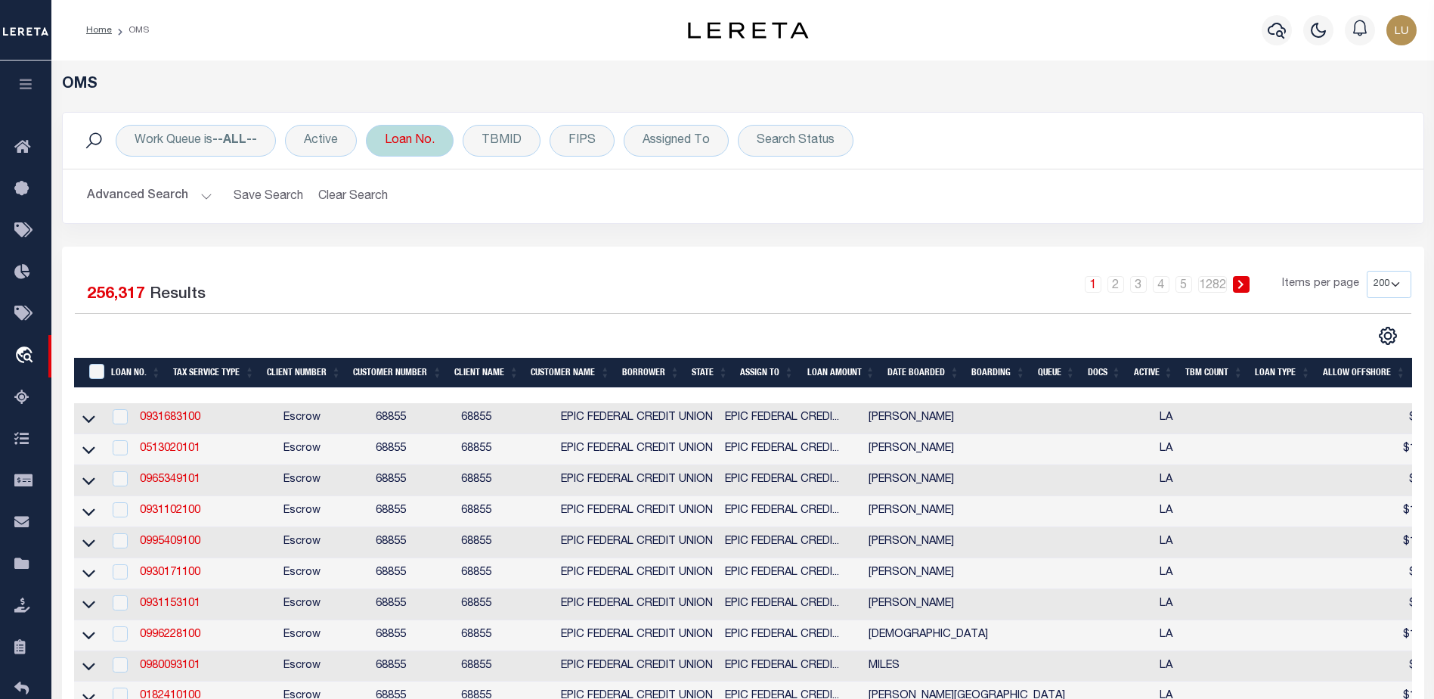
click at [392, 137] on div "Loan No." at bounding box center [410, 141] width 88 height 32
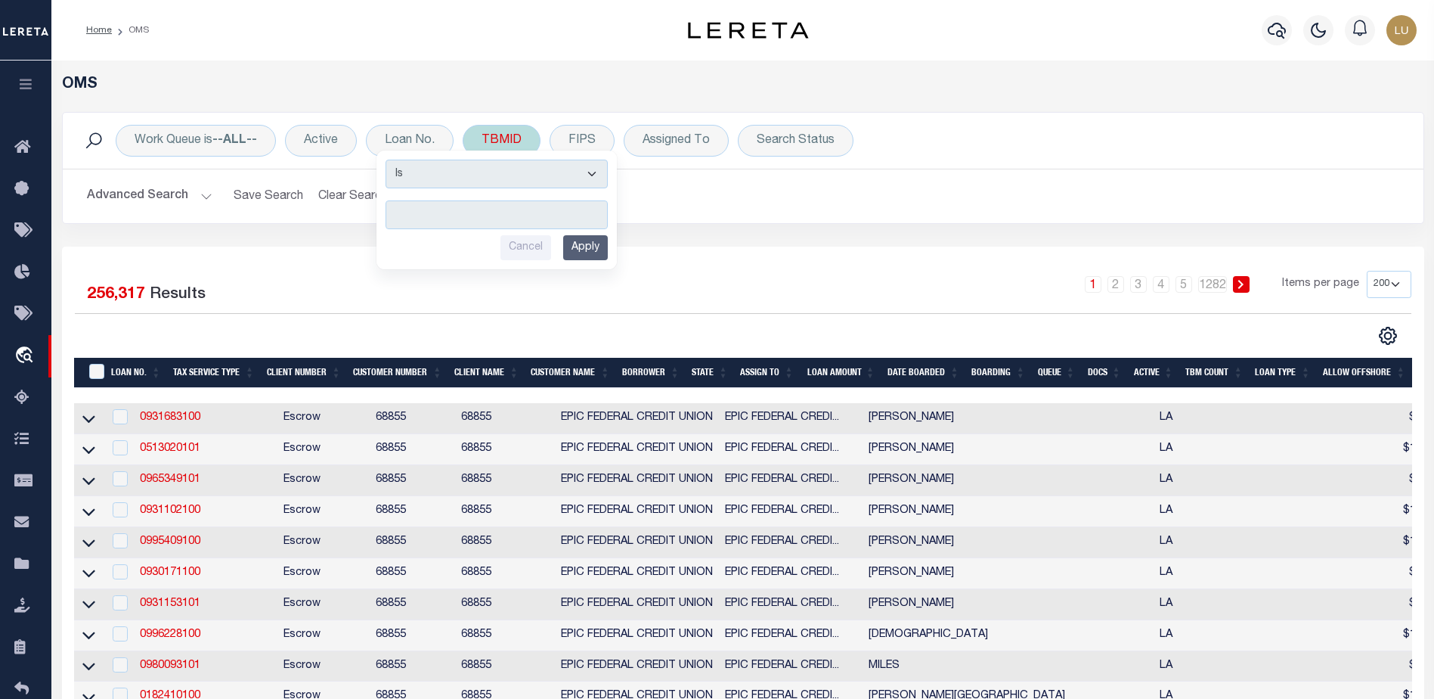
click at [488, 144] on div "TBMID" at bounding box center [502, 141] width 78 height 32
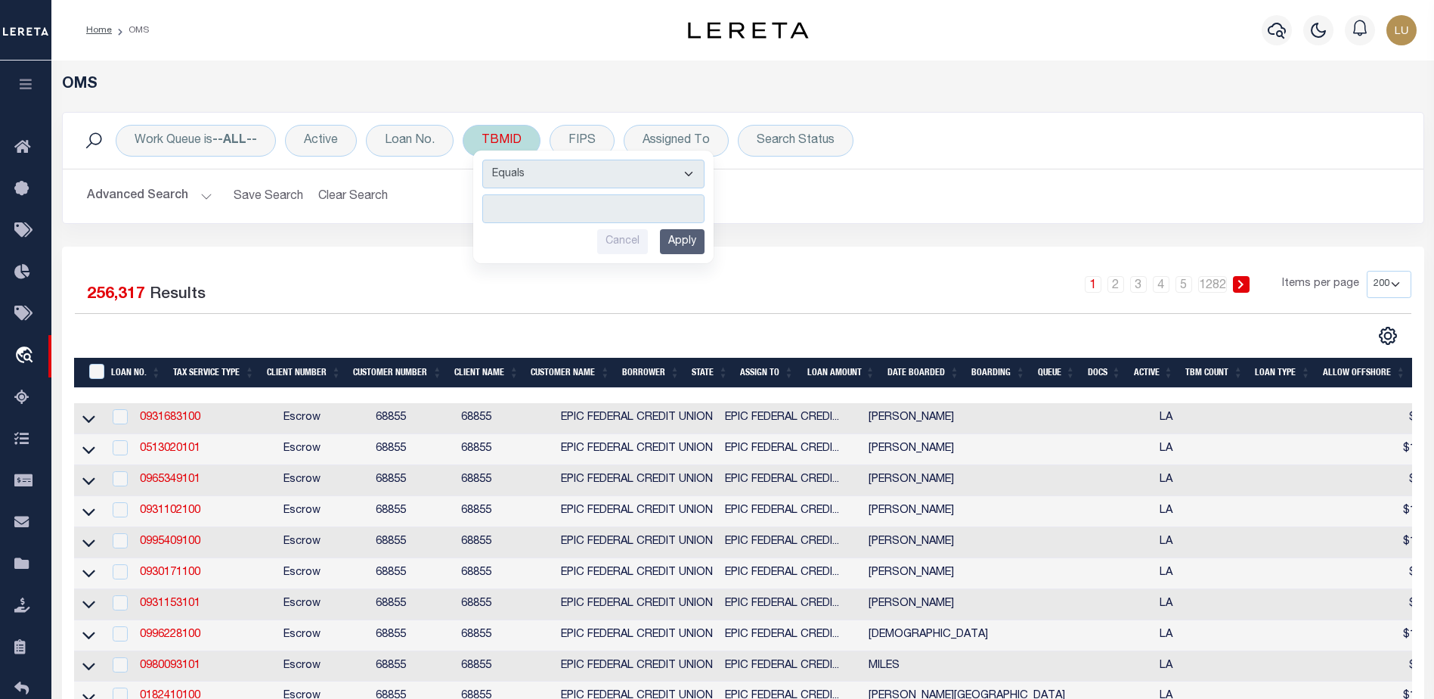
type input "2207760"
click at [671, 243] on input "Apply" at bounding box center [682, 241] width 45 height 25
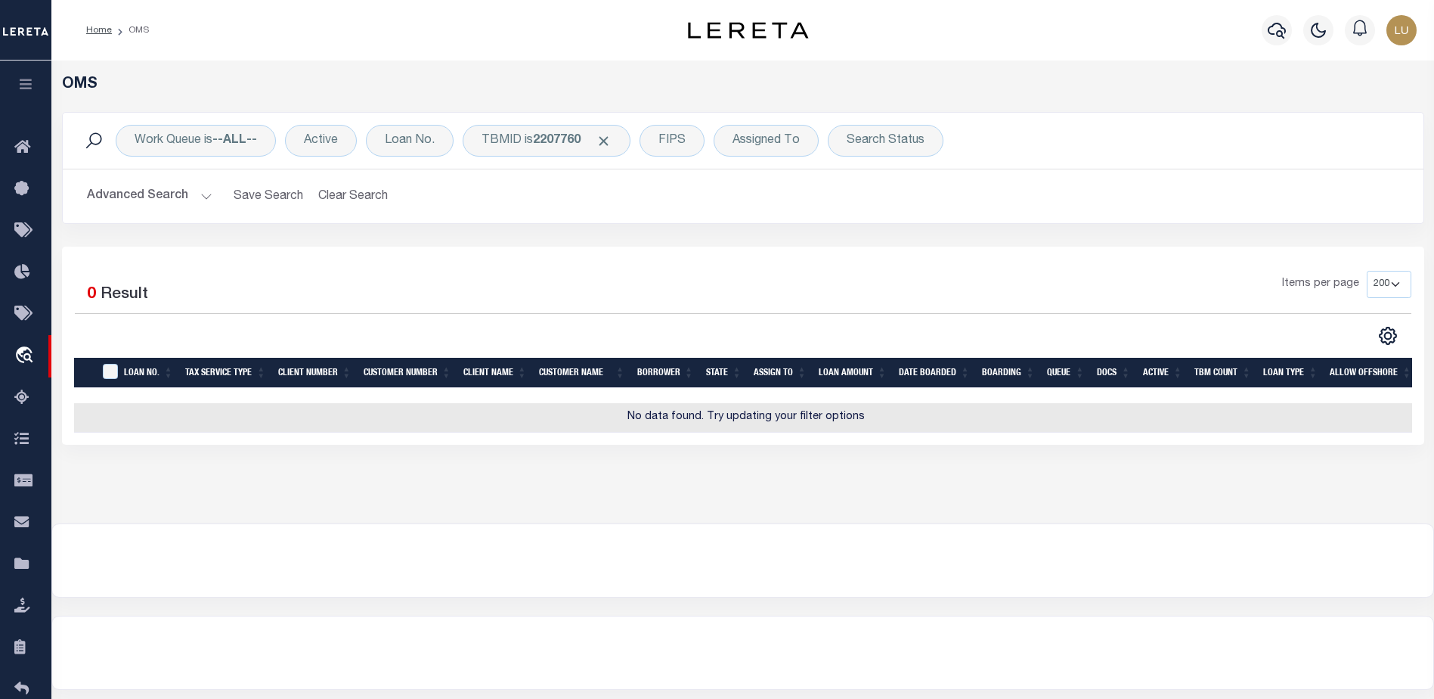
click at [190, 195] on button "Advanced Search" at bounding box center [150, 195] width 126 height 29
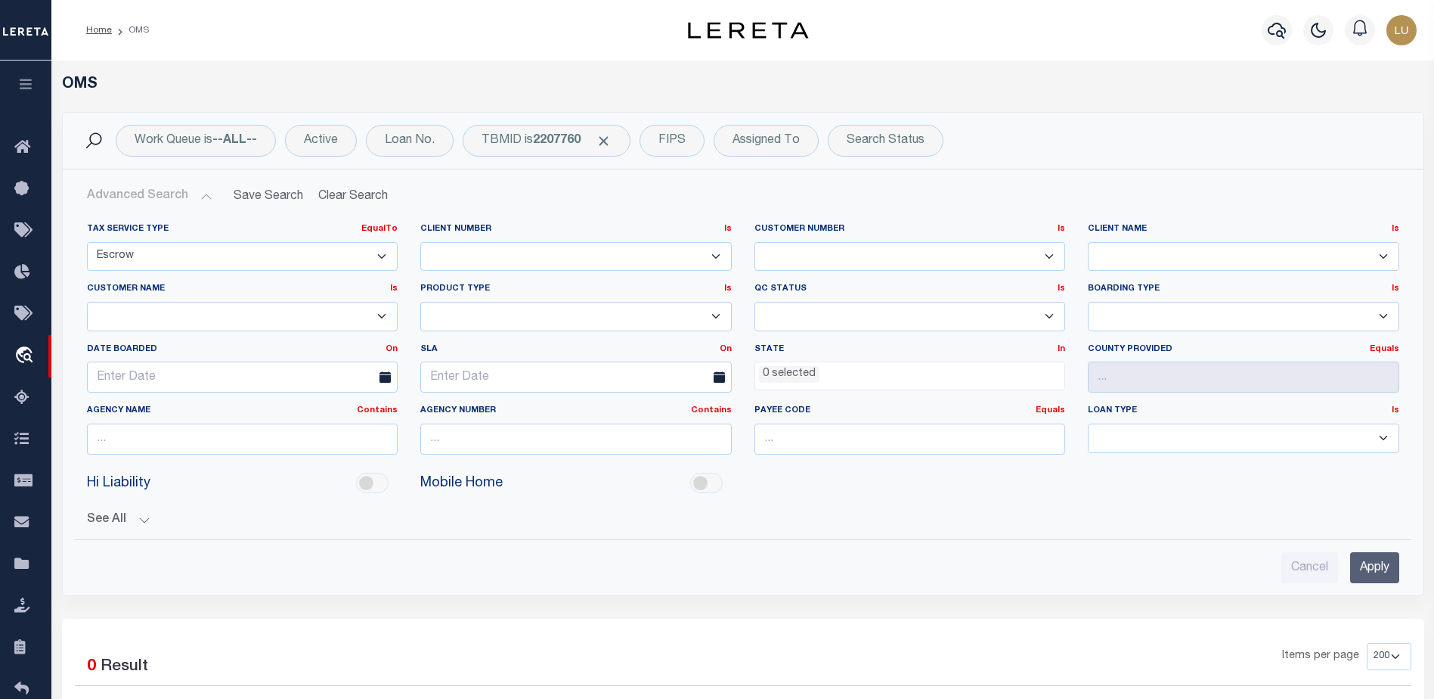
click at [194, 246] on select "Escrow NonEscrow" at bounding box center [242, 256] width 311 height 29
select select
click at [87, 242] on select "Escrow NonEscrow" at bounding box center [242, 256] width 311 height 29
click at [1373, 558] on input "Apply" at bounding box center [1374, 567] width 49 height 31
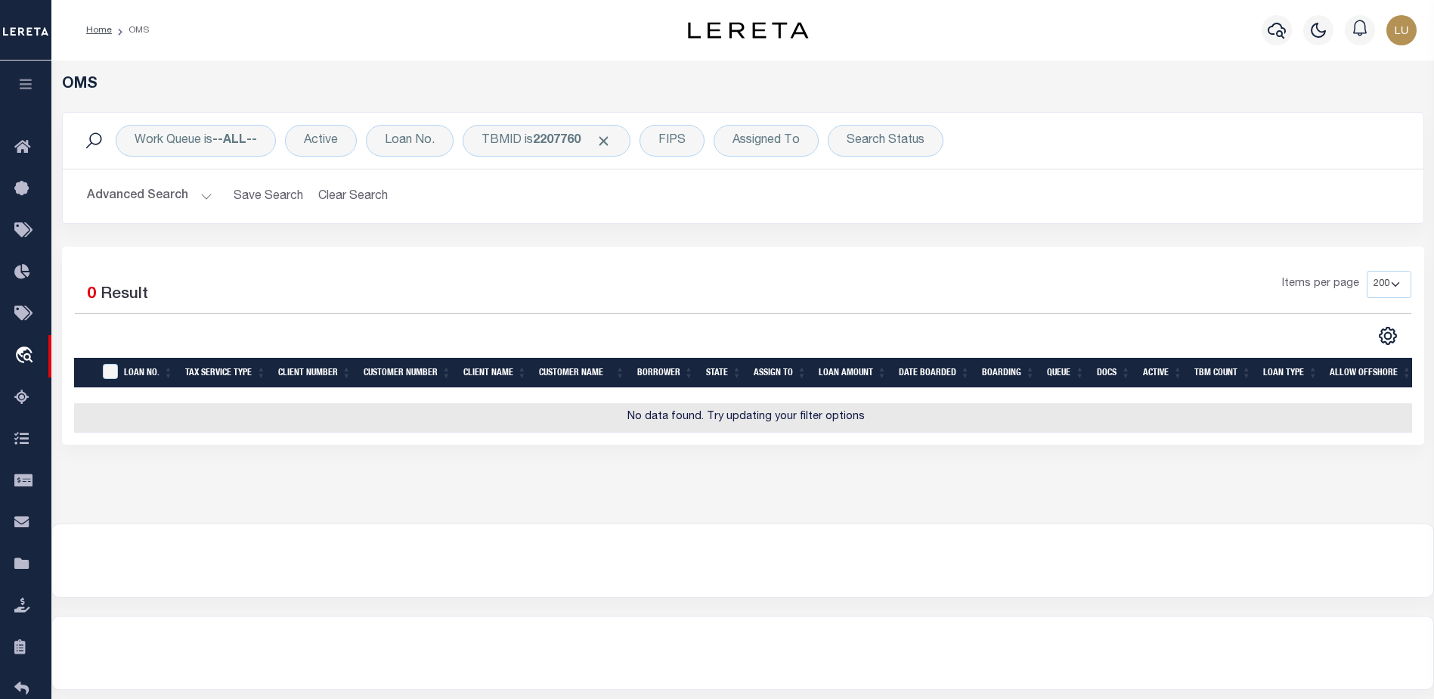
click at [179, 192] on button "Advanced Search" at bounding box center [150, 195] width 126 height 29
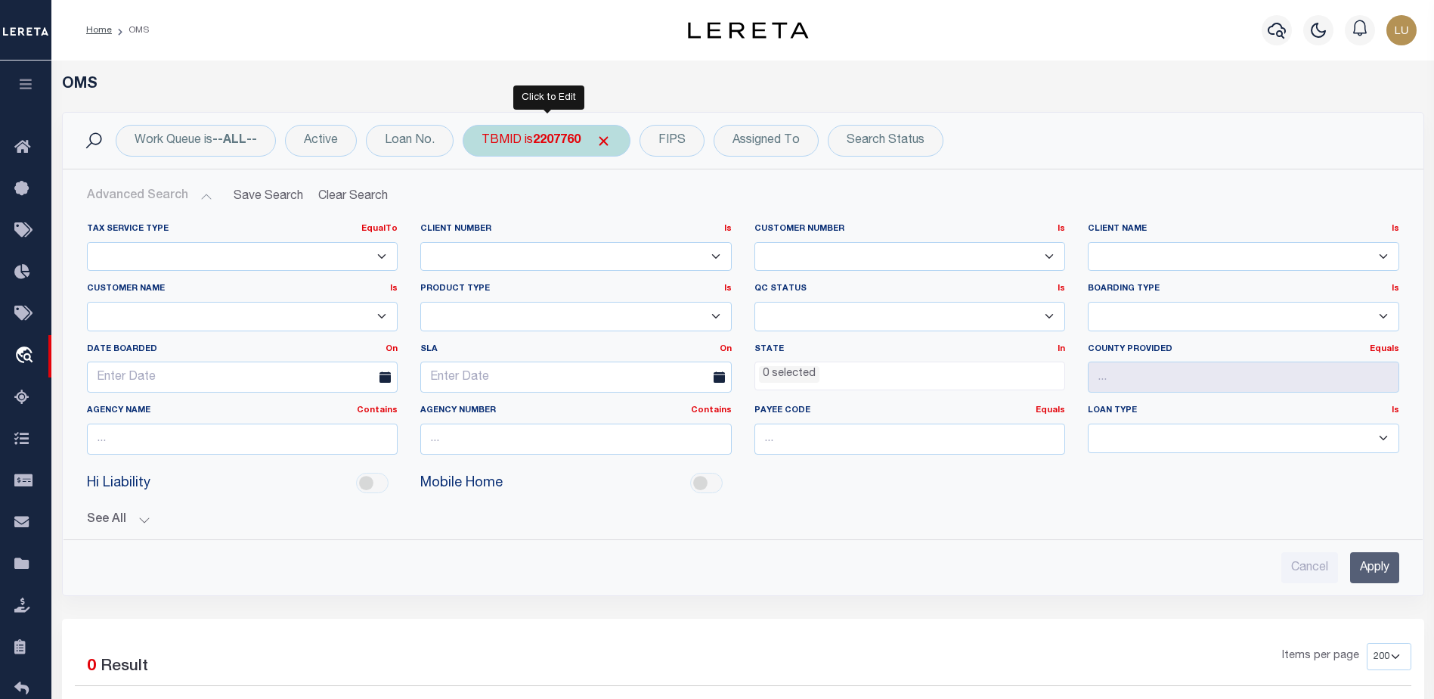
click at [521, 147] on div "TBMID is 2207760" at bounding box center [547, 141] width 168 height 32
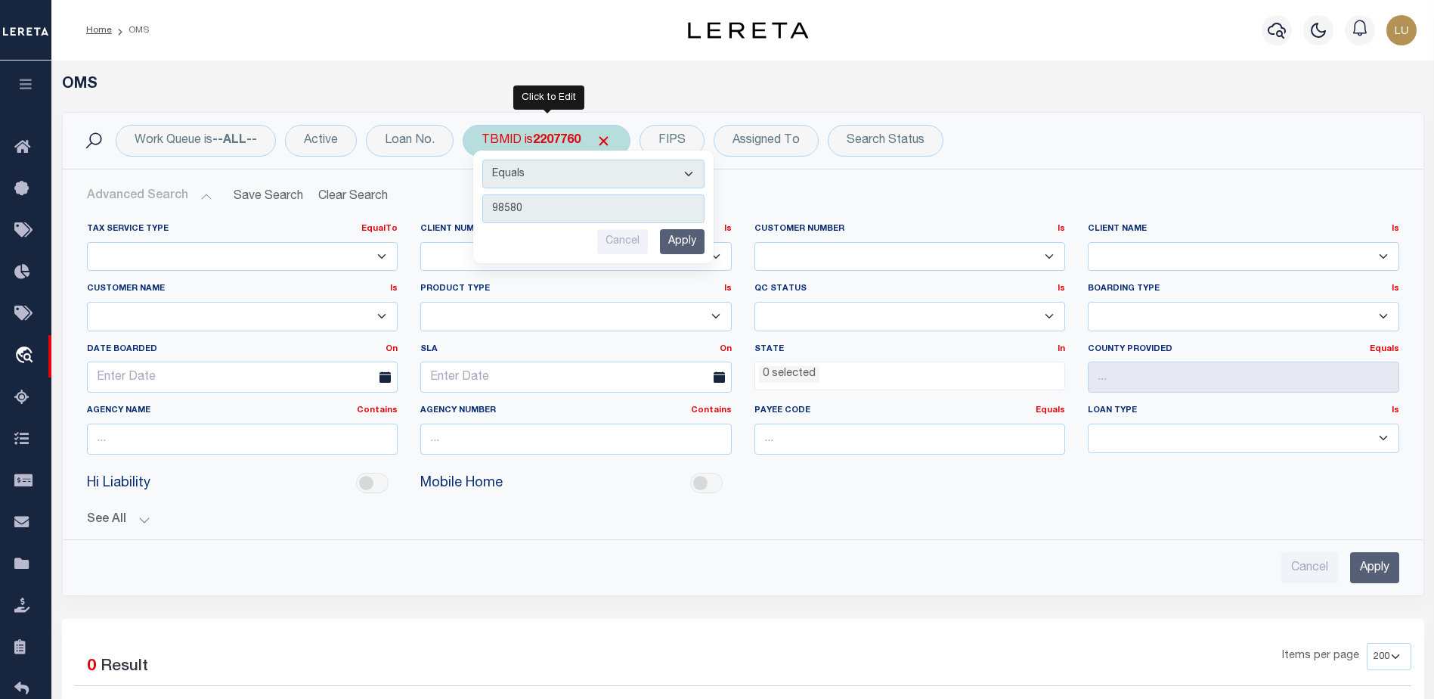
type input "98580"
click at [674, 228] on div "Equals Is Not Equal To Is Greater Than Is Less Than 98580 Cancel Apply" at bounding box center [593, 206] width 240 height 113
click at [677, 233] on input "Apply" at bounding box center [682, 241] width 45 height 25
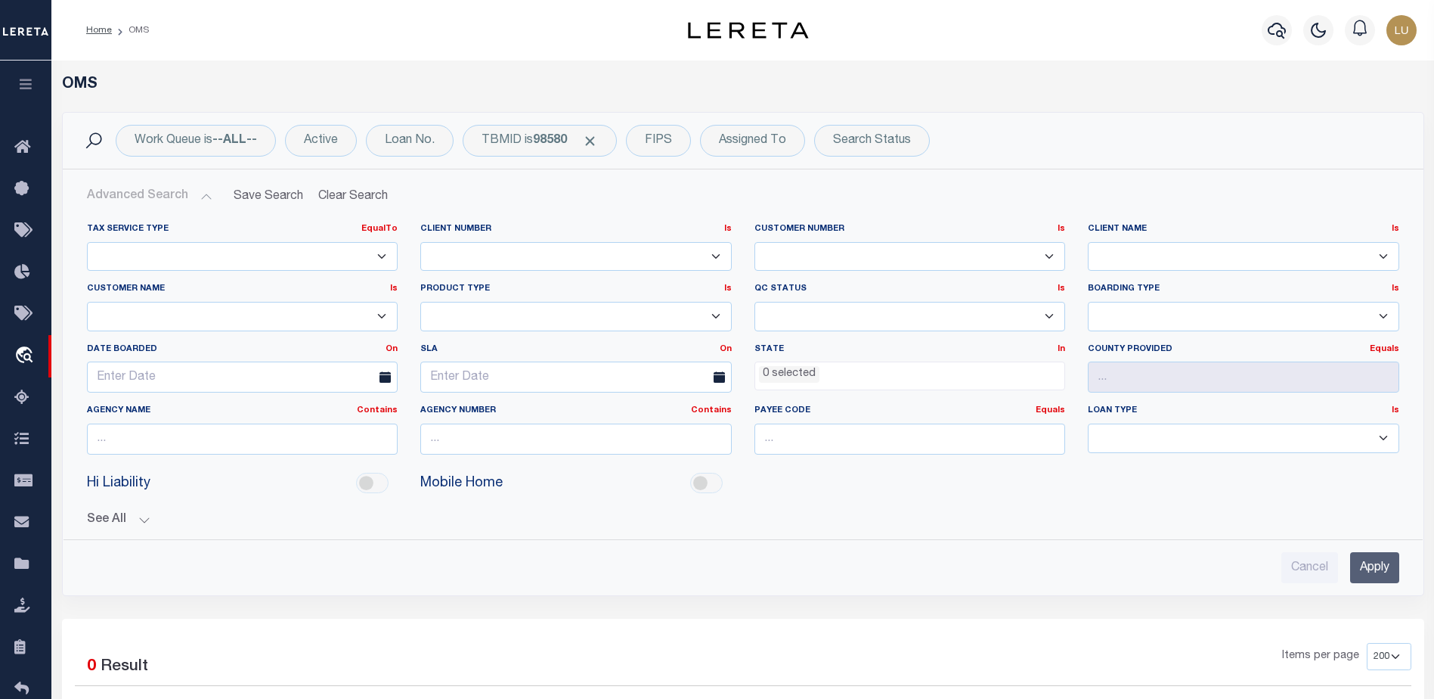
click at [1376, 565] on input "Apply" at bounding box center [1374, 567] width 49 height 31
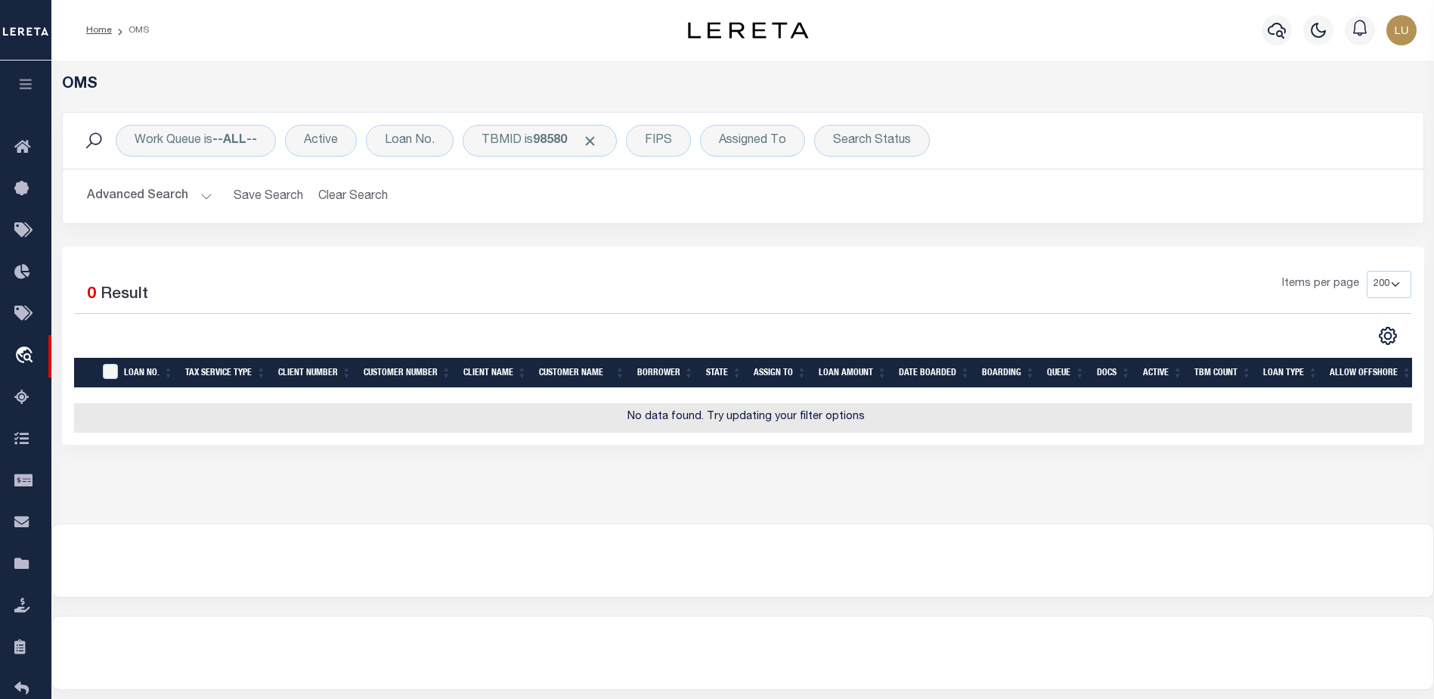
click at [189, 192] on button "Advanced Search" at bounding box center [150, 195] width 126 height 29
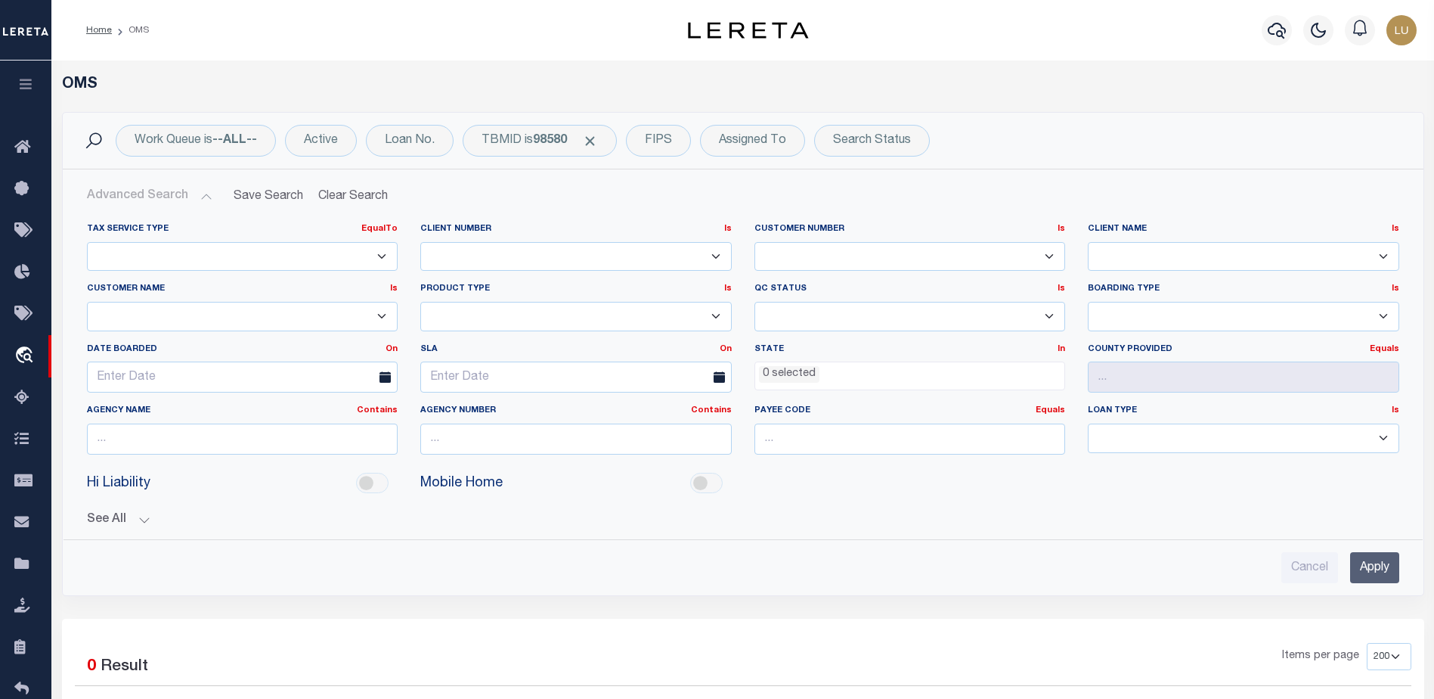
click at [313, 249] on select "Escrow NonEscrow" at bounding box center [242, 256] width 311 height 29
click at [228, 311] on select "78796 AB ABGGL ABL Accumatch - Refunds ACM CGS IV-B-B LN LLC ACM CGS IV-B-B RE …" at bounding box center [242, 316] width 311 height 29
click at [229, 311] on select "78796 AB ABGGL ABL Accumatch - Refunds ACM CGS IV-B-B LN LLC ACM CGS IV-B-B RE …" at bounding box center [242, 316] width 311 height 29
click at [1378, 566] on input "Apply" at bounding box center [1374, 567] width 49 height 31
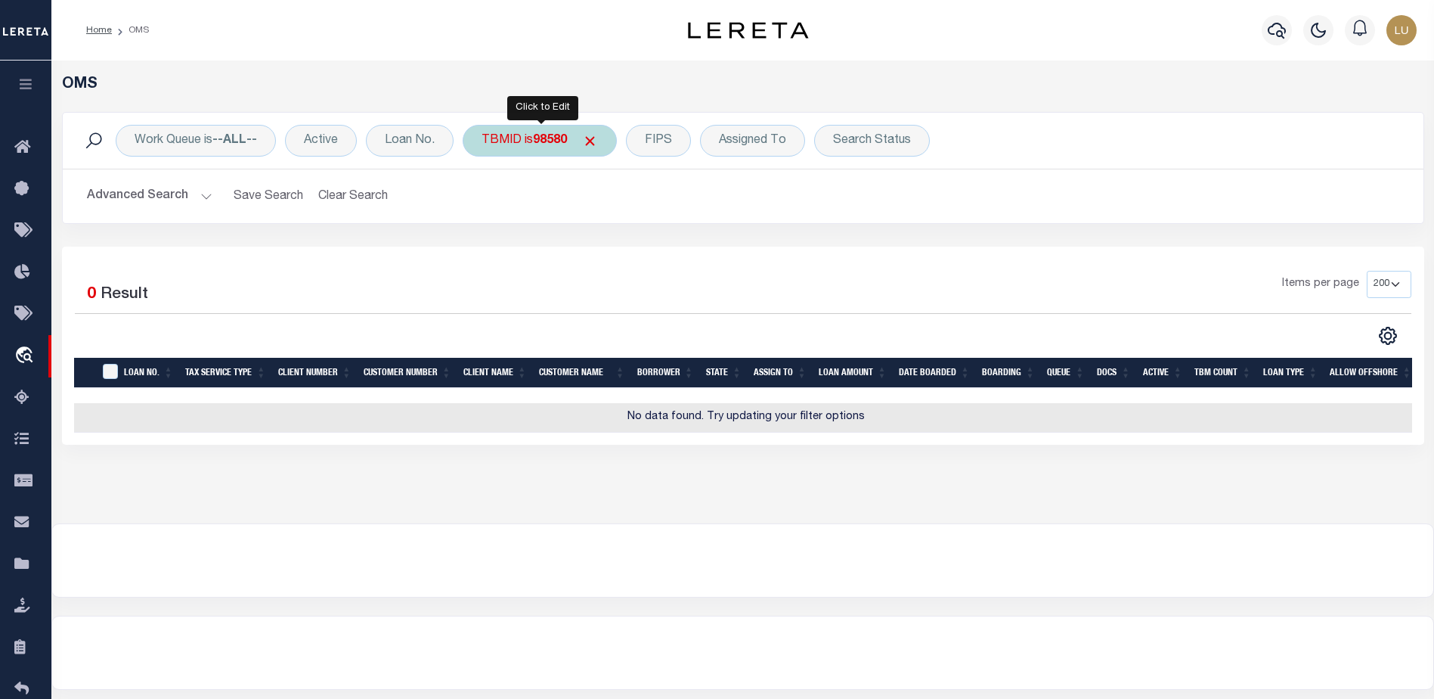
click at [544, 146] on b "98580" at bounding box center [550, 141] width 34 height 12
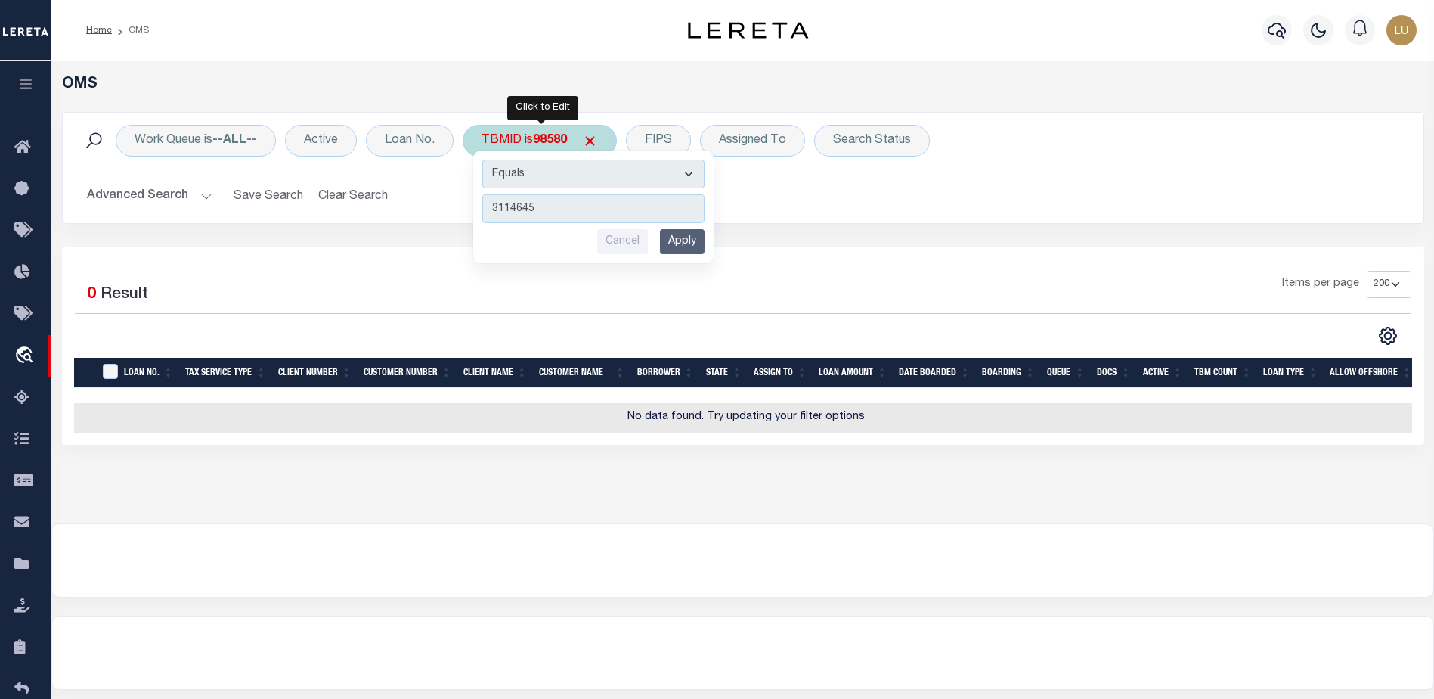
click at [684, 235] on input "Apply" at bounding box center [682, 241] width 45 height 25
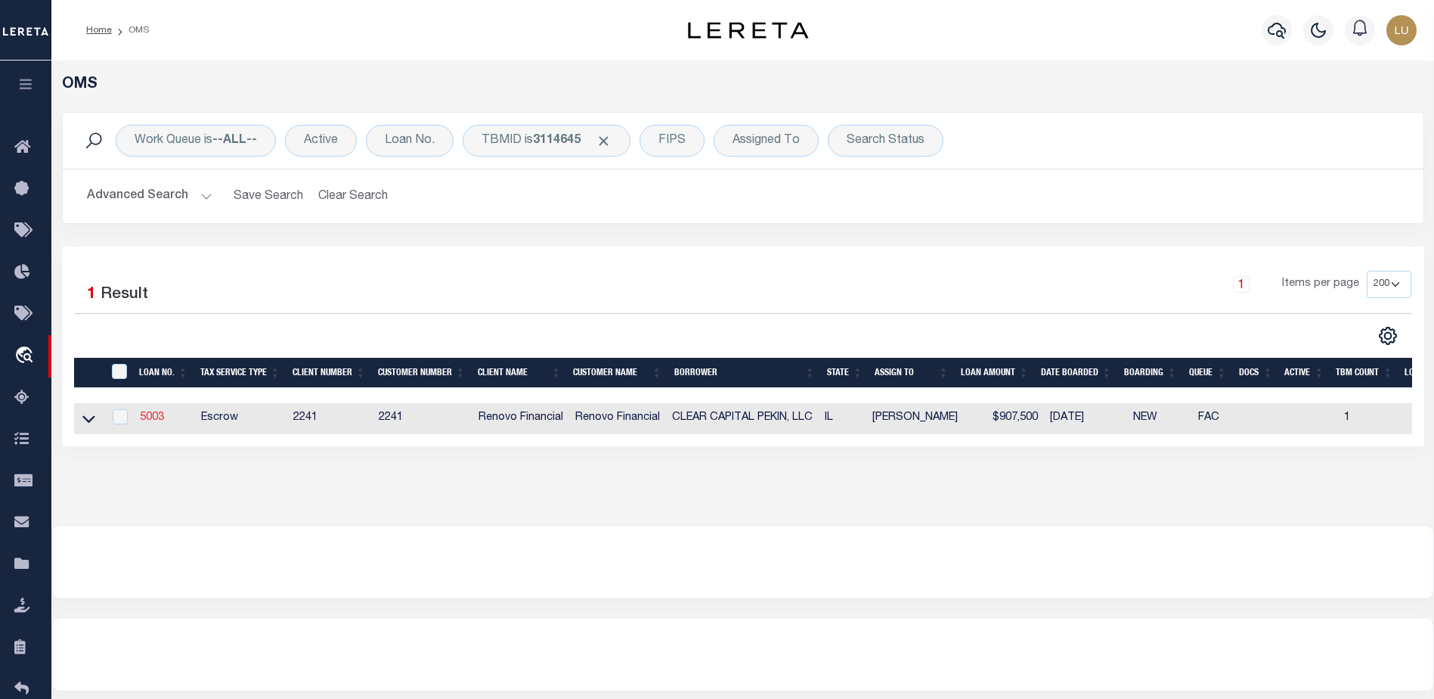
click at [150, 420] on link "5003" at bounding box center [152, 417] width 24 height 11
type input "5003"
type input "CLEAR CAPITAL PEKIN, LLC"
select select "False"
select select
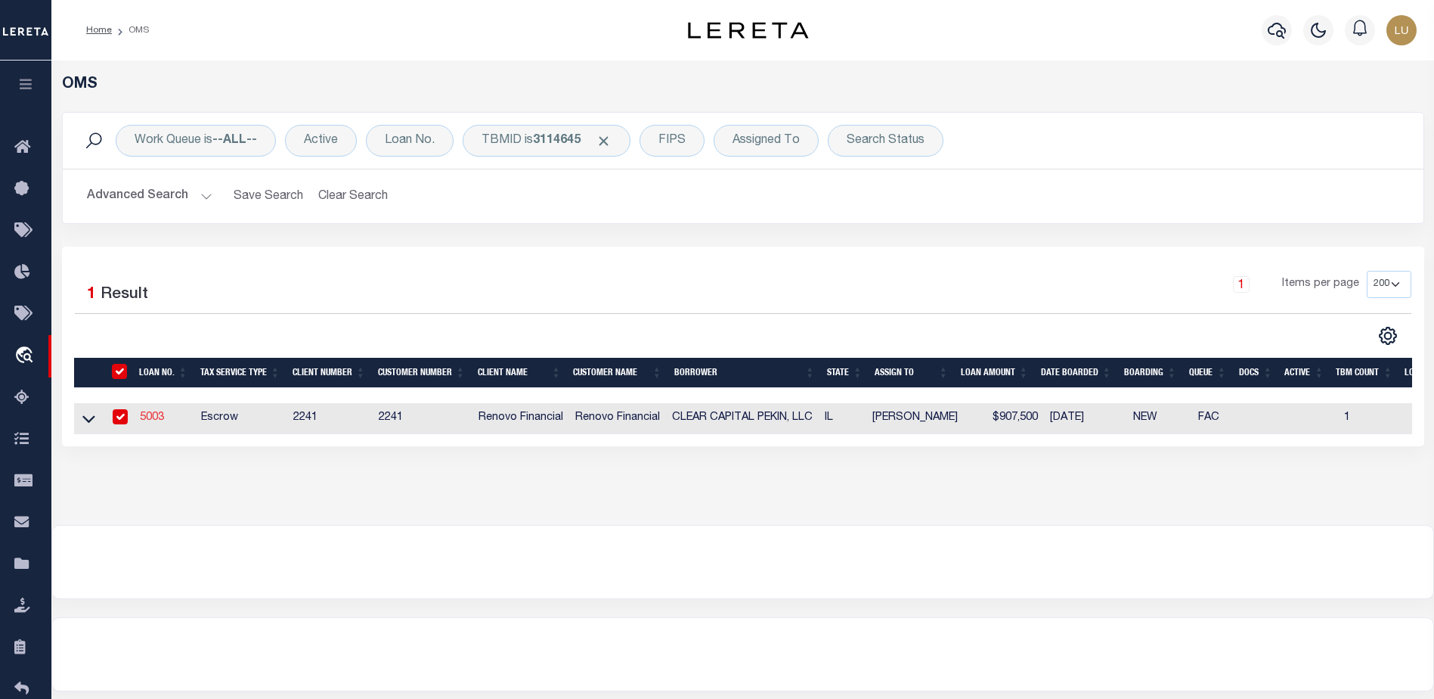
type input "2700 Central Road"
type input "Glenview IL 60025"
select select "Escrow"
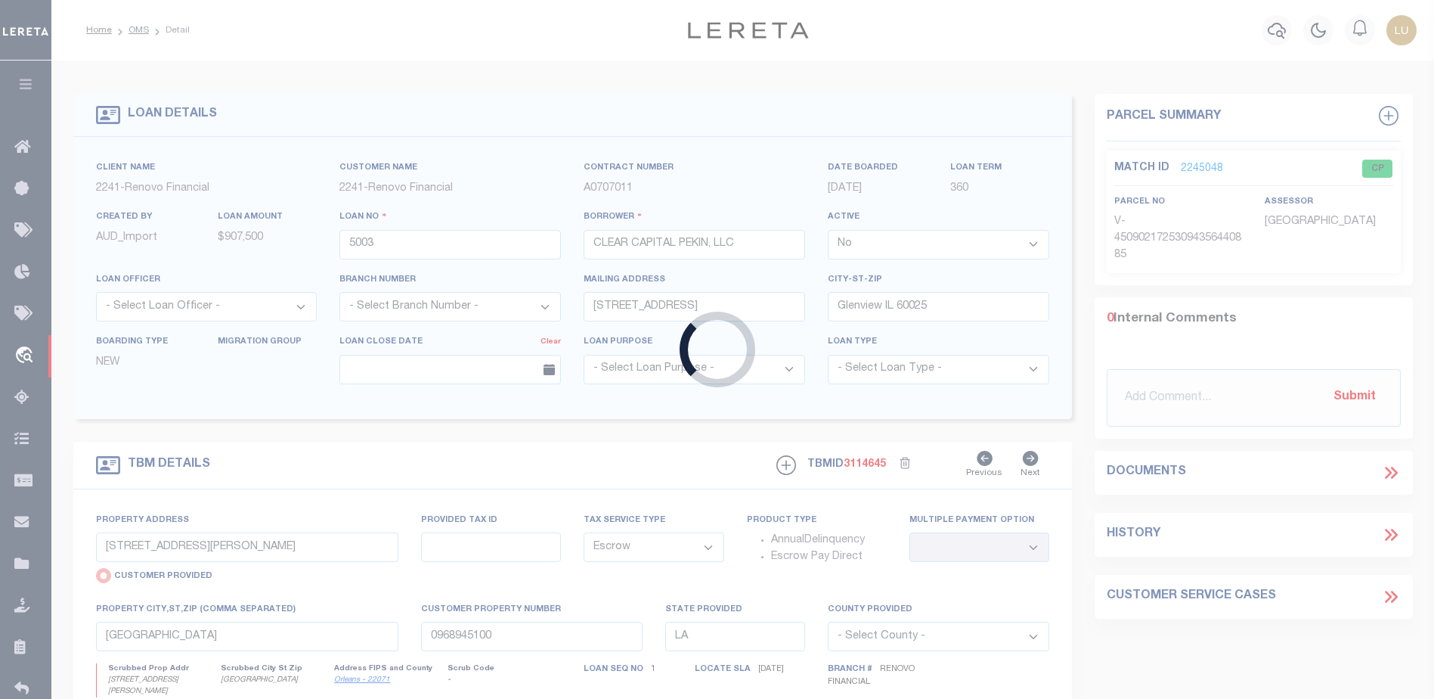
type input "2028-2032 Westgate Drive"
radio input "false"
type input "04-04-36-106-023"
select select
type input "Pekin, IL 61554"
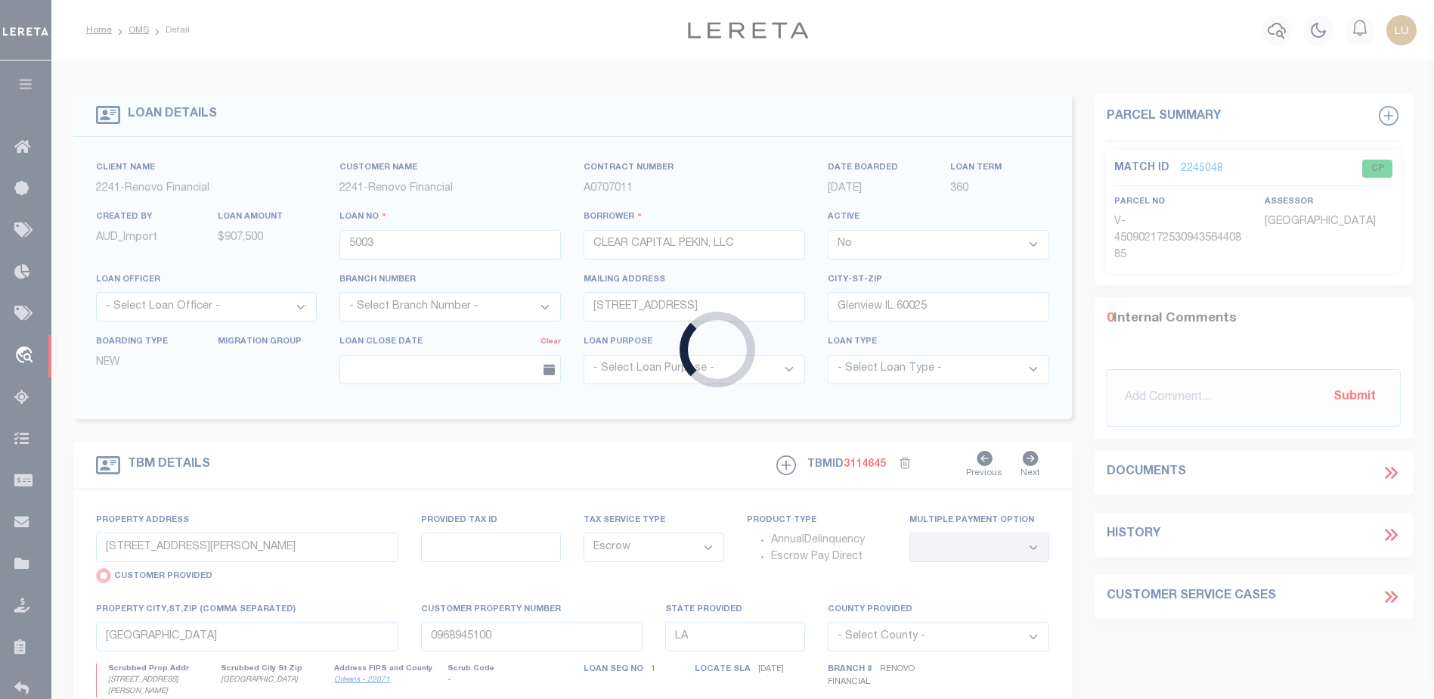
type input "a0k2L00001Vn29u"
type input "IL"
select select
select select "25066"
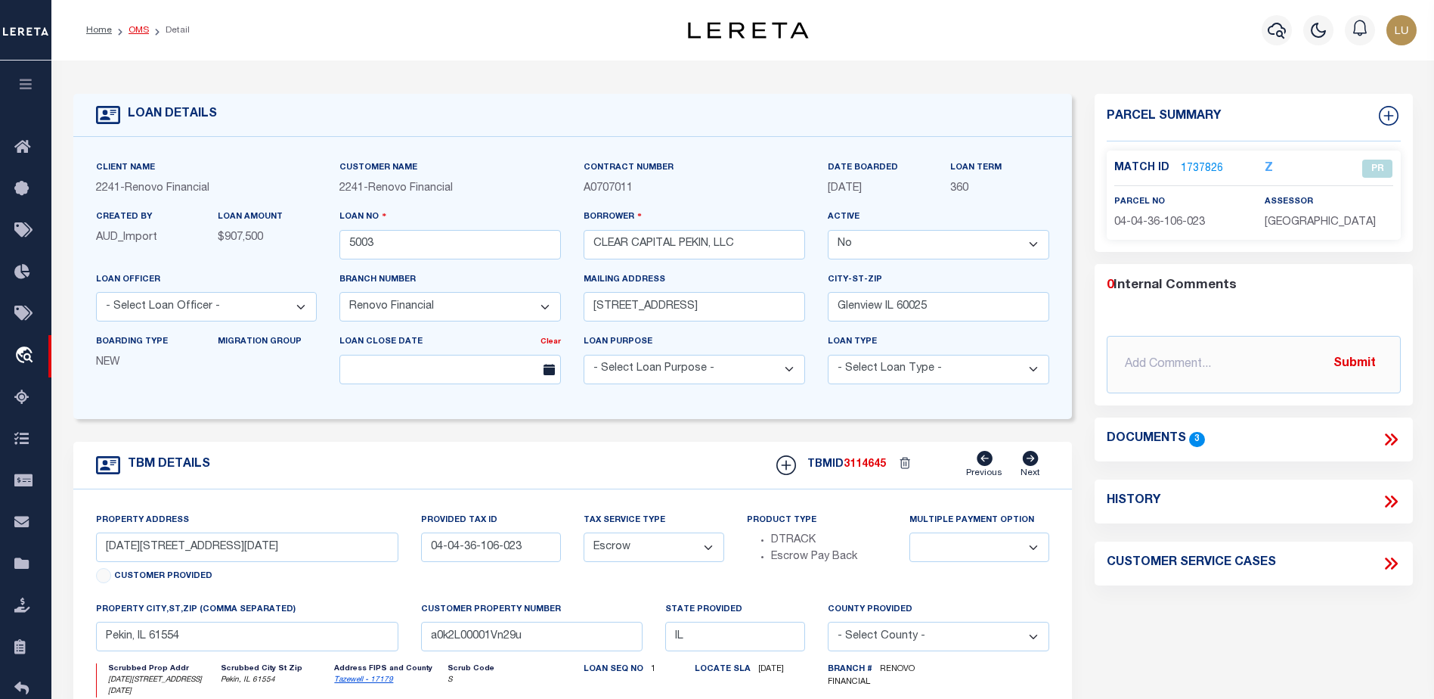
click at [138, 30] on link "OMS" at bounding box center [139, 30] width 20 height 9
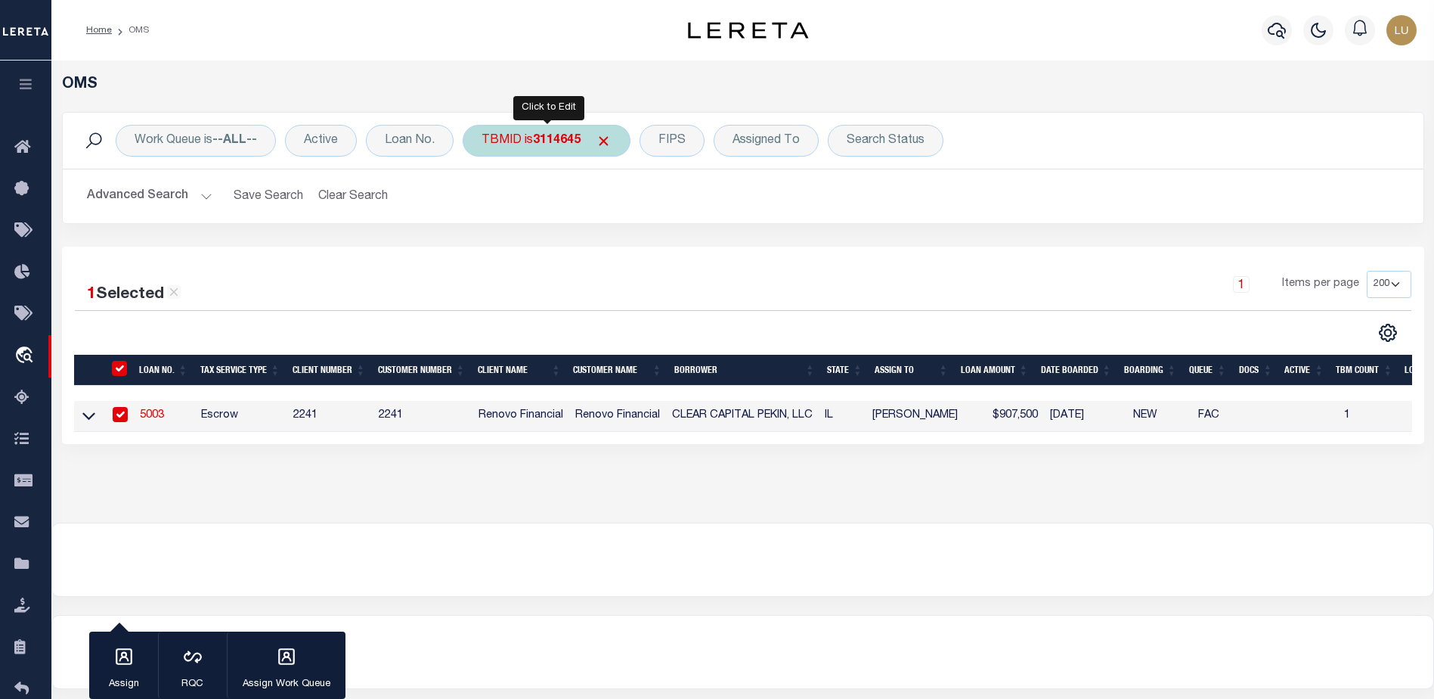
click at [547, 143] on b "3114645" at bounding box center [557, 141] width 48 height 12
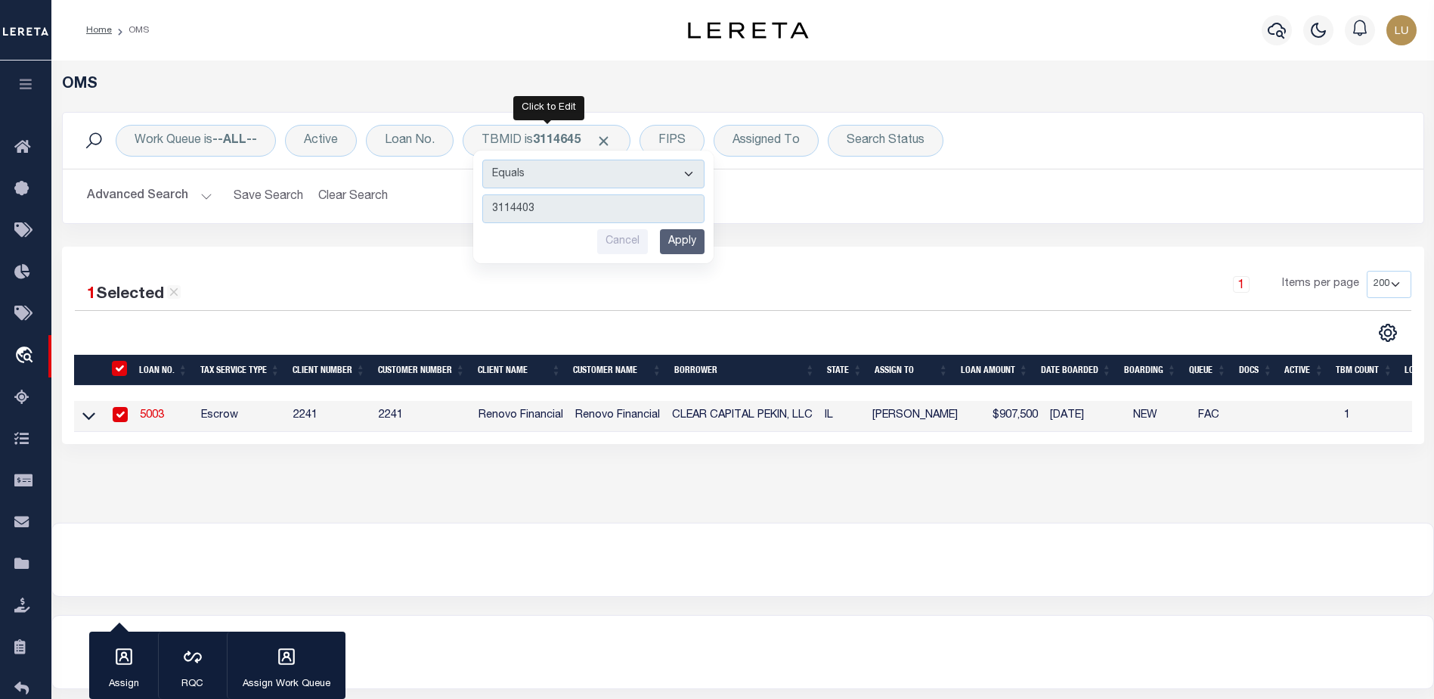
type input "3114403"
click at [673, 240] on input "Apply" at bounding box center [682, 241] width 45 height 25
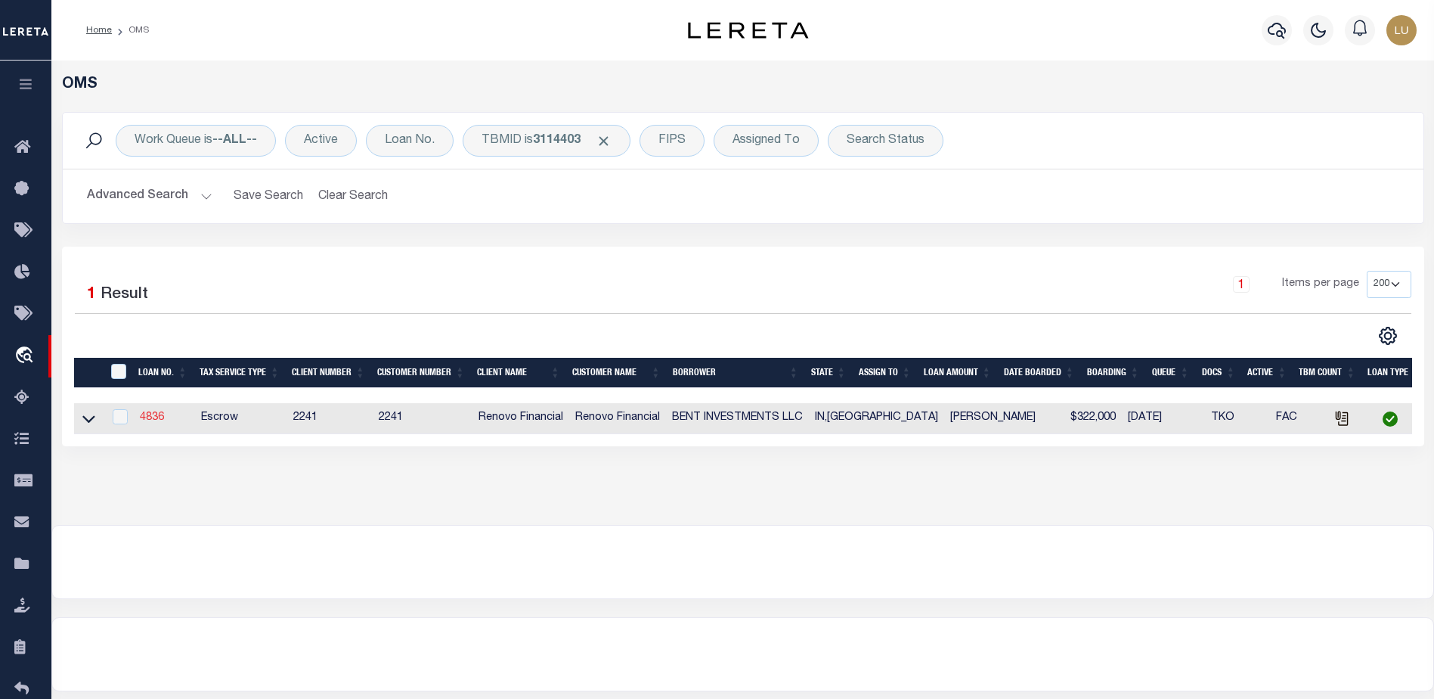
click at [155, 418] on link "4836" at bounding box center [152, 417] width 24 height 11
type input "4836"
type input "BENT INVESTMENTS LLC"
select select "True"
type input "6108 Greenmere Place"
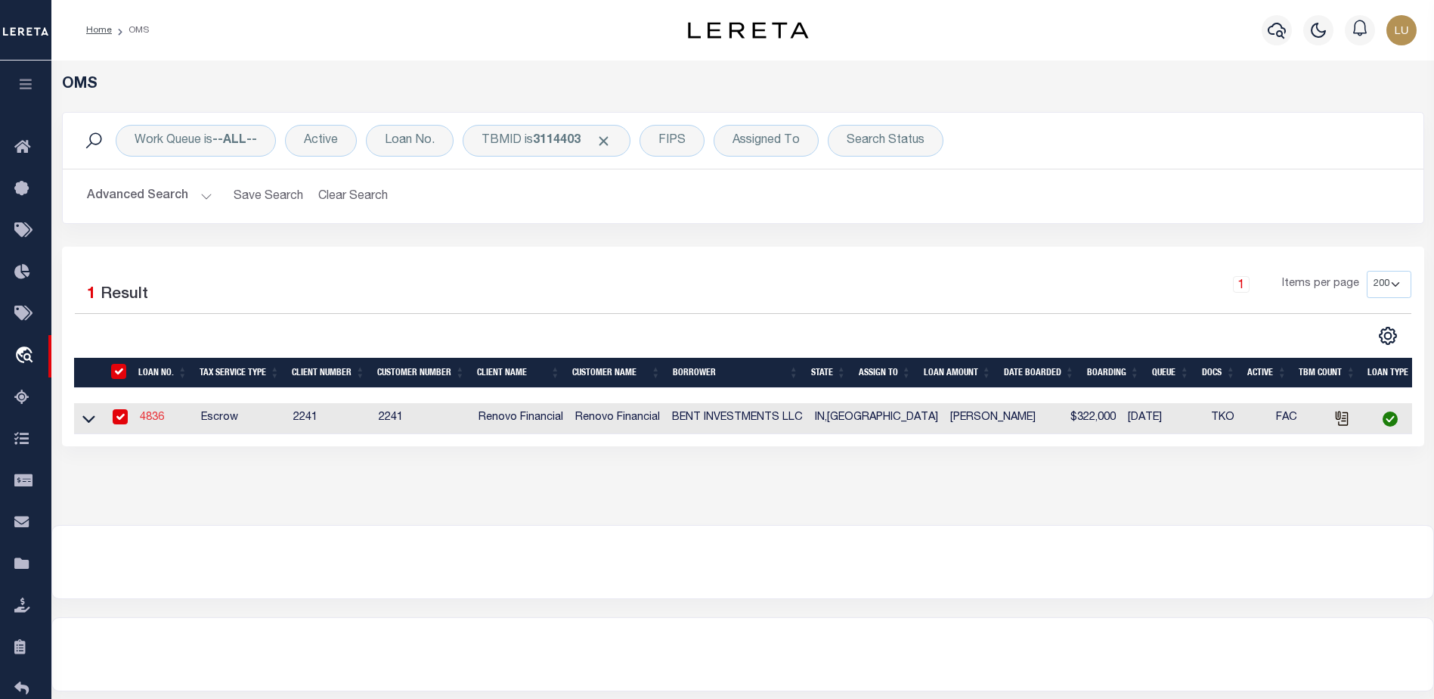
type input "Dallas TX 75227"
select select
type input "115 Newton Lane"
select select
type input "Gun Barrel City, TX 75156"
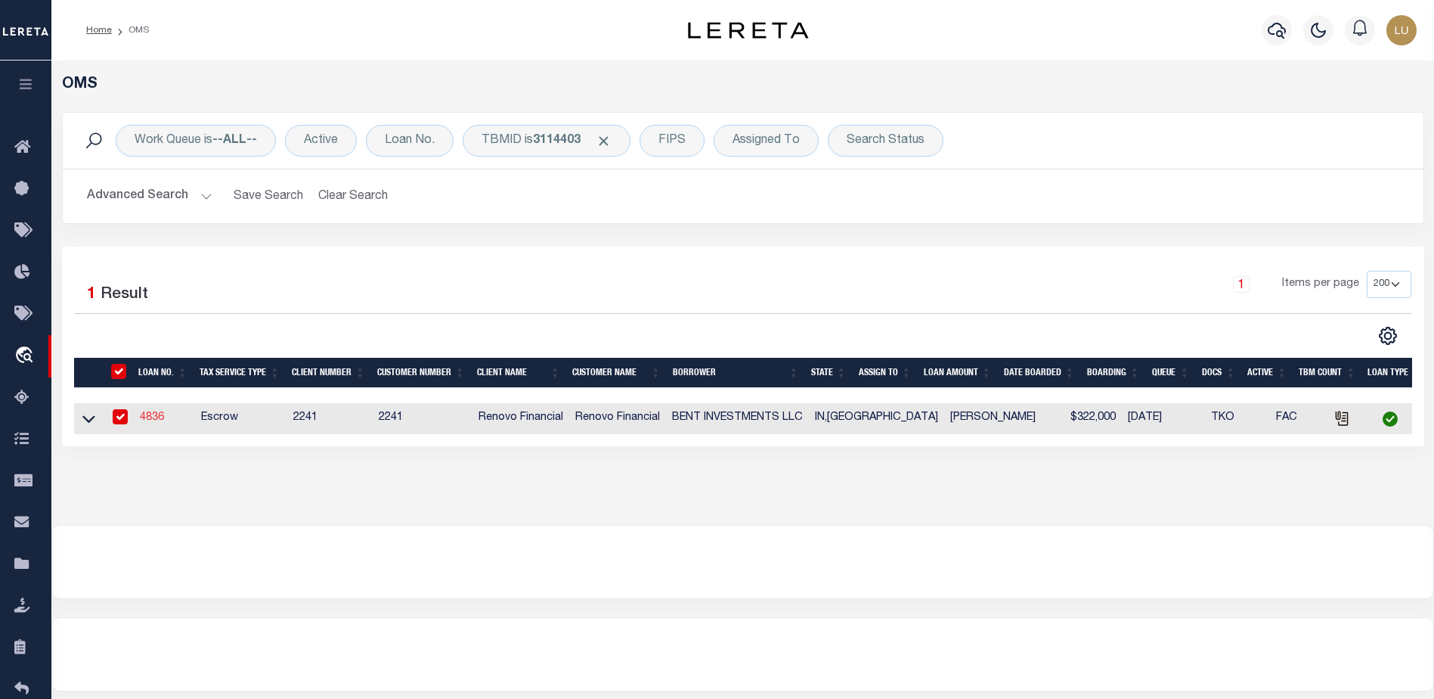
type input "a0k2L00001VlNO0"
type input "TX"
select select
select select "25066"
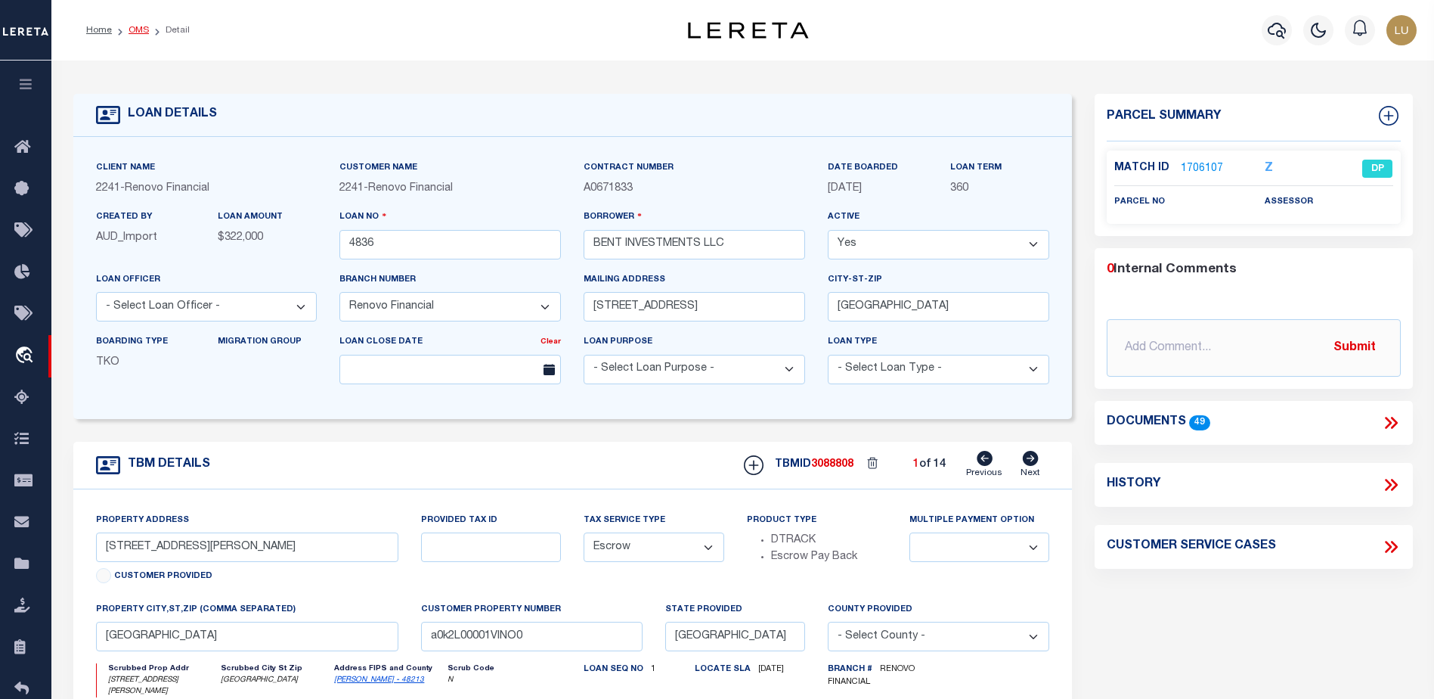
click at [142, 30] on link "OMS" at bounding box center [139, 30] width 20 height 9
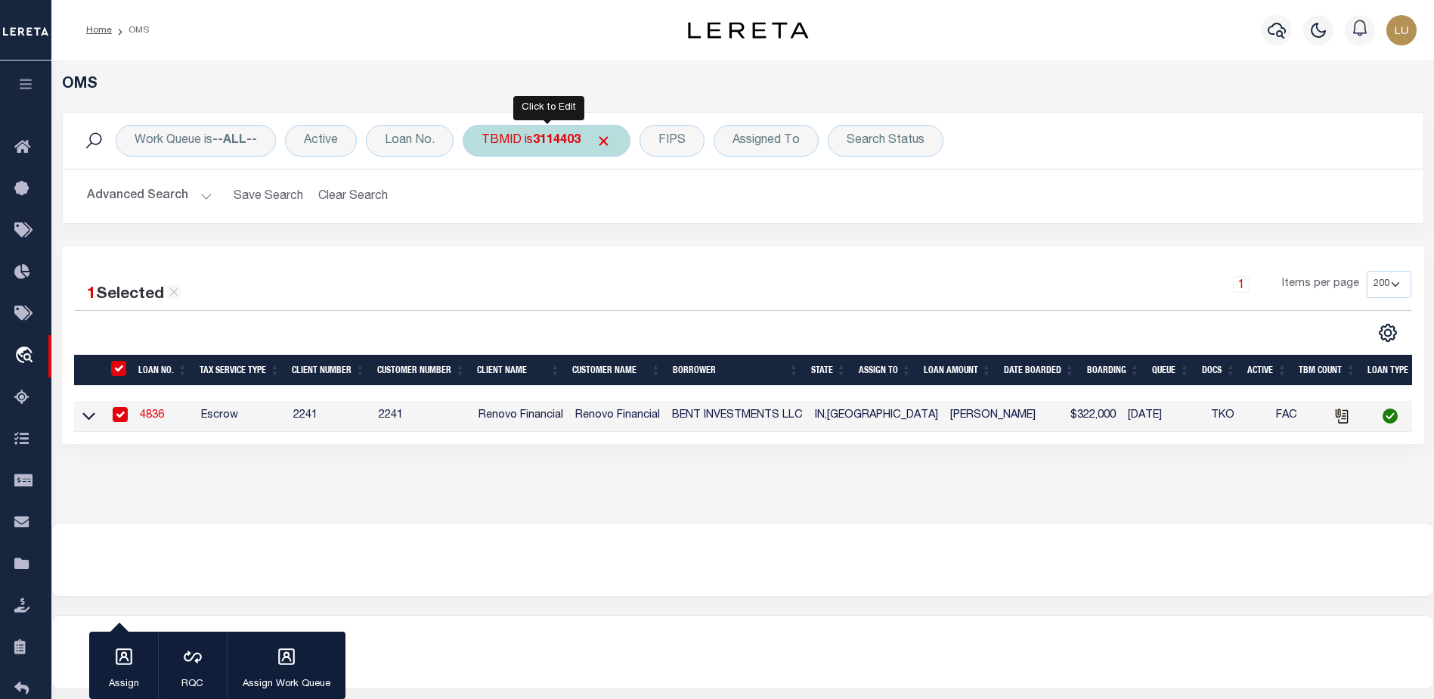
click at [569, 146] on b "3114403" at bounding box center [557, 141] width 48 height 12
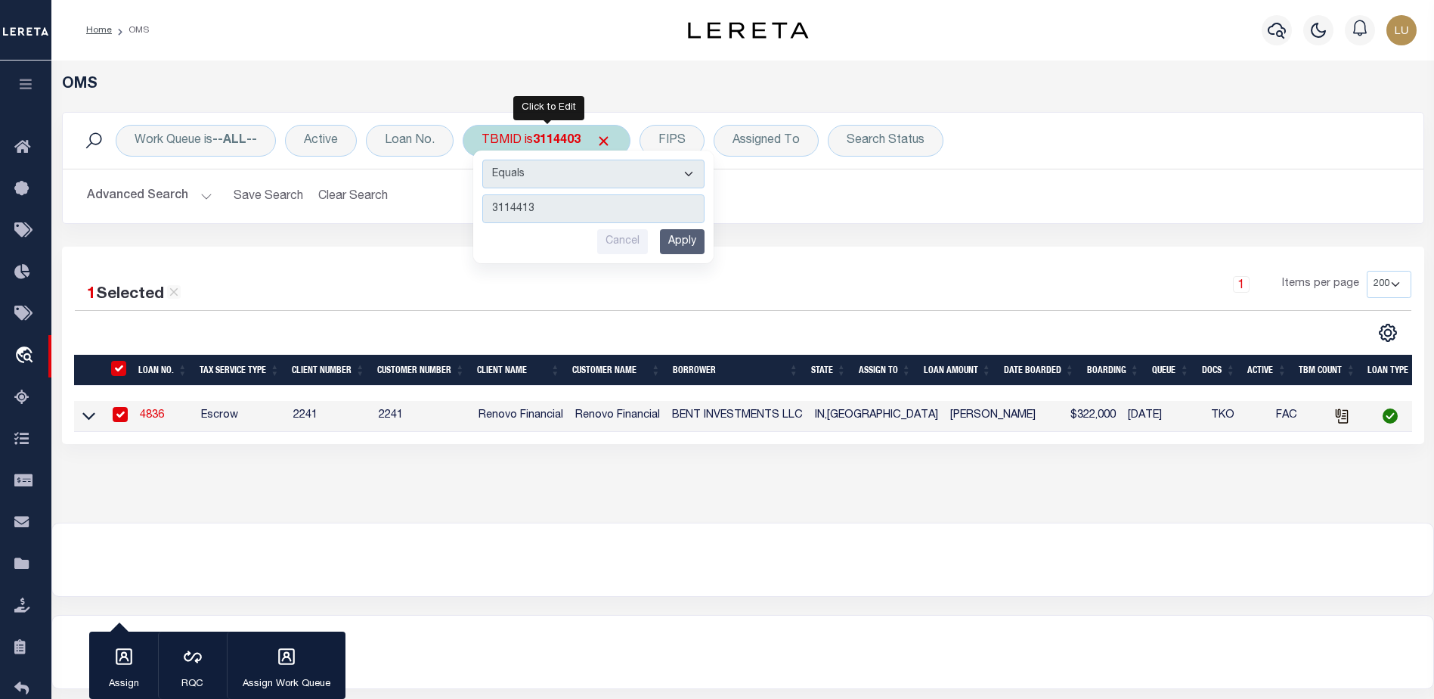
click at [698, 246] on input "Apply" at bounding box center [682, 241] width 45 height 25
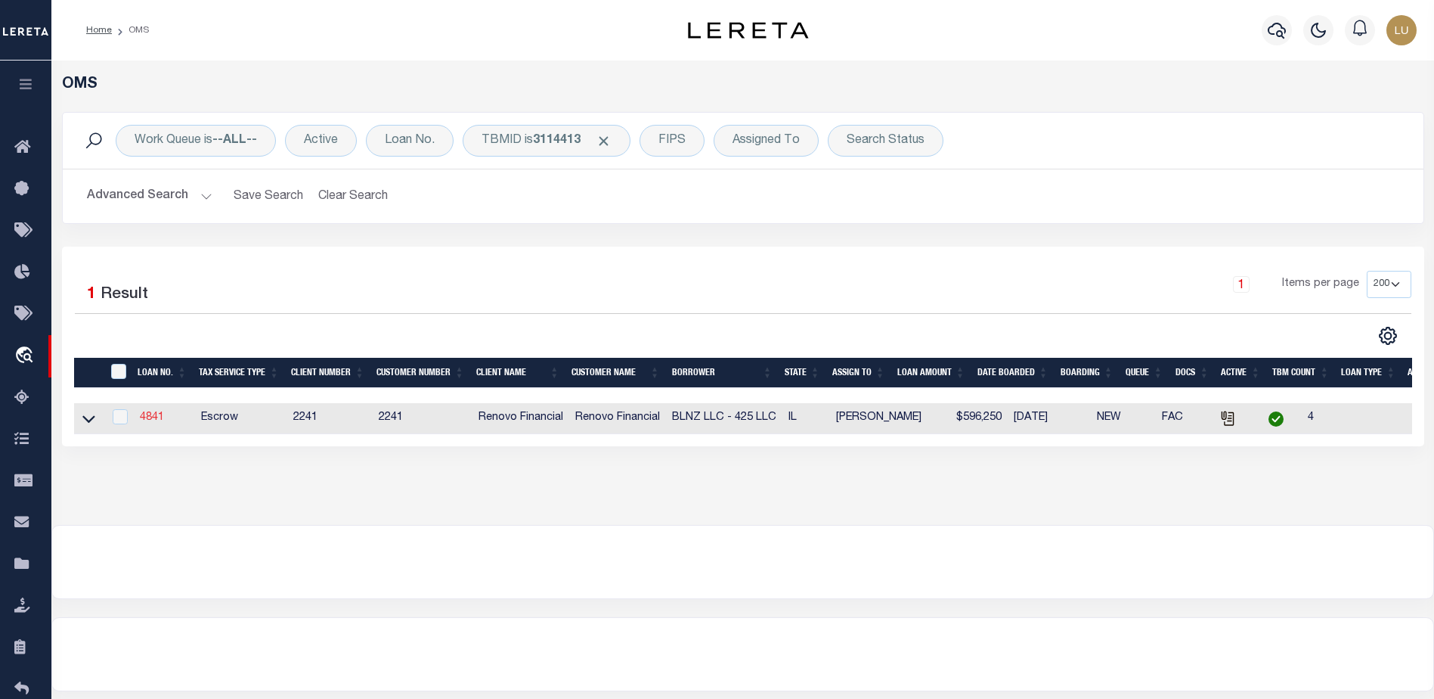
click at [153, 418] on link "4841" at bounding box center [152, 417] width 24 height 11
type input "4841"
type input "BLNZ LLC - 425 LLC"
type input "[STREET_ADDRESS]"
type input "Naperville IL 60540"
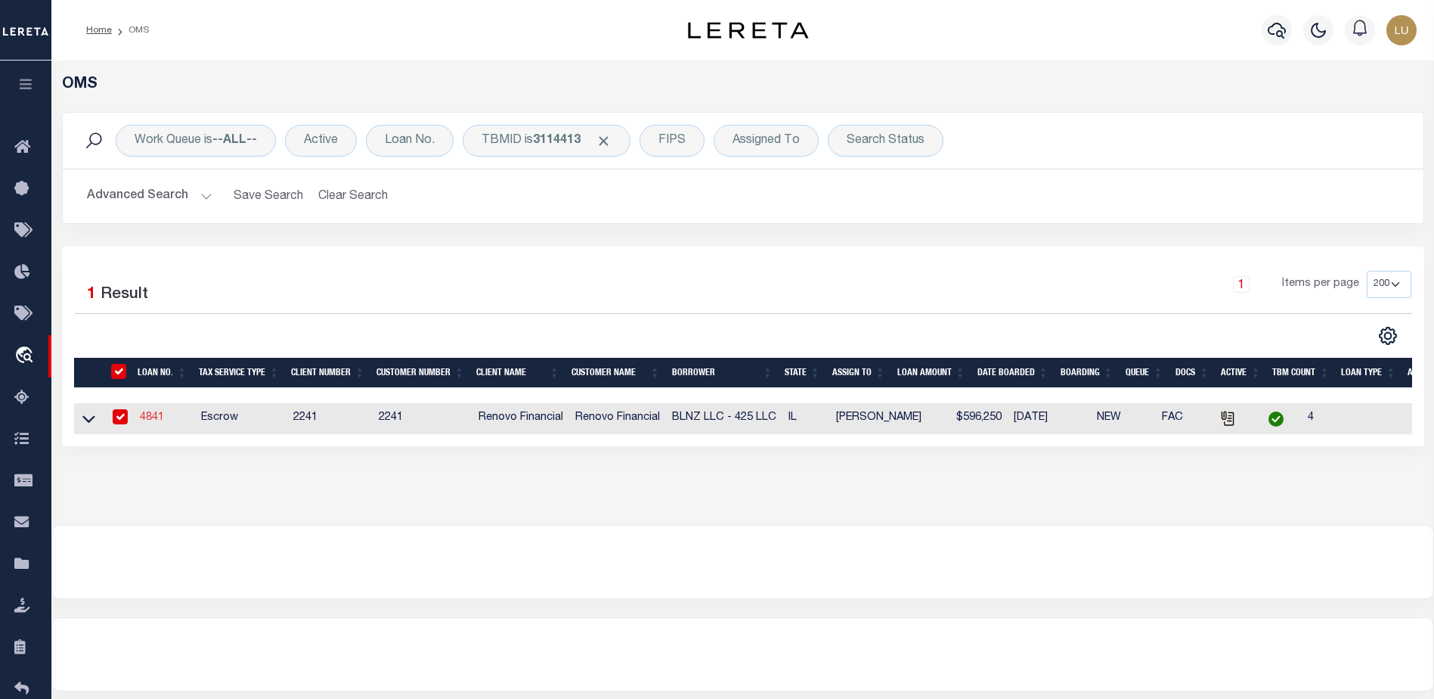
type input "10425 S Hale, Unit 1A"
type input "25-18-202-039-1001"
select select
type input "Chicago, IL 60643"
type input "a0k2L00001VmO7y"
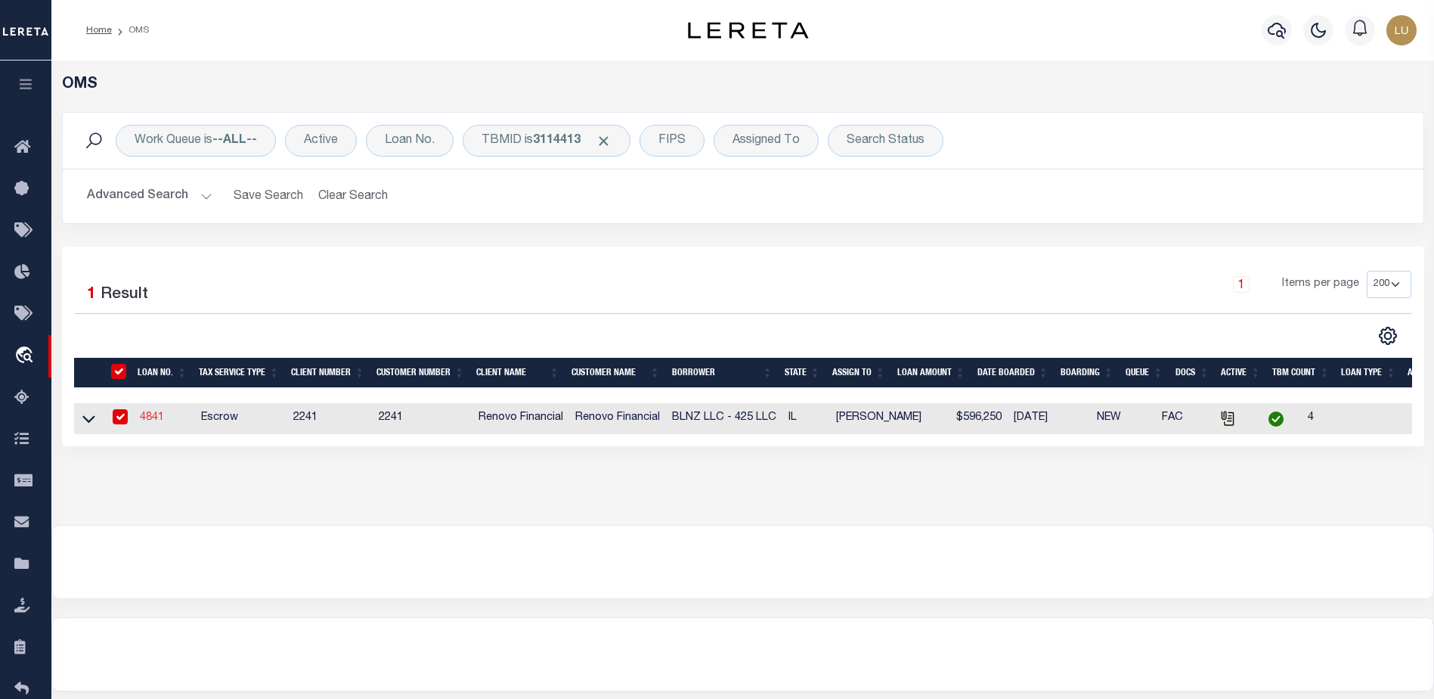
type input "IL"
type textarea "Situs address change per client audit"
select select "25066"
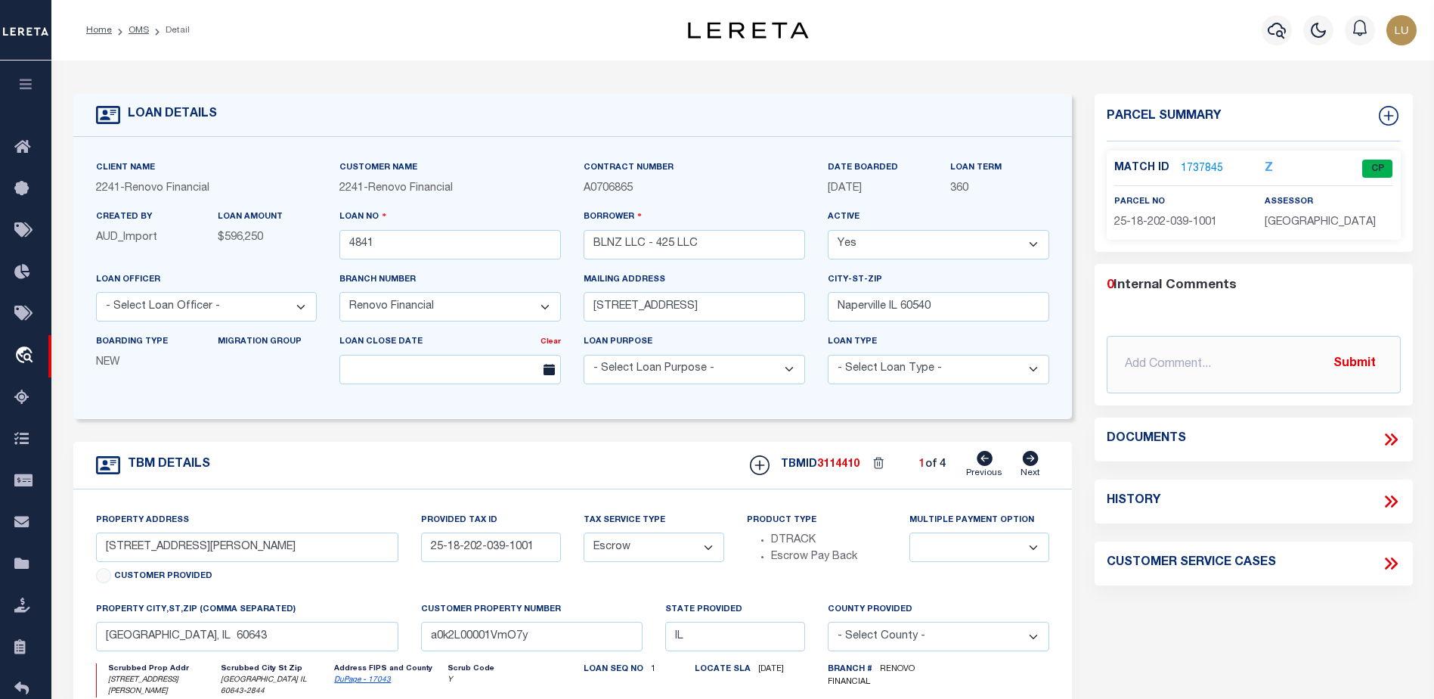
click at [1198, 164] on link "1737845" at bounding box center [1202, 169] width 42 height 16
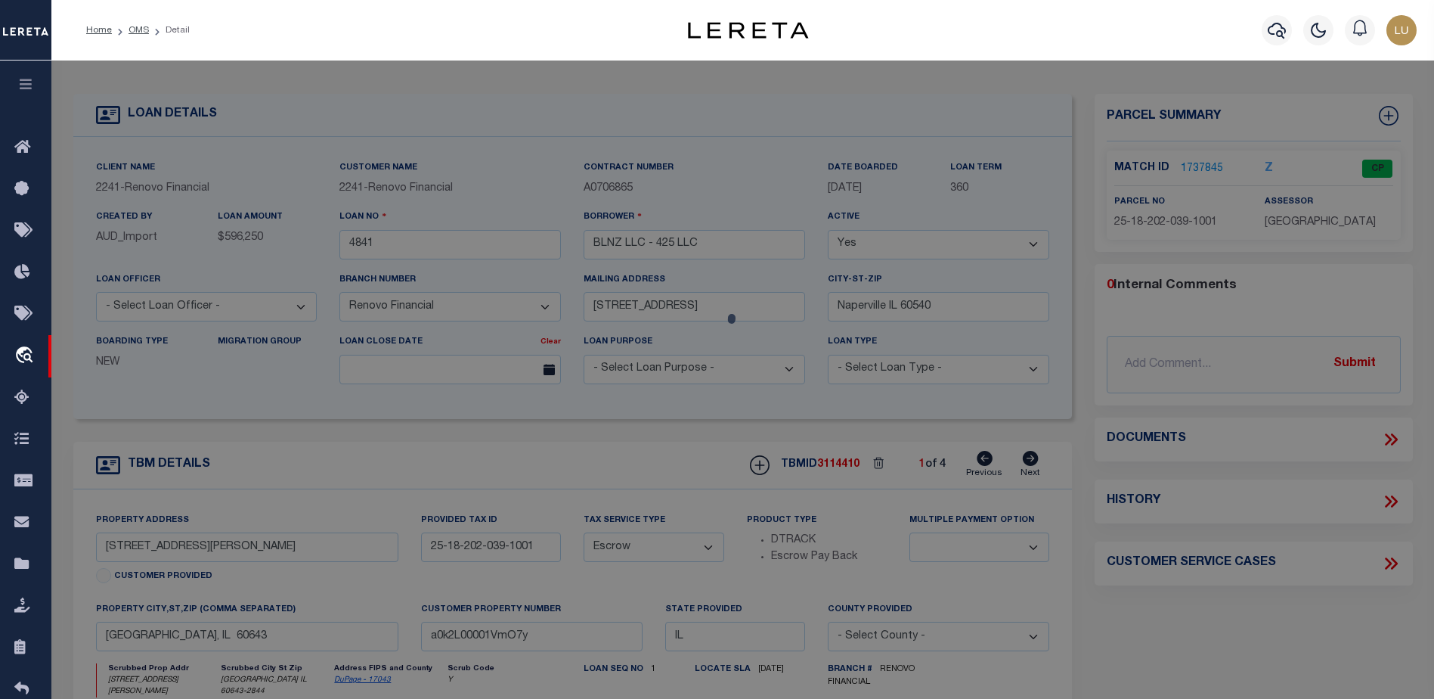
select select "AS"
select select
checkbox input "false"
select select "CP"
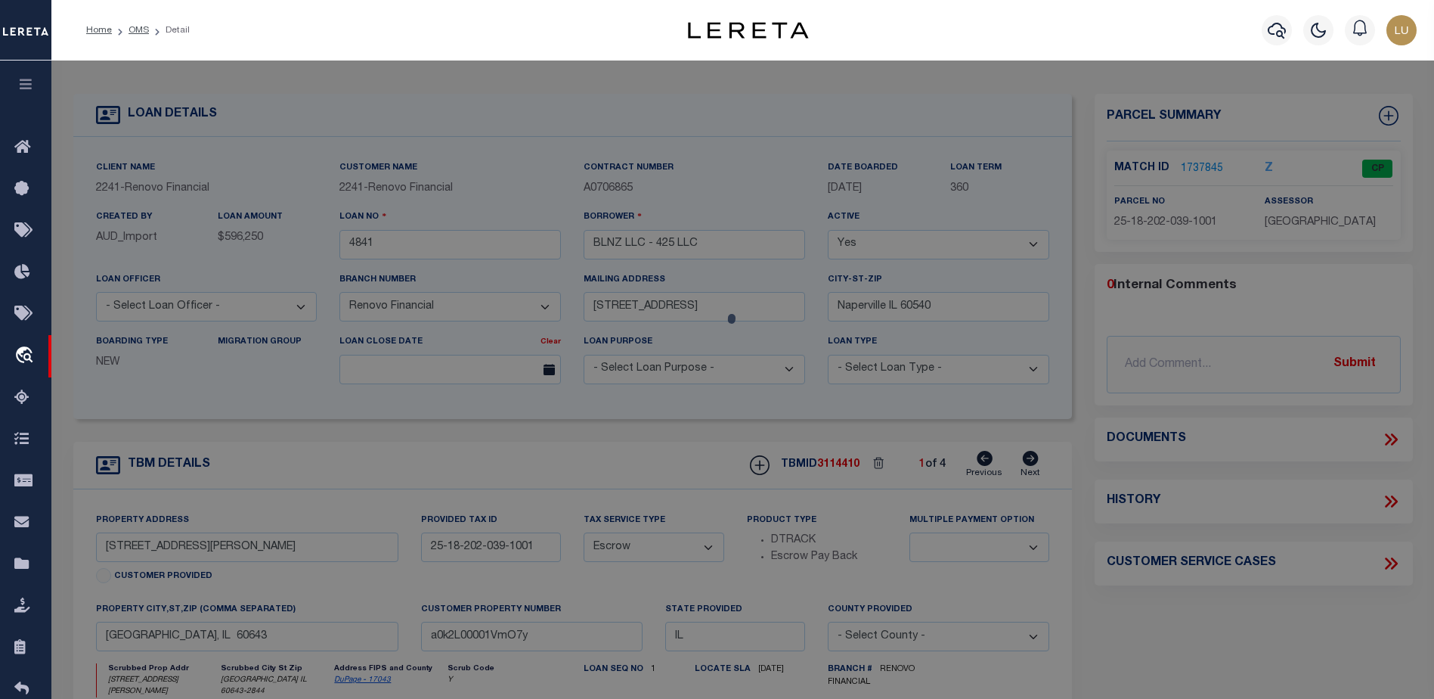
type input "BLNZ LLC 425 LLC"
select select
type input "10425 S HALE AVE 1-A"
checkbox input "false"
type input "CHICAGO, IL, 60643"
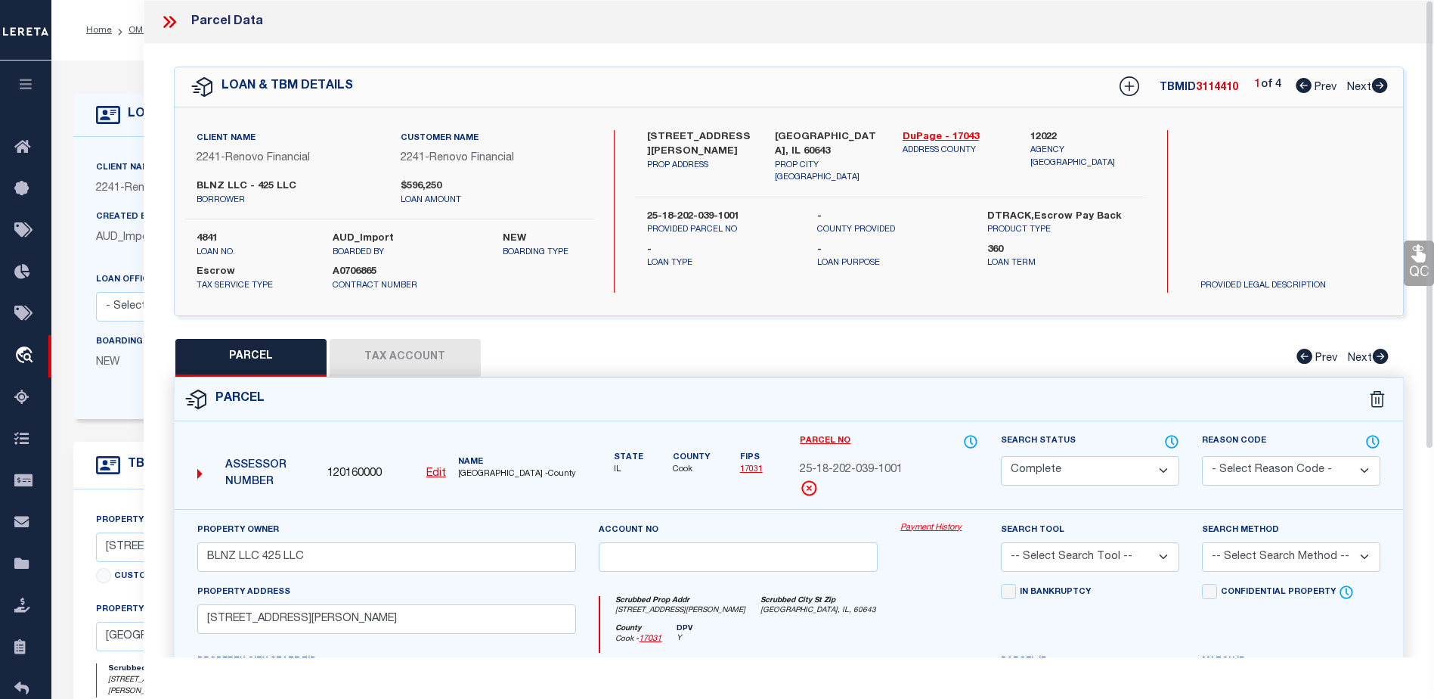
click at [935, 525] on link "Payment History" at bounding box center [939, 528] width 78 height 13
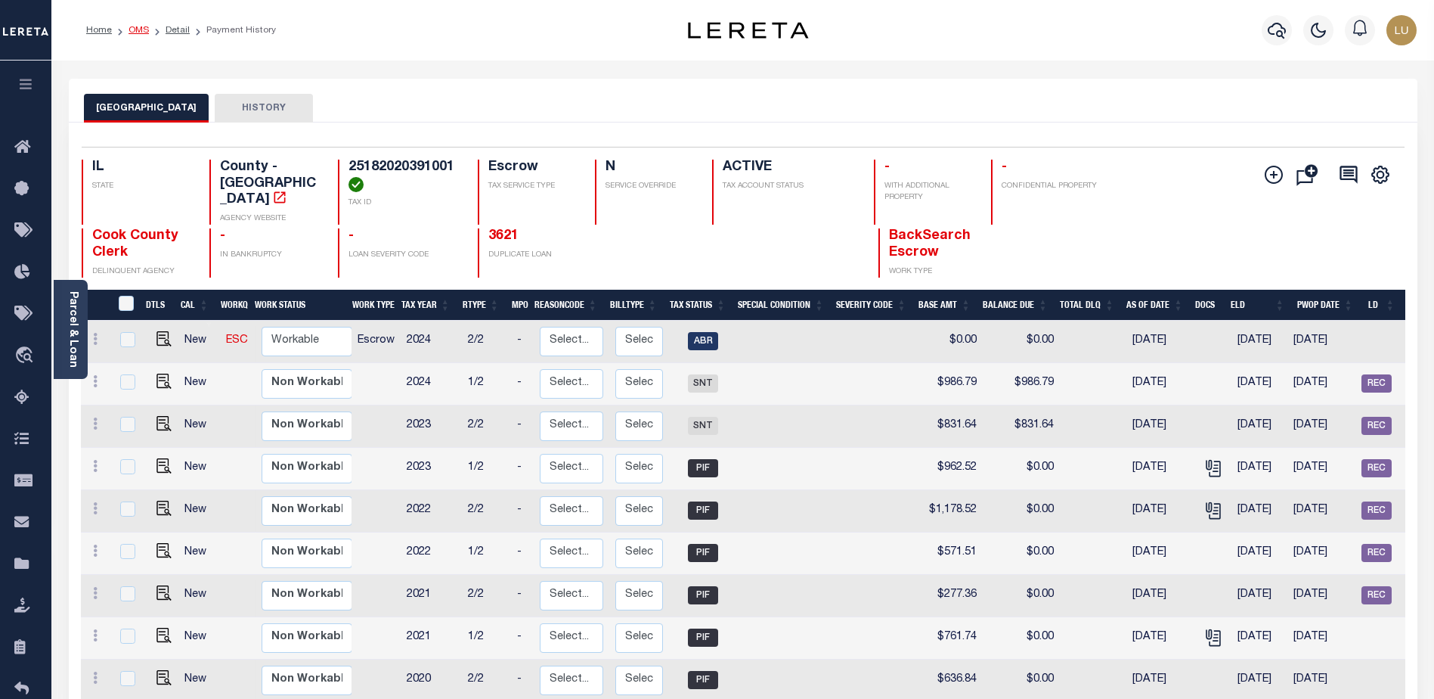
click at [136, 32] on link "OMS" at bounding box center [139, 30] width 20 height 9
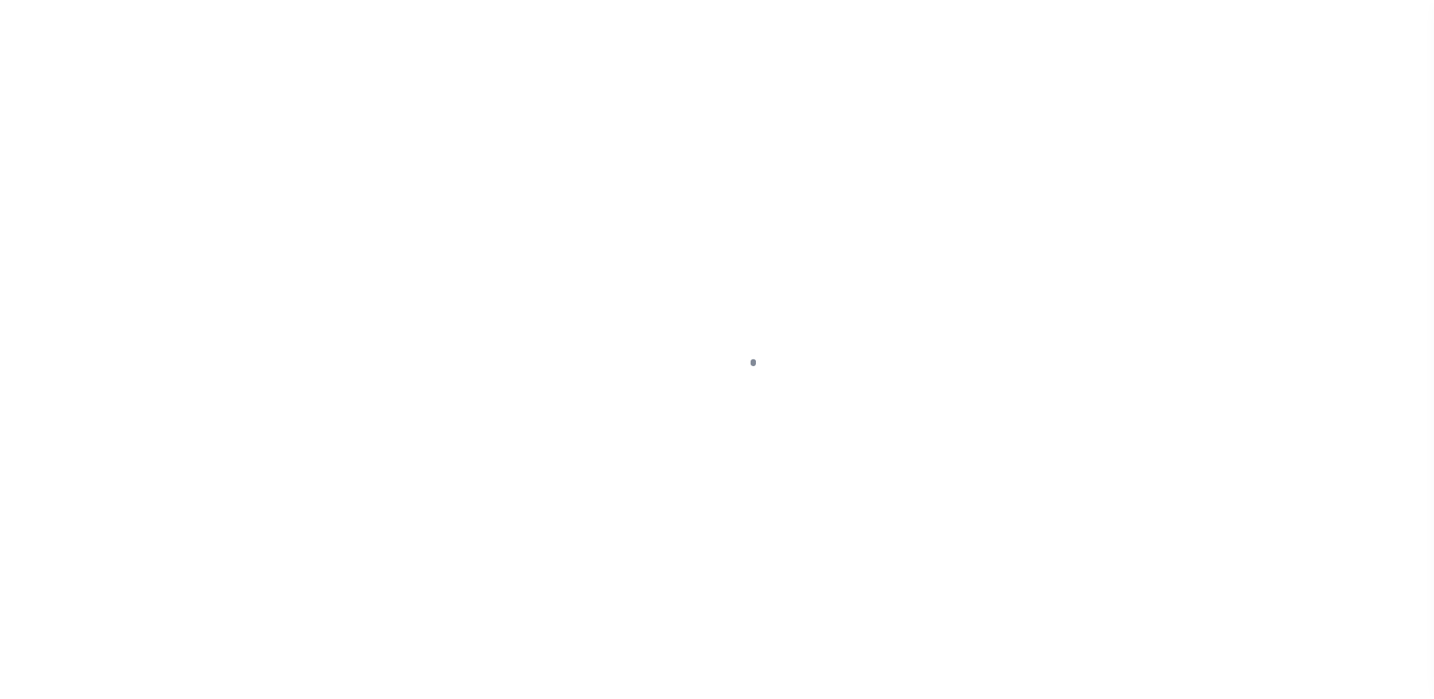
scroll to position [38, 0]
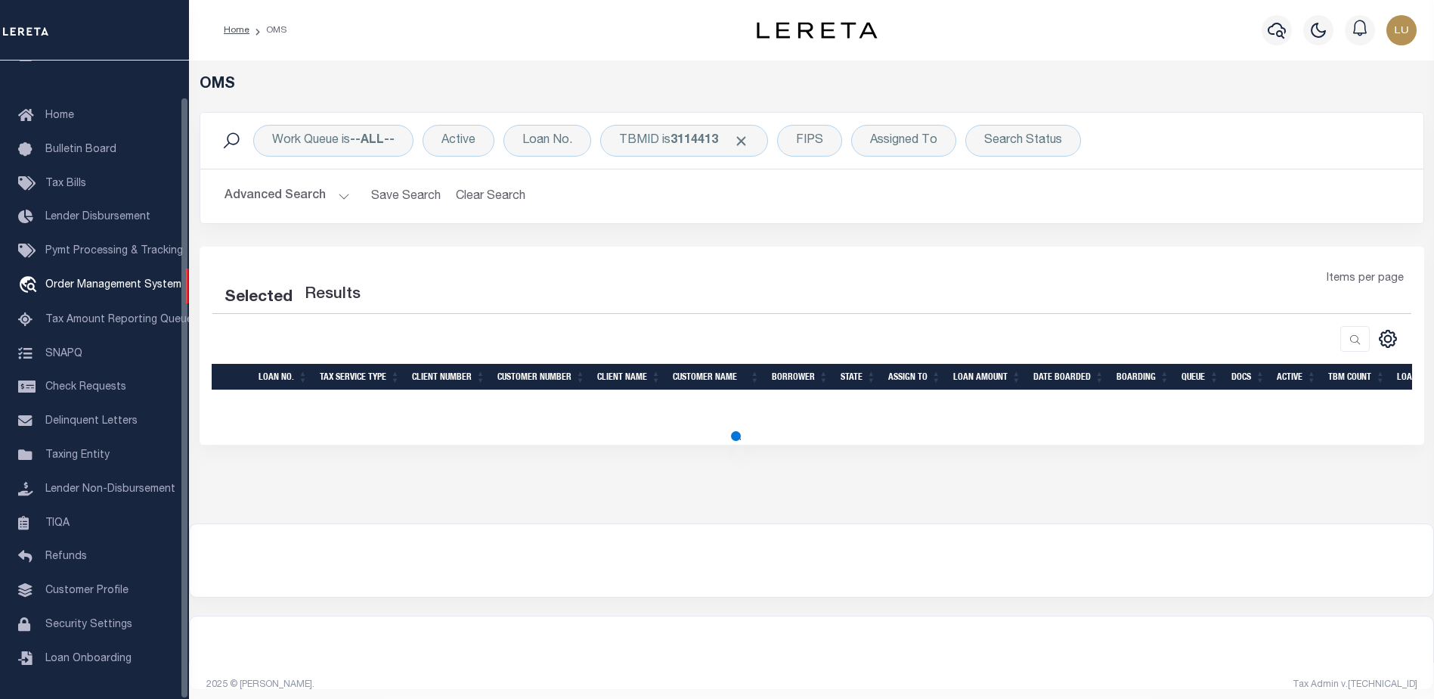
select select "200"
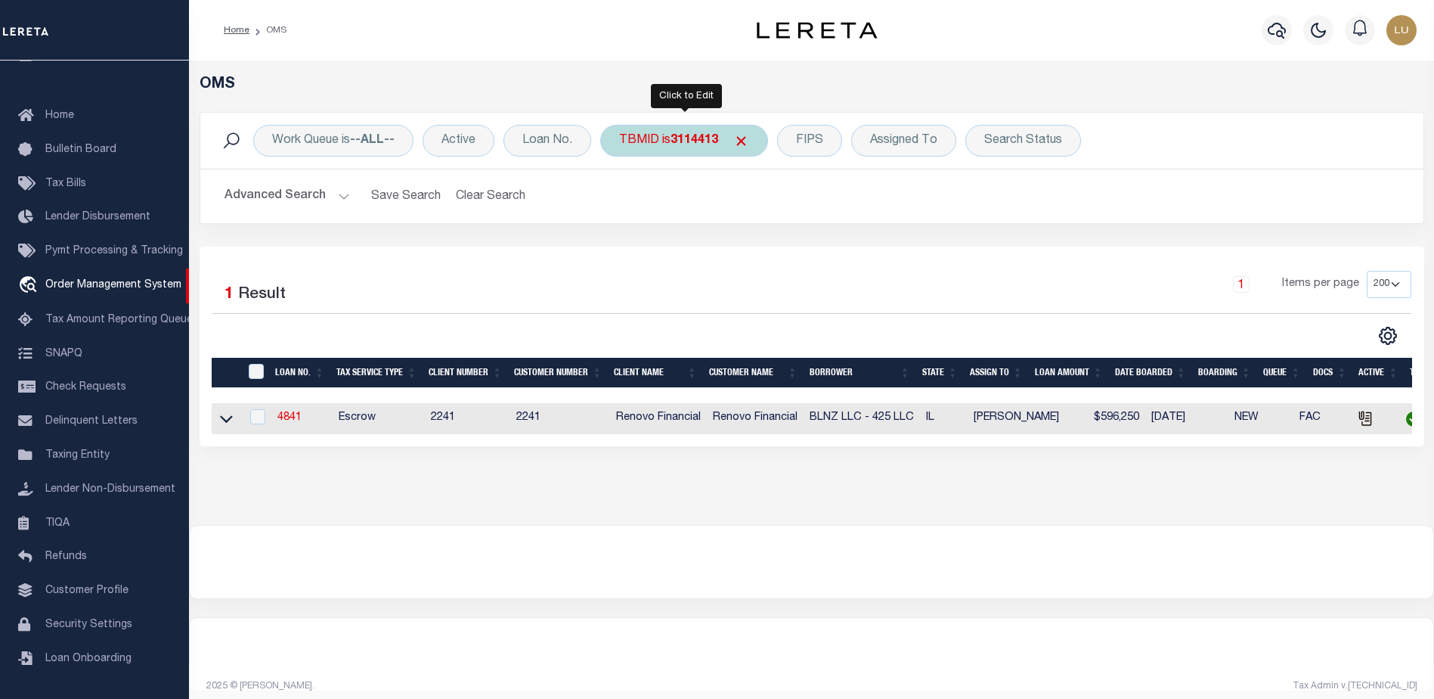
click at [666, 135] on div "TBMID is 3114413" at bounding box center [684, 141] width 168 height 32
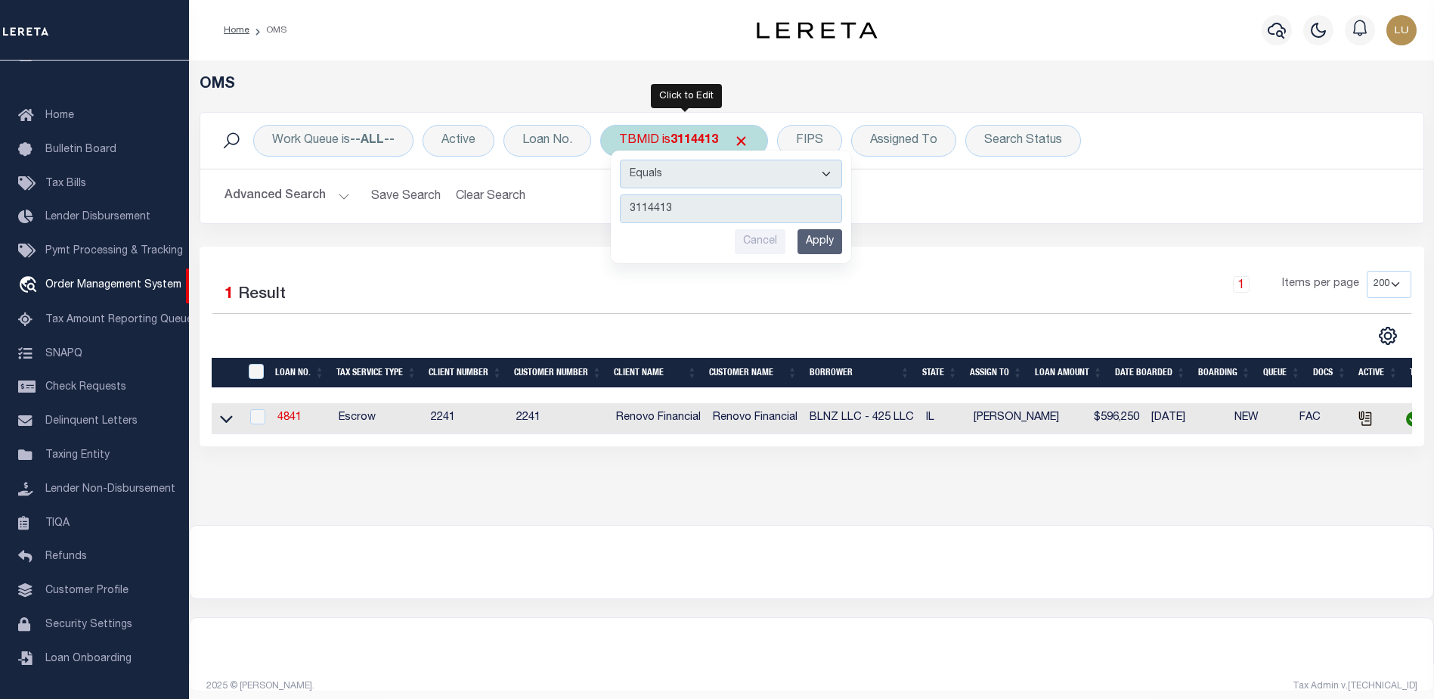
type input "3389571"
click at [838, 243] on input "Apply" at bounding box center [820, 241] width 45 height 25
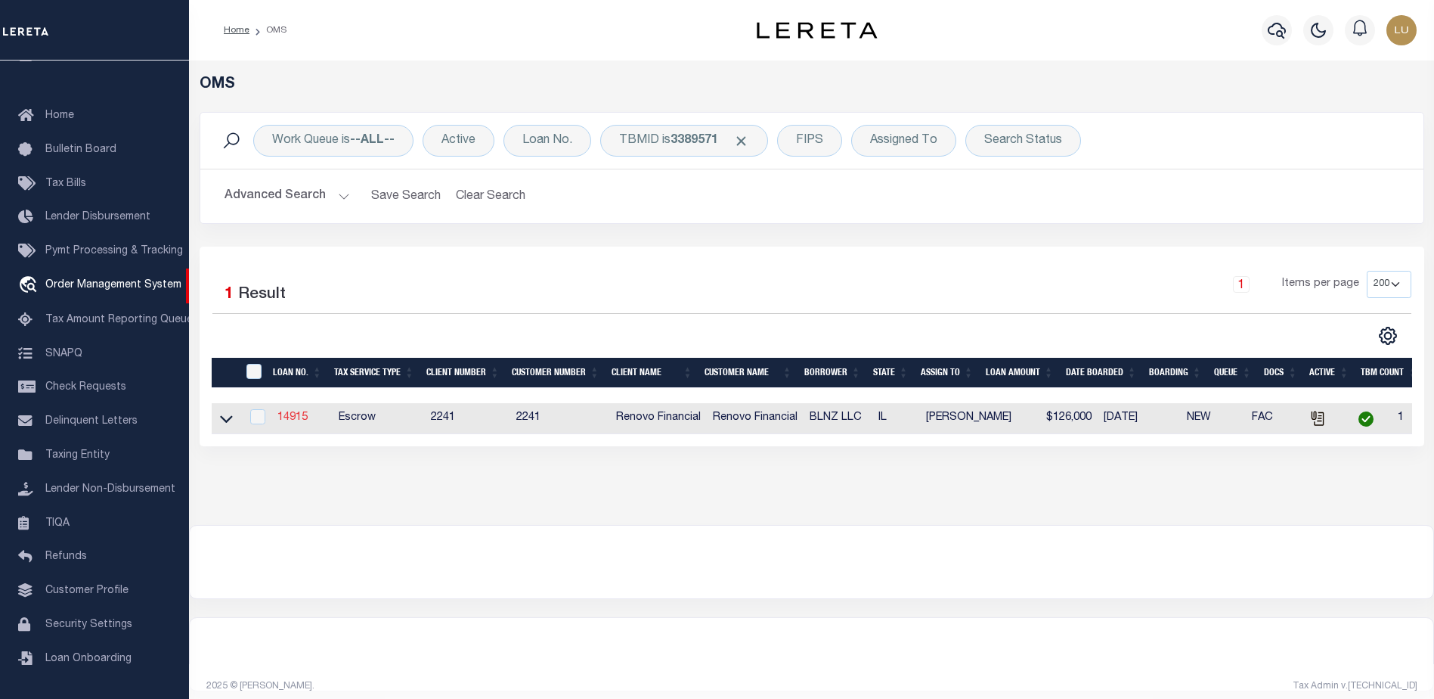
click at [302, 419] on link "14915" at bounding box center [292, 417] width 30 height 11
type input "14915"
type input "BLNZ LLC"
select select
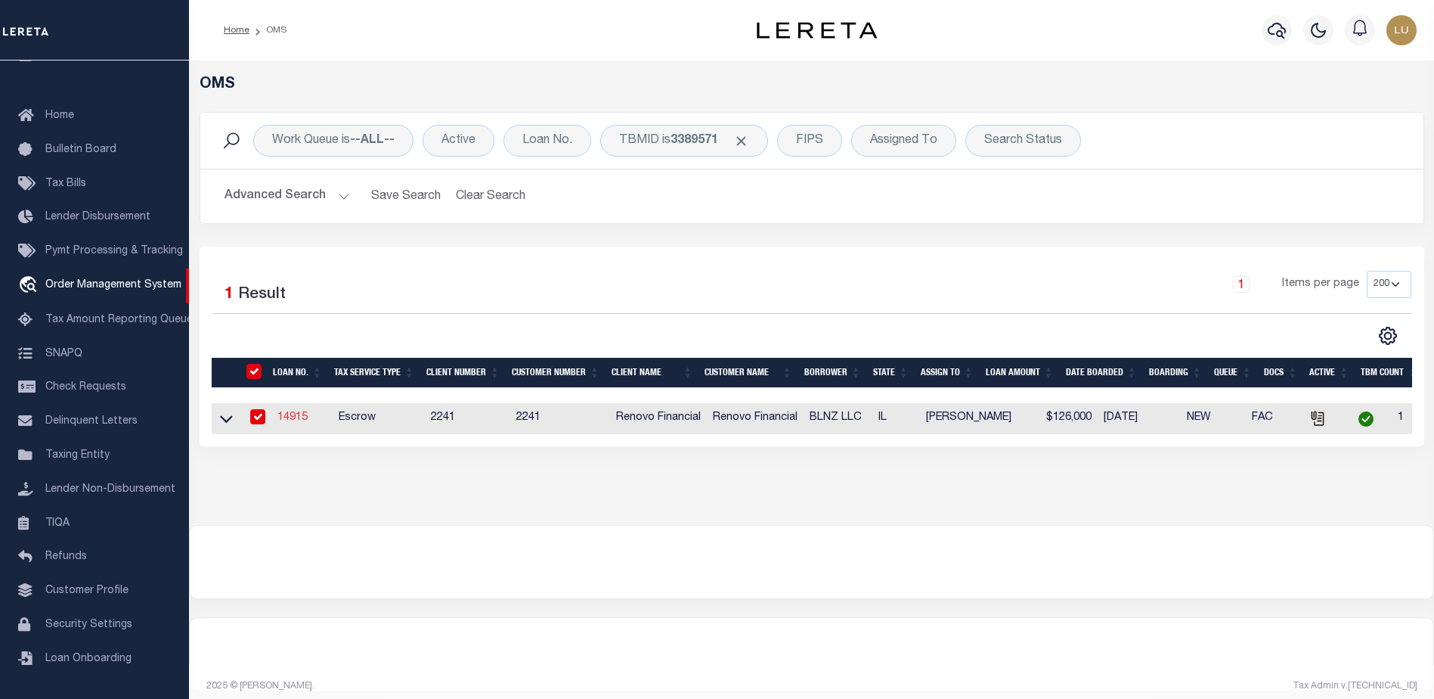
type input "[STREET_ADDRESS]"
type input "Naperville IL 60540"
select select "10"
select select "Escrow"
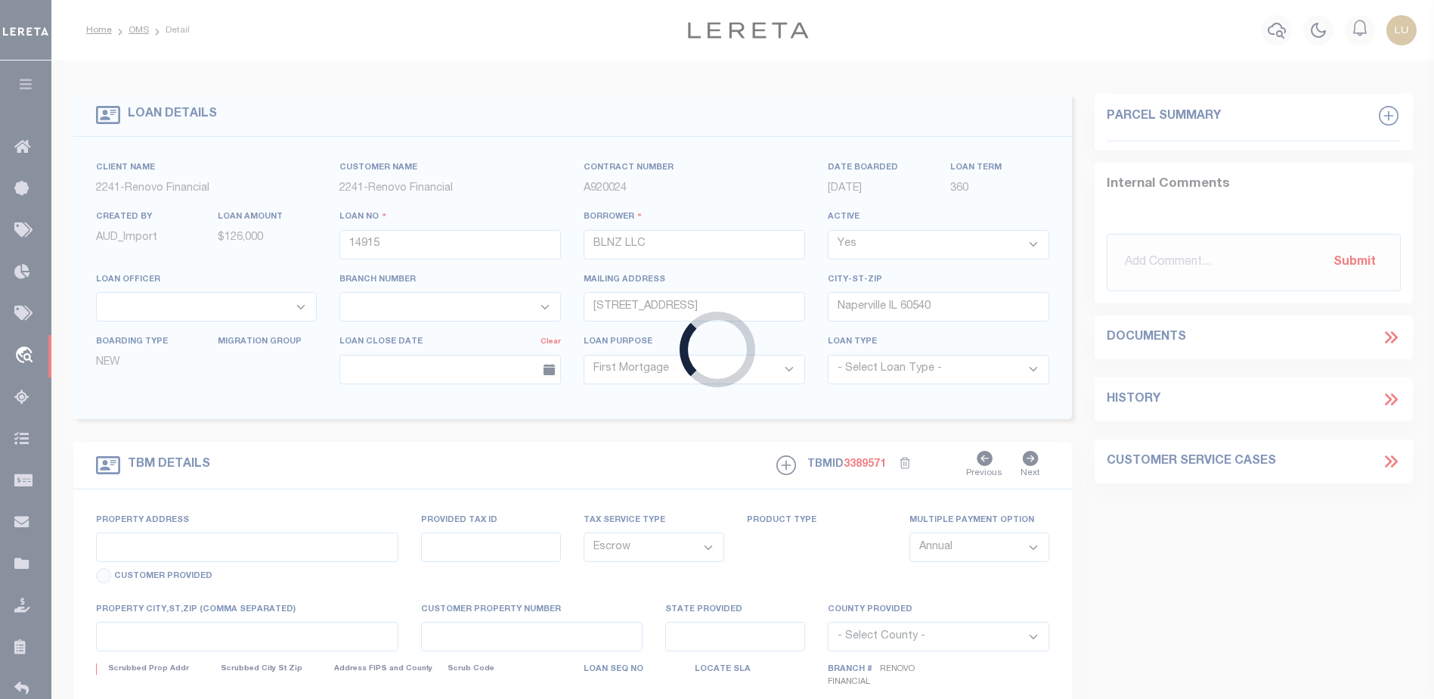
type input "[STREET_ADDRESS]"
select select
type input "Dekalb, IL 60115"
type input "a0kUS0000068LqD"
type input "IL"
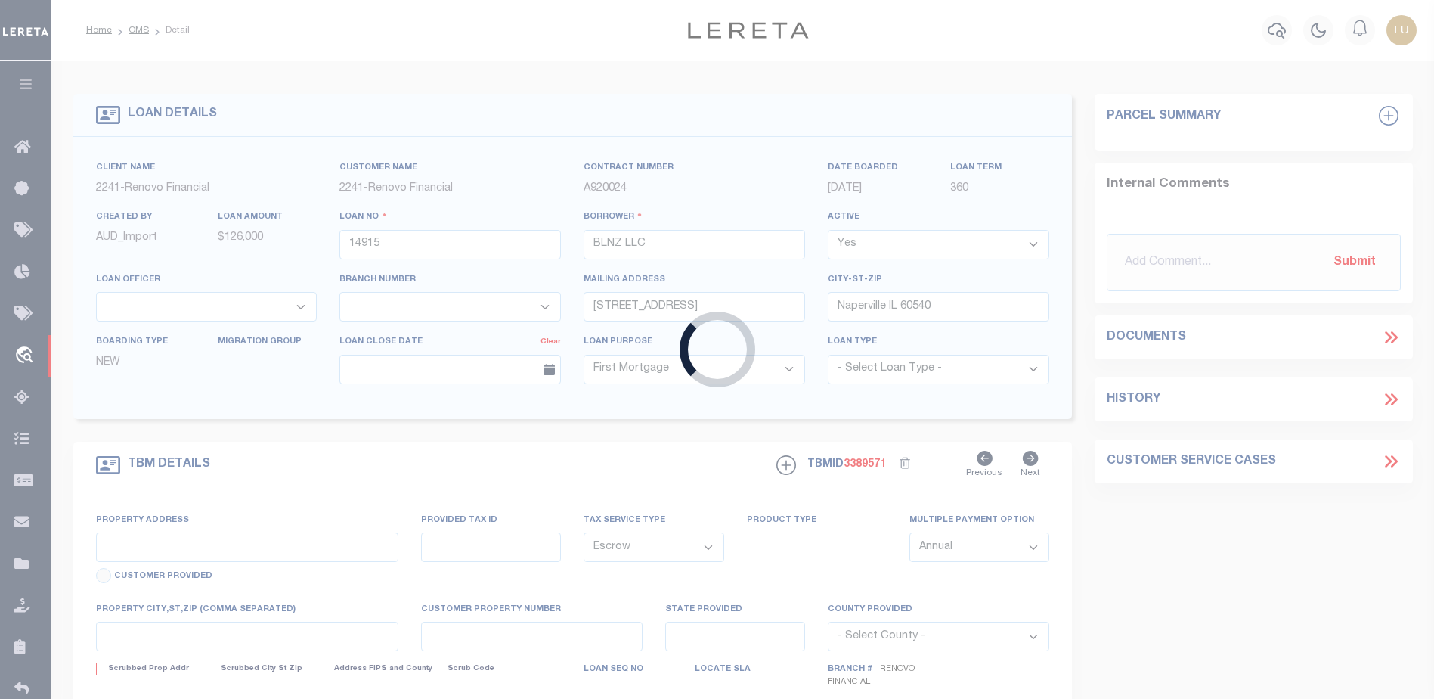
select select
type textarea "LEGAL REQUIRED"
select select "25066"
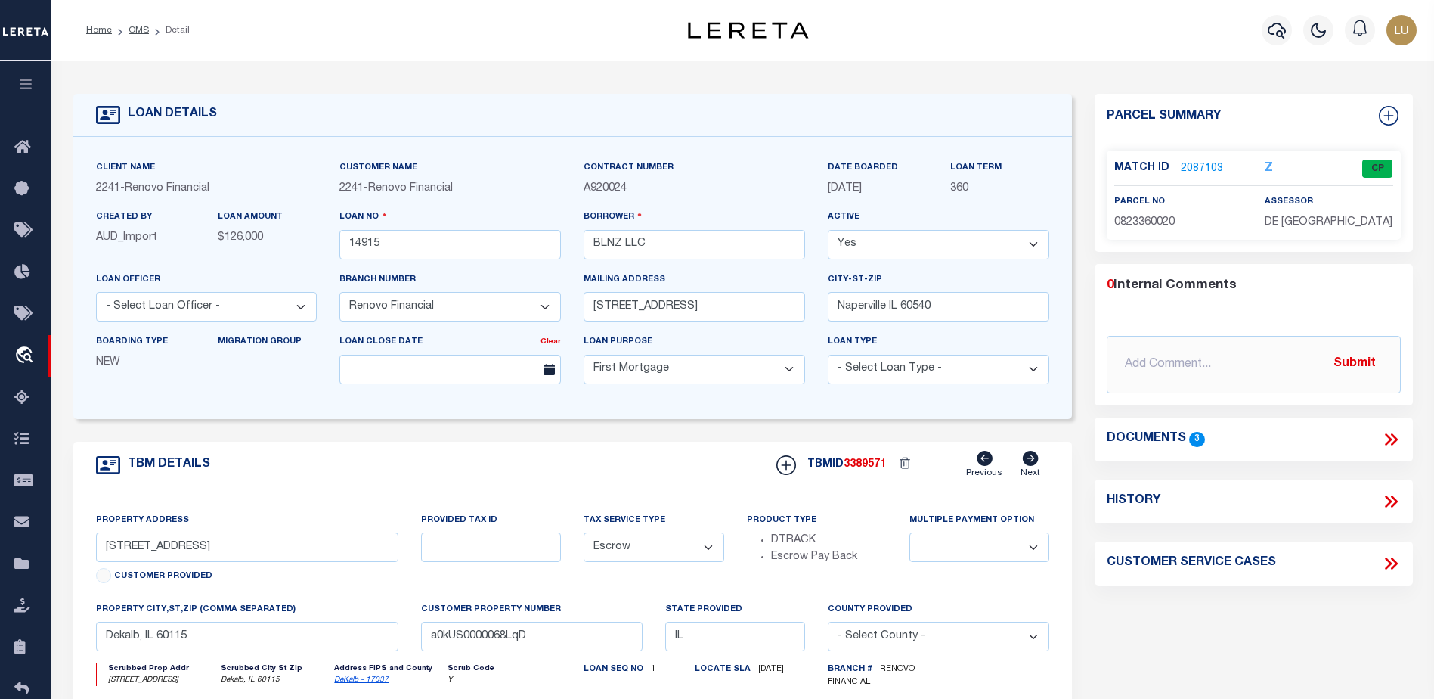
click at [1191, 162] on link "2087103" at bounding box center [1202, 169] width 42 height 16
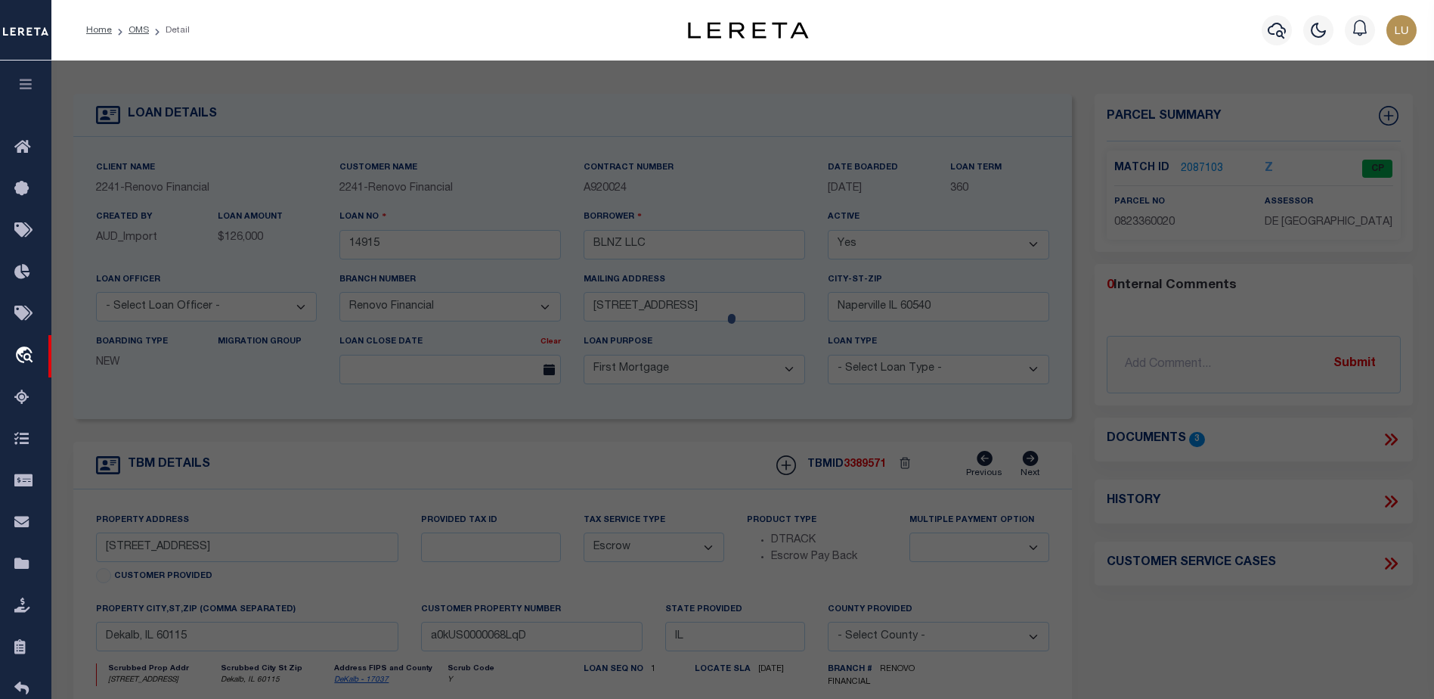
checkbox input "false"
select select "CP"
type input "[PERSON_NAME]"
select select "AGW"
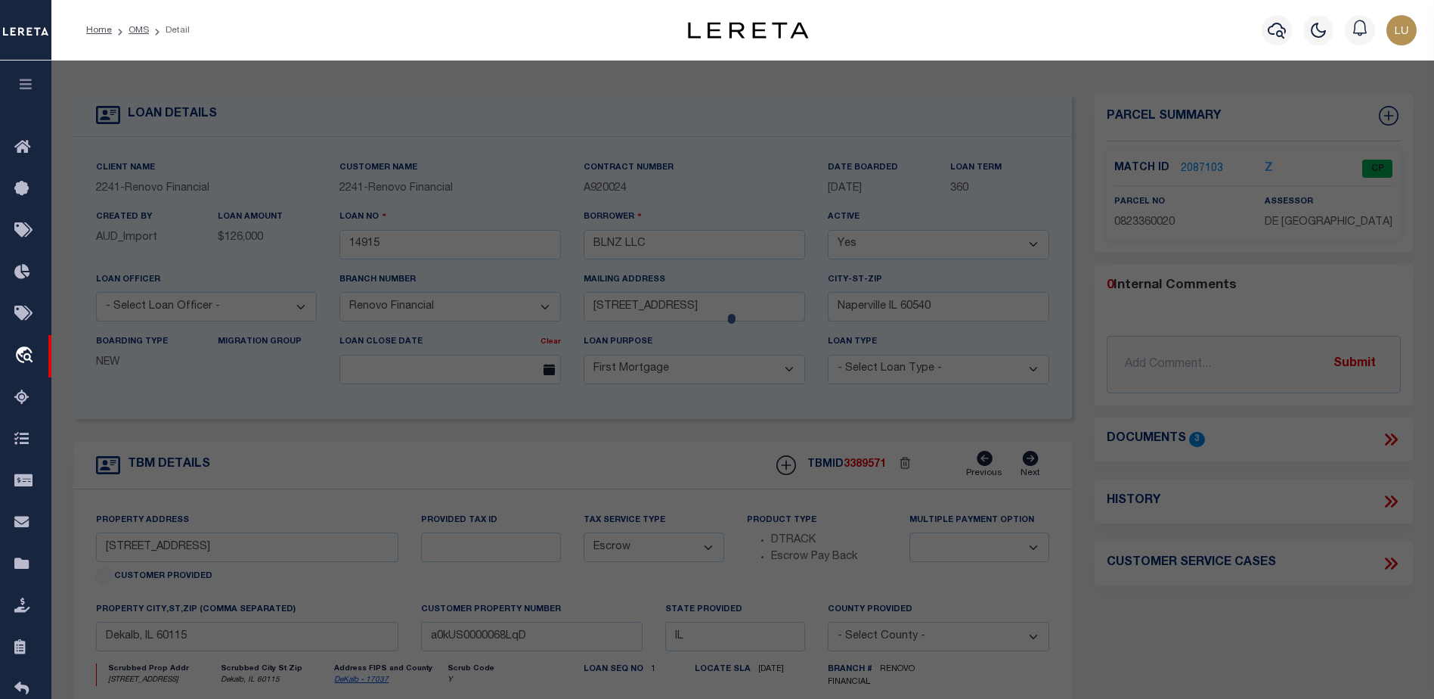
select select
type input "[STREET_ADDRESS]"
type input "Dekalb, IL 60115"
type textarea "LOT 5 - SMITHS ADDITION"
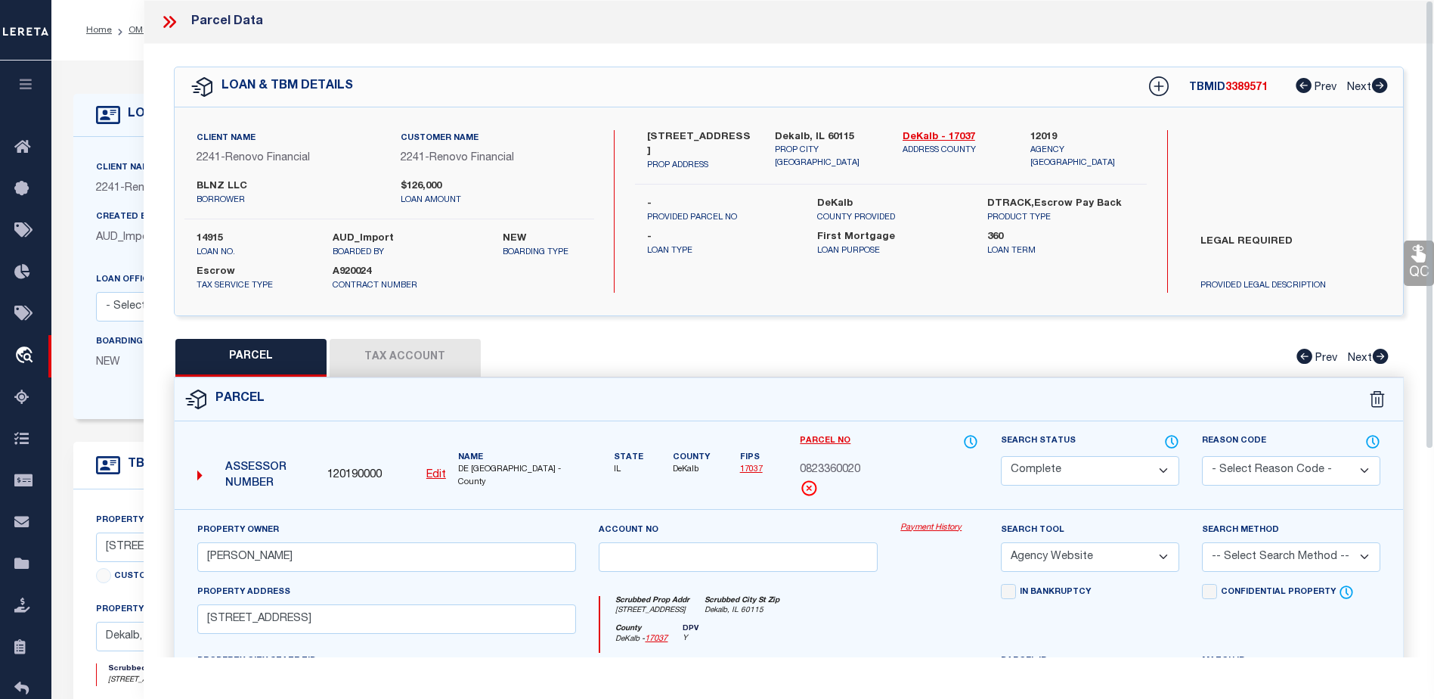
click at [947, 529] on link "Payment History" at bounding box center [939, 528] width 78 height 13
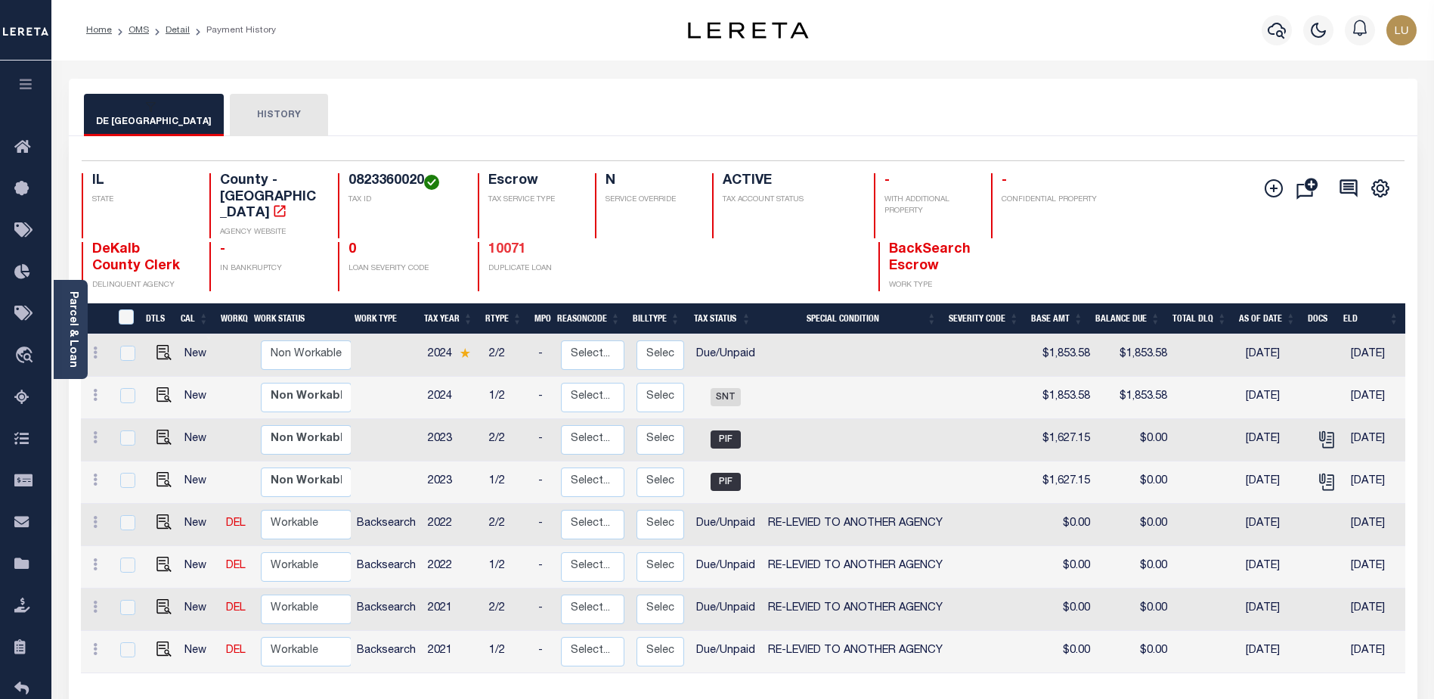
click at [517, 243] on link "10071" at bounding box center [507, 250] width 38 height 14
click at [183, 29] on link "Detail" at bounding box center [178, 30] width 24 height 9
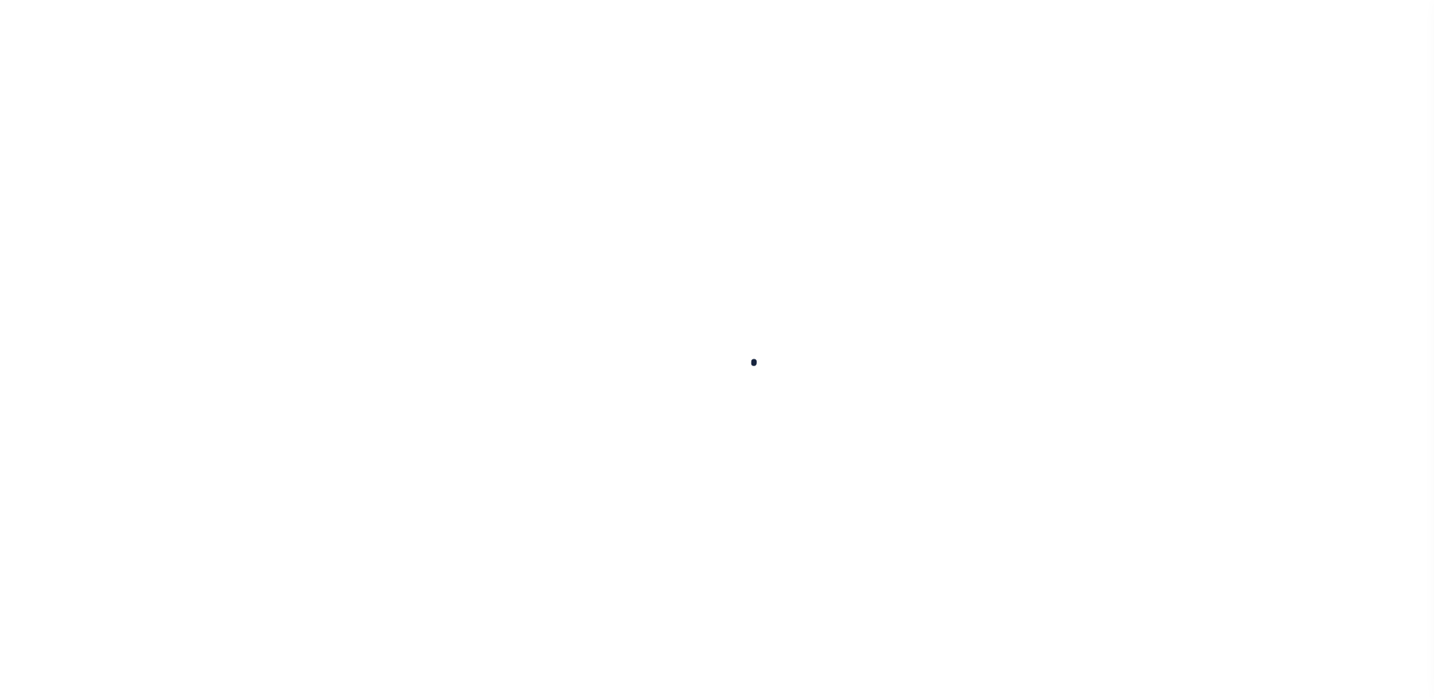
type input "14915"
type input "BLNZ LLC"
select select
type input "[STREET_ADDRESS]"
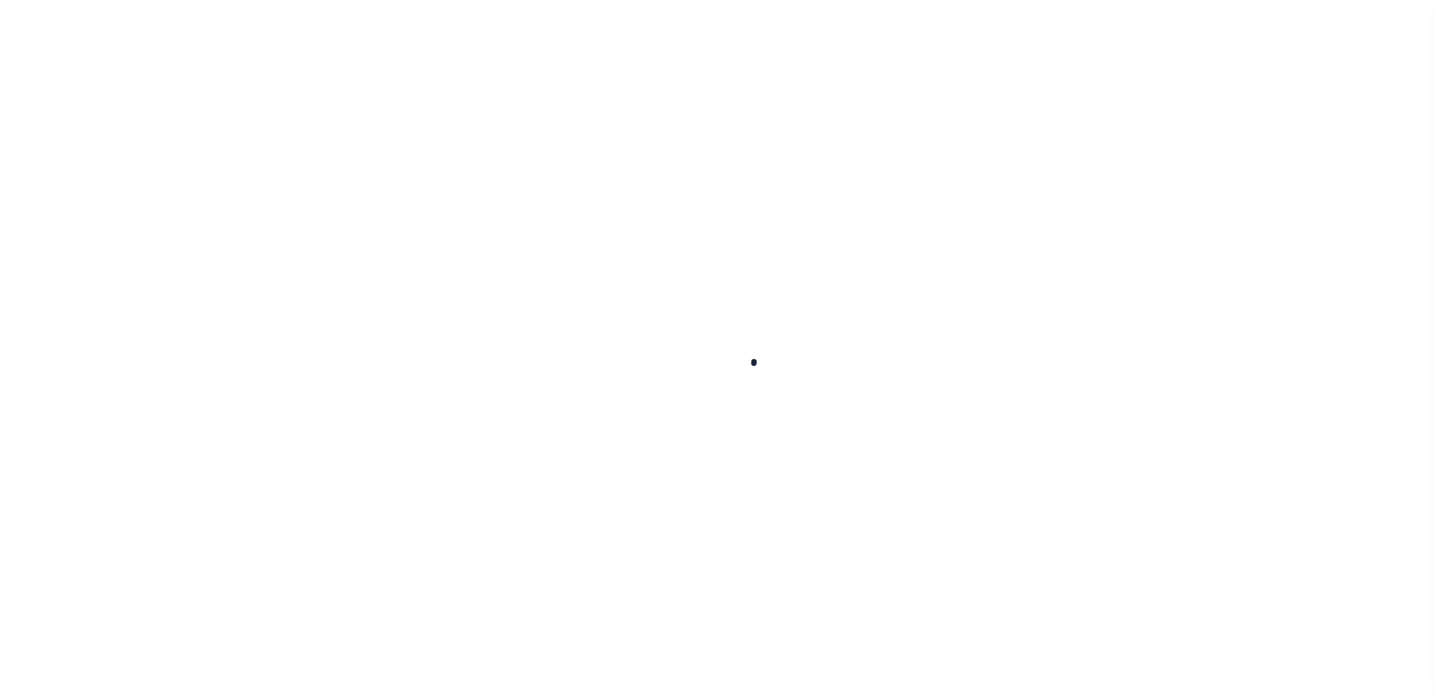
type input "Naperville IL 60540"
select select "10"
select select "Escrow"
select select "25066"
type input "[STREET_ADDRESS]"
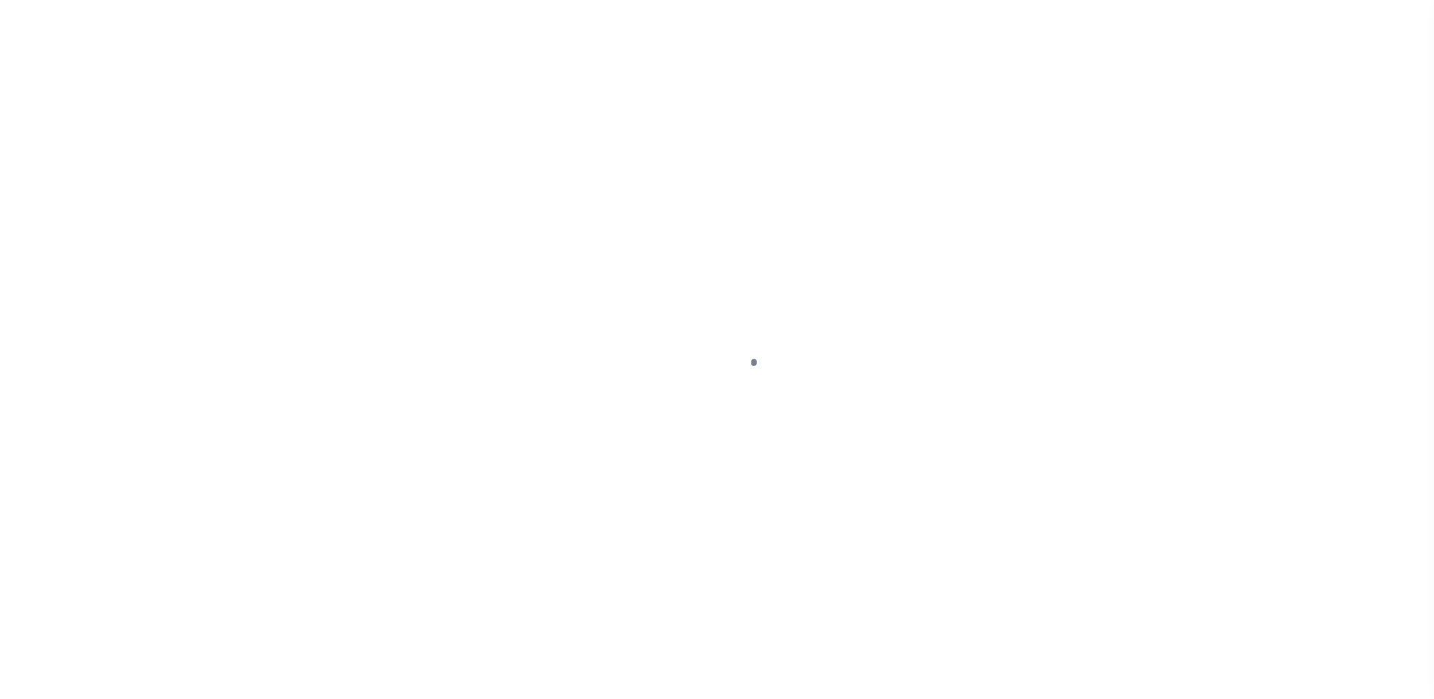
select select
type input "Dekalb, IL 60115"
type input "a0kUS0000068LqD"
type input "IL"
select select
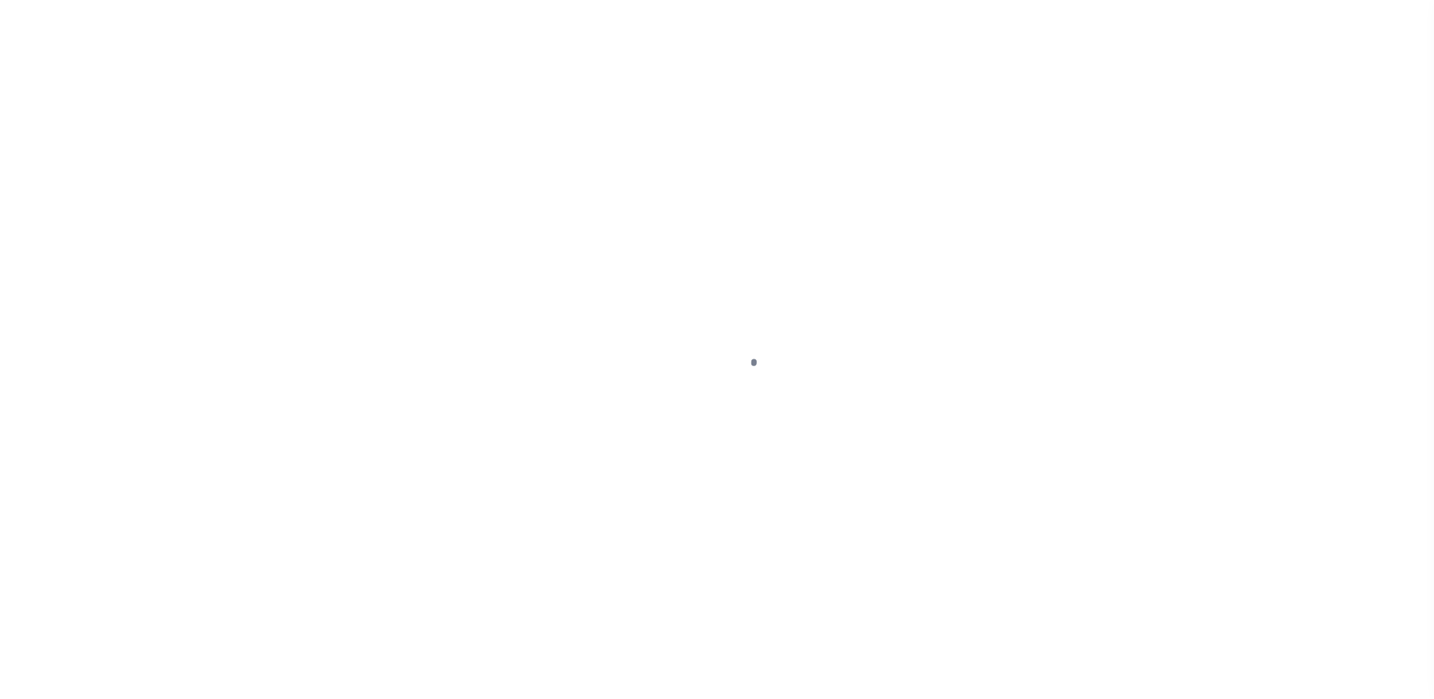
type textarea "LEGAL REQUIRED"
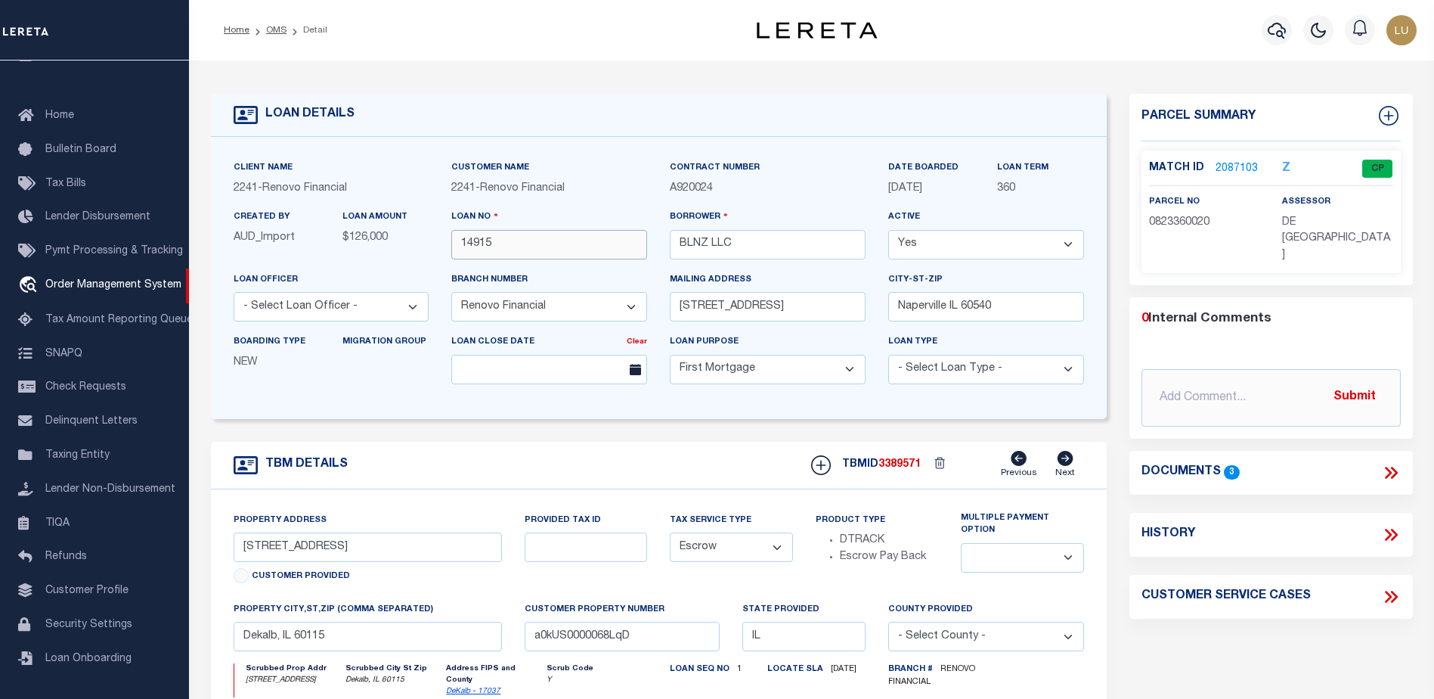
click at [484, 243] on input "14915" at bounding box center [549, 244] width 196 height 29
click at [1210, 171] on label "Match ID" at bounding box center [1182, 168] width 67 height 16
click at [1220, 169] on link "2087103" at bounding box center [1237, 169] width 42 height 16
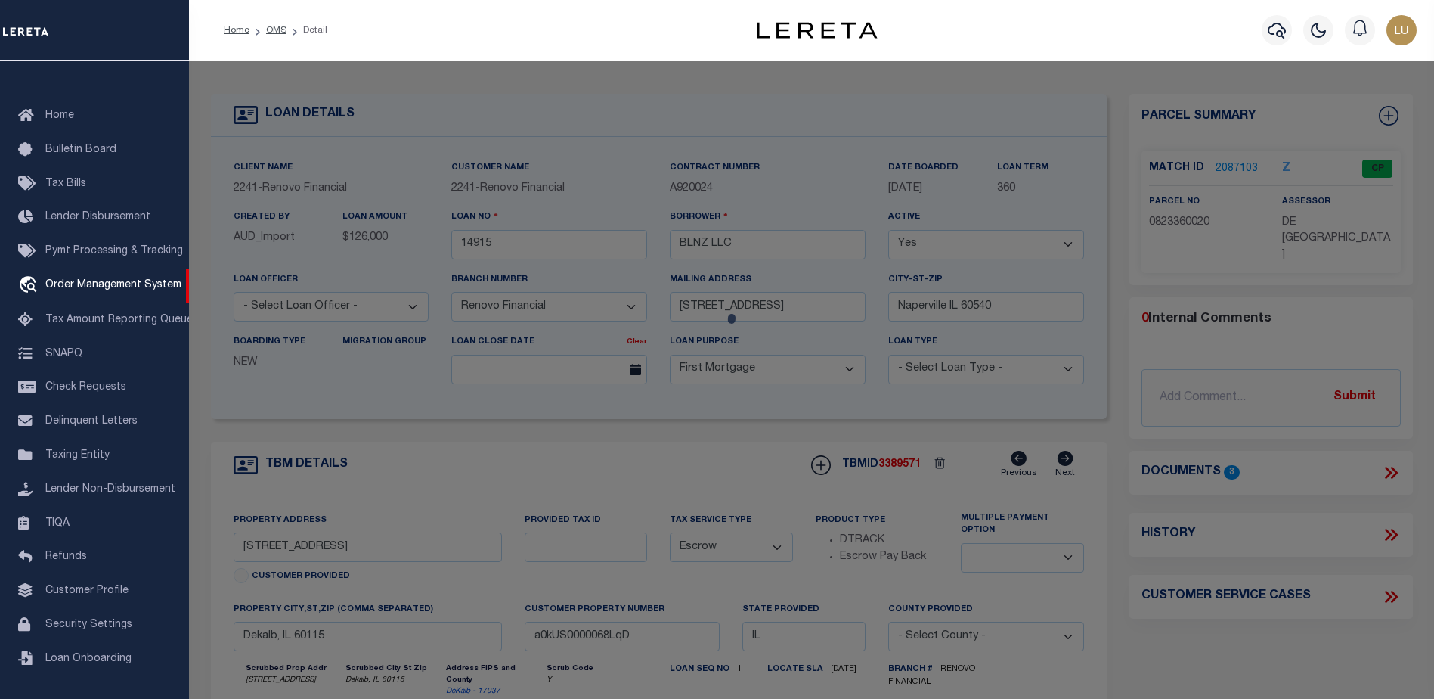
checkbox input "false"
select select "CP"
type input "GINYARD, ALANTE"
select select "AGW"
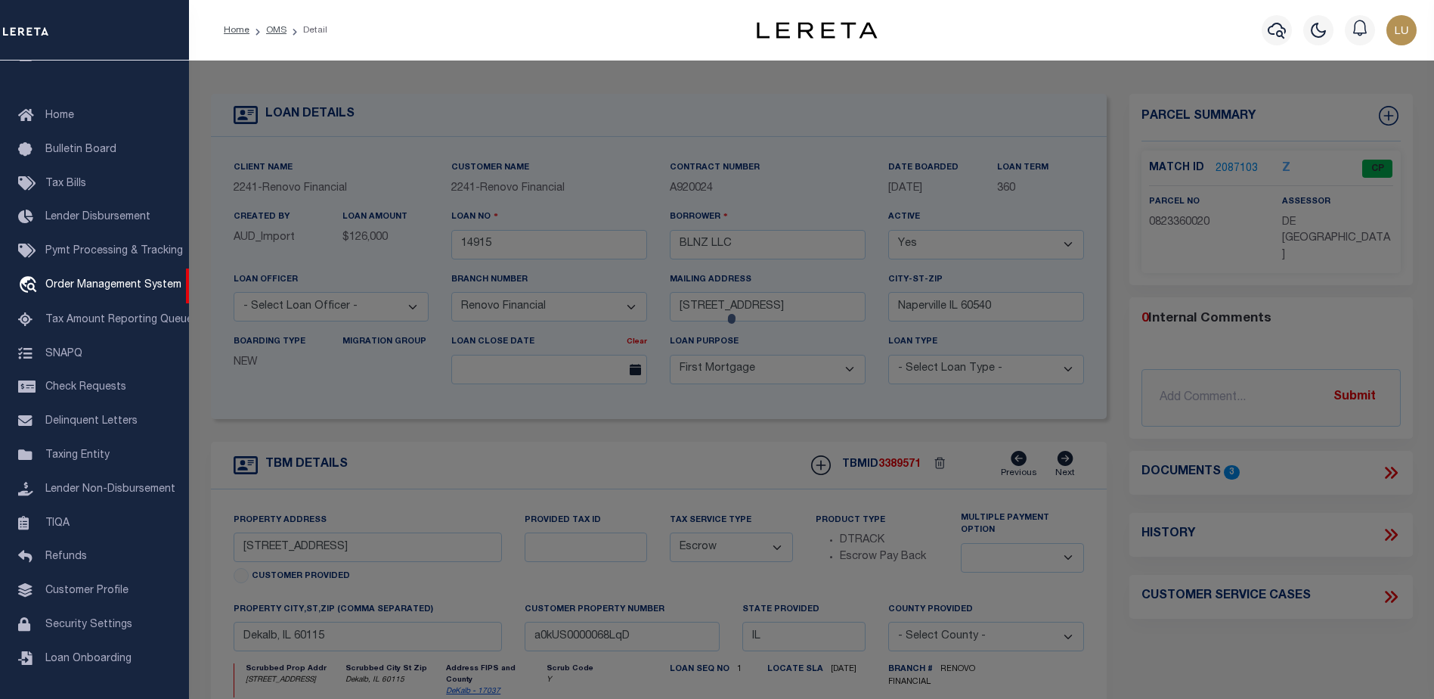
select select
type input "[STREET_ADDRESS]"
type input "Dekalb, IL 60115"
type textarea "LOT 5 - SMITHS ADDITION"
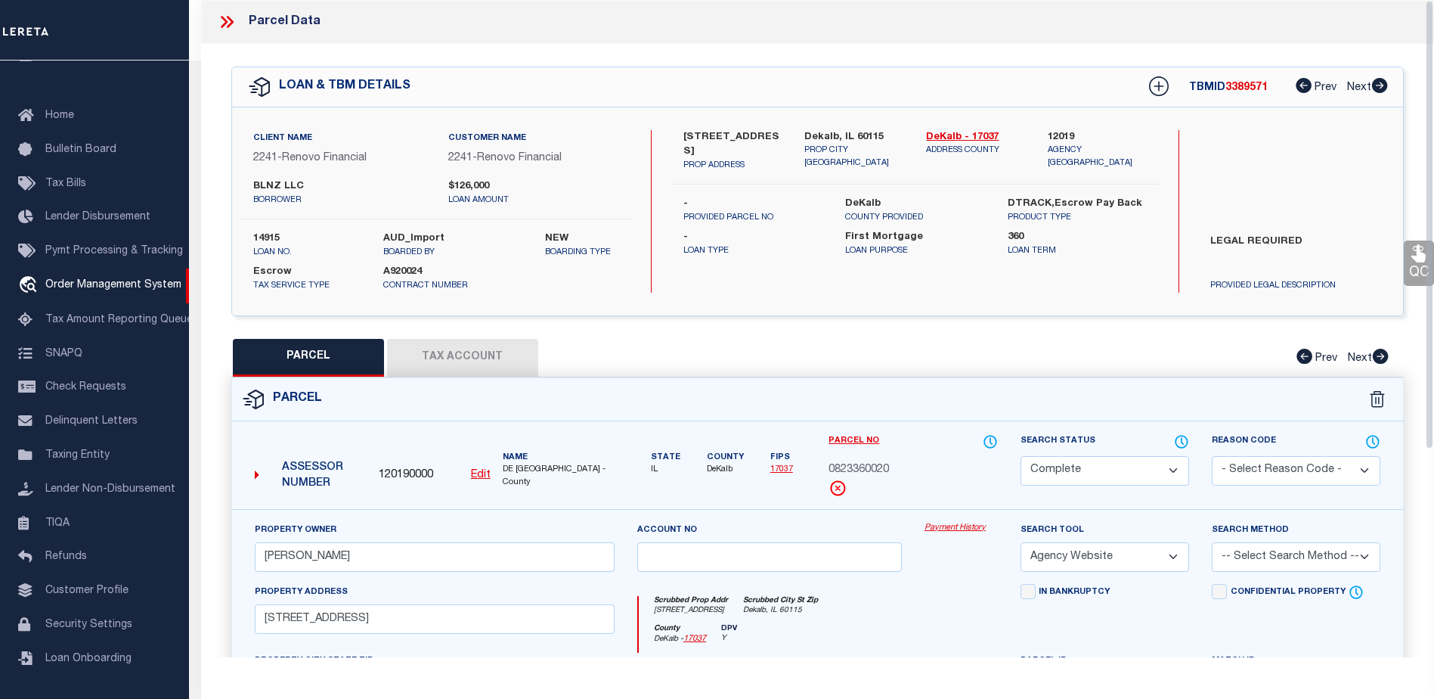
click at [231, 25] on icon at bounding box center [227, 22] width 20 height 20
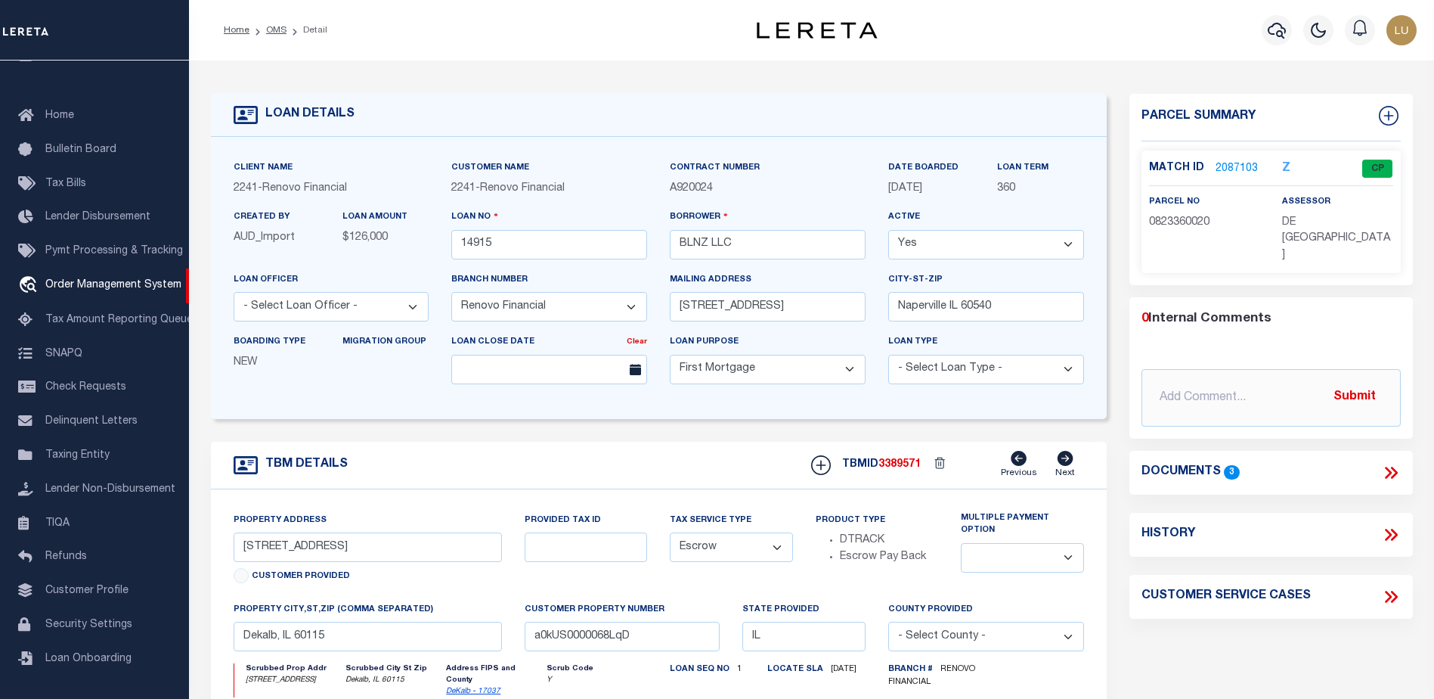
click at [1232, 169] on link "2087103" at bounding box center [1237, 169] width 42 height 16
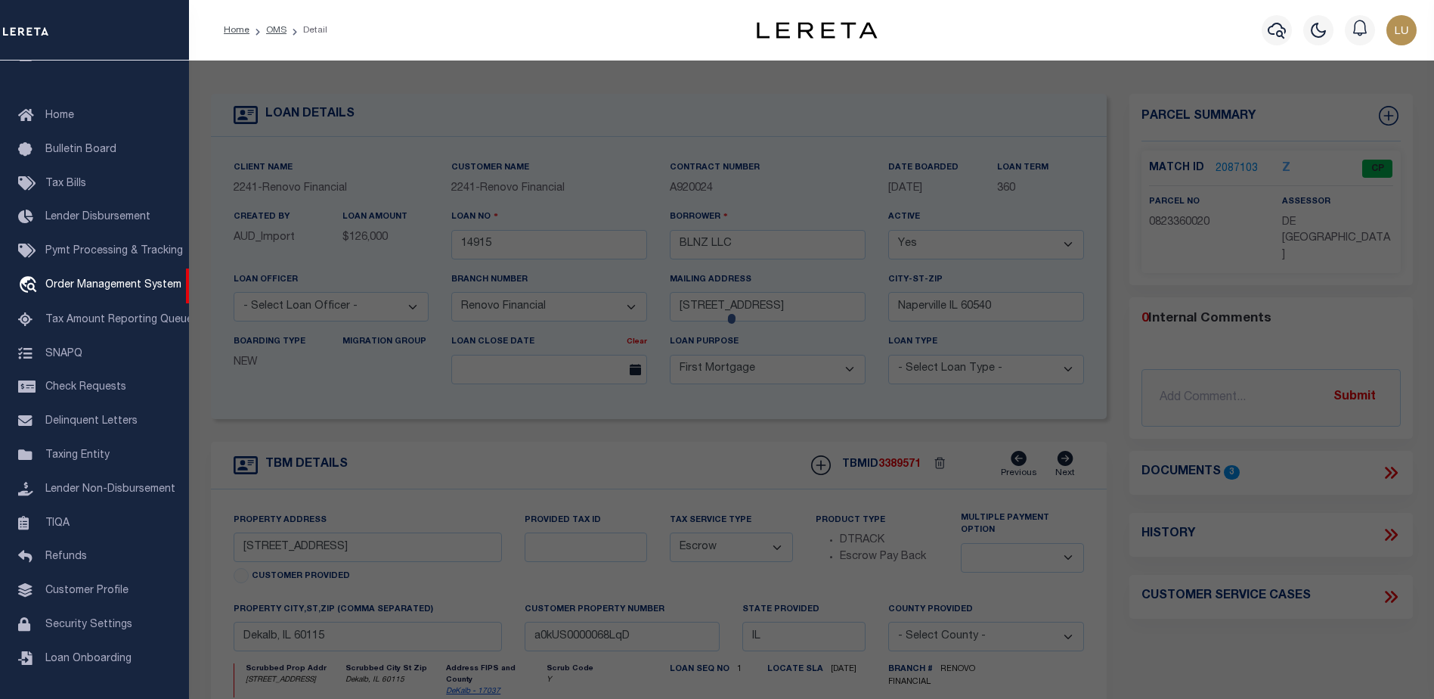
select select "AS"
select select
checkbox input "false"
select select "CP"
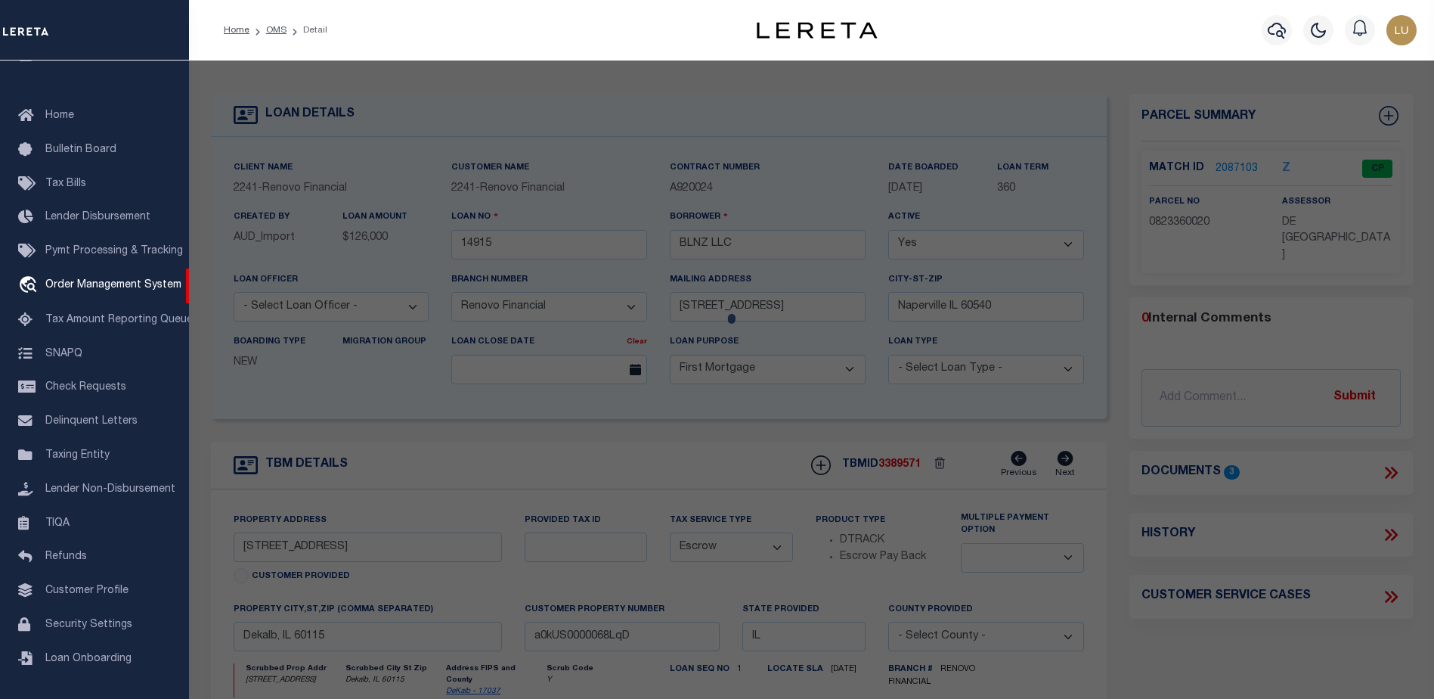
type input "GINYARD, ALANTE"
select select "AGW"
select select
type input "[STREET_ADDRESS]"
type input "Dekalb, IL 60115"
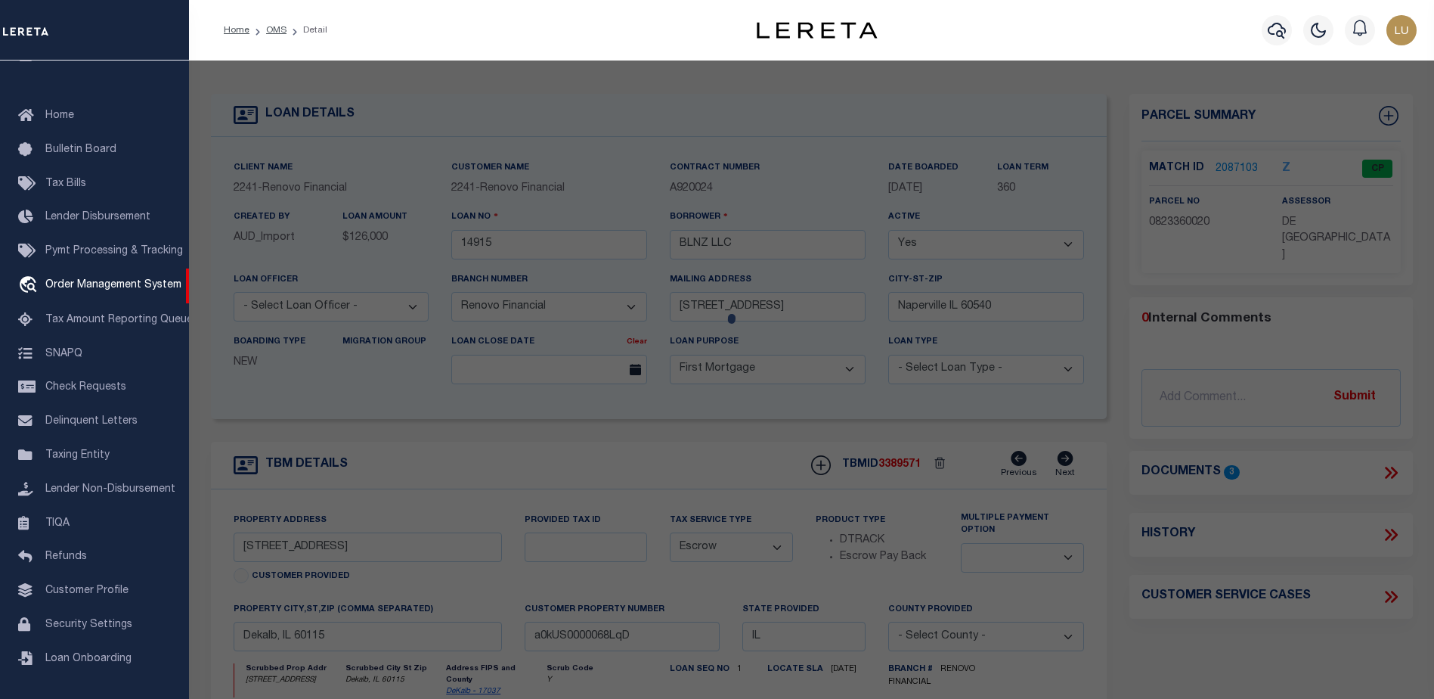
type textarea "LOT 5 - SMITHS ADDITION"
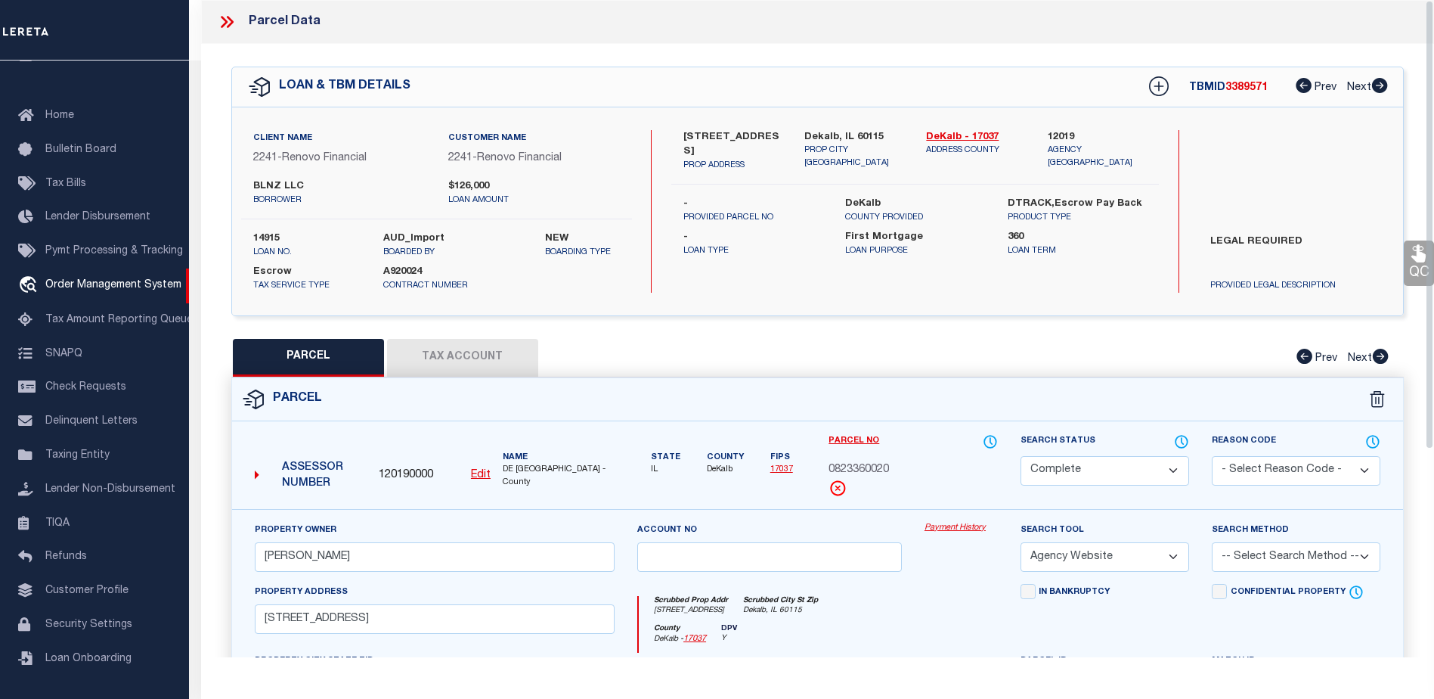
click at [937, 522] on link "Payment History" at bounding box center [961, 528] width 73 height 13
